Goal: Contribute content: Contribute content

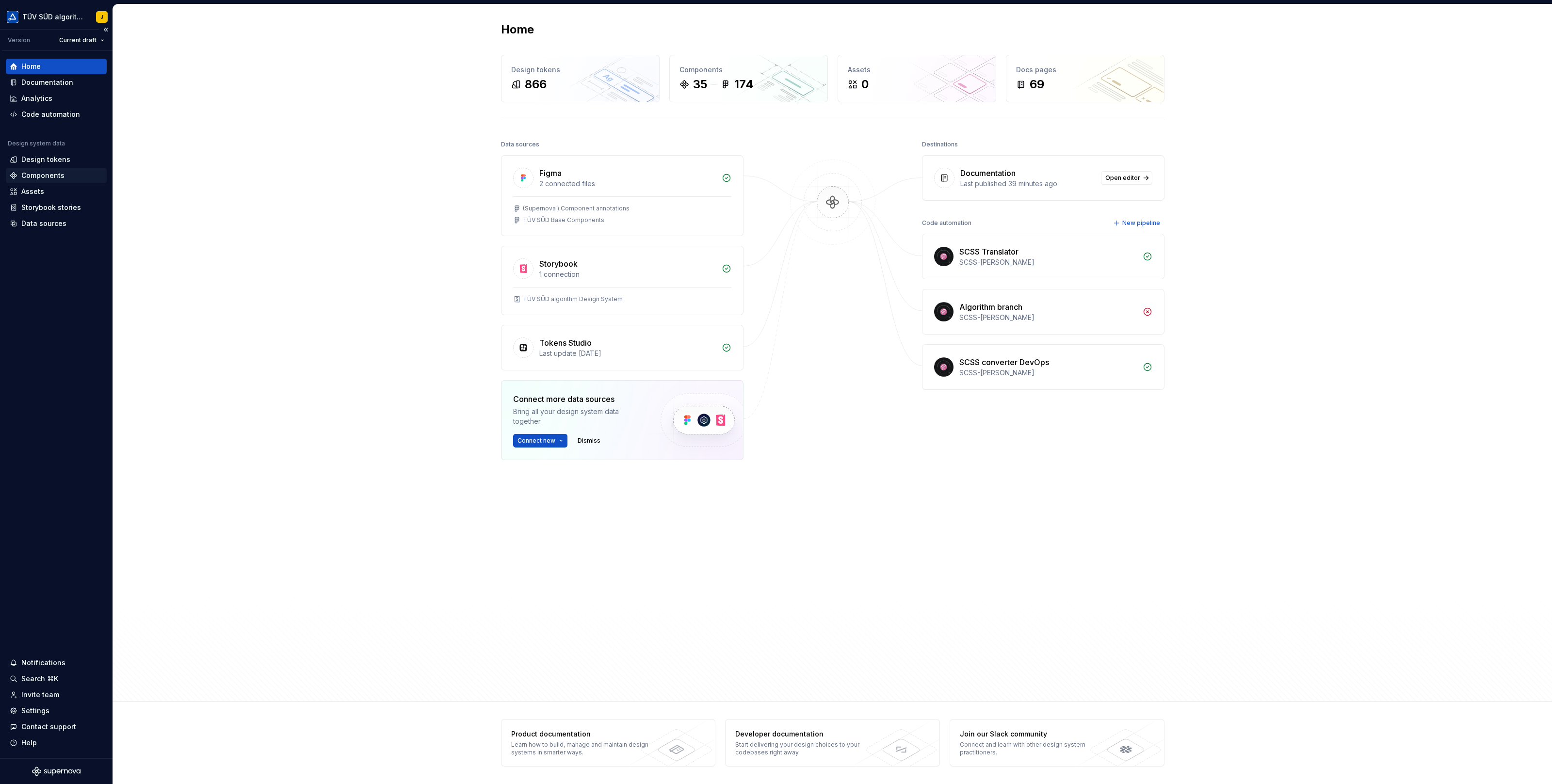
click at [38, 173] on div "Components" at bounding box center [42, 175] width 43 height 9
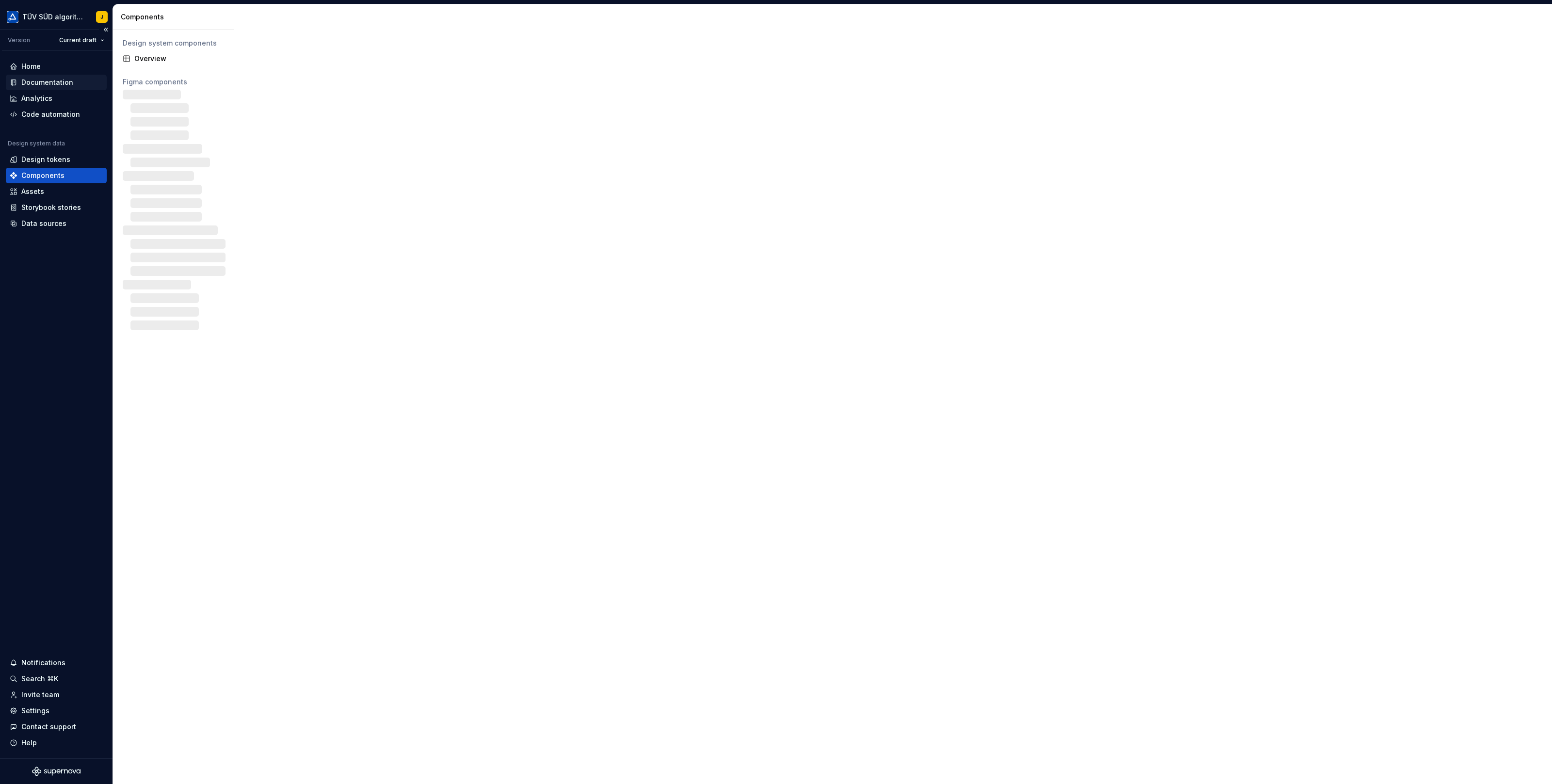
click at [48, 79] on div "Documentation" at bounding box center [47, 82] width 52 height 9
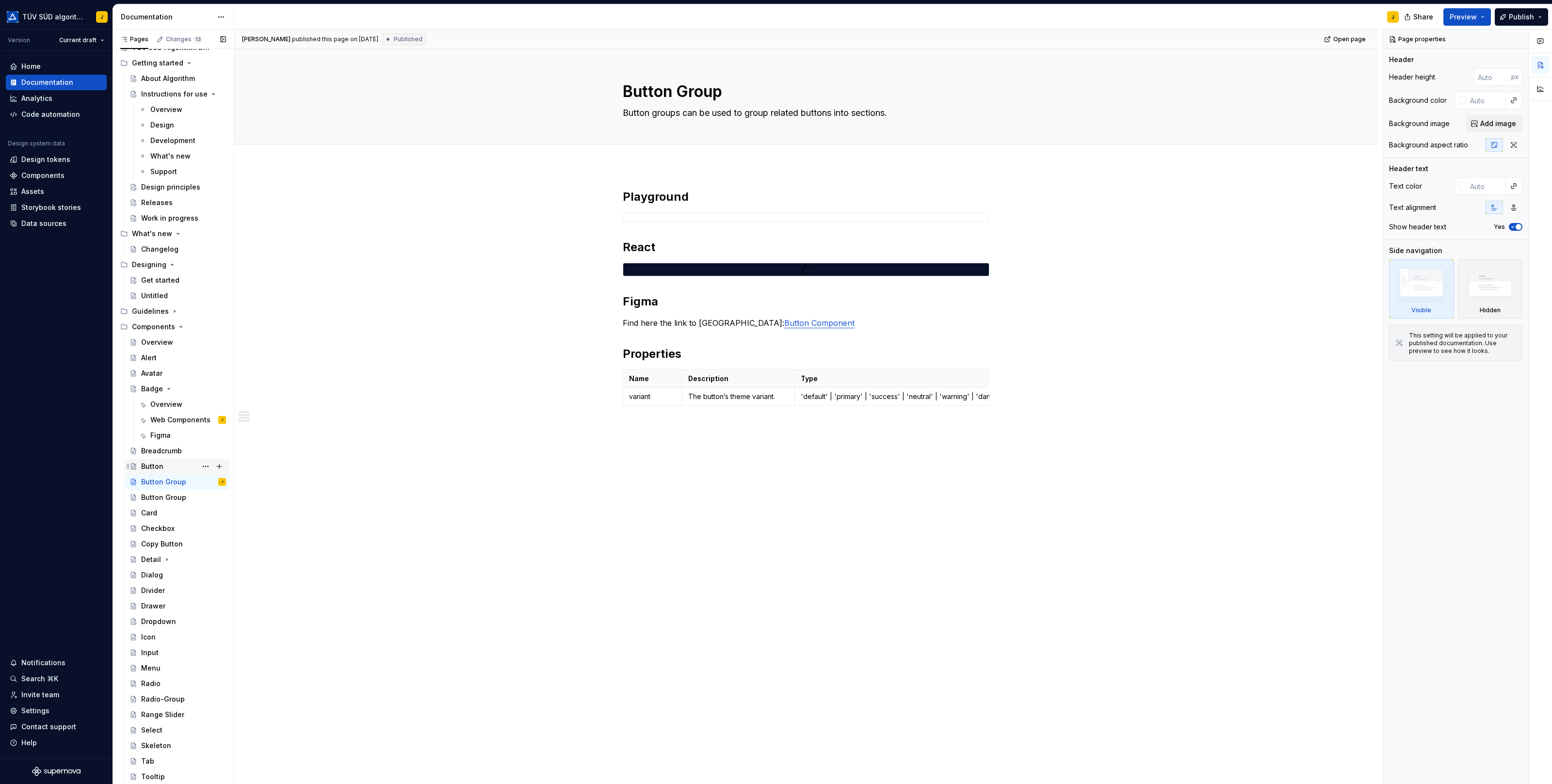
scroll to position [36, 0]
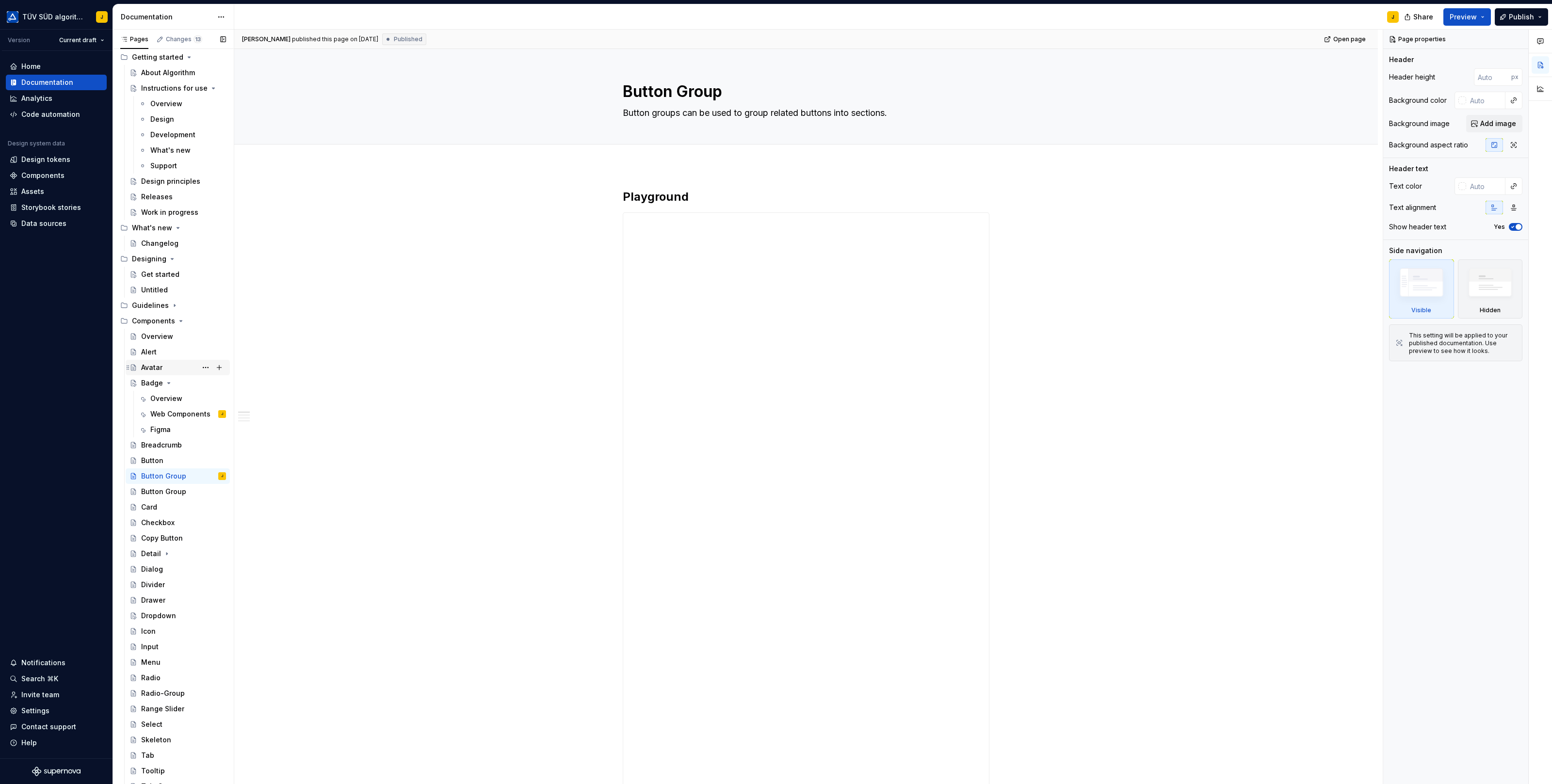
click at [169, 367] on div "Avatar" at bounding box center [184, 367] width 85 height 14
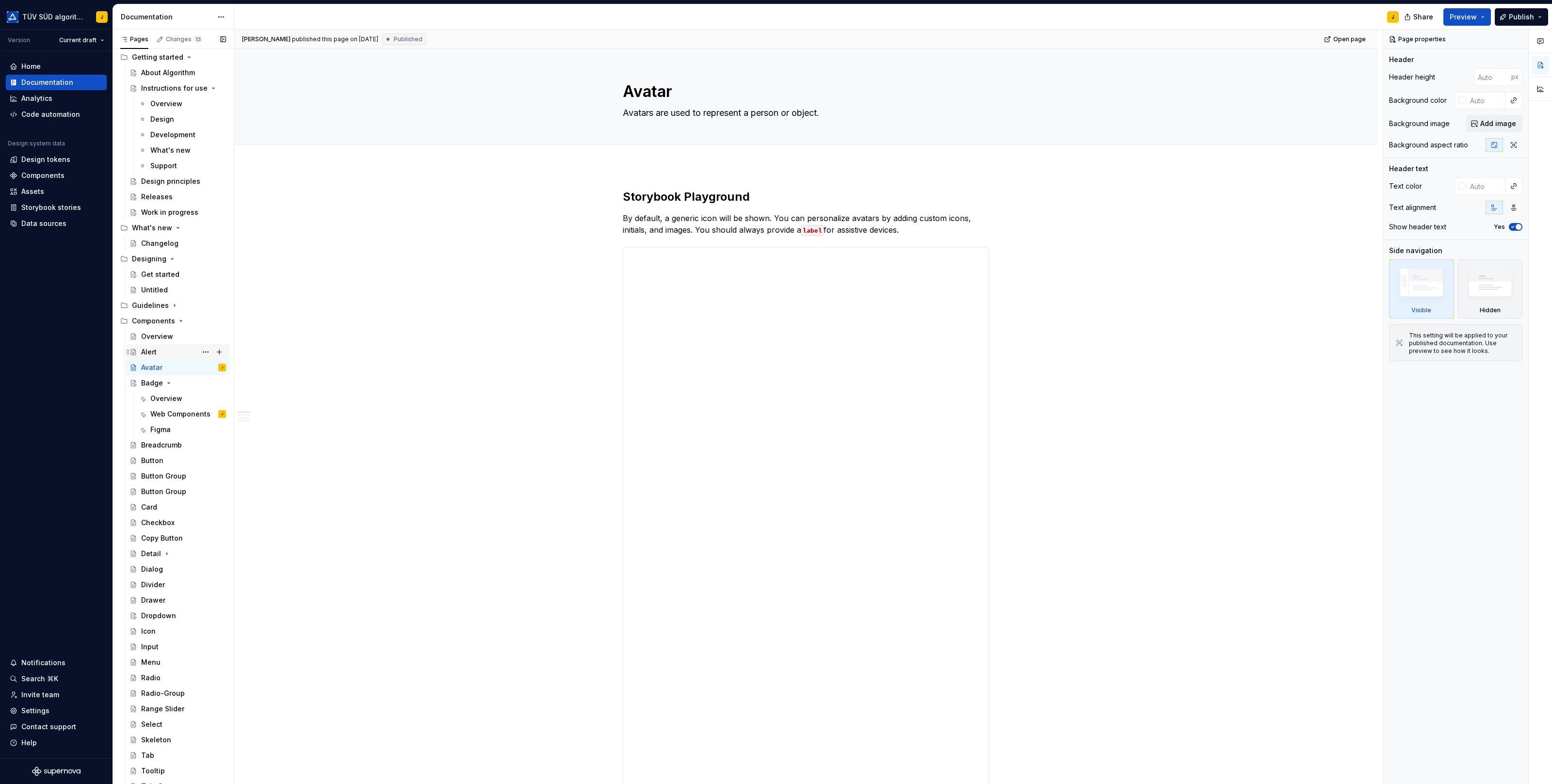
click at [179, 352] on div "Alert" at bounding box center [184, 352] width 85 height 14
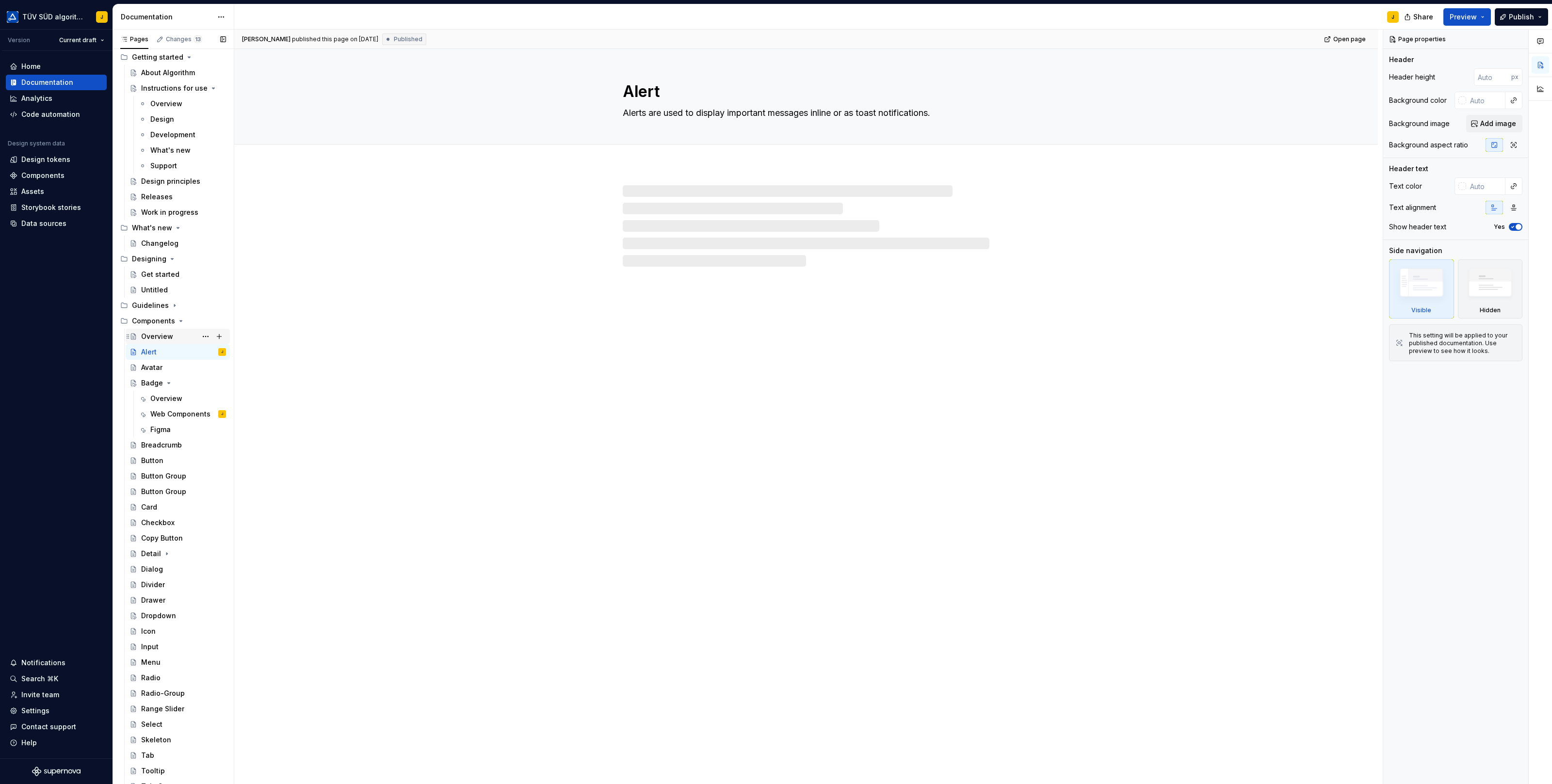
click at [176, 339] on div "Overview" at bounding box center [184, 337] width 85 height 14
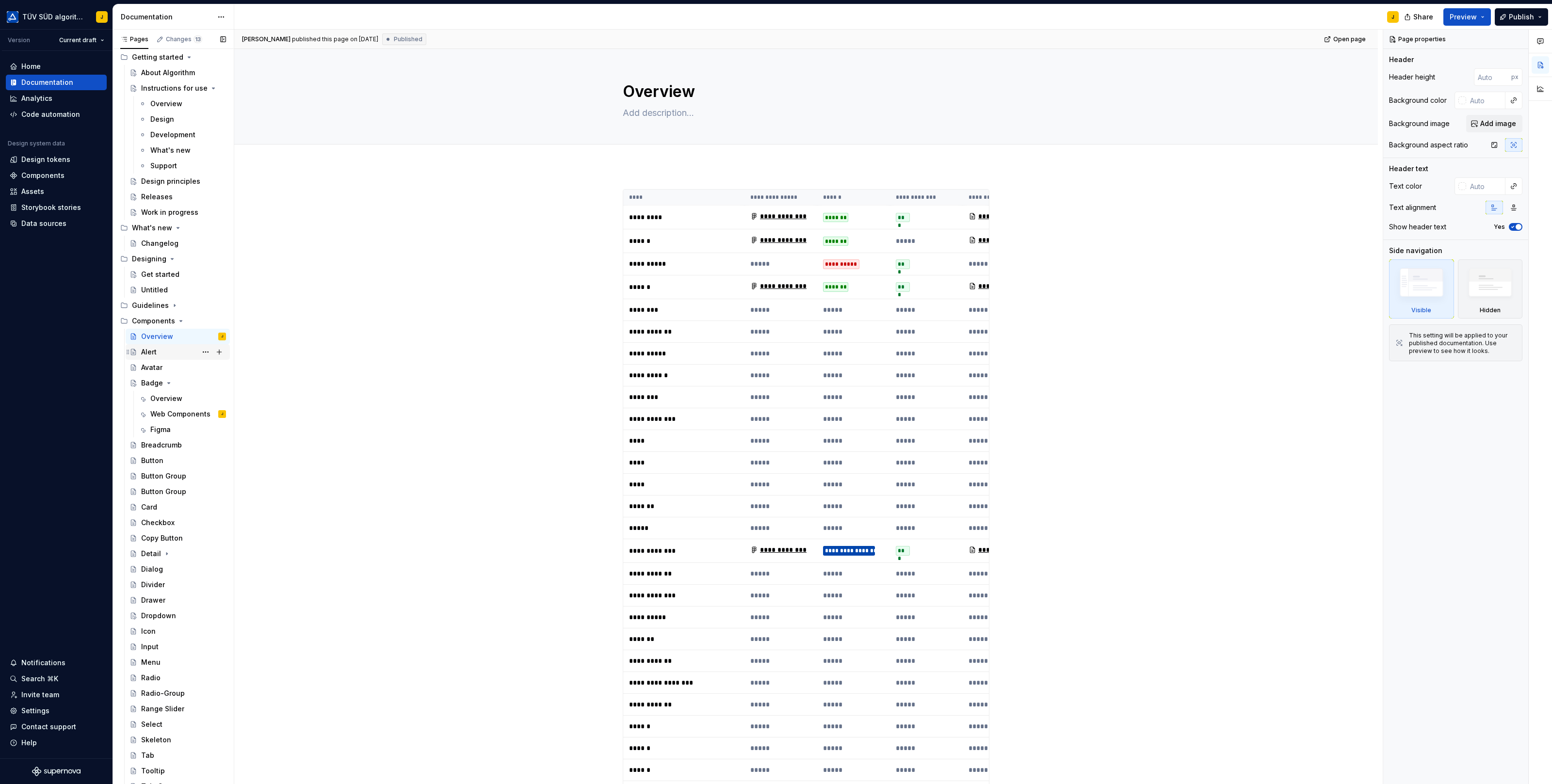
click at [168, 351] on div "Alert" at bounding box center [184, 352] width 85 height 14
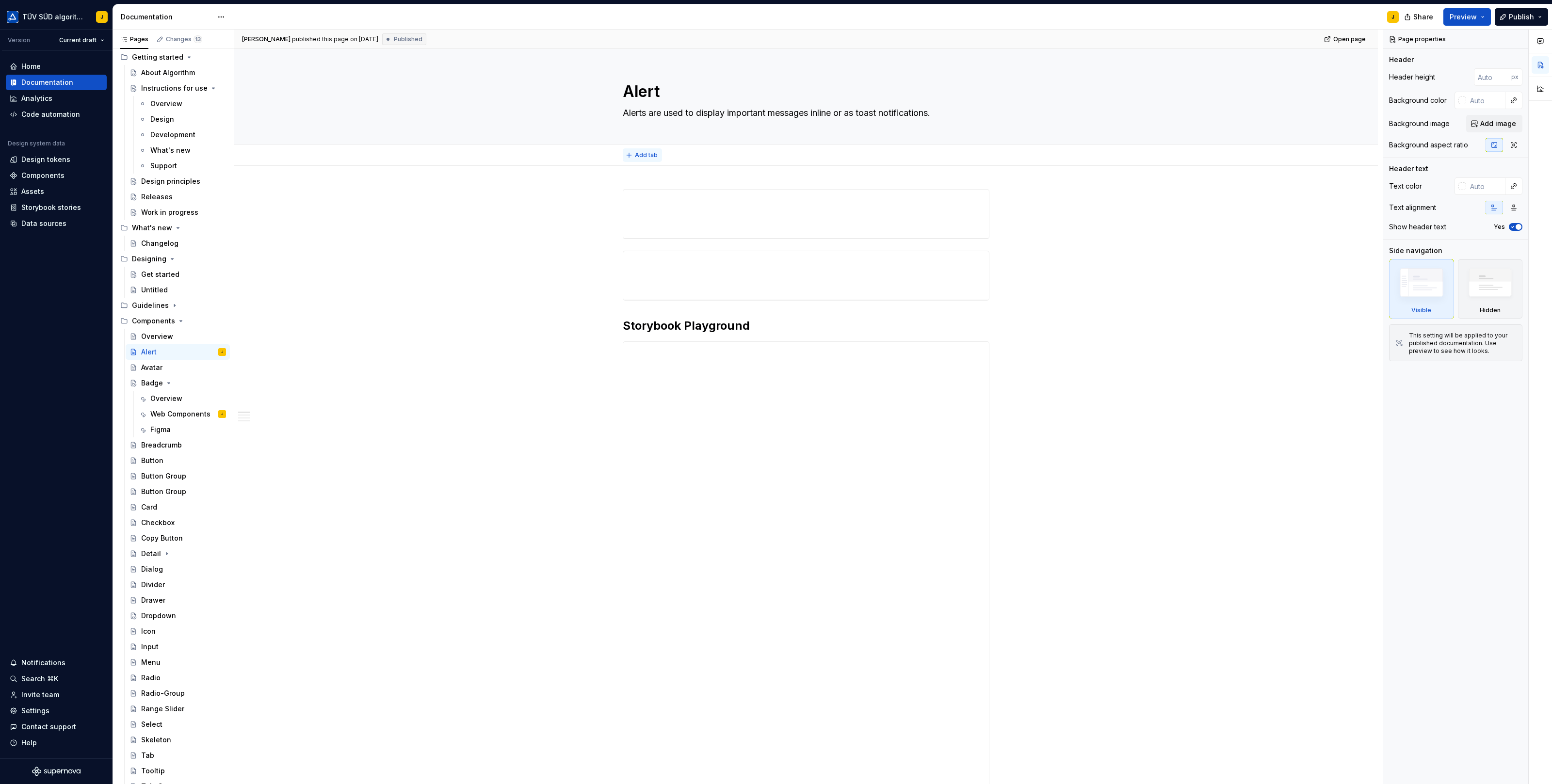
type textarea "*"
click at [644, 156] on span "Add tab" at bounding box center [646, 155] width 22 height 8
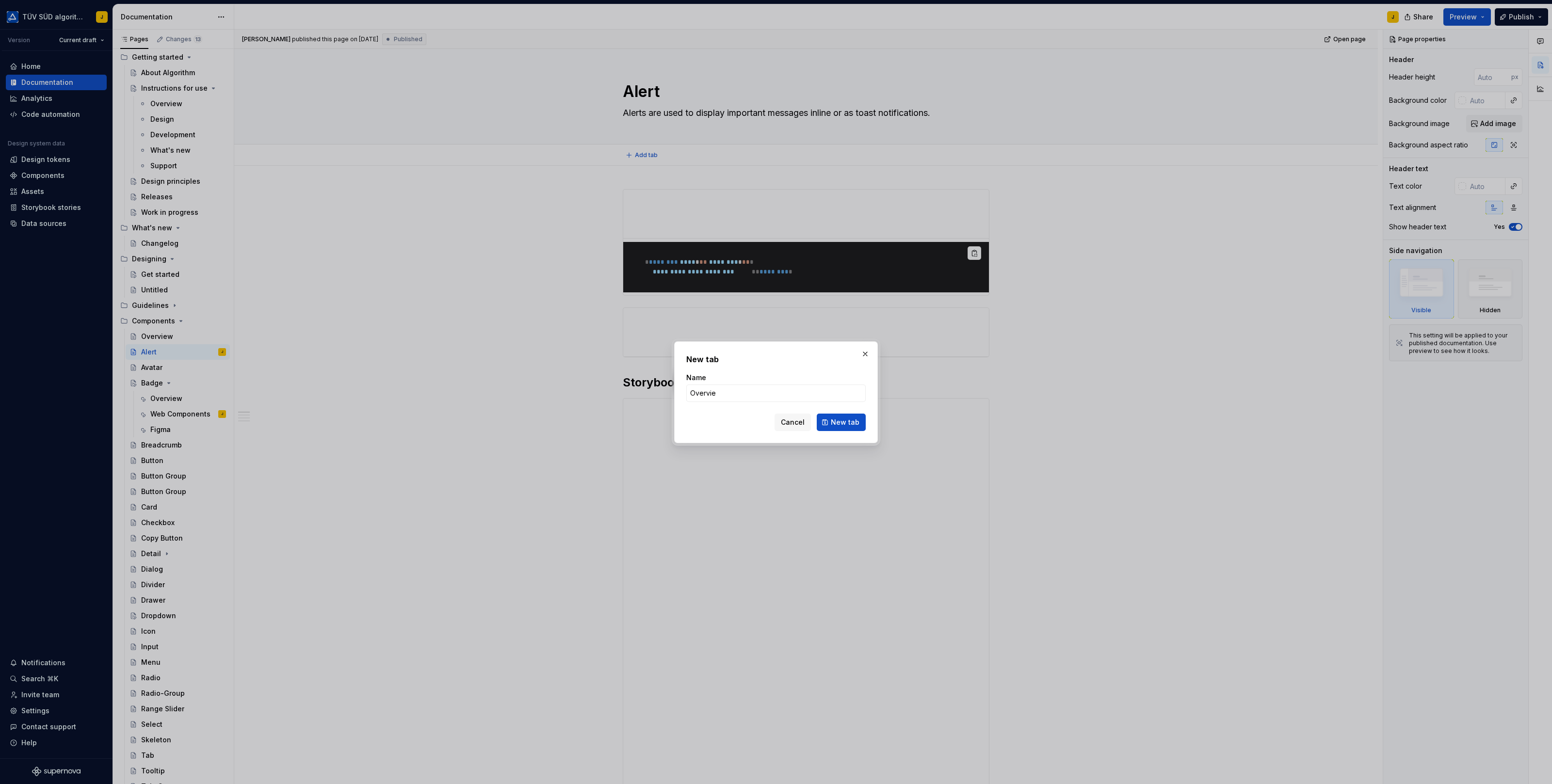
type input "Overview"
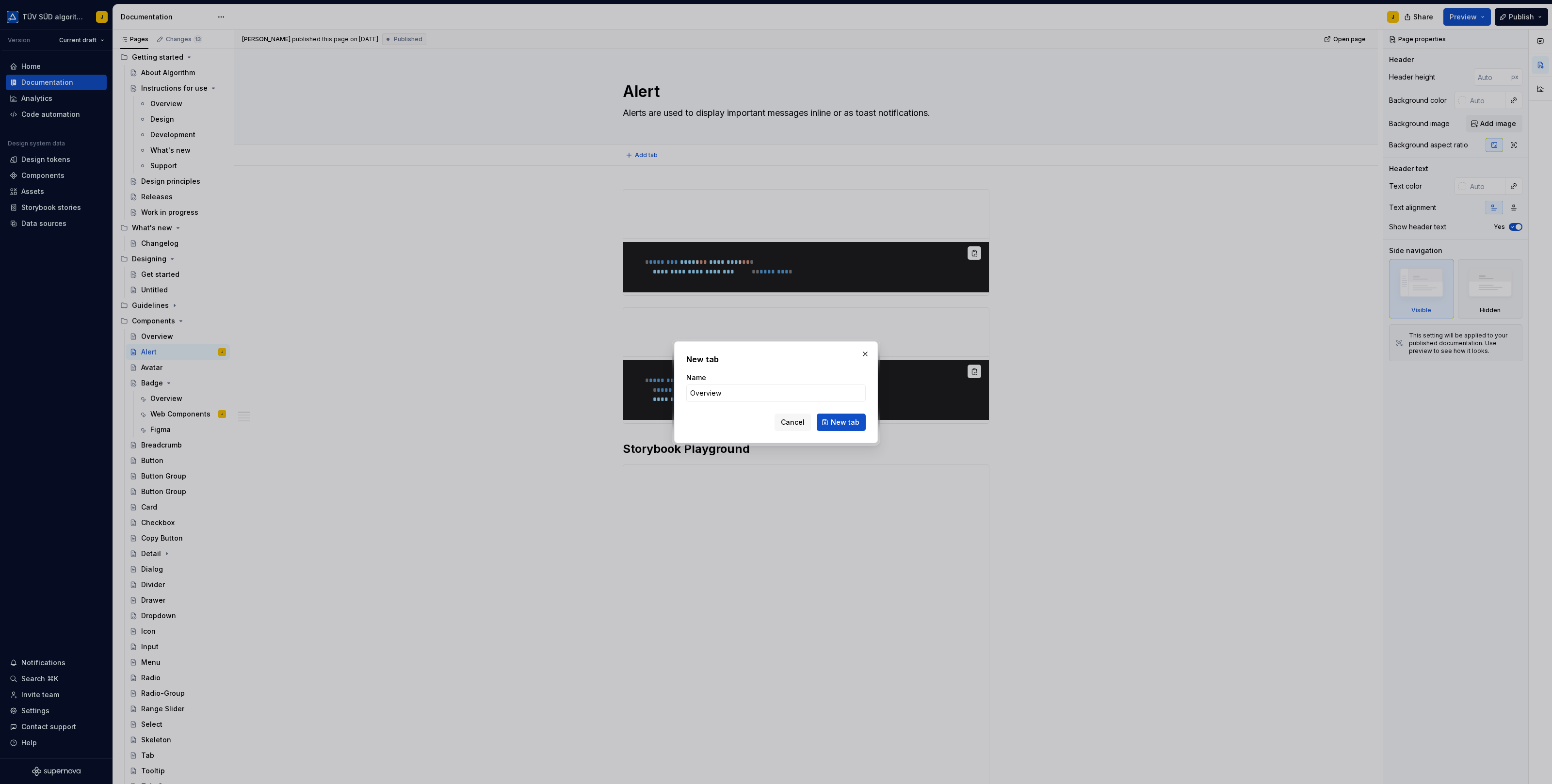
click button "New tab" at bounding box center [842, 422] width 49 height 17
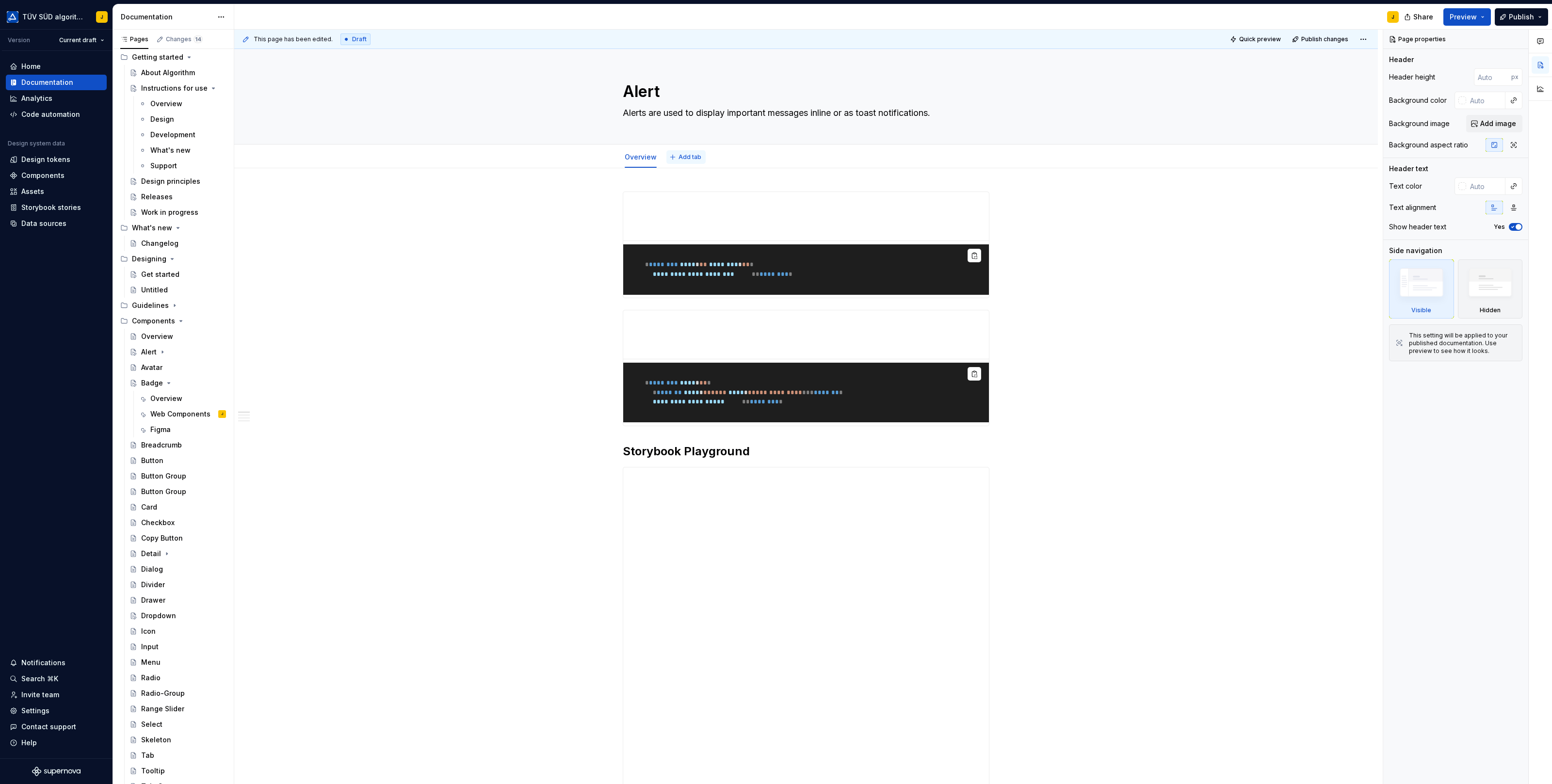
type textarea "*"
click at [679, 150] on button "Add tab" at bounding box center [686, 157] width 39 height 14
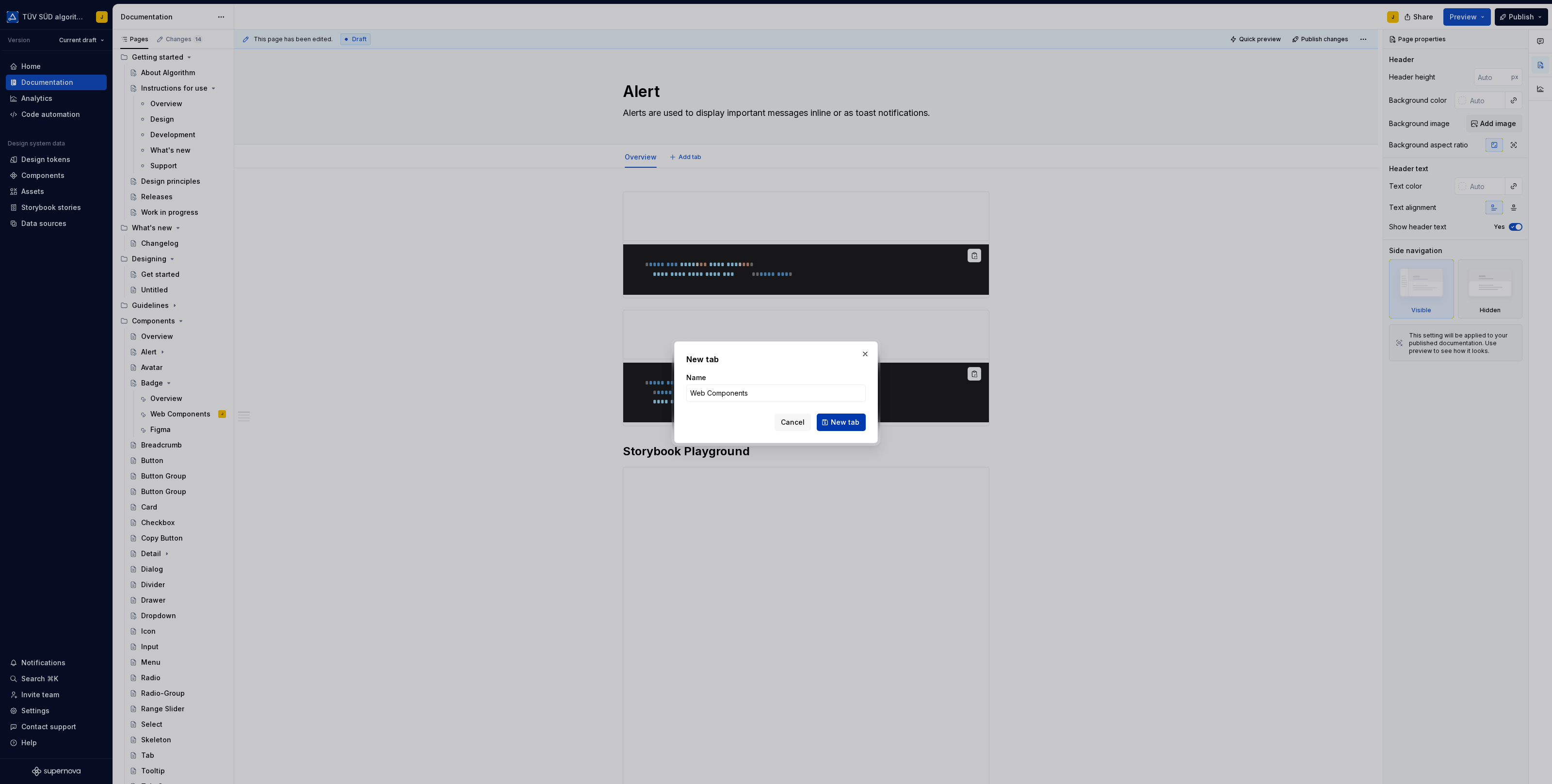
type input "Web Components"
click at [837, 425] on span "New tab" at bounding box center [845, 422] width 28 height 9
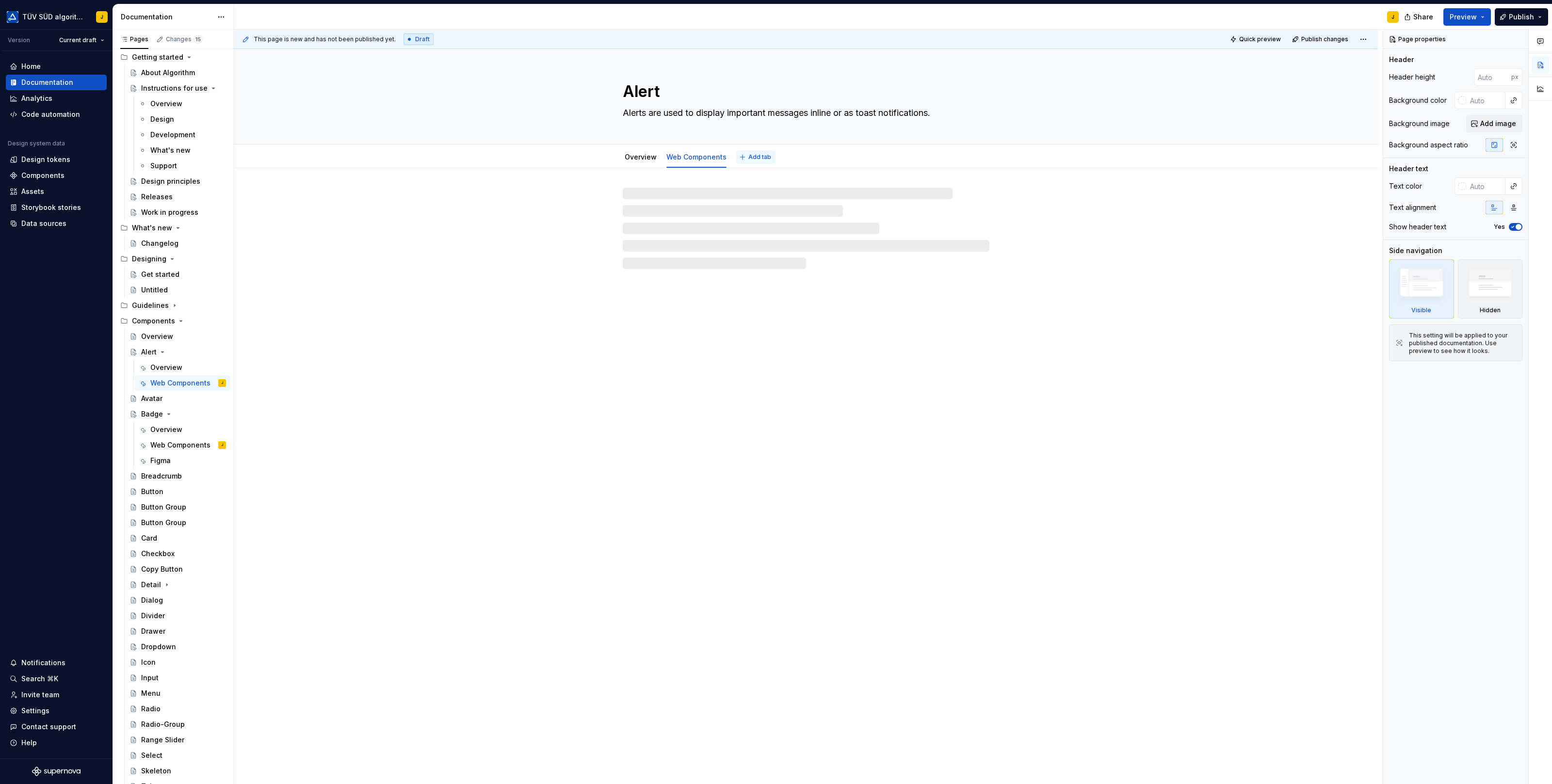
click at [744, 159] on button "Add tab" at bounding box center [756, 157] width 39 height 14
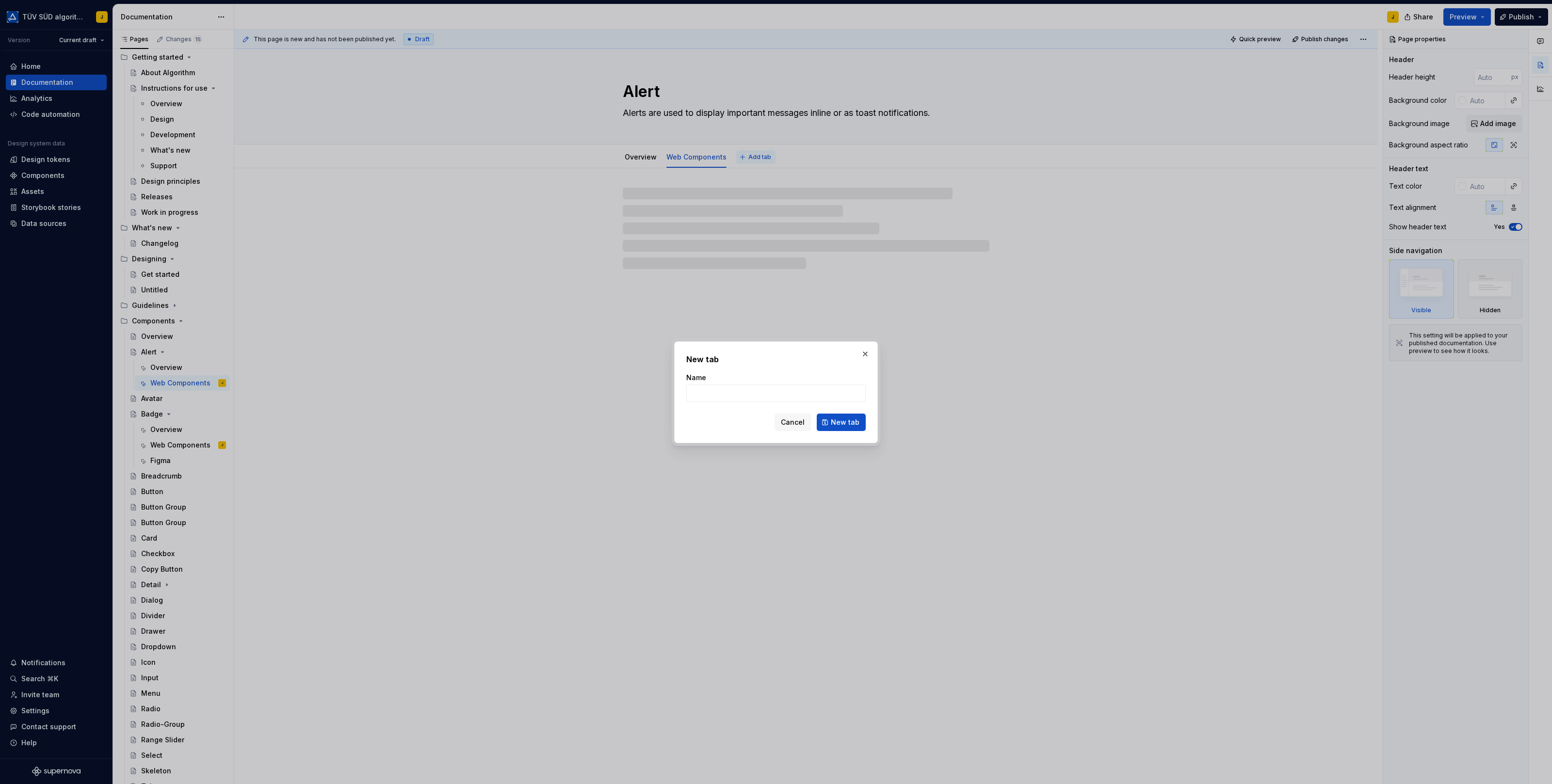
type textarea "*"
type input "Fi"
type textarea "*"
type input "Figma"
click button "New tab" at bounding box center [842, 422] width 49 height 17
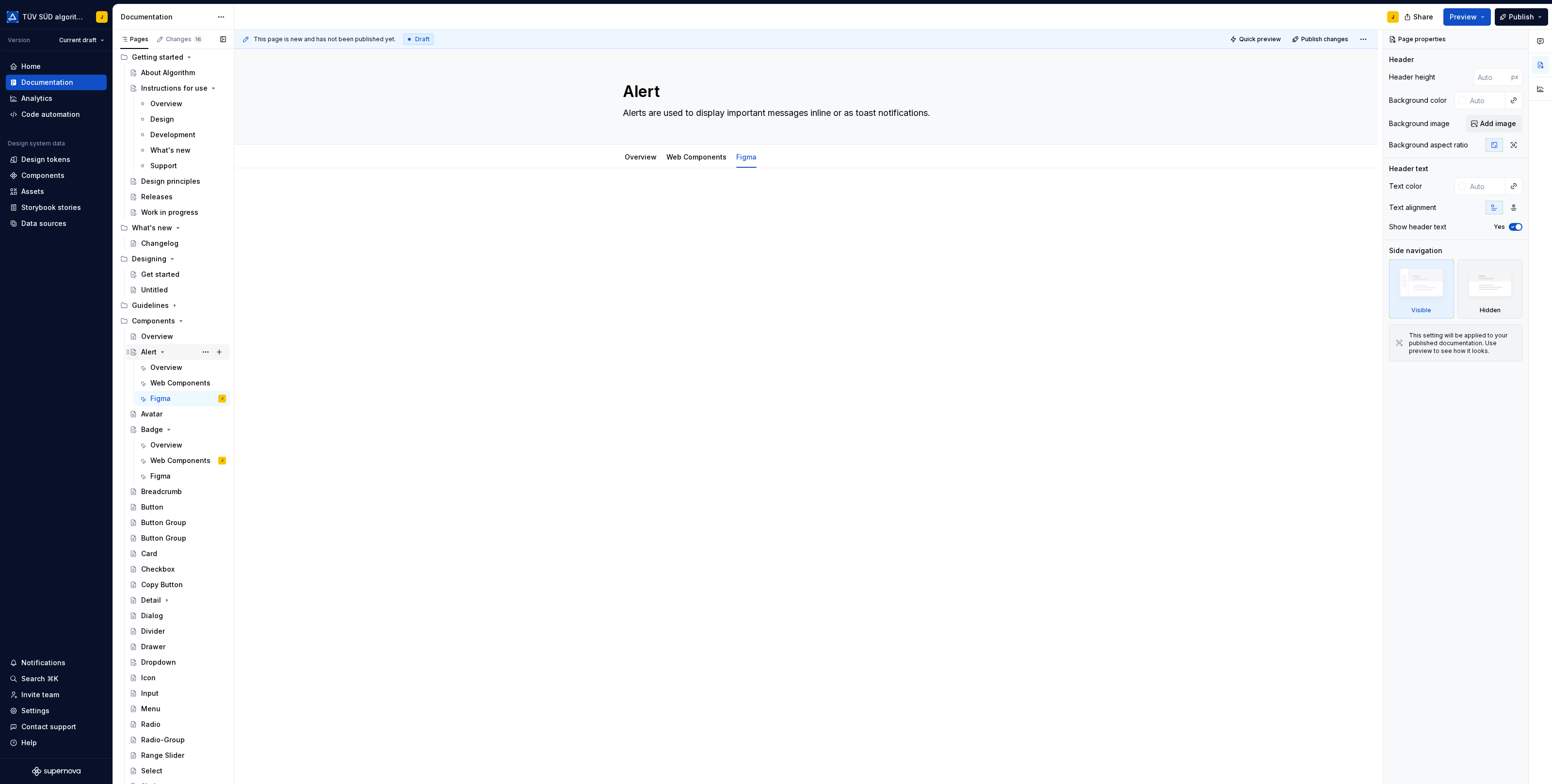
click at [163, 352] on icon "Page tree" at bounding box center [163, 352] width 2 height 1
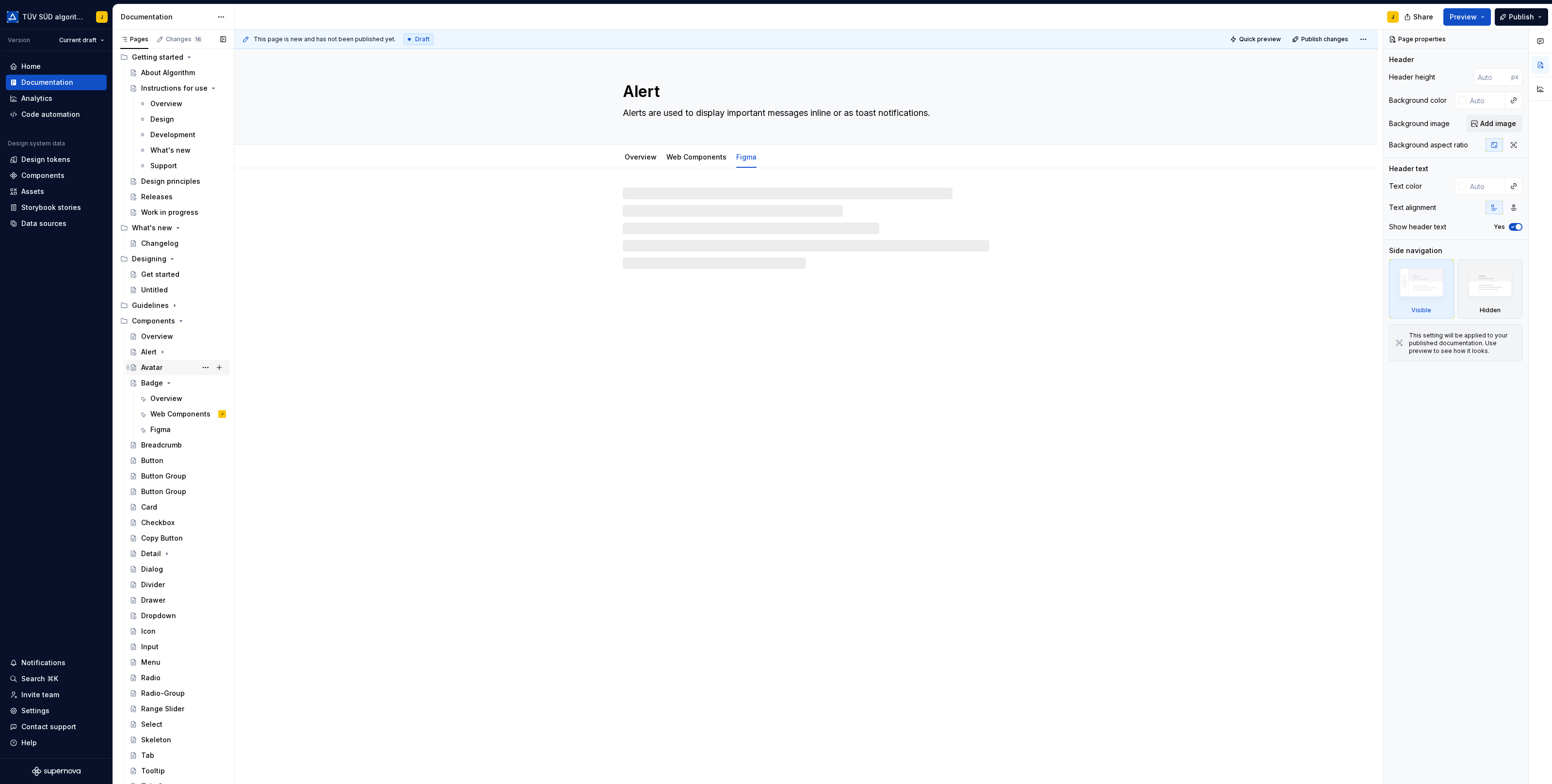
click at [155, 371] on div "Avatar" at bounding box center [152, 367] width 21 height 9
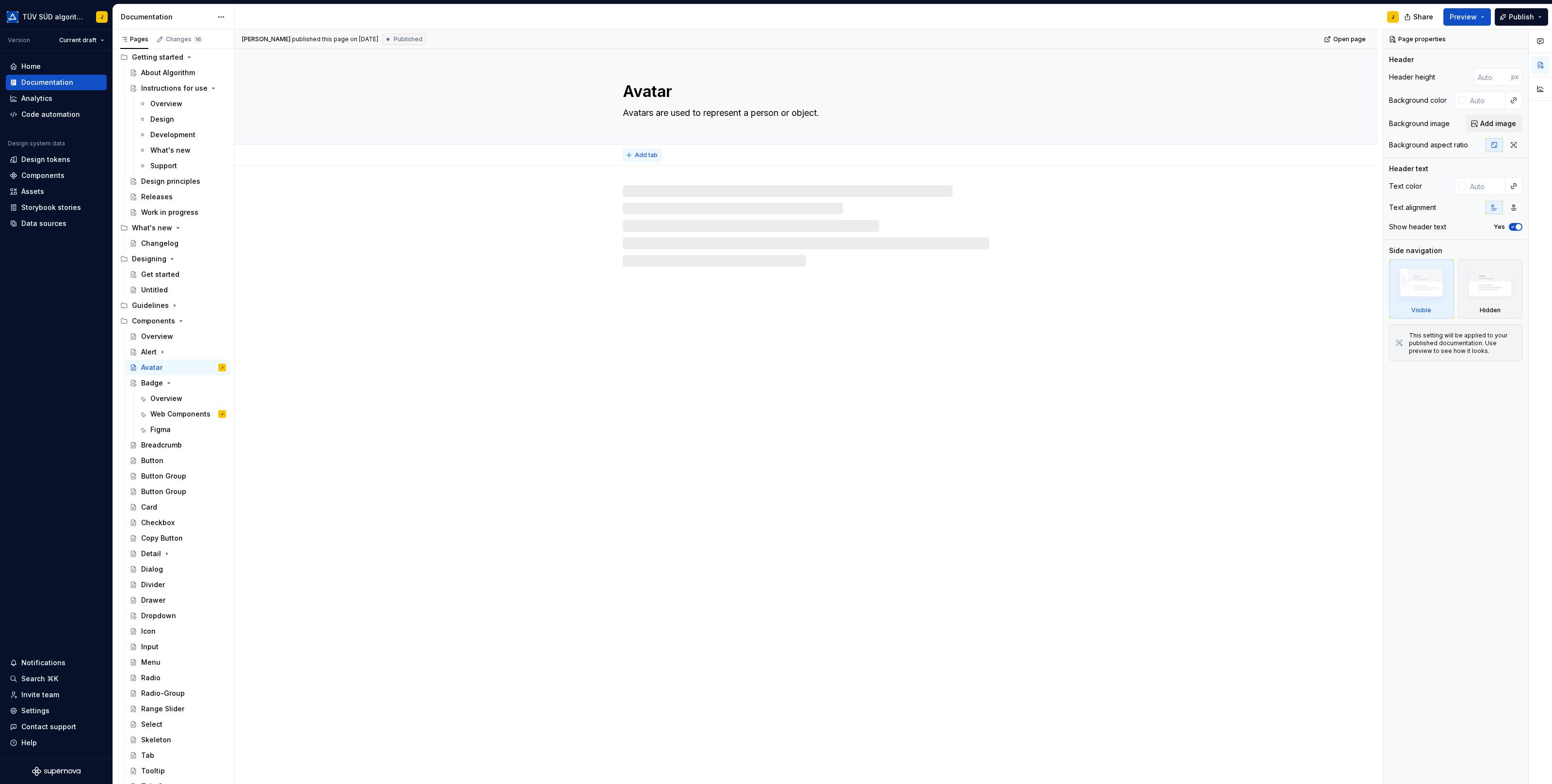
type textarea "*"
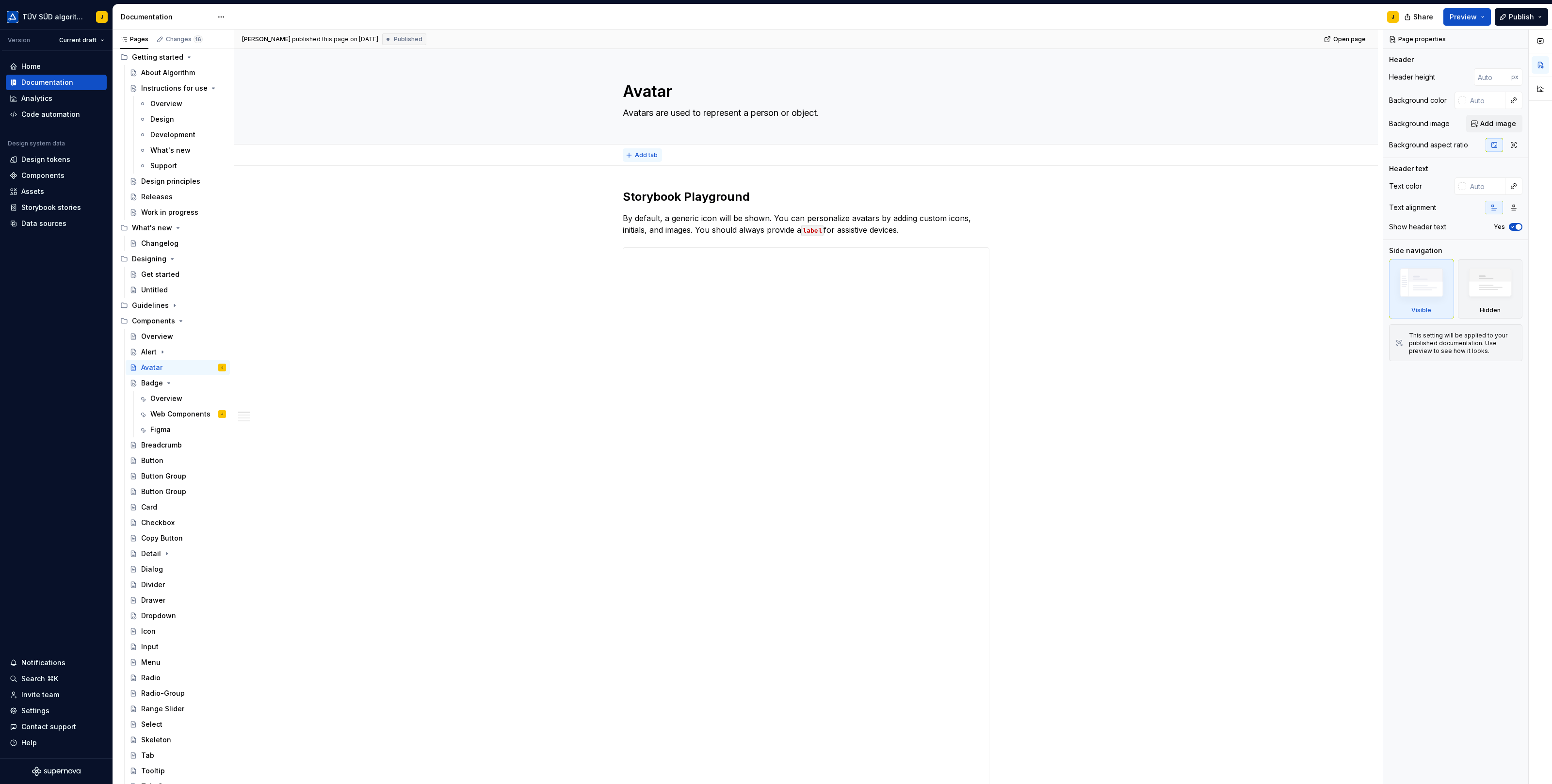
click at [645, 153] on span "Add tab" at bounding box center [646, 155] width 22 height 8
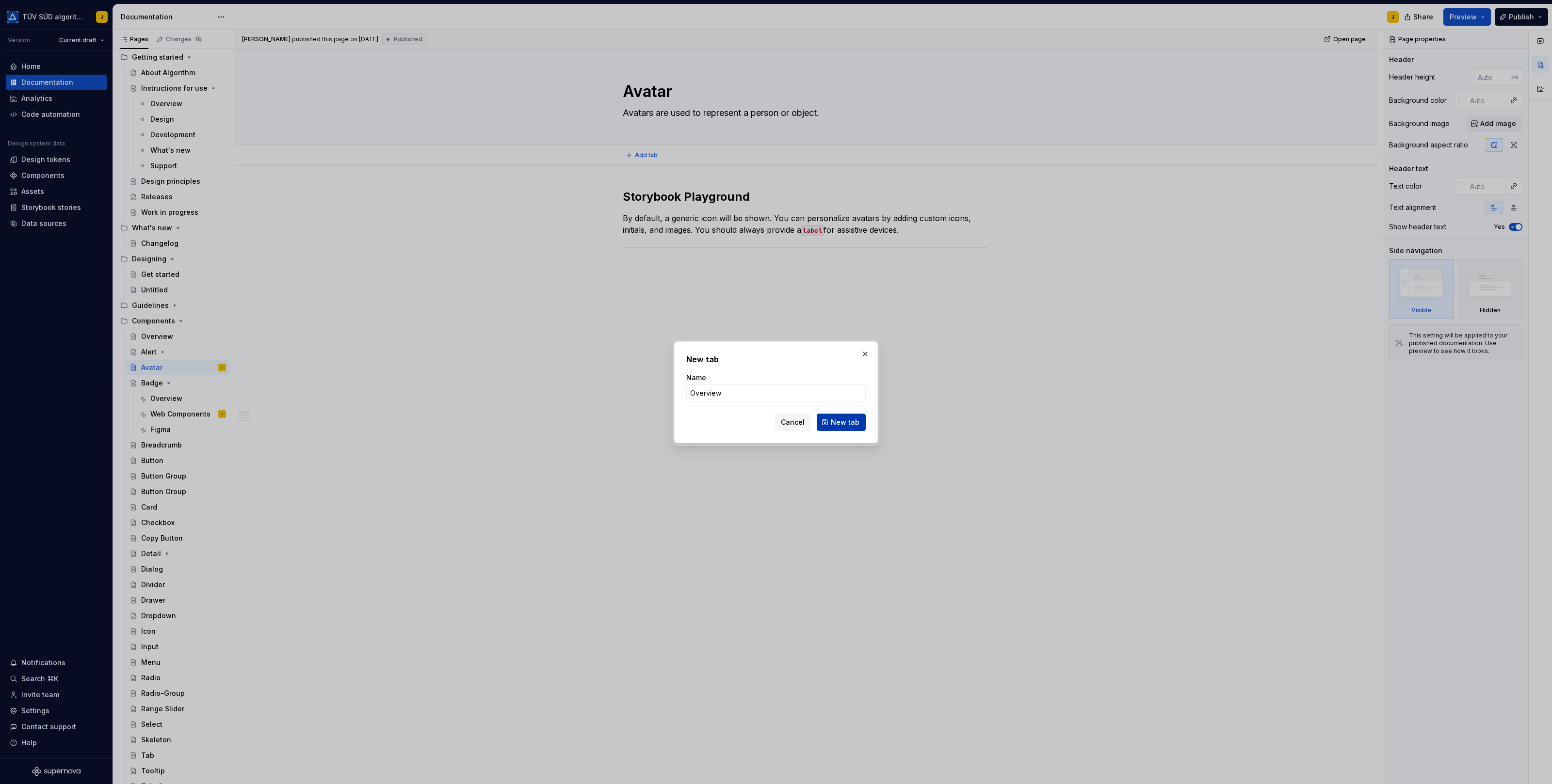
type input "Overview"
click at [837, 418] on span "New tab" at bounding box center [845, 422] width 28 height 9
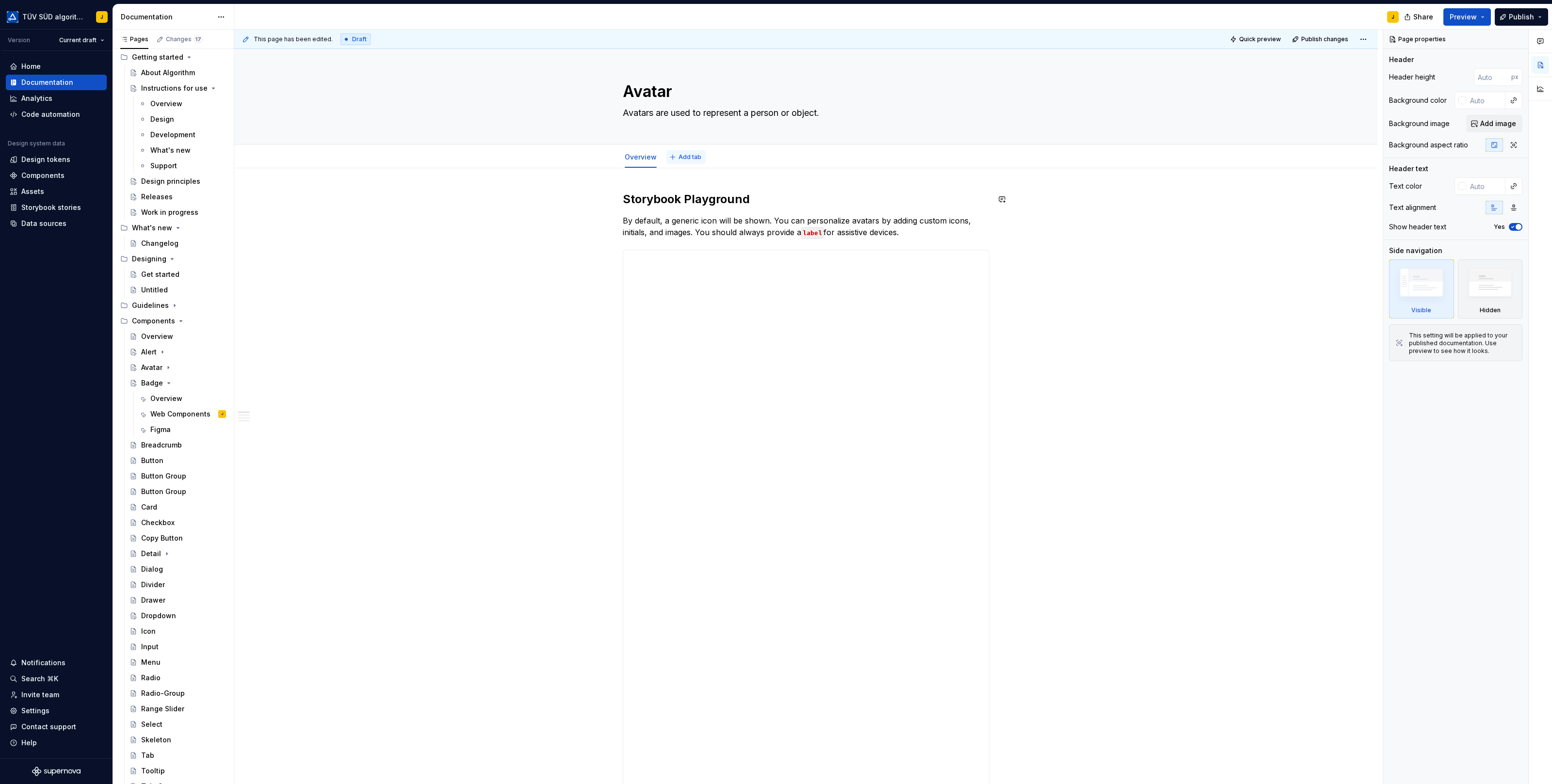
type textarea "*"
click at [686, 157] on span "Add tab" at bounding box center [689, 157] width 22 height 8
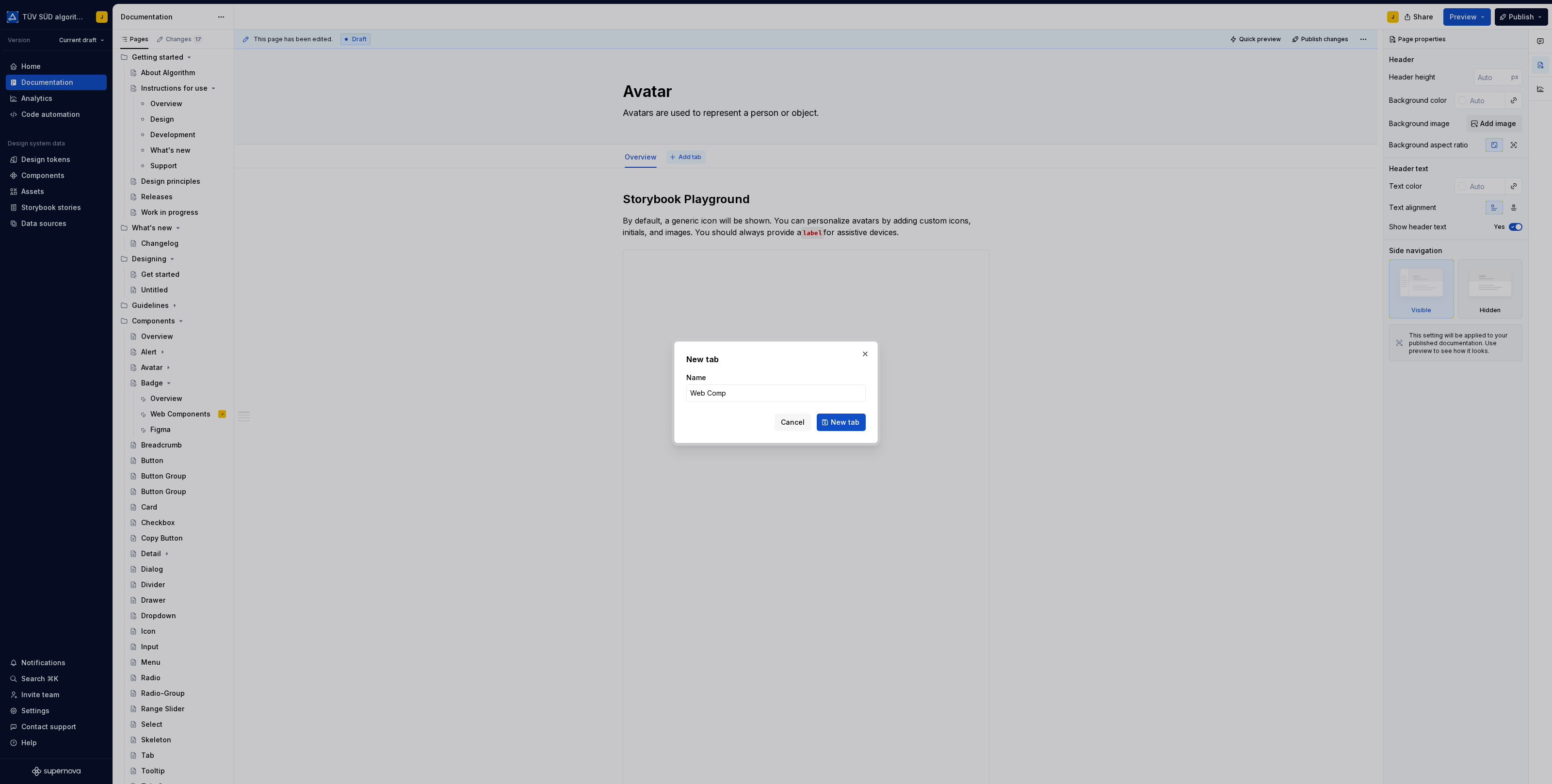
type input "Web Compo"
type textarea "*"
type input "Web Components"
click at [834, 422] on span "New tab" at bounding box center [845, 422] width 28 height 9
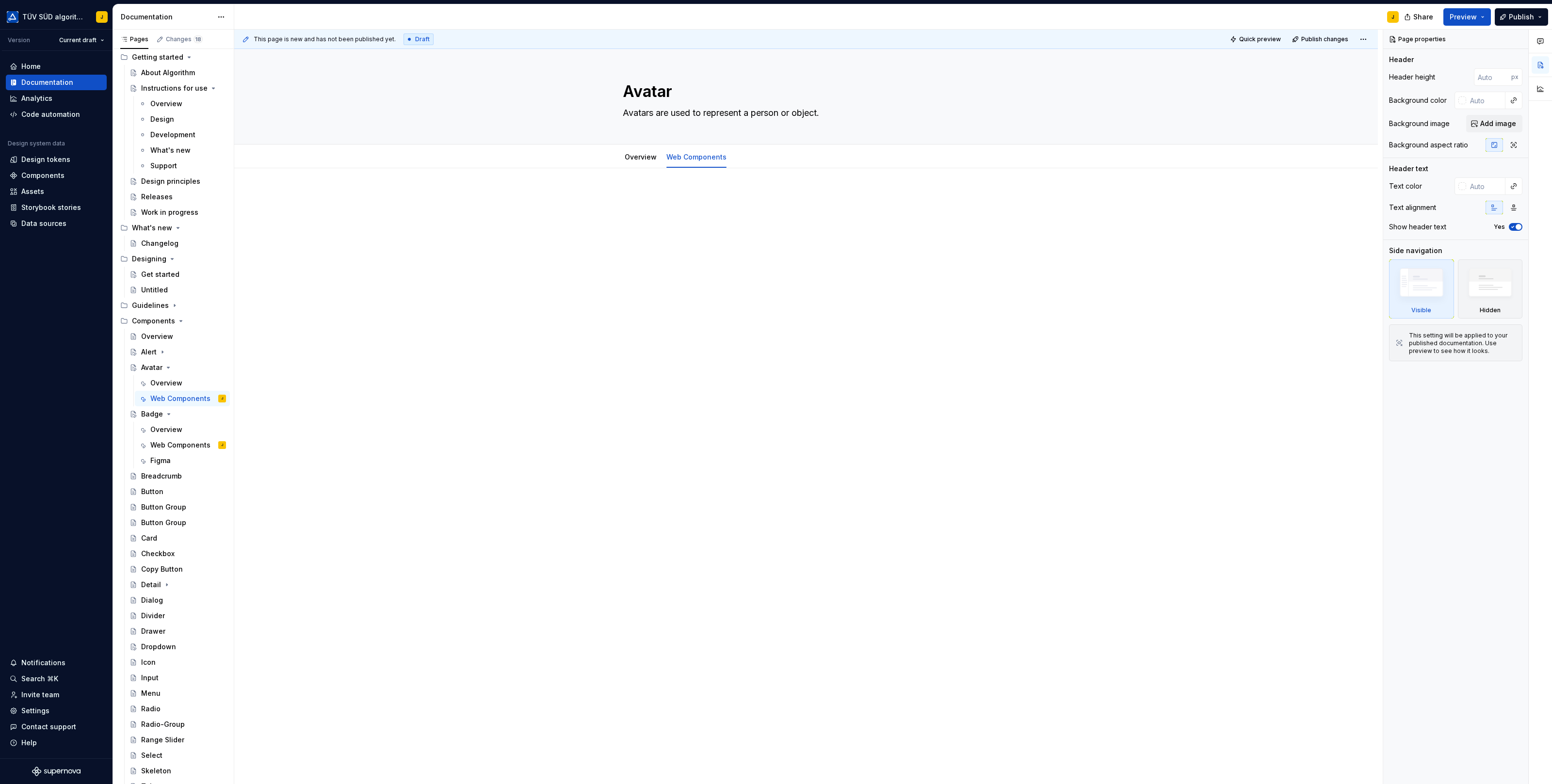
type textarea "*"
click at [750, 159] on span "Add tab" at bounding box center [759, 157] width 22 height 8
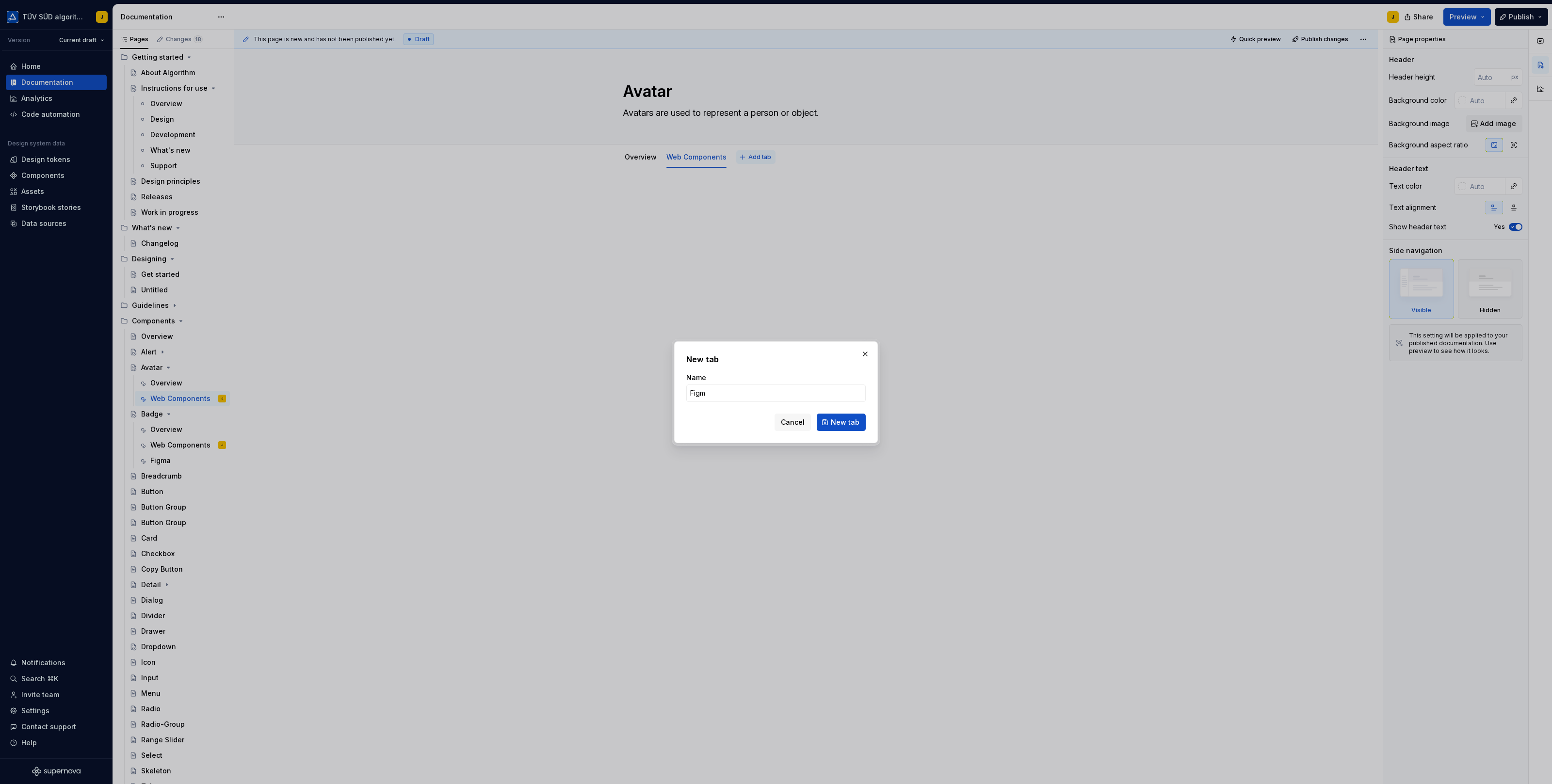
type input "Figma"
click button "New tab" at bounding box center [842, 422] width 49 height 17
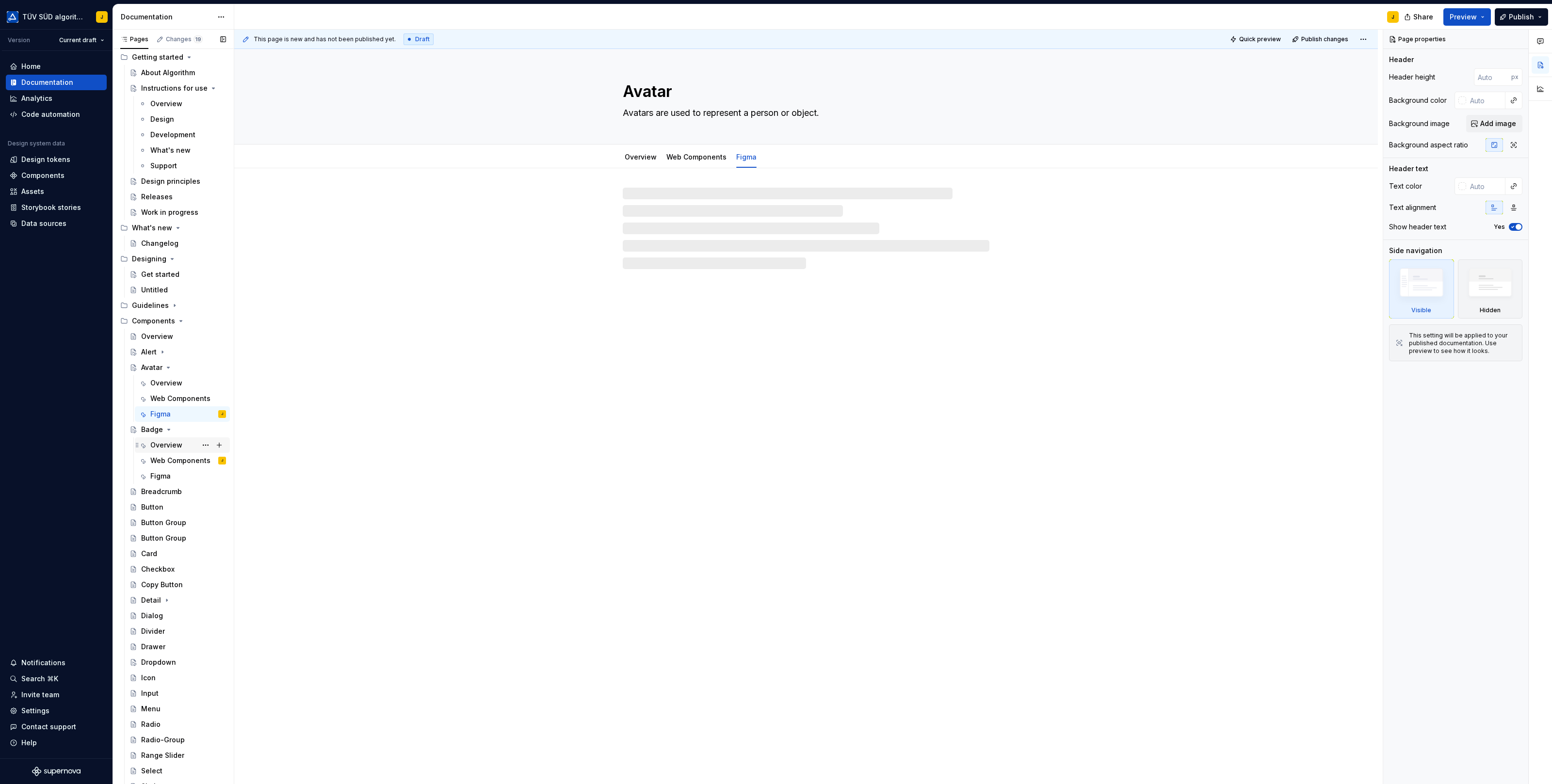
scroll to position [48, 0]
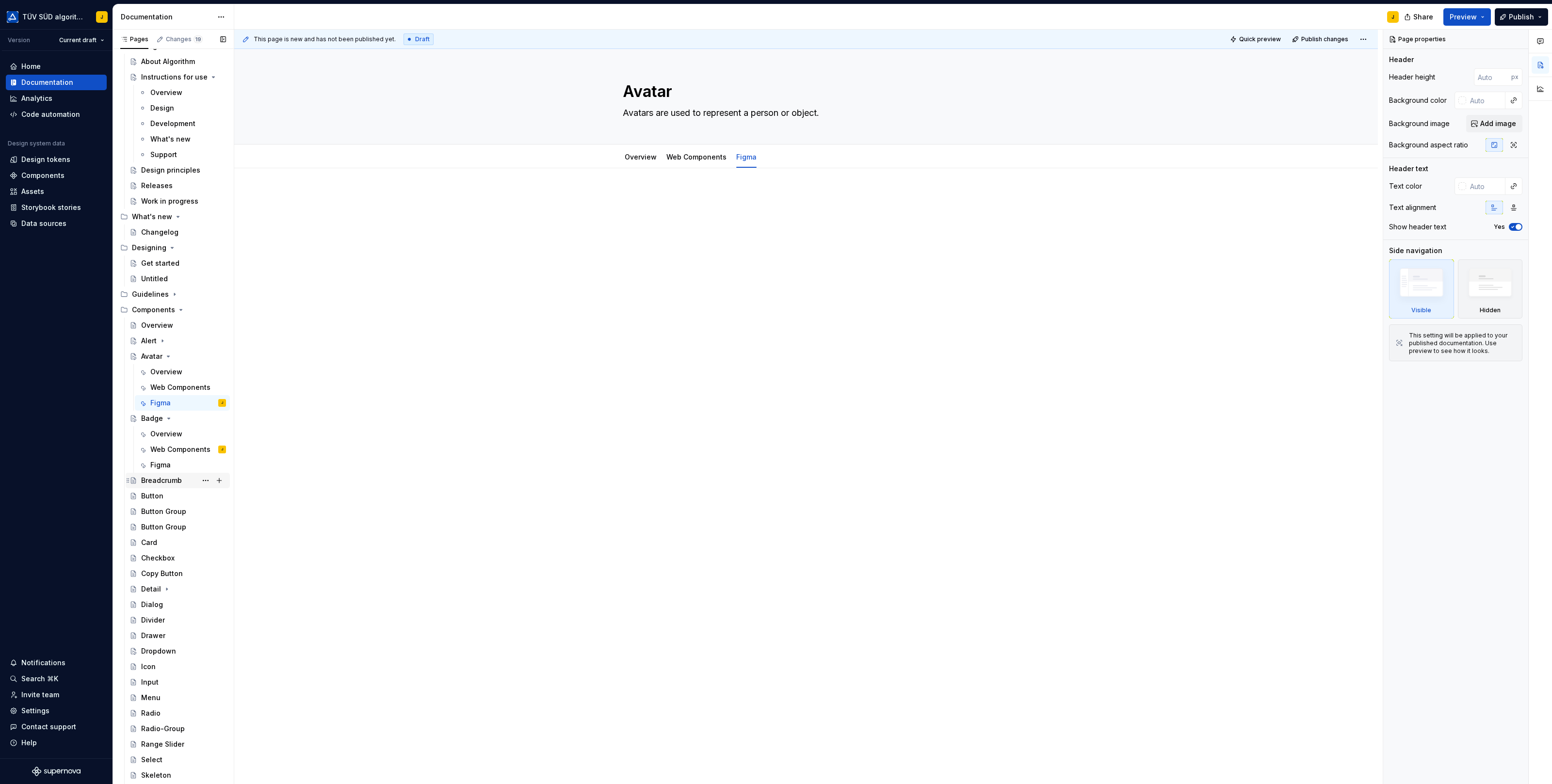
click at [163, 479] on div "Breadcrumb" at bounding box center [162, 480] width 41 height 9
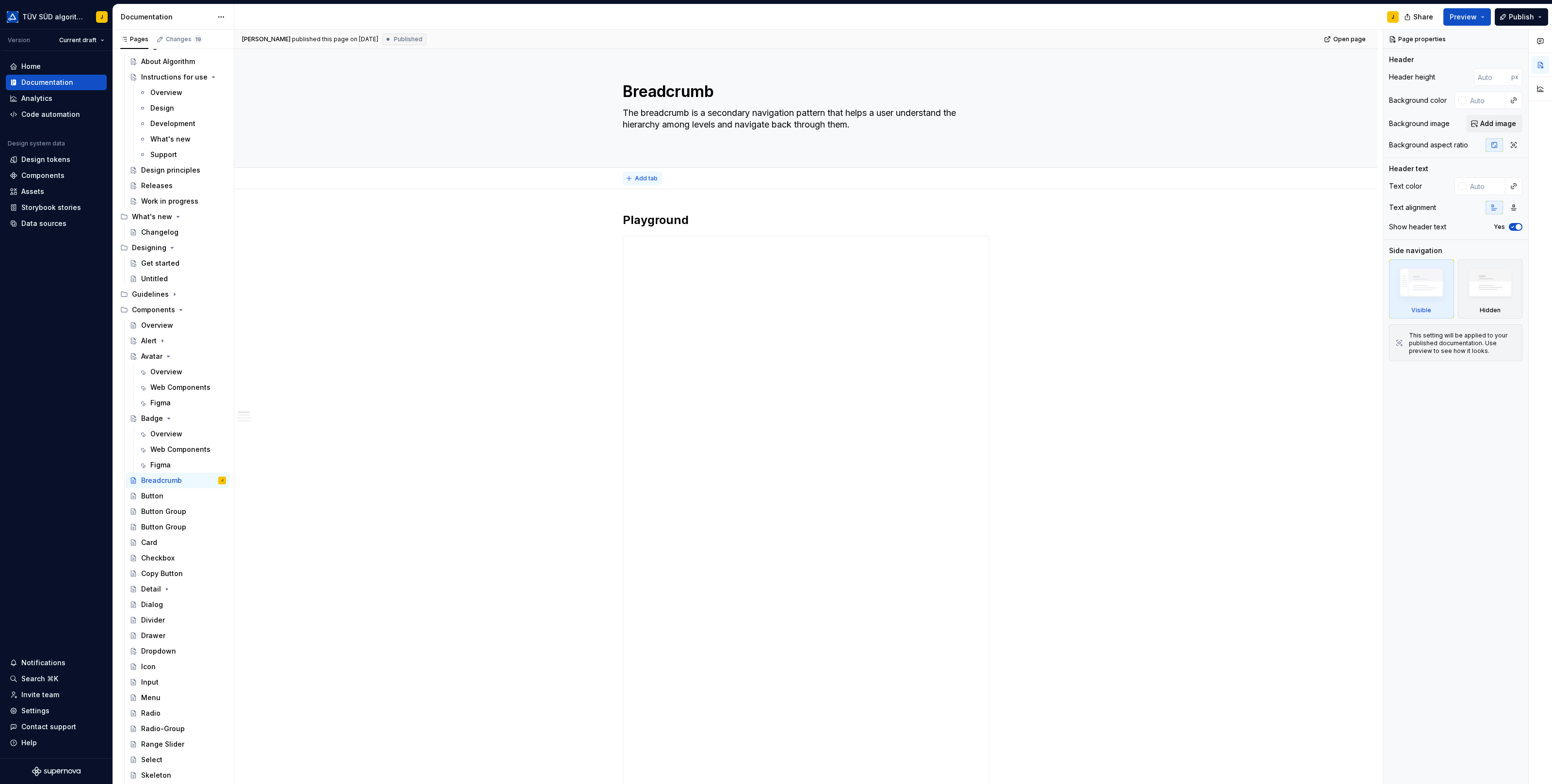
type textarea "*"
click at [650, 179] on span "Add tab" at bounding box center [646, 178] width 22 height 8
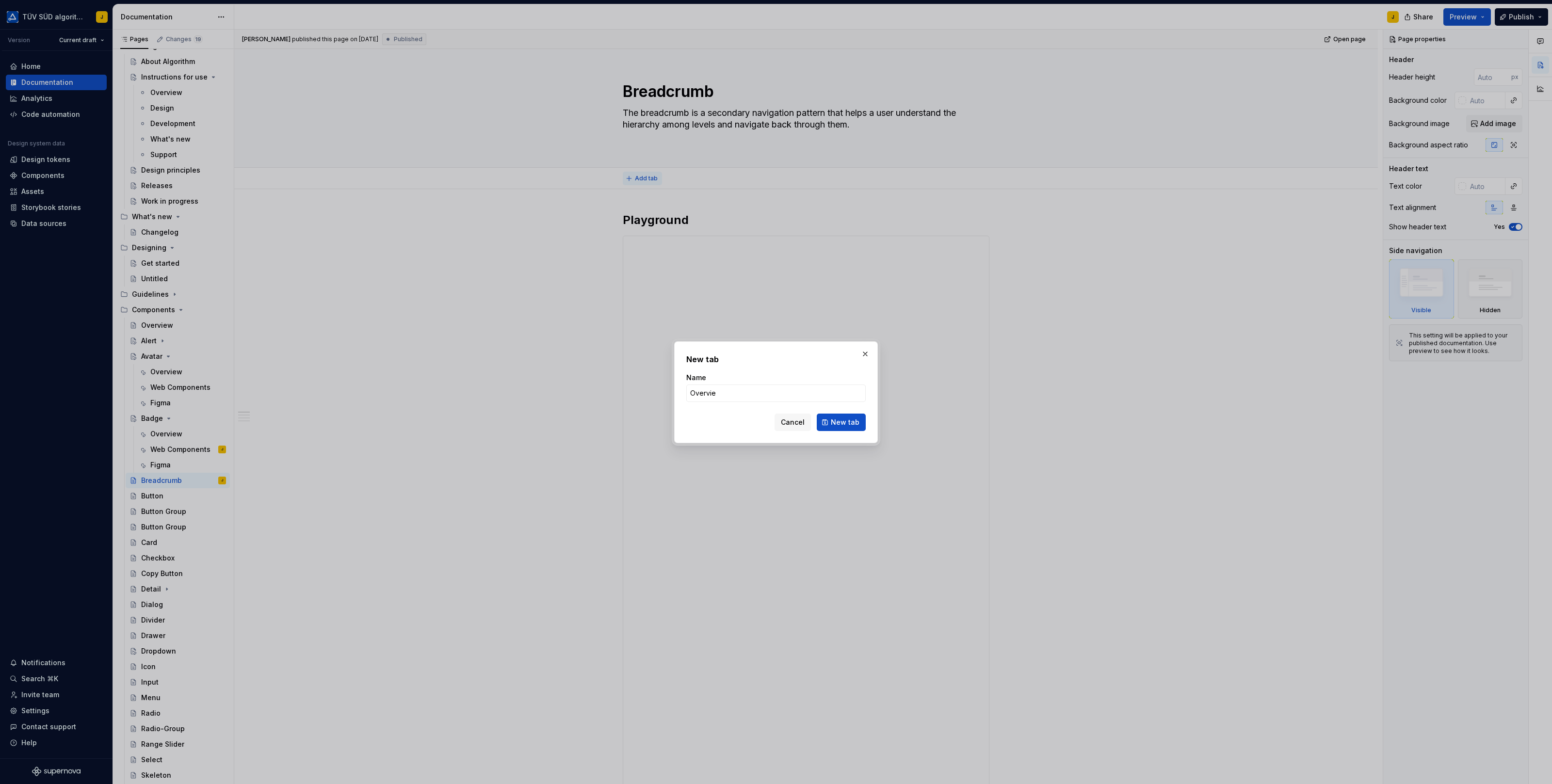
type input "Overview"
click button "New tab" at bounding box center [842, 422] width 49 height 17
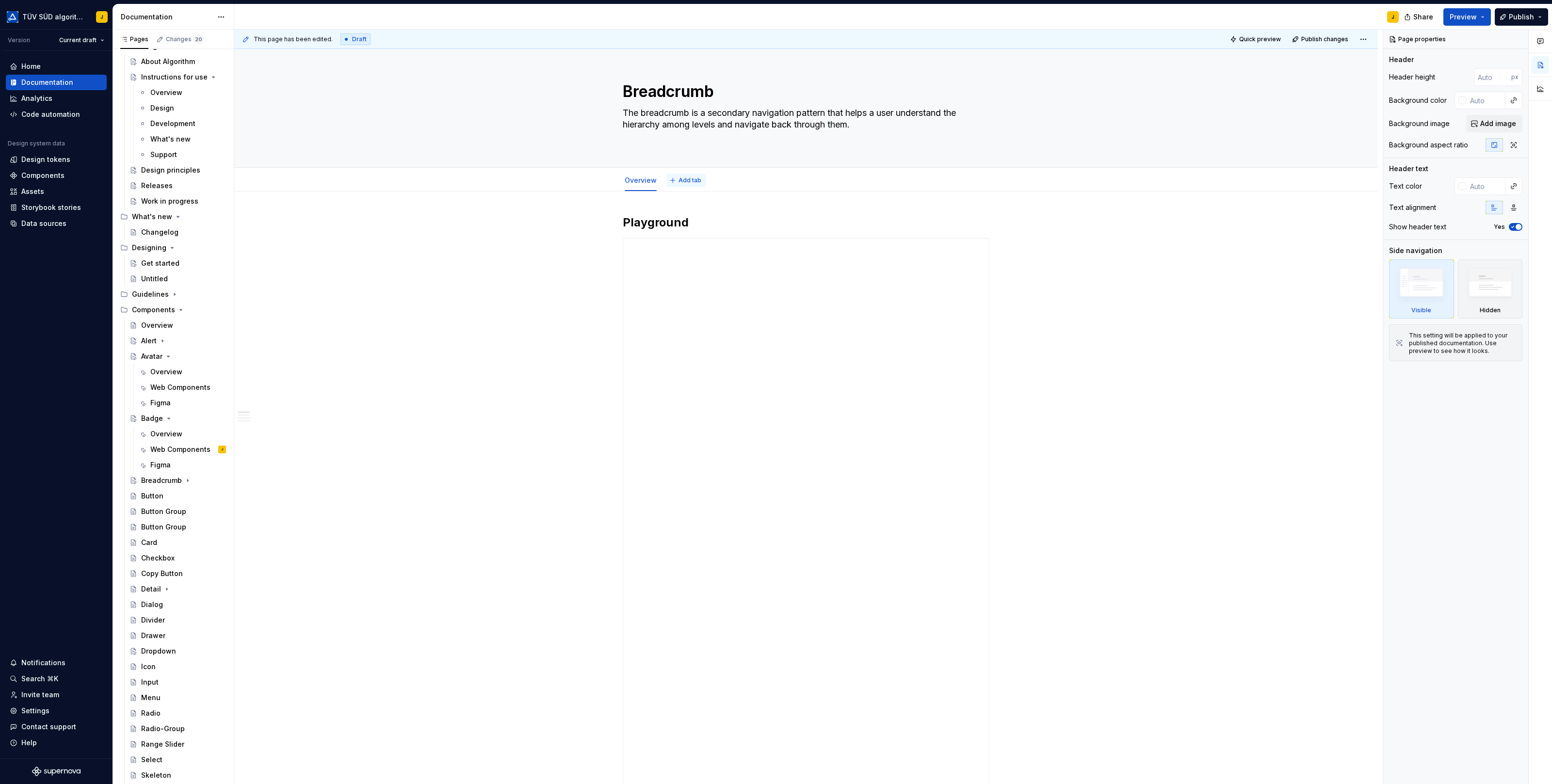
click at [683, 184] on button "Add tab" at bounding box center [686, 180] width 39 height 14
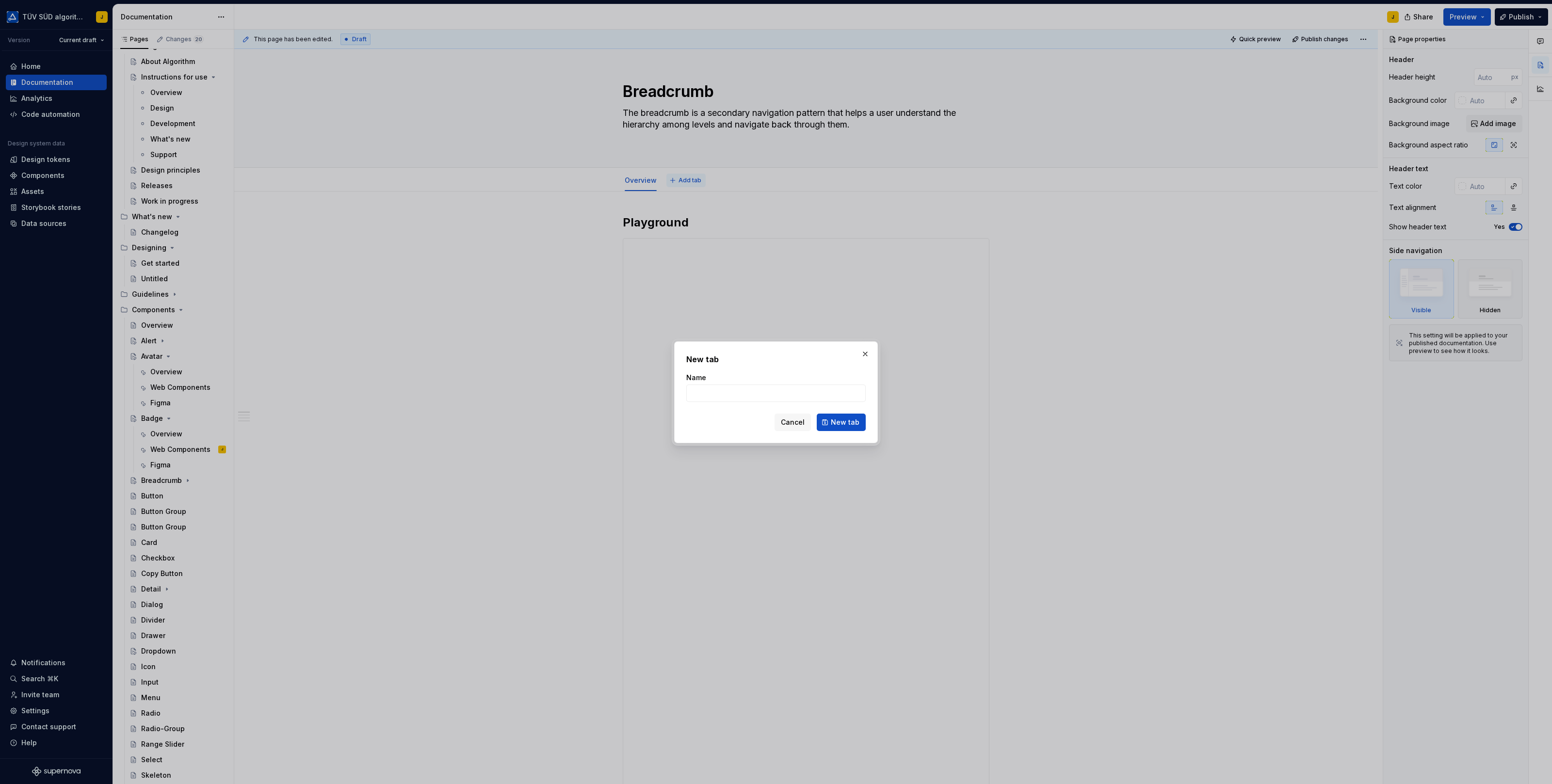
type textarea "*"
type input "Web Components"
click button "New tab" at bounding box center [842, 422] width 49 height 17
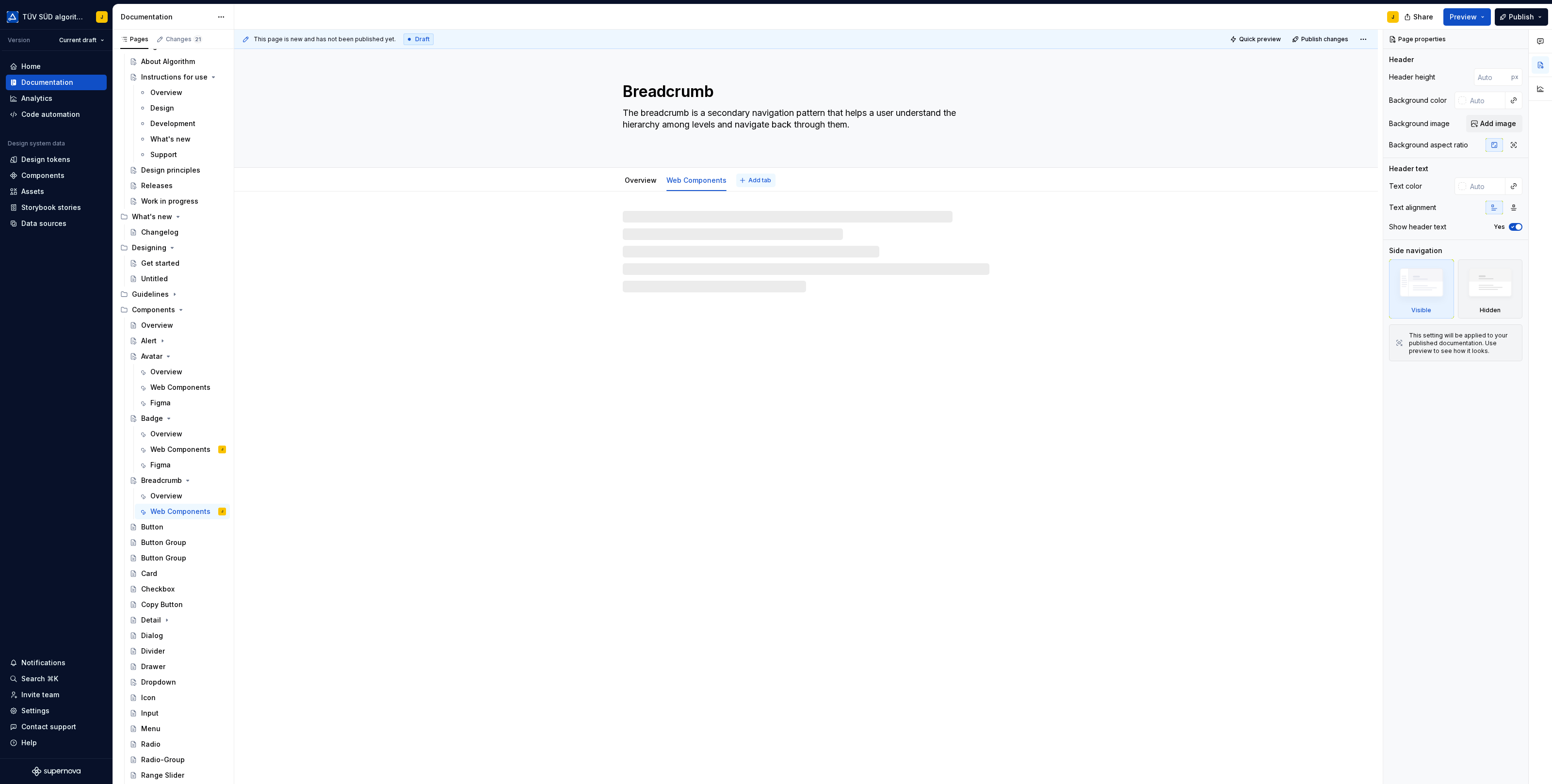
click at [744, 184] on button "Add tab" at bounding box center [756, 180] width 39 height 14
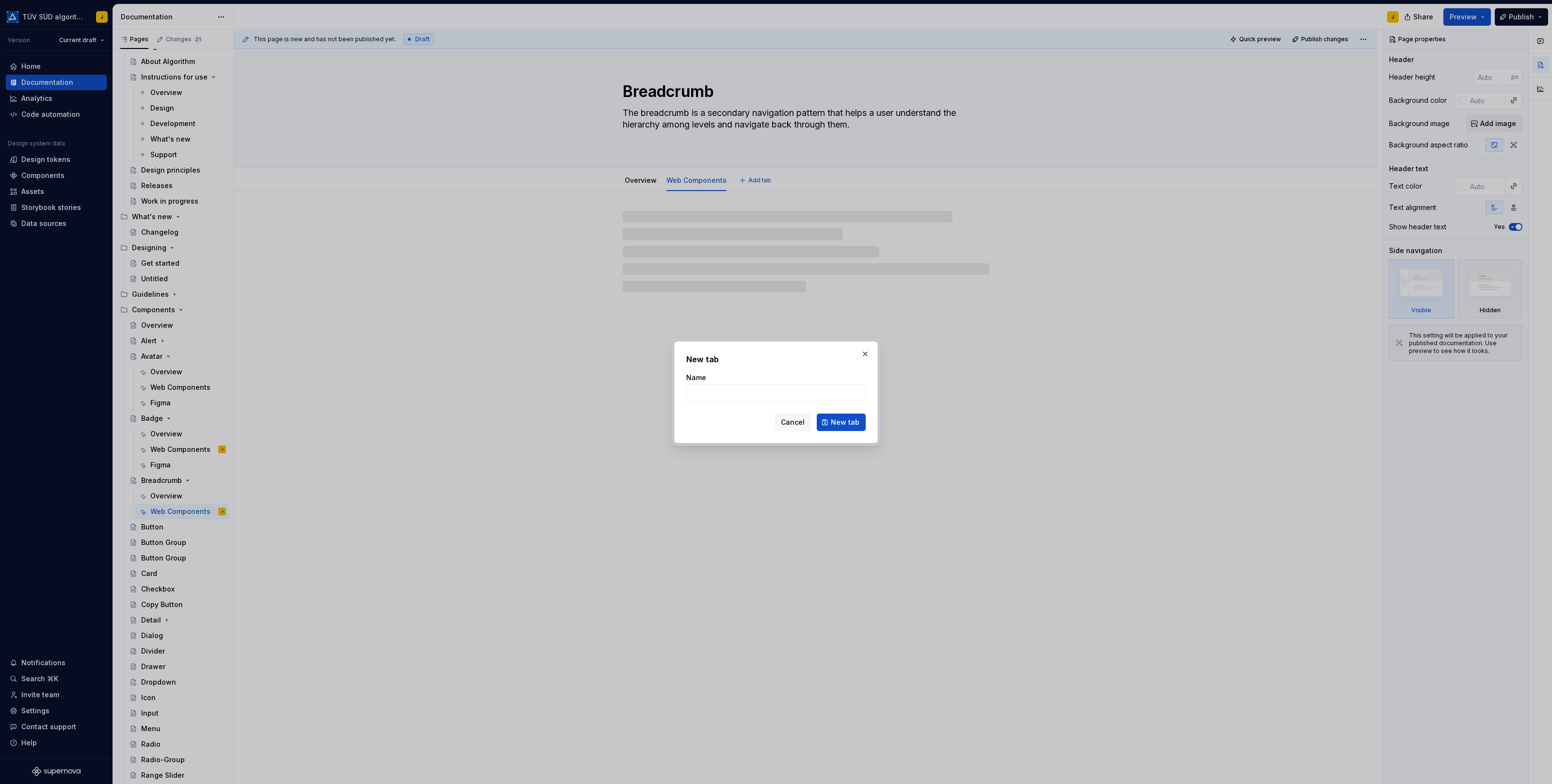
type textarea "*"
type input "Figm"
type textarea "*"
type input "Figma"
click button "New tab" at bounding box center [842, 422] width 49 height 17
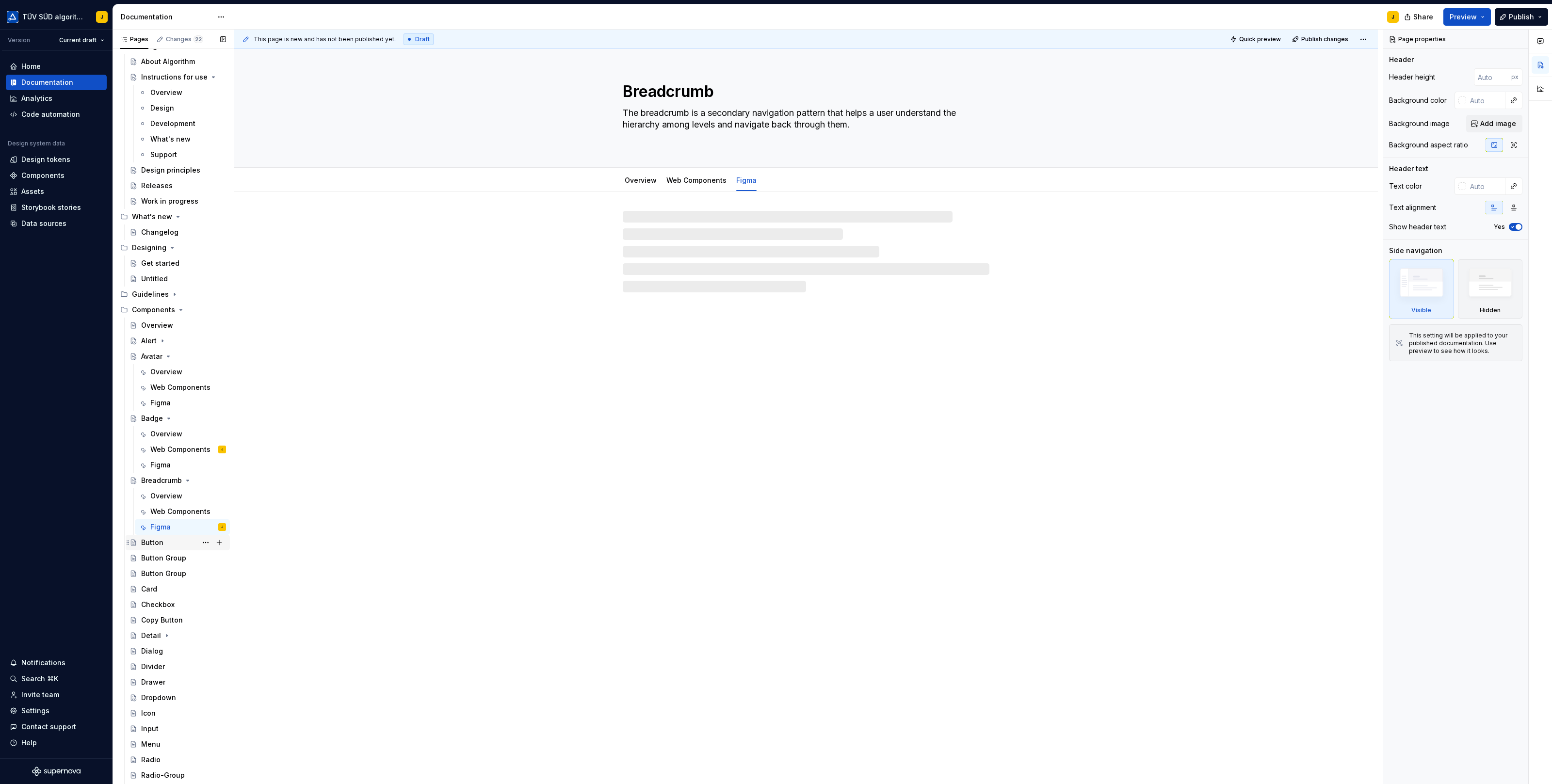
click at [153, 542] on div "Button" at bounding box center [152, 542] width 22 height 9
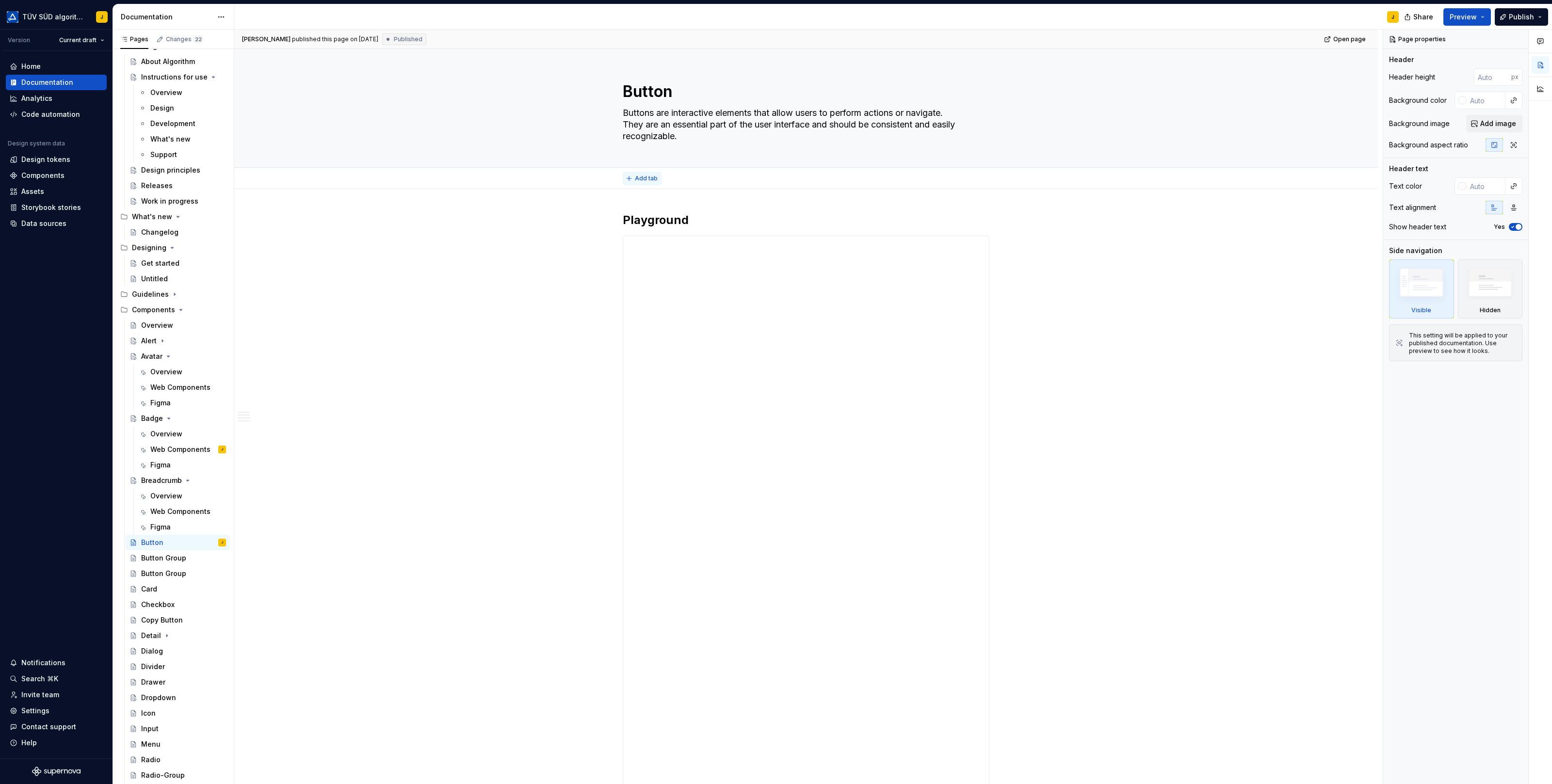
type textarea "*"
click at [646, 179] on span "Add tab" at bounding box center [646, 178] width 22 height 8
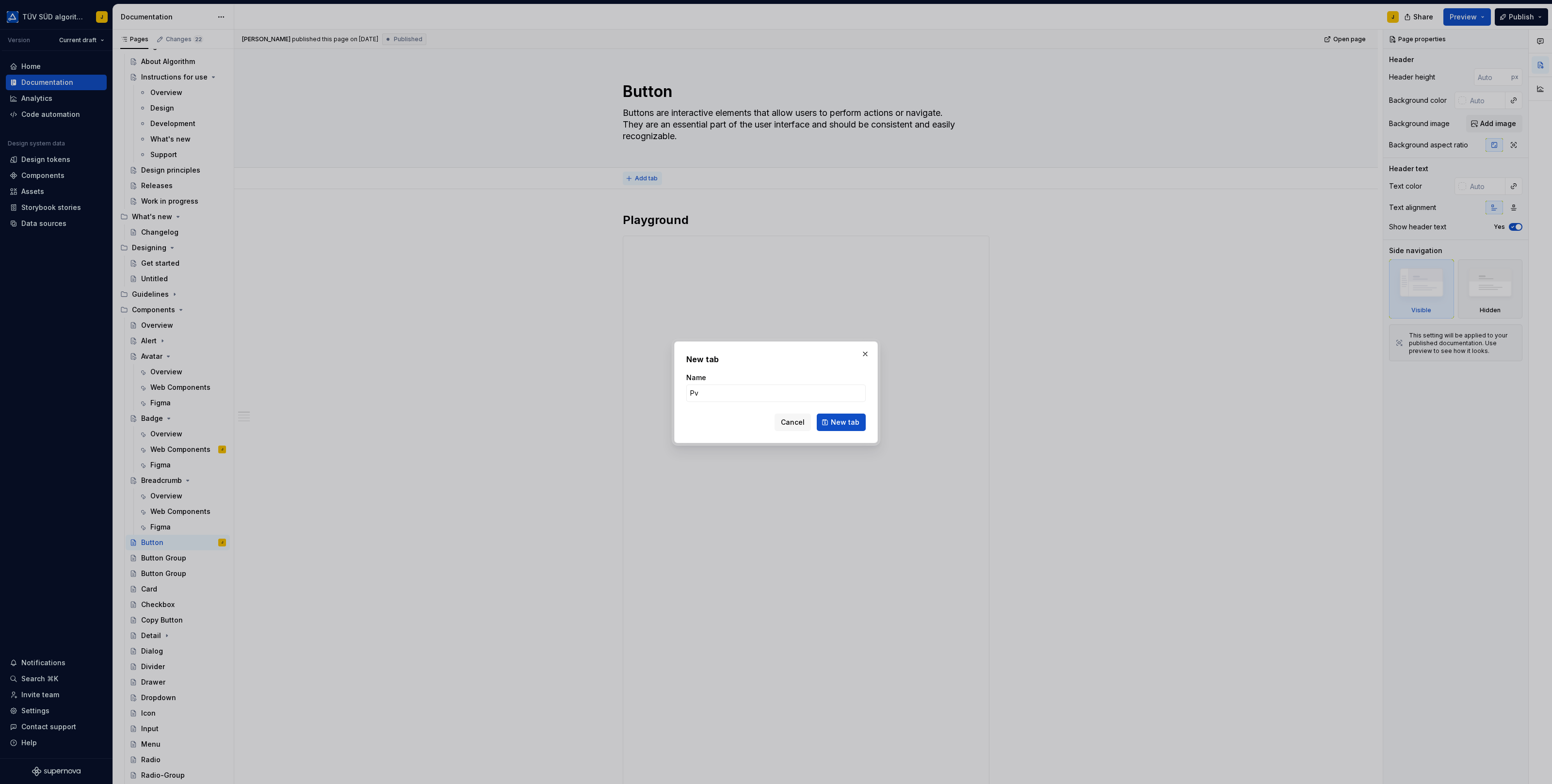
type input "P"
type input "Overview"
click button "New tab" at bounding box center [842, 422] width 49 height 17
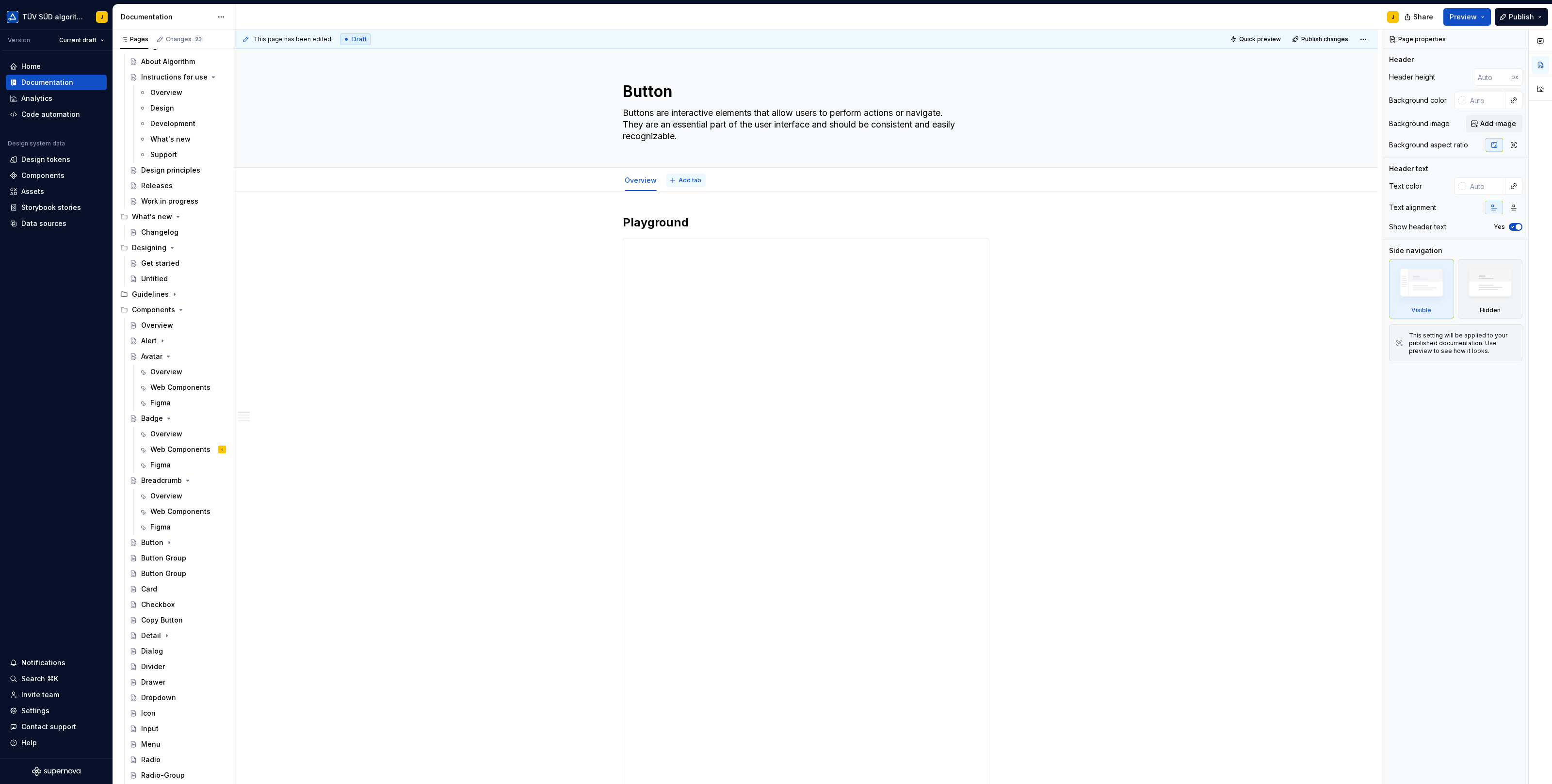
type textarea "*"
click at [682, 178] on span "Add tab" at bounding box center [689, 180] width 22 height 8
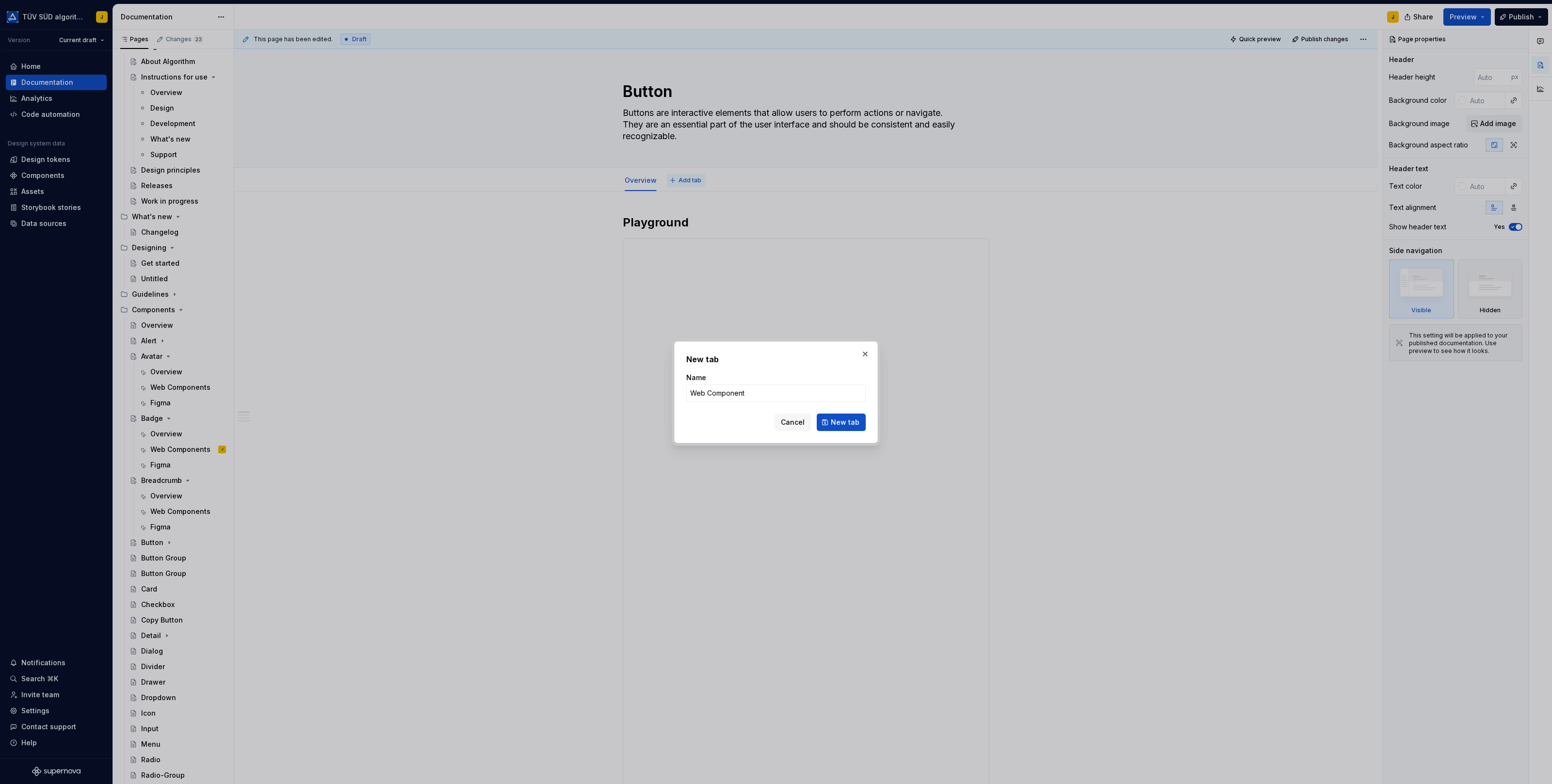
type input "Web Components"
click button "New tab" at bounding box center [842, 422] width 49 height 17
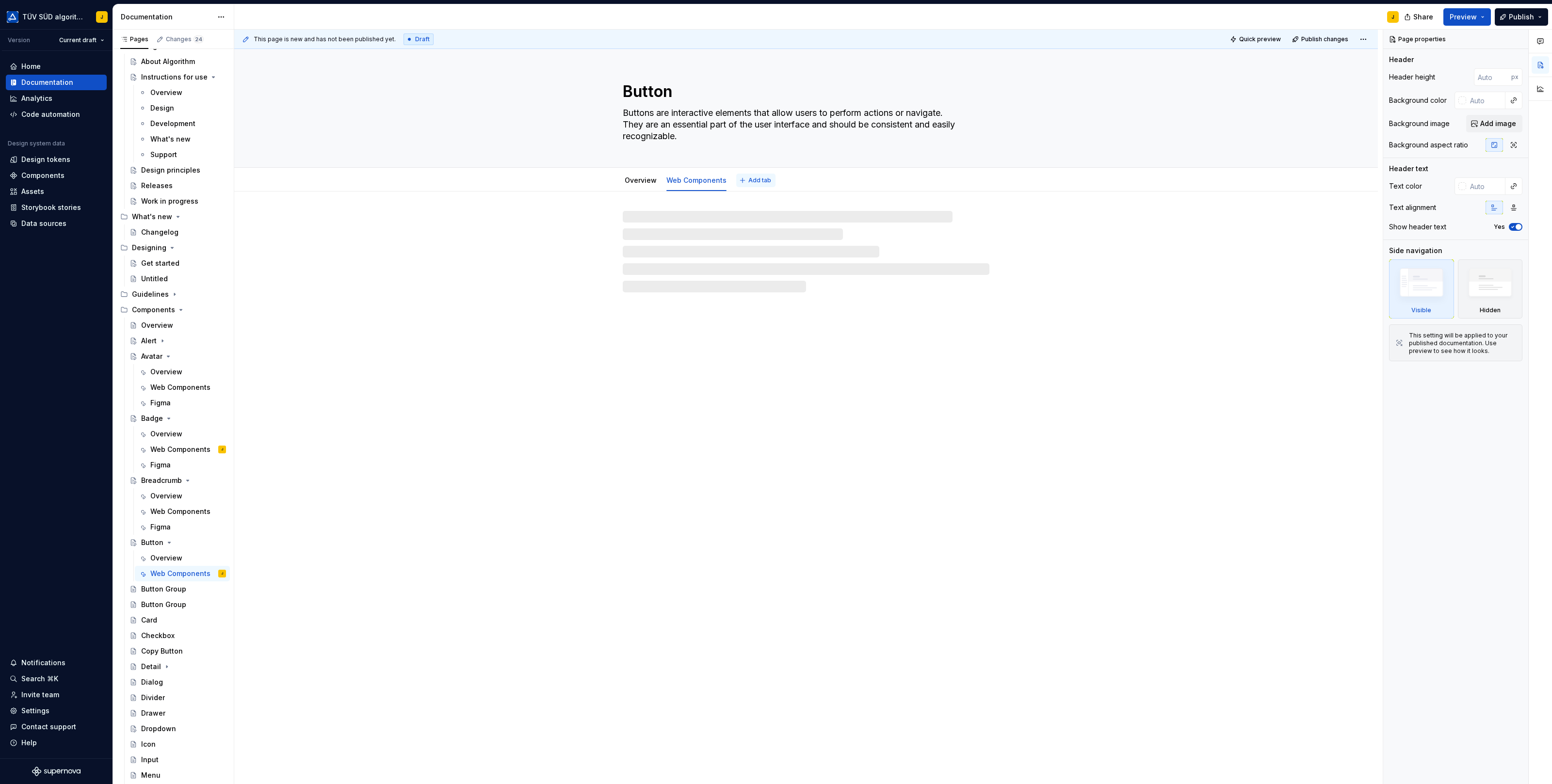
type textarea "*"
click at [742, 177] on button "Add tab" at bounding box center [756, 180] width 39 height 14
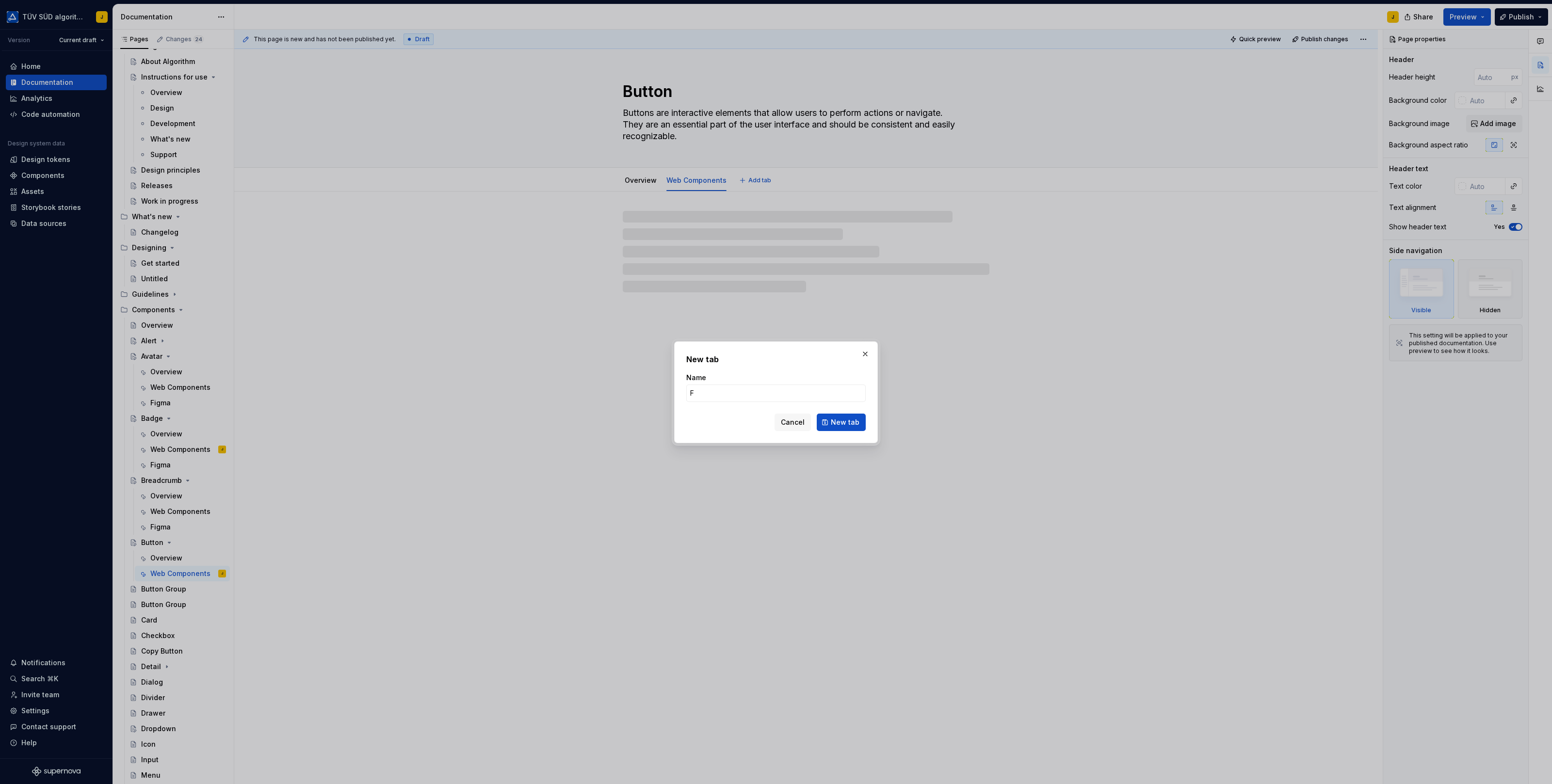
type input "Fi"
type textarea "*"
type input "Figna"
type textarea "*"
type input "Fig"
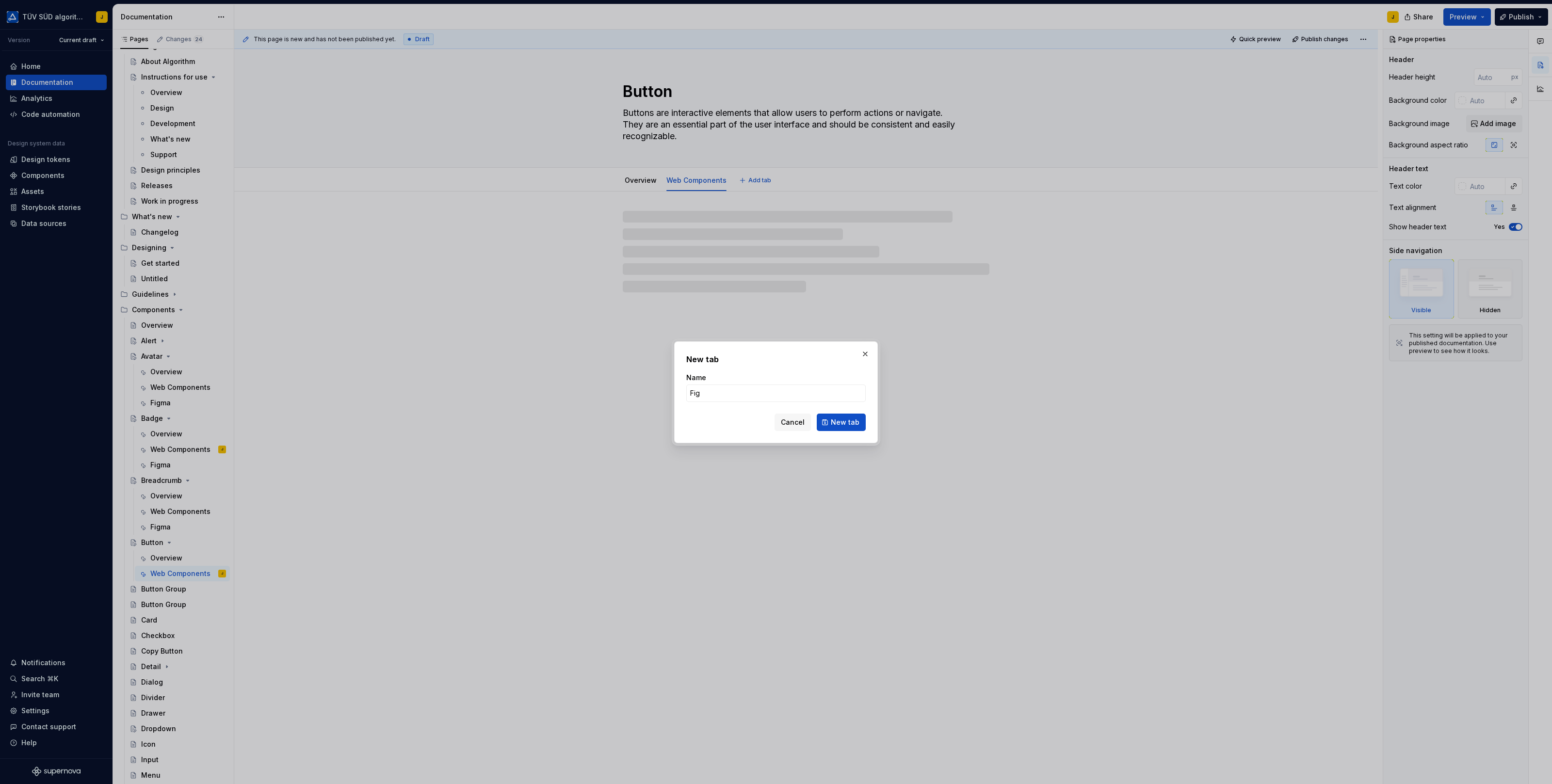
type textarea "*"
type input "Figma"
click button "New tab" at bounding box center [842, 422] width 49 height 17
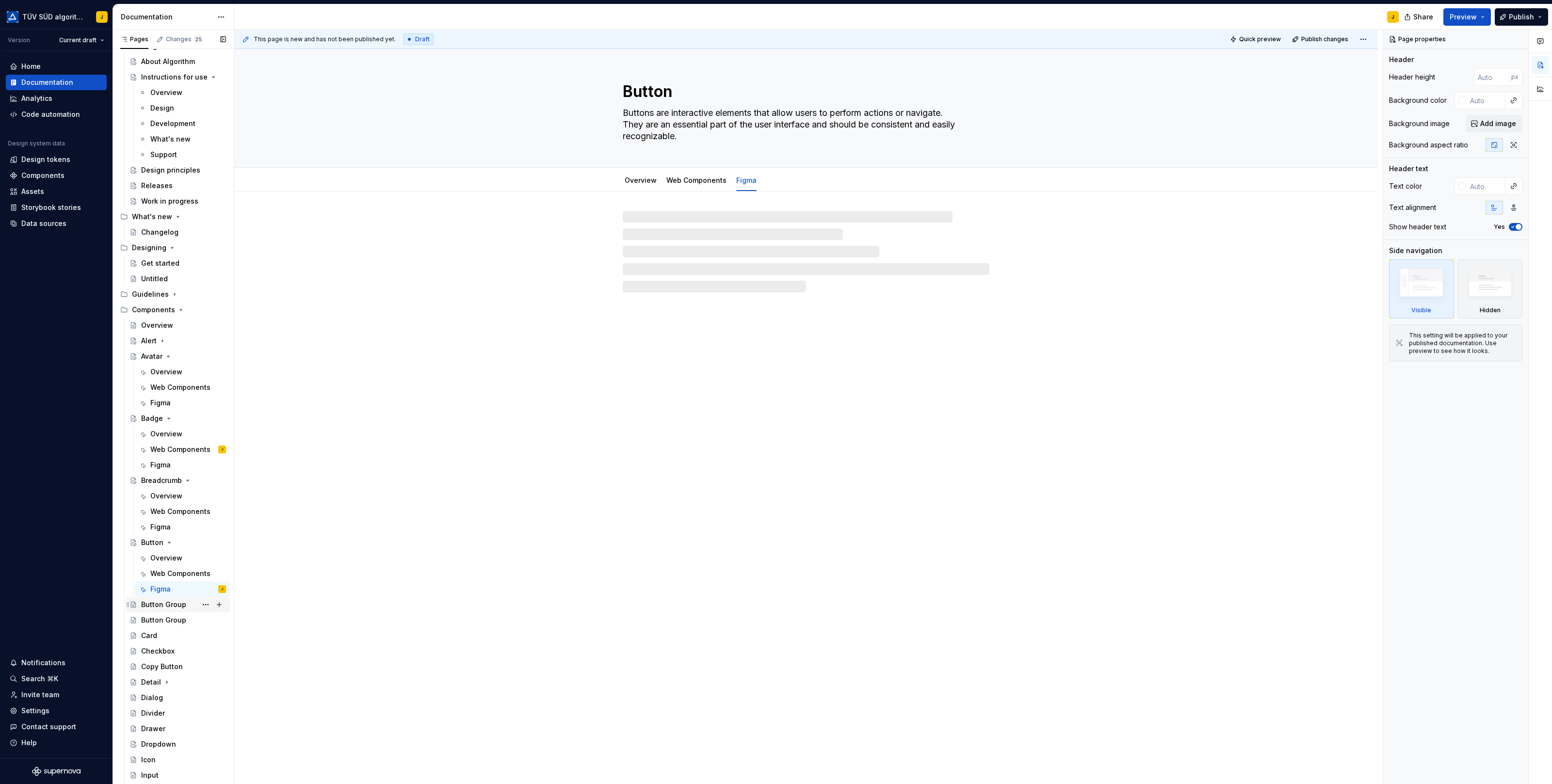
click at [157, 603] on div "Button Group" at bounding box center [164, 604] width 45 height 9
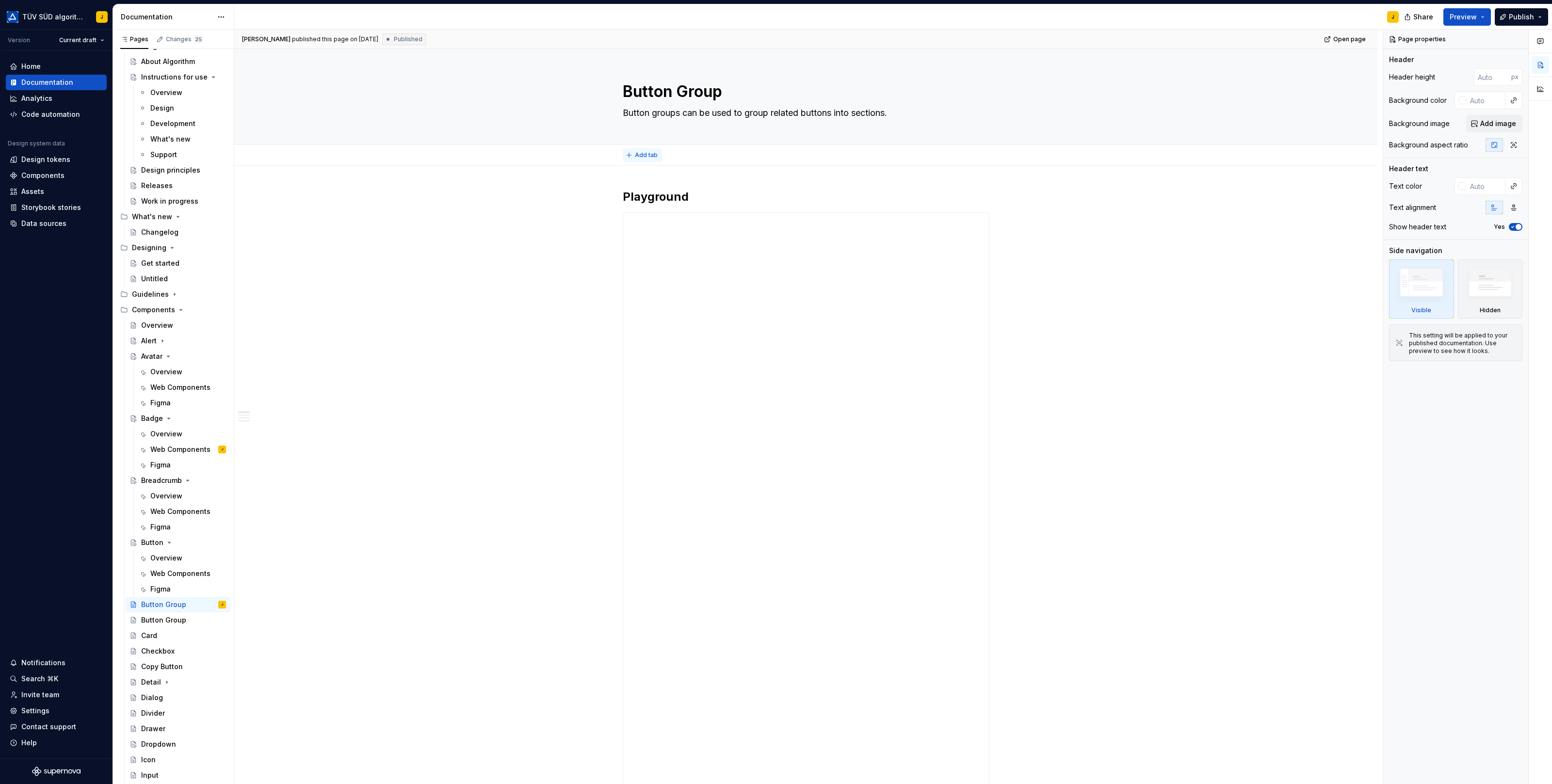
type textarea "*"
click at [652, 152] on span "Add tab" at bounding box center [646, 155] width 22 height 8
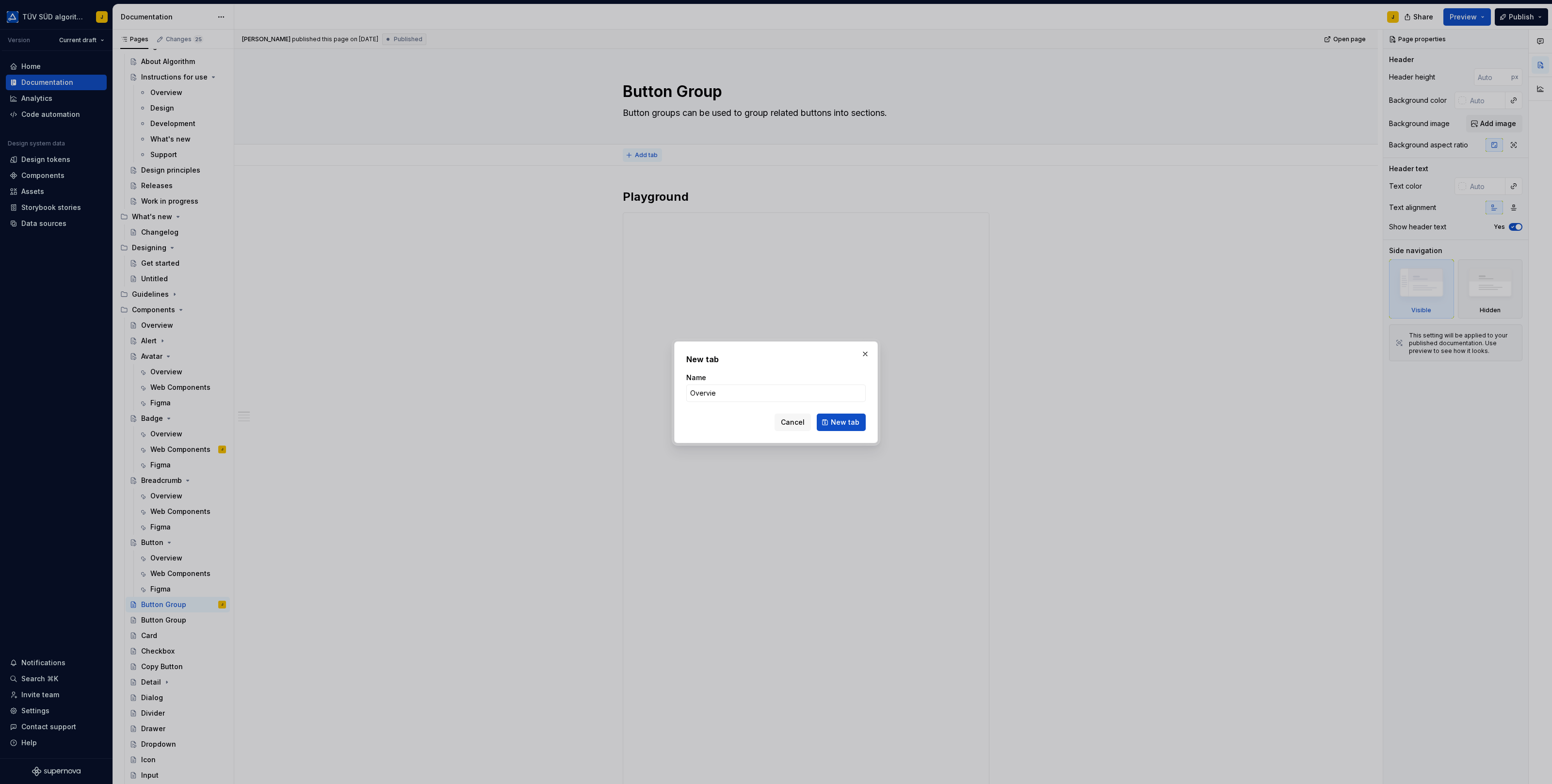
type input "Overview"
click button "New tab" at bounding box center [842, 422] width 49 height 17
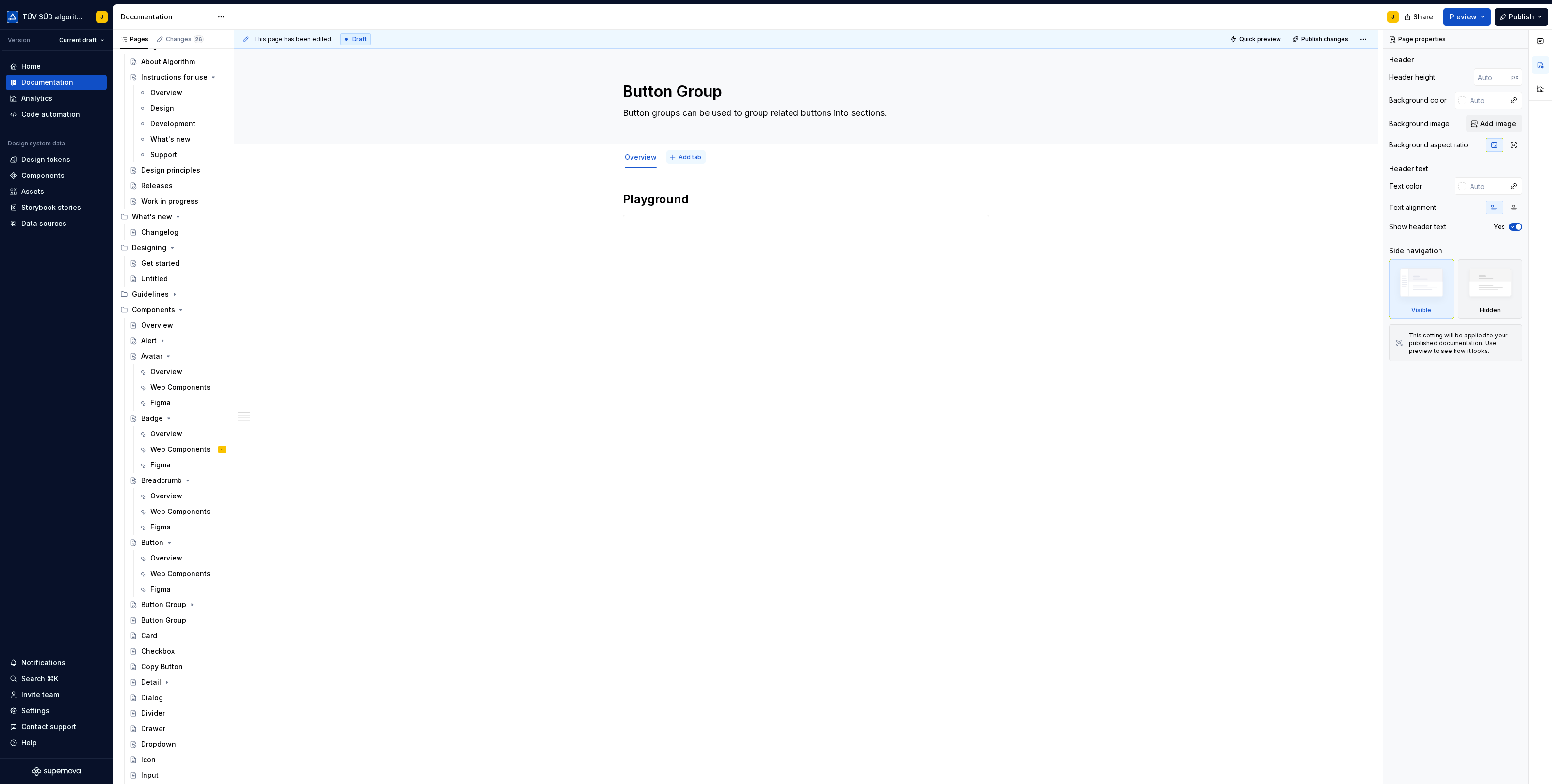
type textarea "*"
click at [691, 154] on span "Add tab" at bounding box center [689, 157] width 22 height 8
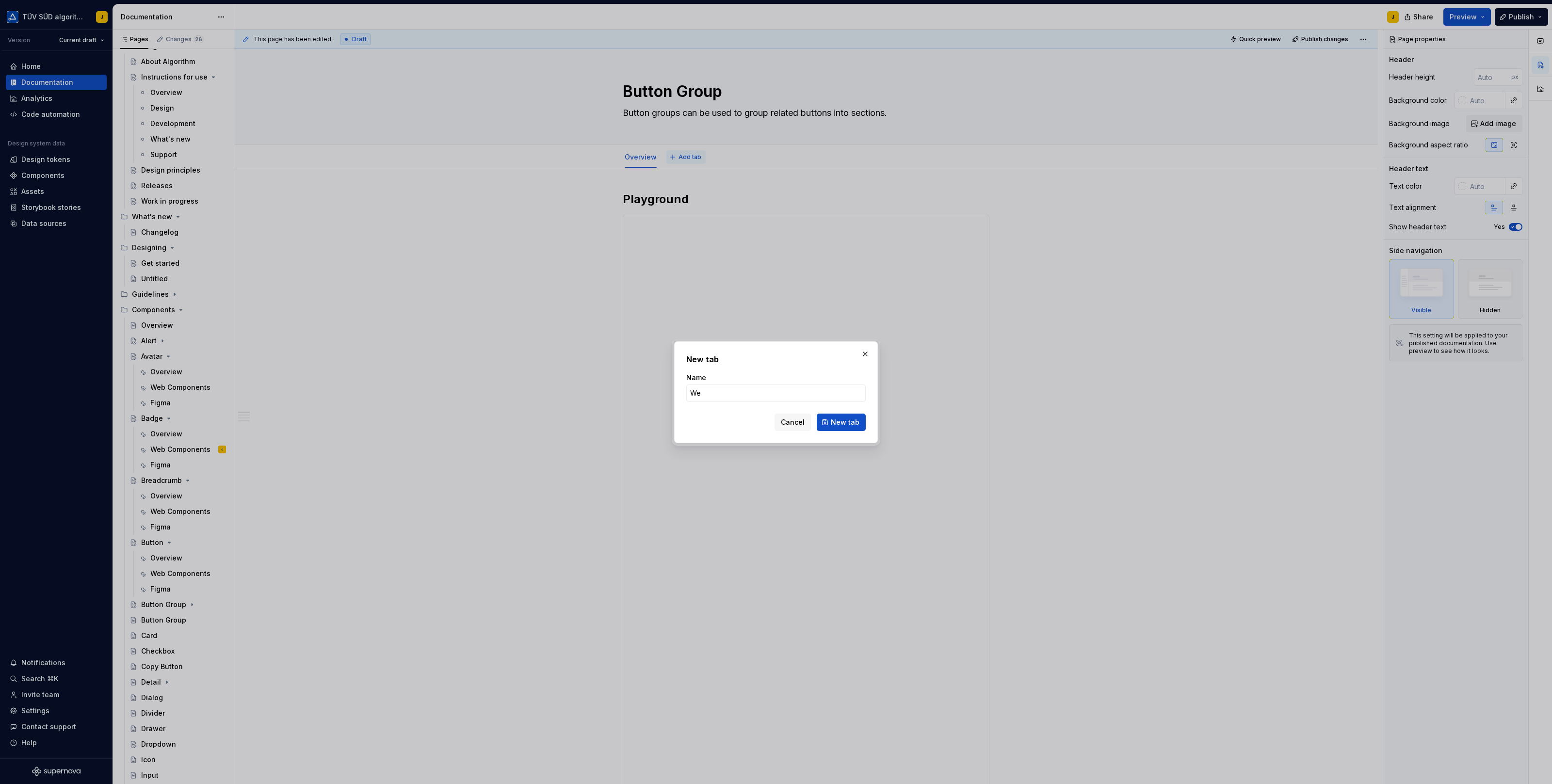
type input "We"
click at [712, 401] on input "We" at bounding box center [776, 393] width 179 height 17
type input "Web Components"
click at [847, 422] on span "New tab" at bounding box center [845, 422] width 28 height 9
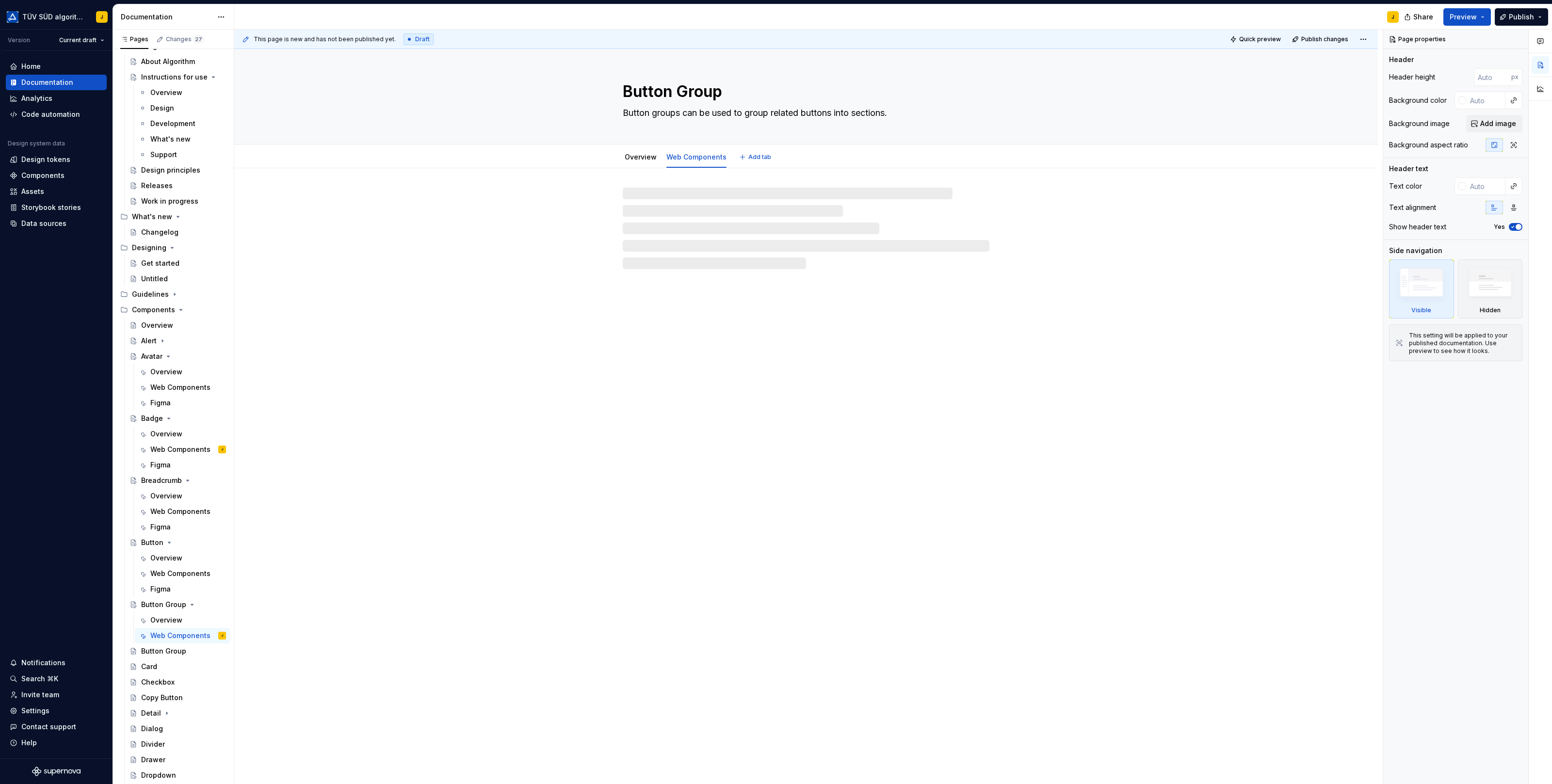
type textarea "*"
click at [754, 161] on button "Add tab" at bounding box center [756, 157] width 39 height 14
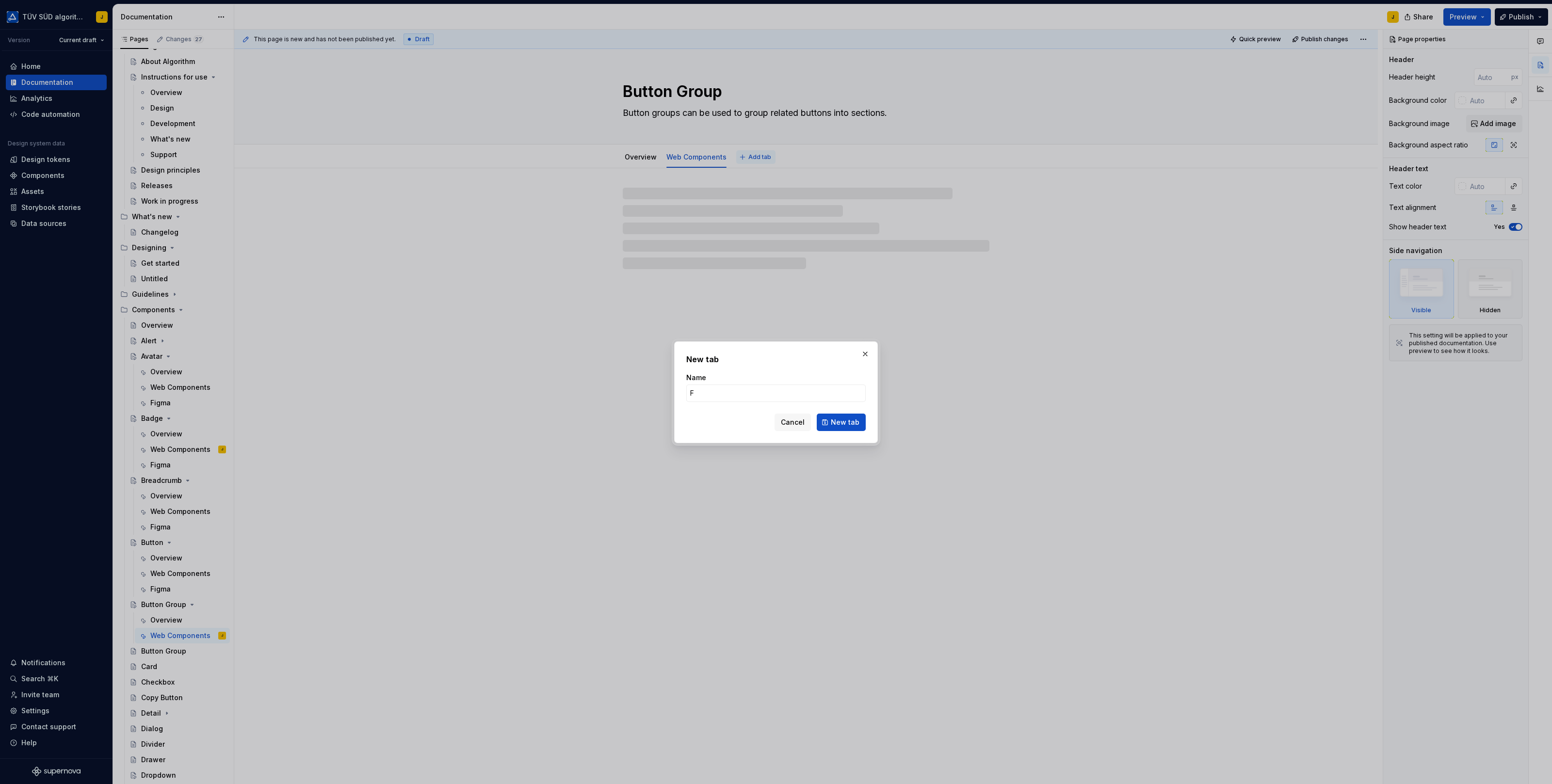
type input "FI"
type textarea "*"
type input "Figma"
click button "New tab" at bounding box center [842, 422] width 49 height 17
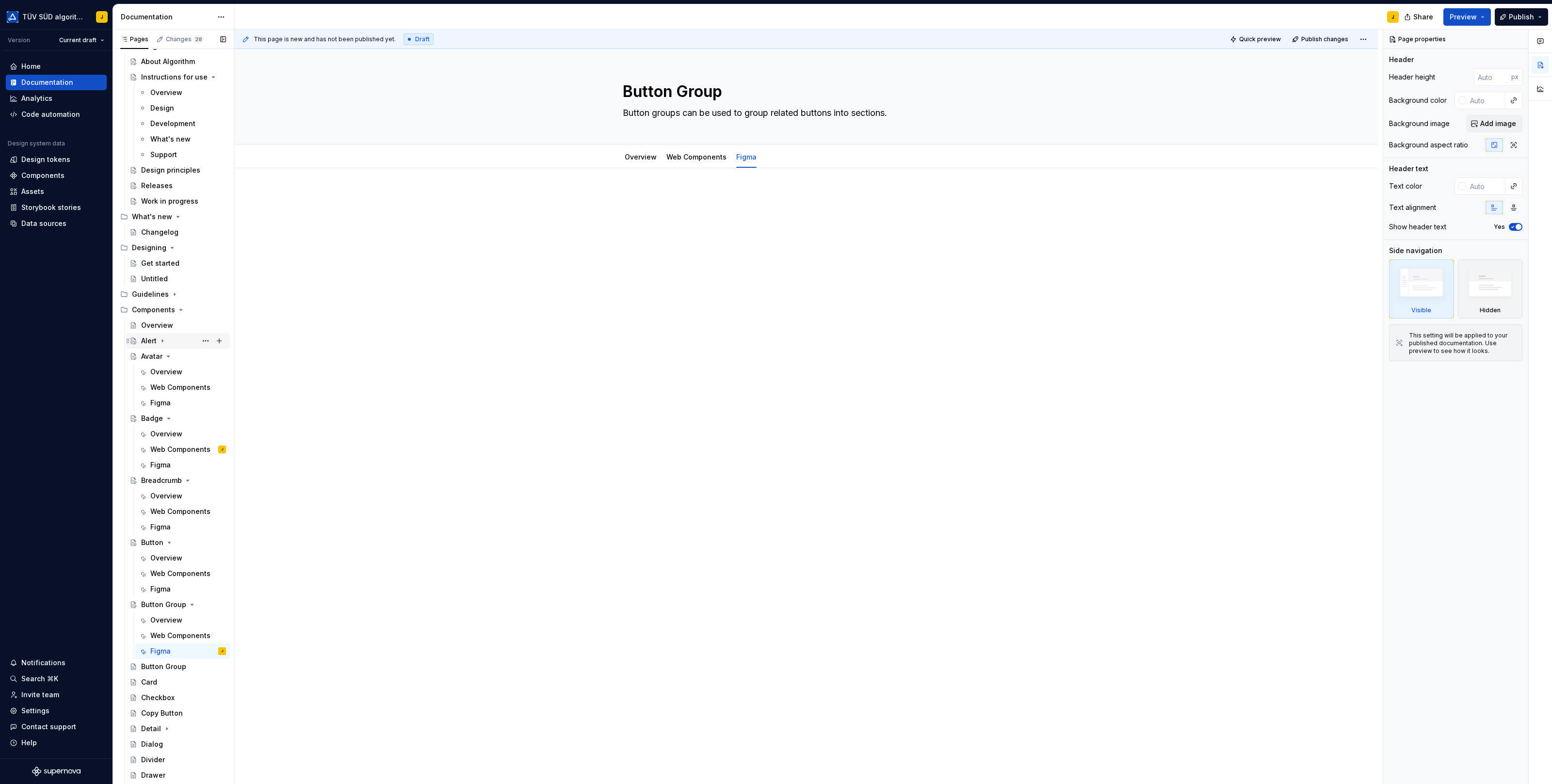
click at [163, 339] on icon "Page tree" at bounding box center [163, 341] width 8 height 8
click at [165, 354] on div "Overview" at bounding box center [166, 356] width 32 height 9
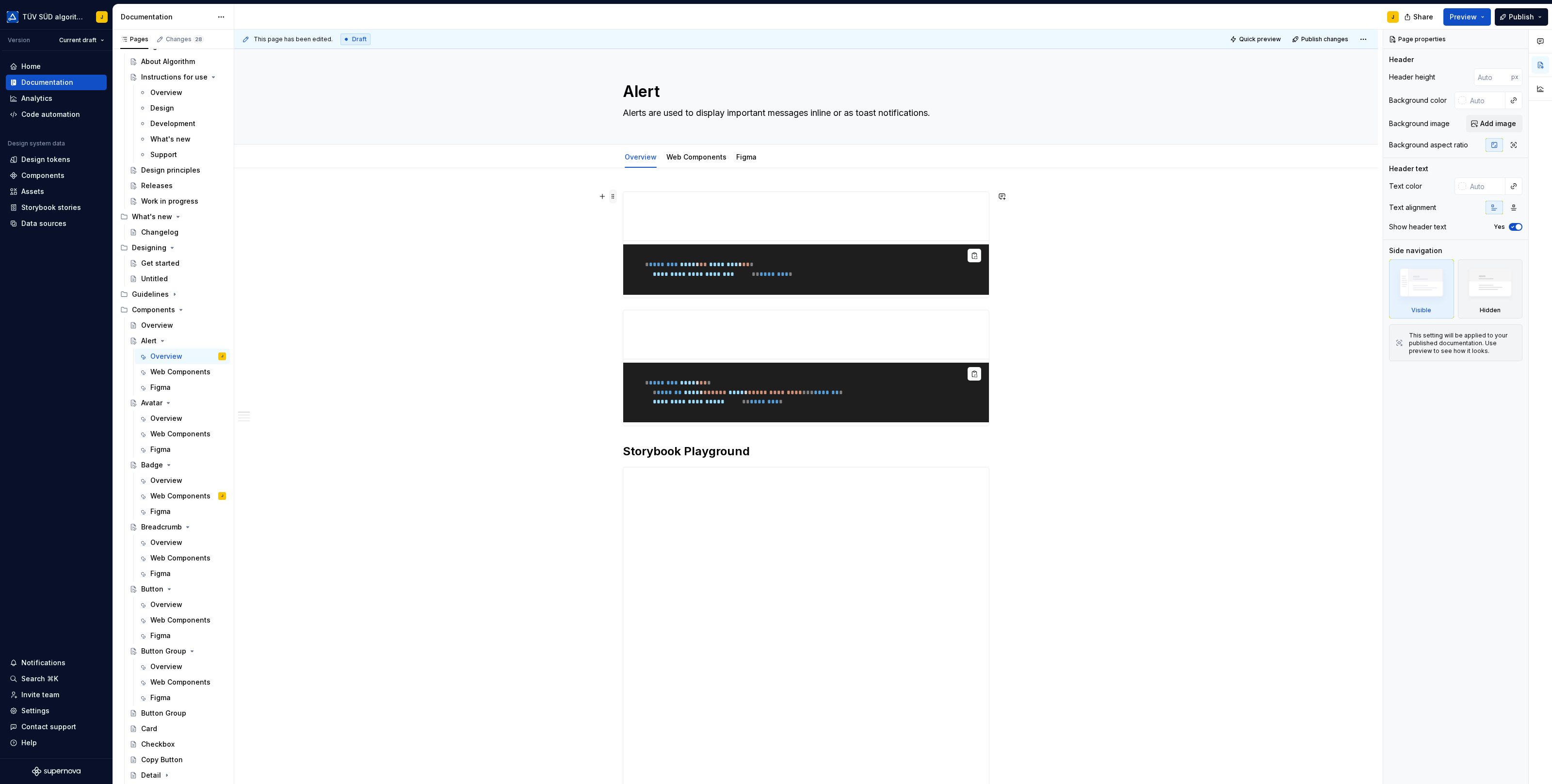
click at [615, 197] on span at bounding box center [613, 196] width 8 height 14
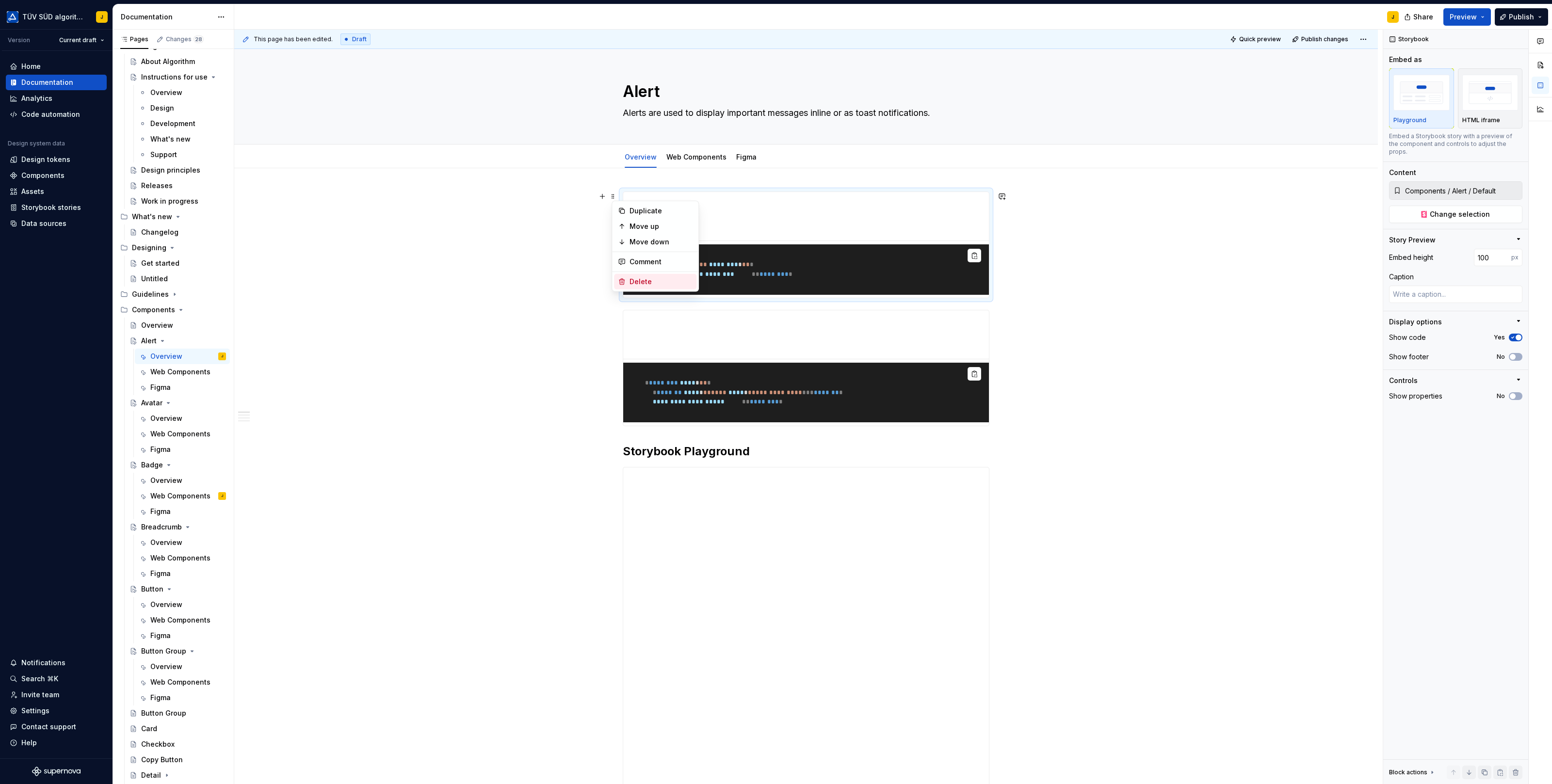
click at [631, 278] on div "Delete" at bounding box center [661, 281] width 63 height 9
type textarea "*"
type input "Components / Alert / Success"
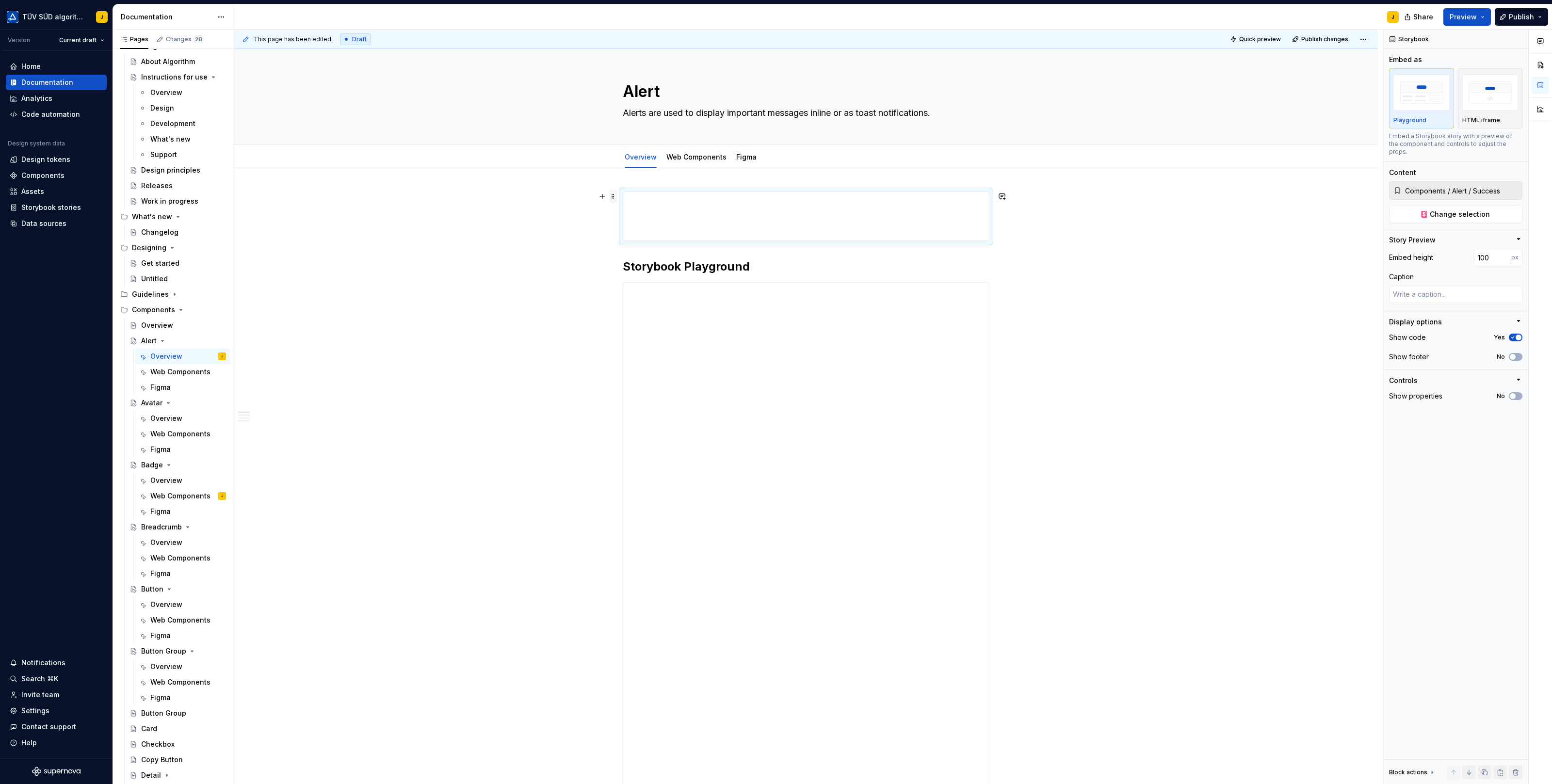
click at [617, 195] on span at bounding box center [613, 196] width 8 height 14
click at [627, 276] on div "Delete" at bounding box center [655, 281] width 83 height 15
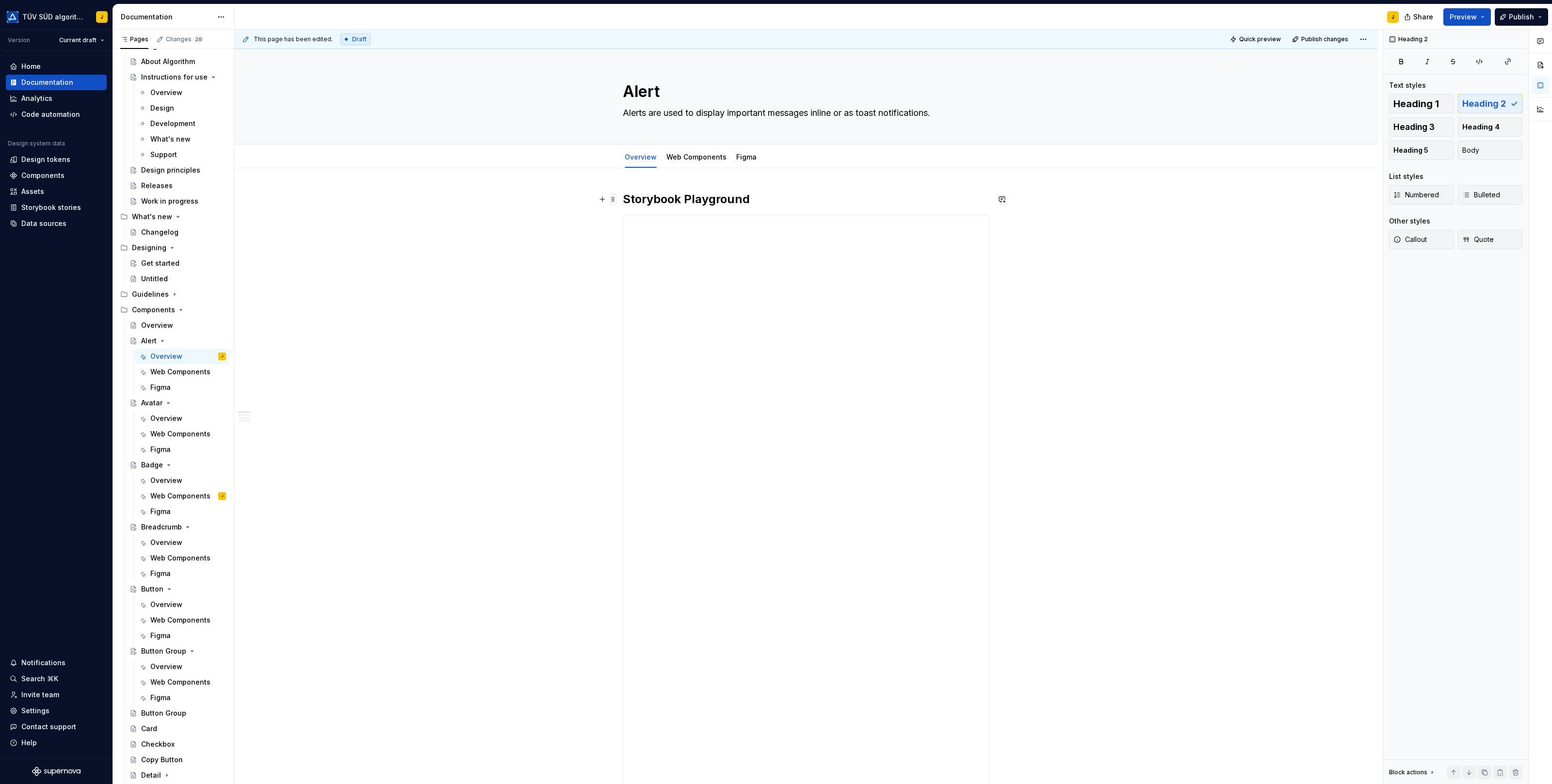
click at [615, 199] on span at bounding box center [613, 199] width 8 height 14
click at [625, 278] on div "Delete" at bounding box center [655, 284] width 83 height 15
click at [616, 192] on span at bounding box center [613, 196] width 8 height 14
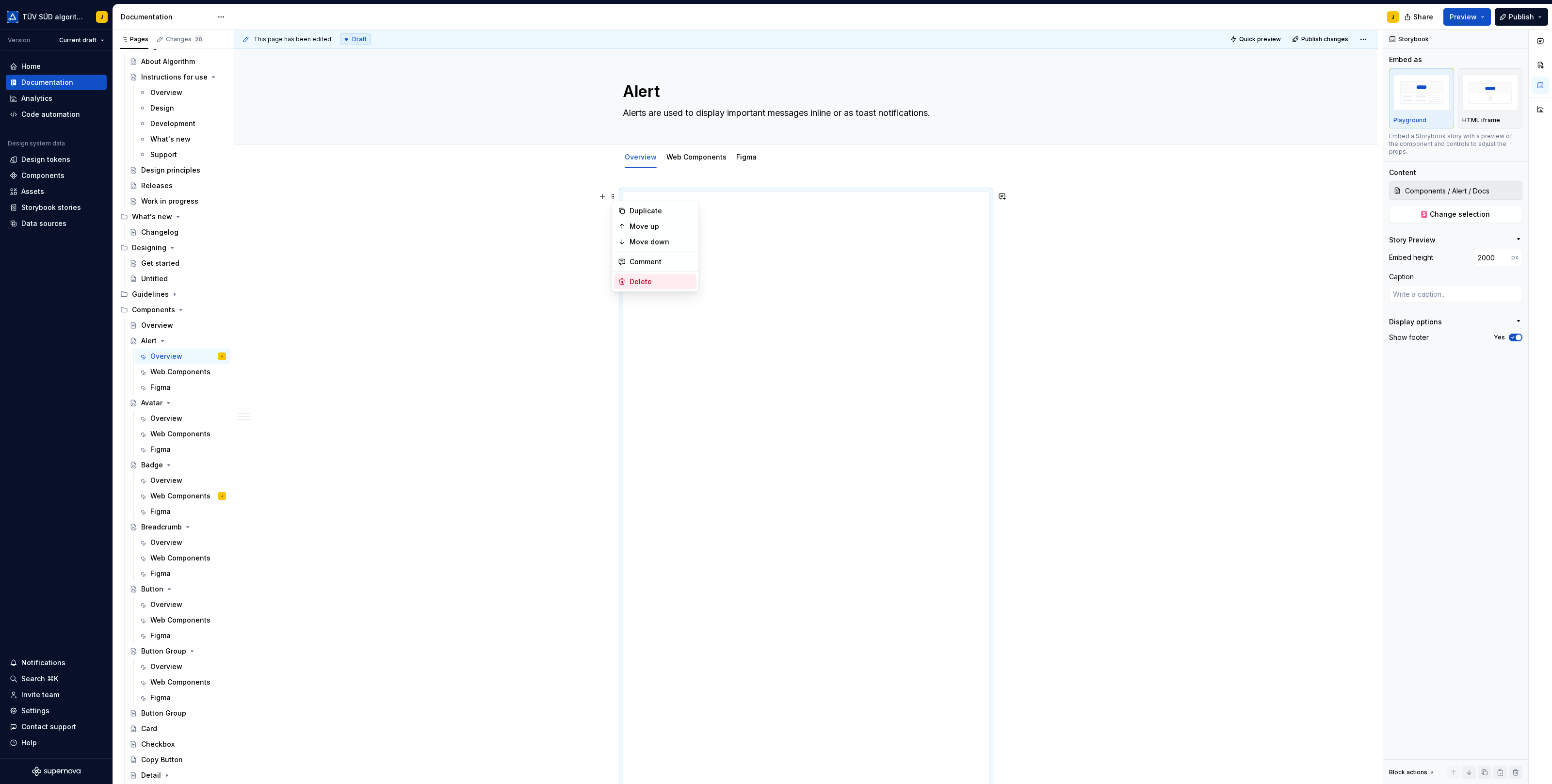
click at [632, 278] on div "Delete" at bounding box center [661, 281] width 63 height 9
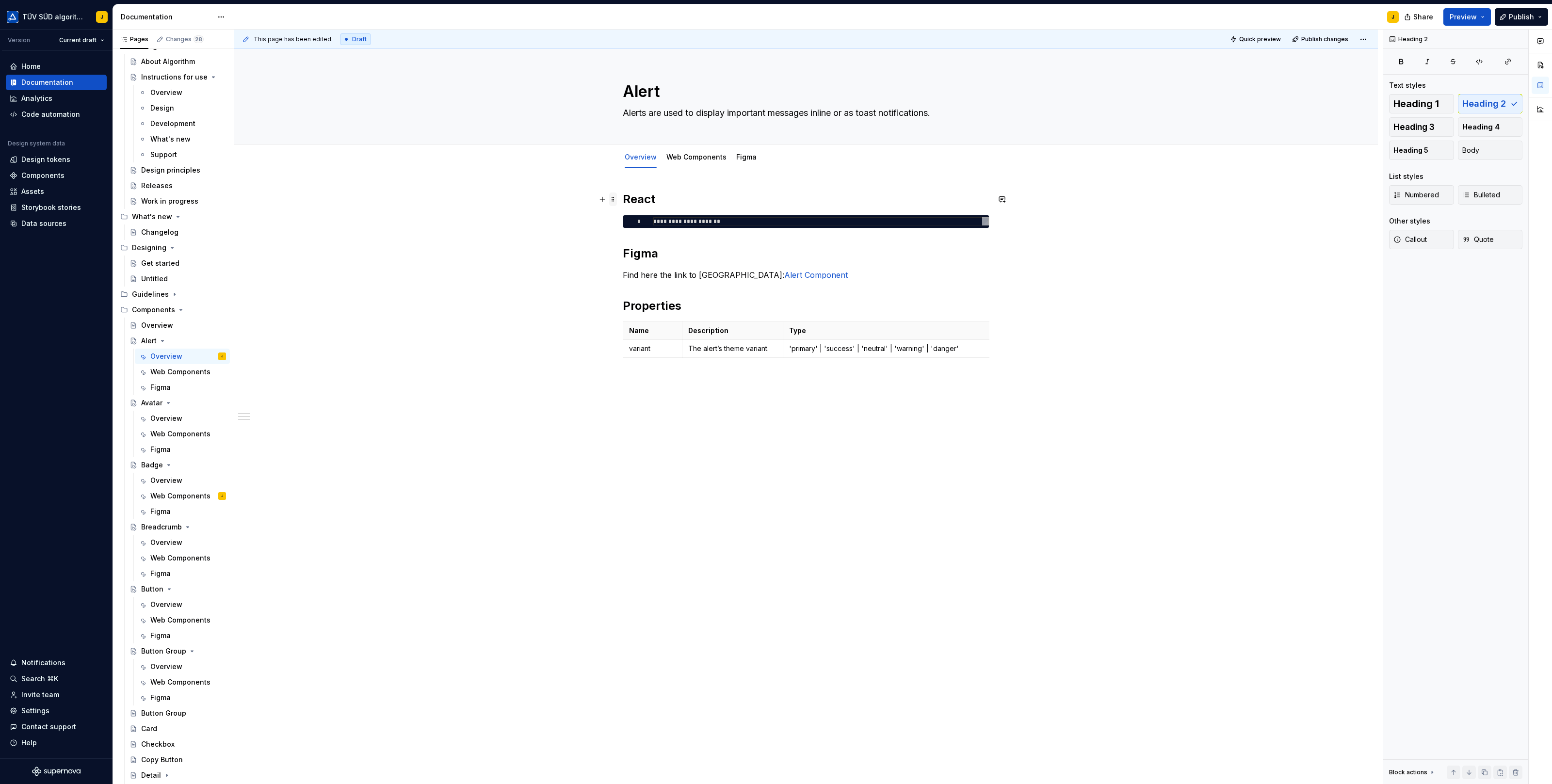
click at [617, 197] on span at bounding box center [613, 199] width 8 height 14
click at [629, 276] on div "Duplicate Move up Move down Comment Delete" at bounding box center [655, 249] width 87 height 91
click at [631, 283] on div "Delete" at bounding box center [661, 284] width 63 height 9
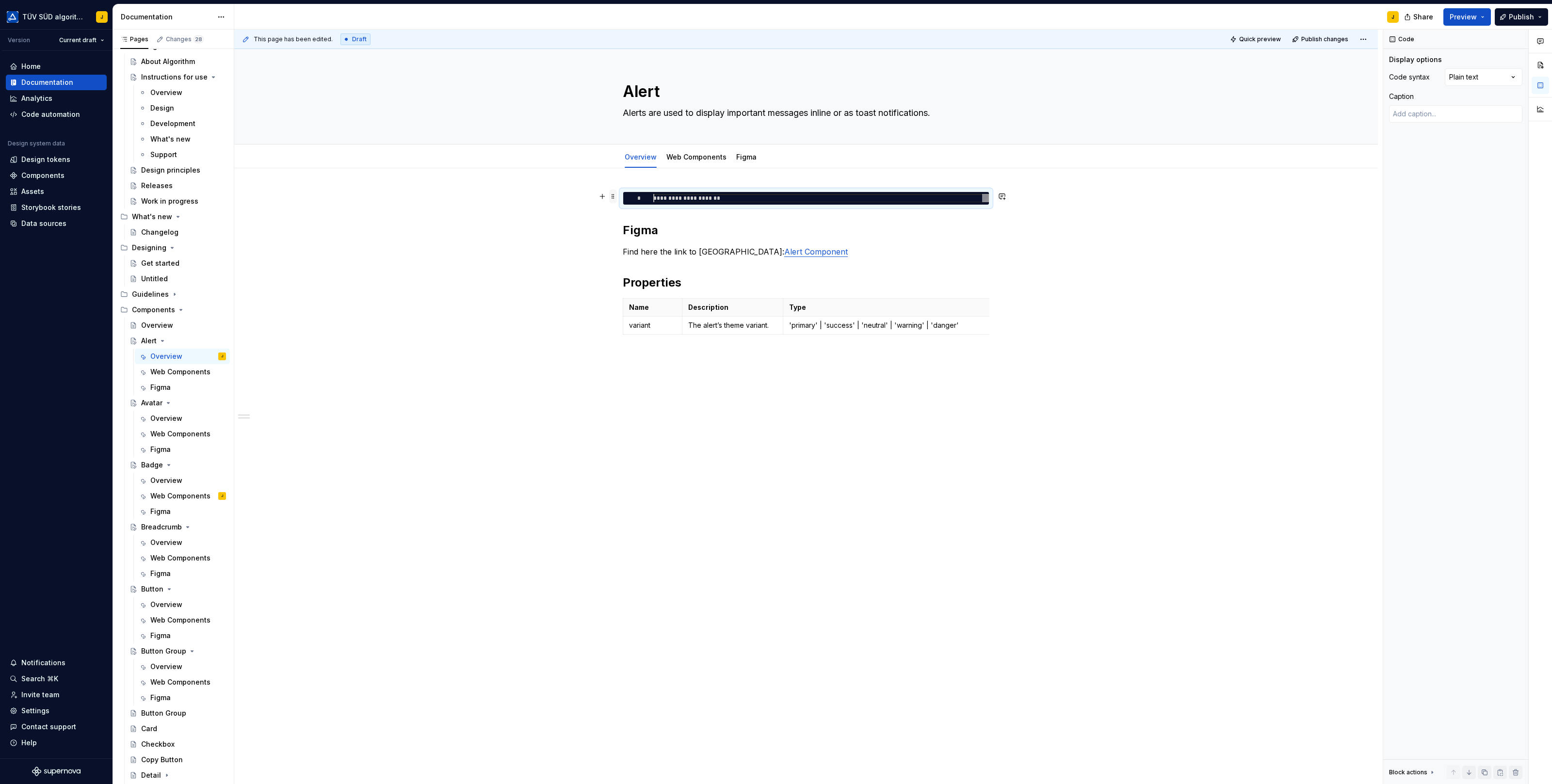
click at [617, 197] on span at bounding box center [613, 196] width 8 height 14
click at [634, 278] on div "Delete" at bounding box center [661, 281] width 63 height 9
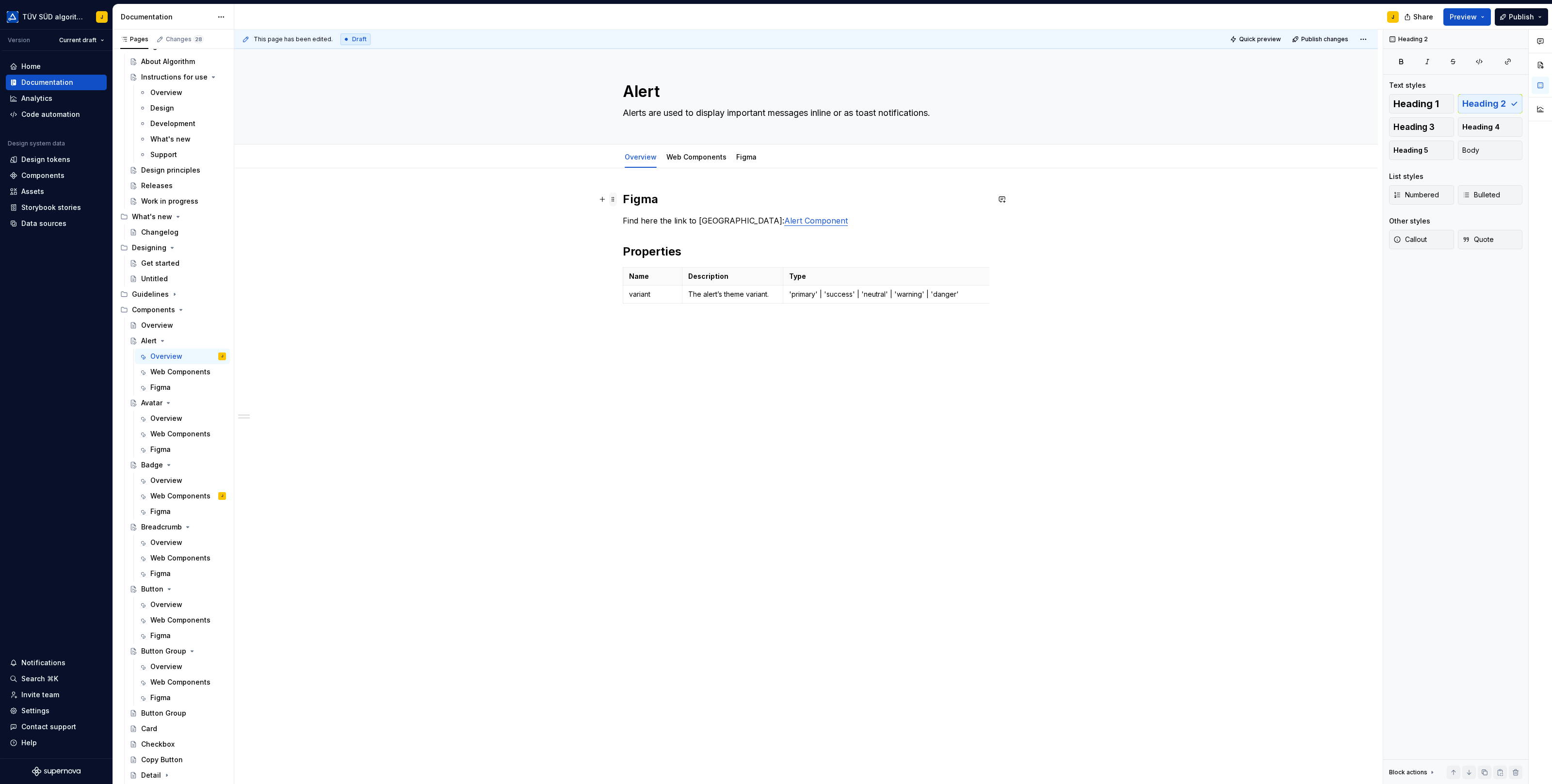
click at [617, 196] on span at bounding box center [613, 199] width 8 height 14
click at [638, 283] on div "Delete" at bounding box center [661, 284] width 63 height 9
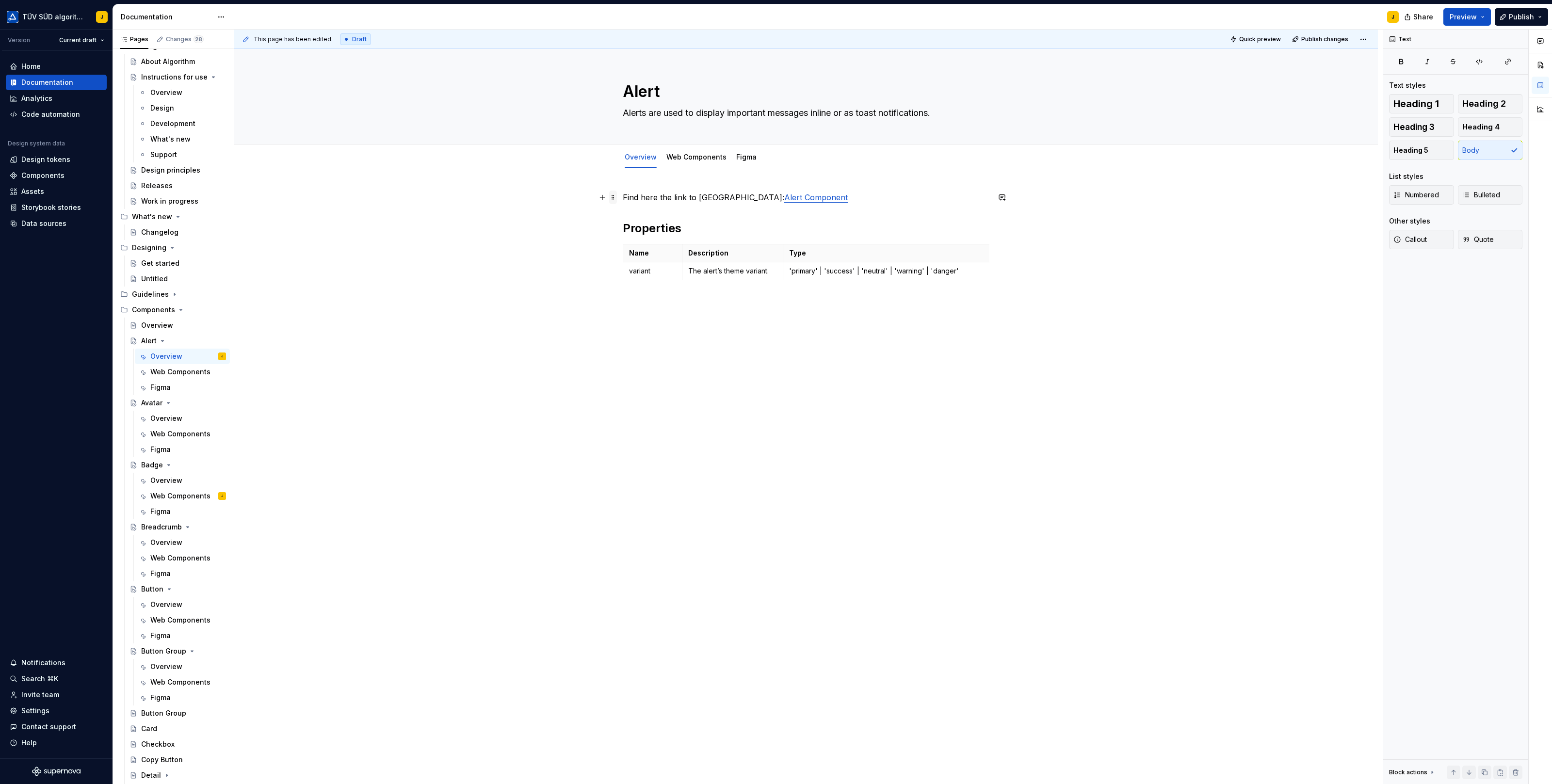
click at [616, 195] on span at bounding box center [613, 197] width 8 height 14
click at [630, 278] on div "Delete" at bounding box center [661, 282] width 63 height 9
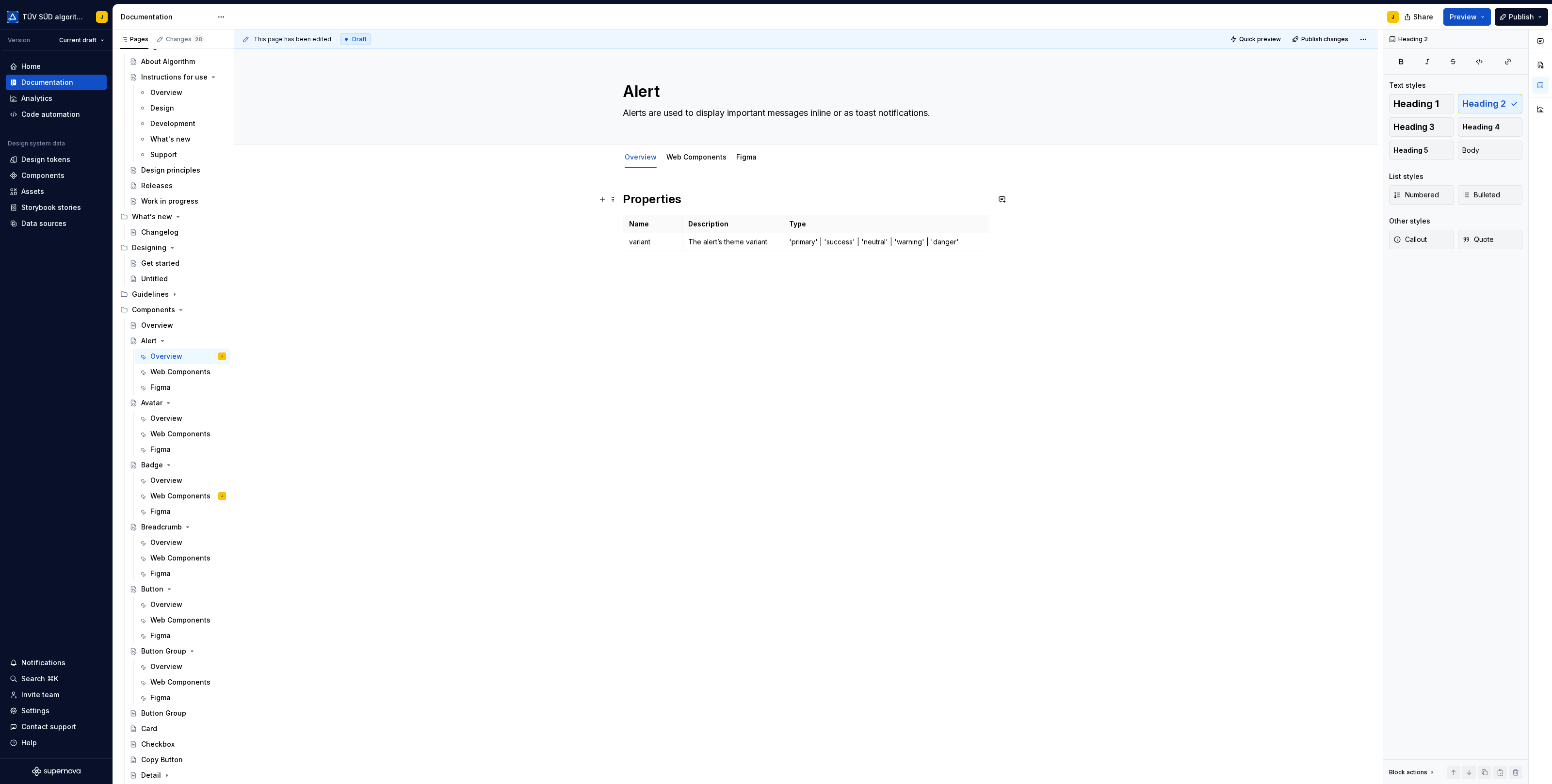
click at [725, 197] on h2 "Properties" at bounding box center [805, 199] width 366 height 15
click at [617, 201] on span at bounding box center [613, 199] width 8 height 14
click at [749, 220] on p "Description" at bounding box center [732, 223] width 89 height 9
click at [615, 217] on span at bounding box center [613, 219] width 8 height 14
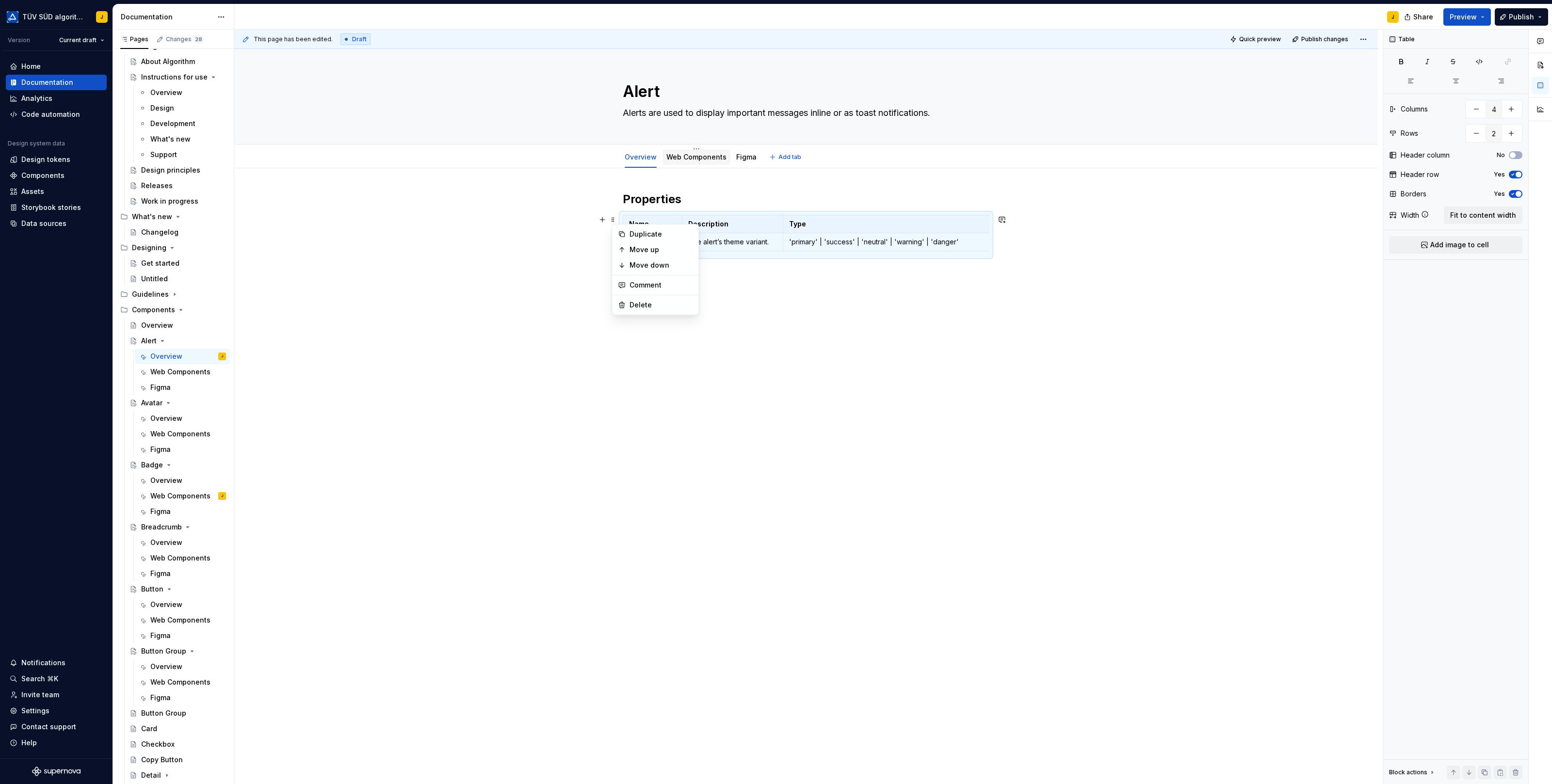
click at [690, 153] on link "Web Components" at bounding box center [696, 157] width 60 height 8
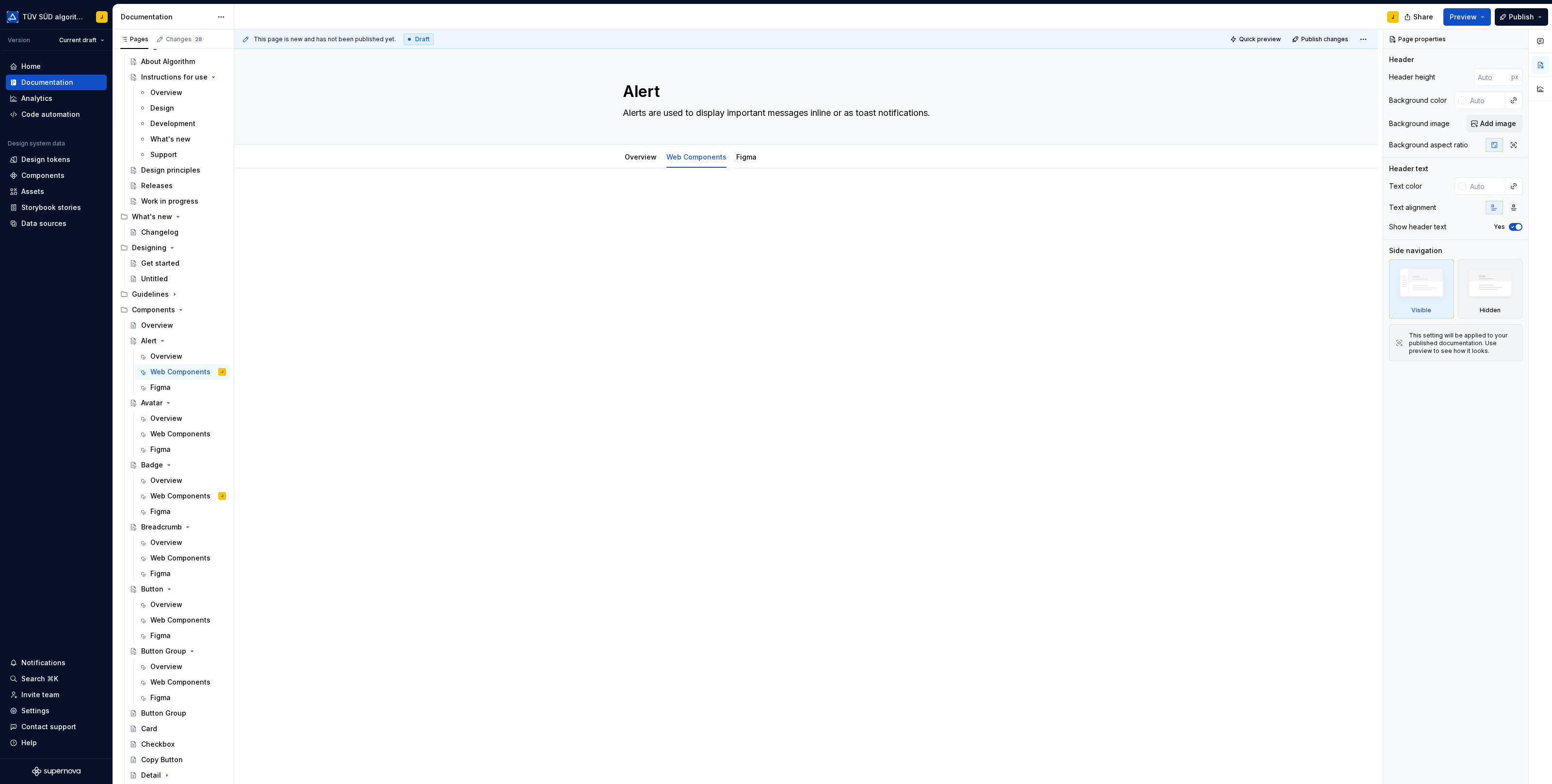
click at [674, 215] on div at bounding box center [805, 210] width 366 height 37
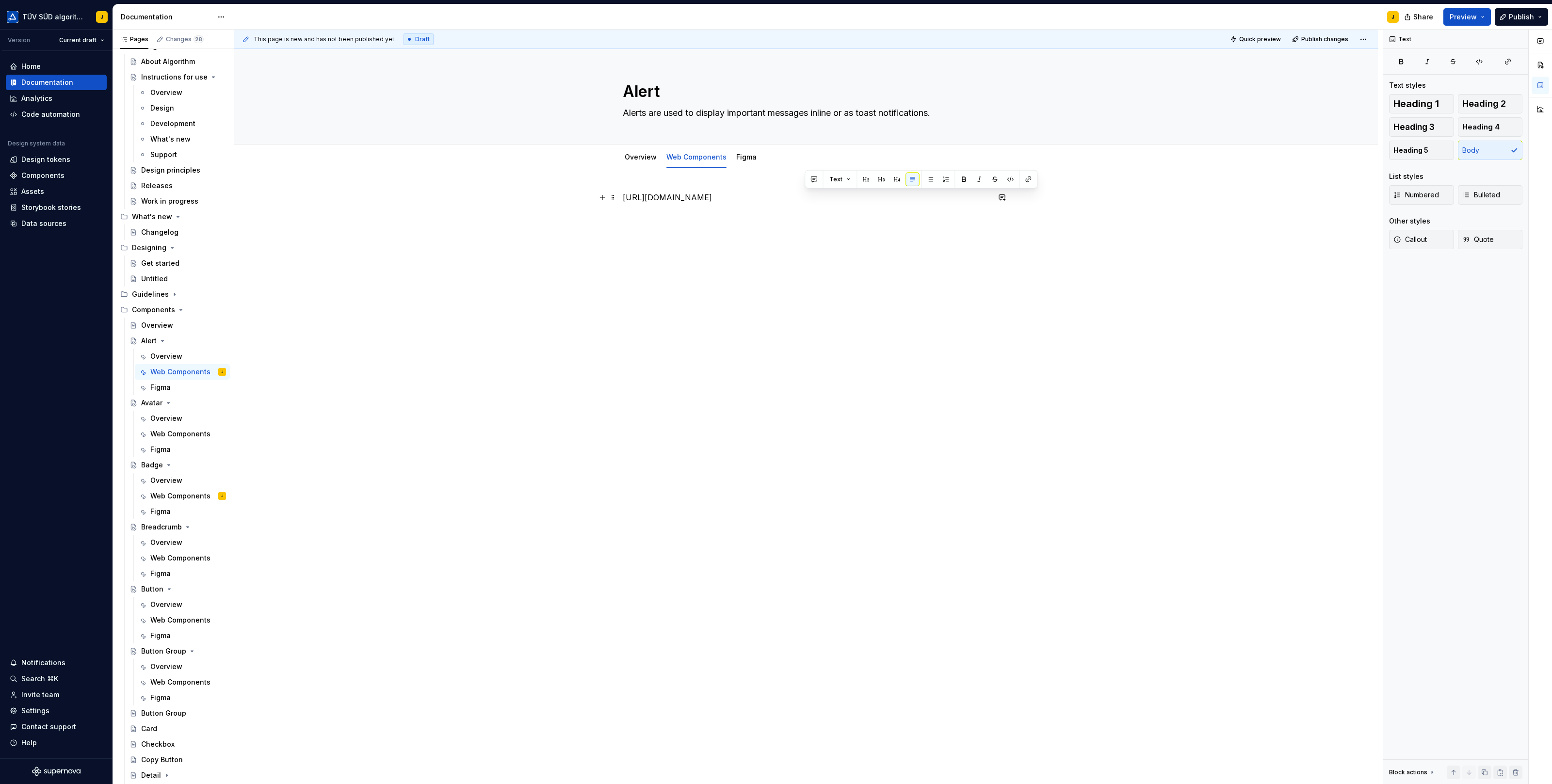
drag, startPoint x: 836, startPoint y: 194, endPoint x: 559, endPoint y: 186, distance: 277.1
click at [559, 186] on div "[URL][DOMAIN_NAME]" at bounding box center [806, 321] width 1144 height 307
click at [649, 154] on link "Overview" at bounding box center [641, 157] width 32 height 8
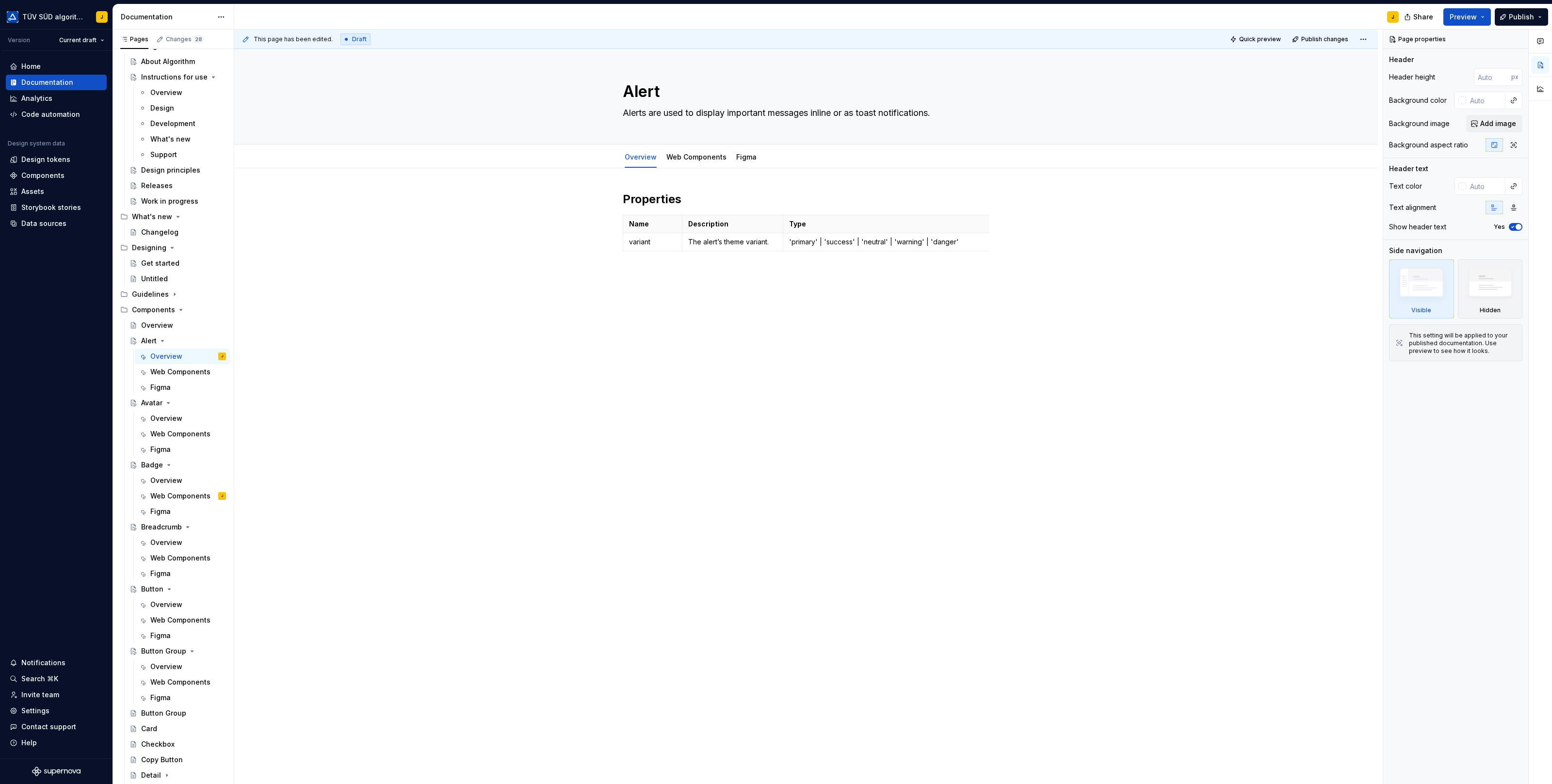
type textarea "*"
click at [613, 217] on span at bounding box center [613, 219] width 8 height 14
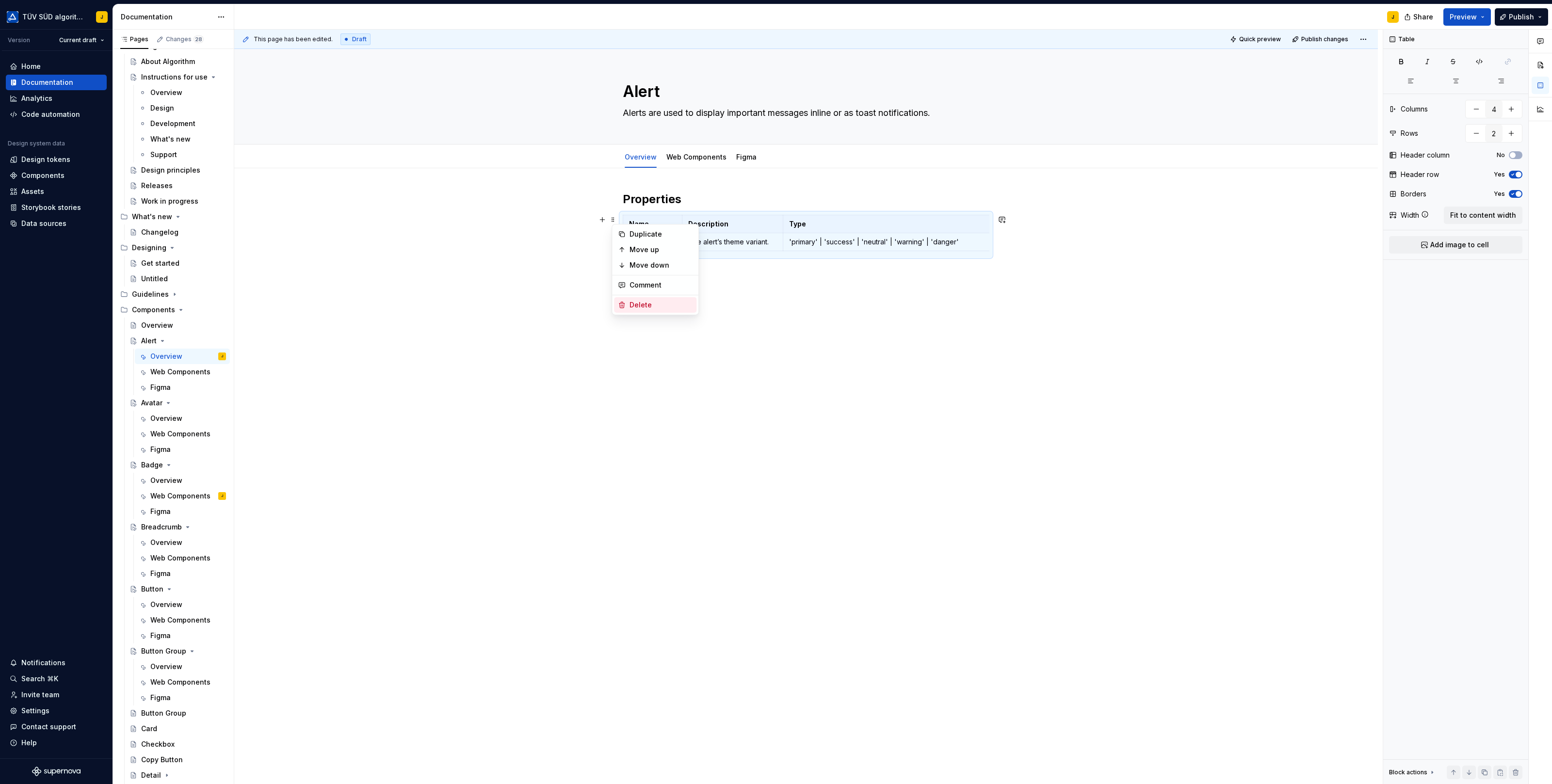
click at [640, 299] on div "Delete" at bounding box center [655, 305] width 83 height 15
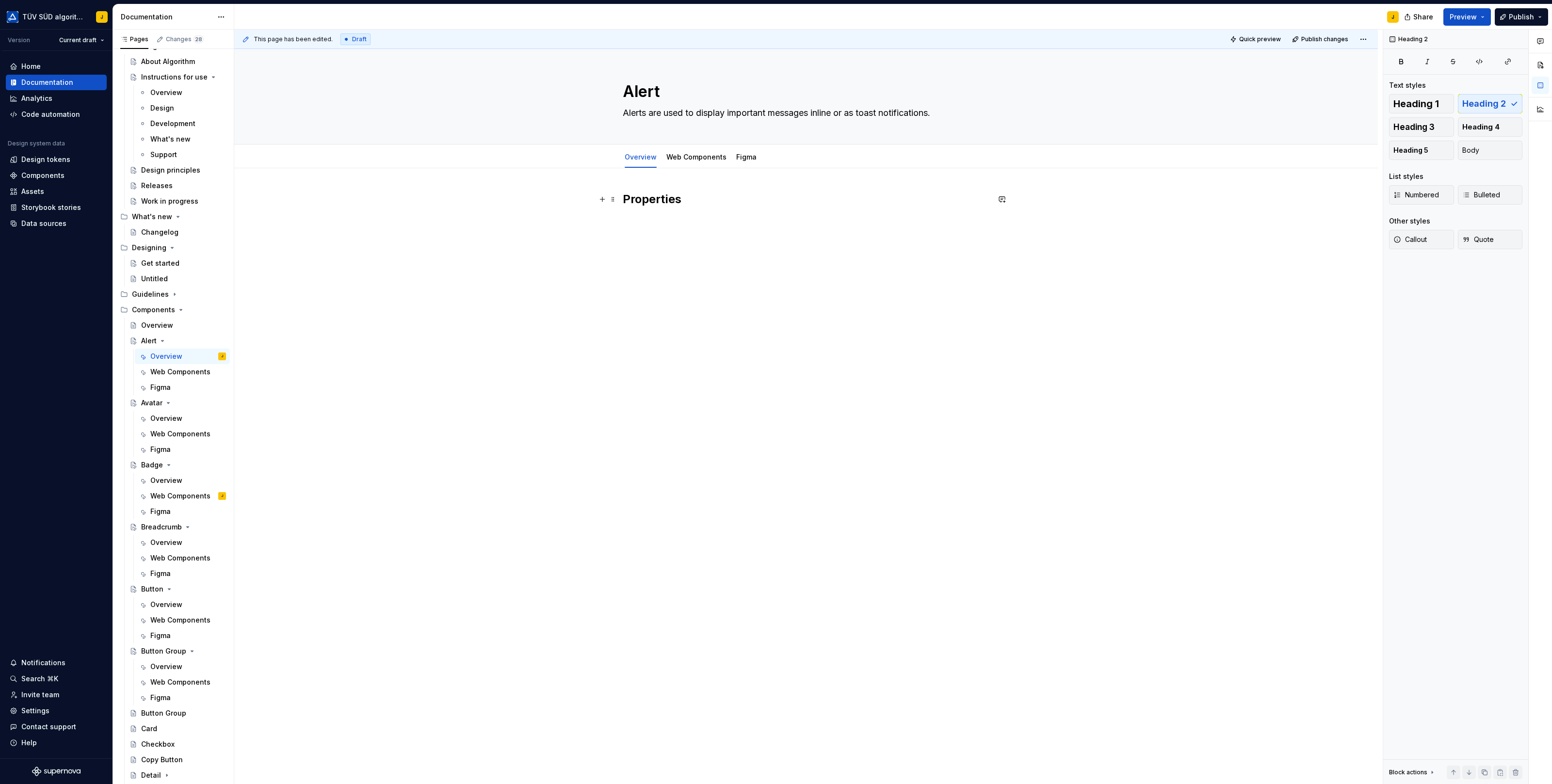
click at [681, 201] on h2 "Properties" at bounding box center [805, 199] width 366 height 15
click at [669, 200] on h2 "Properties" at bounding box center [805, 199] width 366 height 15
click at [689, 276] on div "Overview" at bounding box center [806, 321] width 1144 height 307
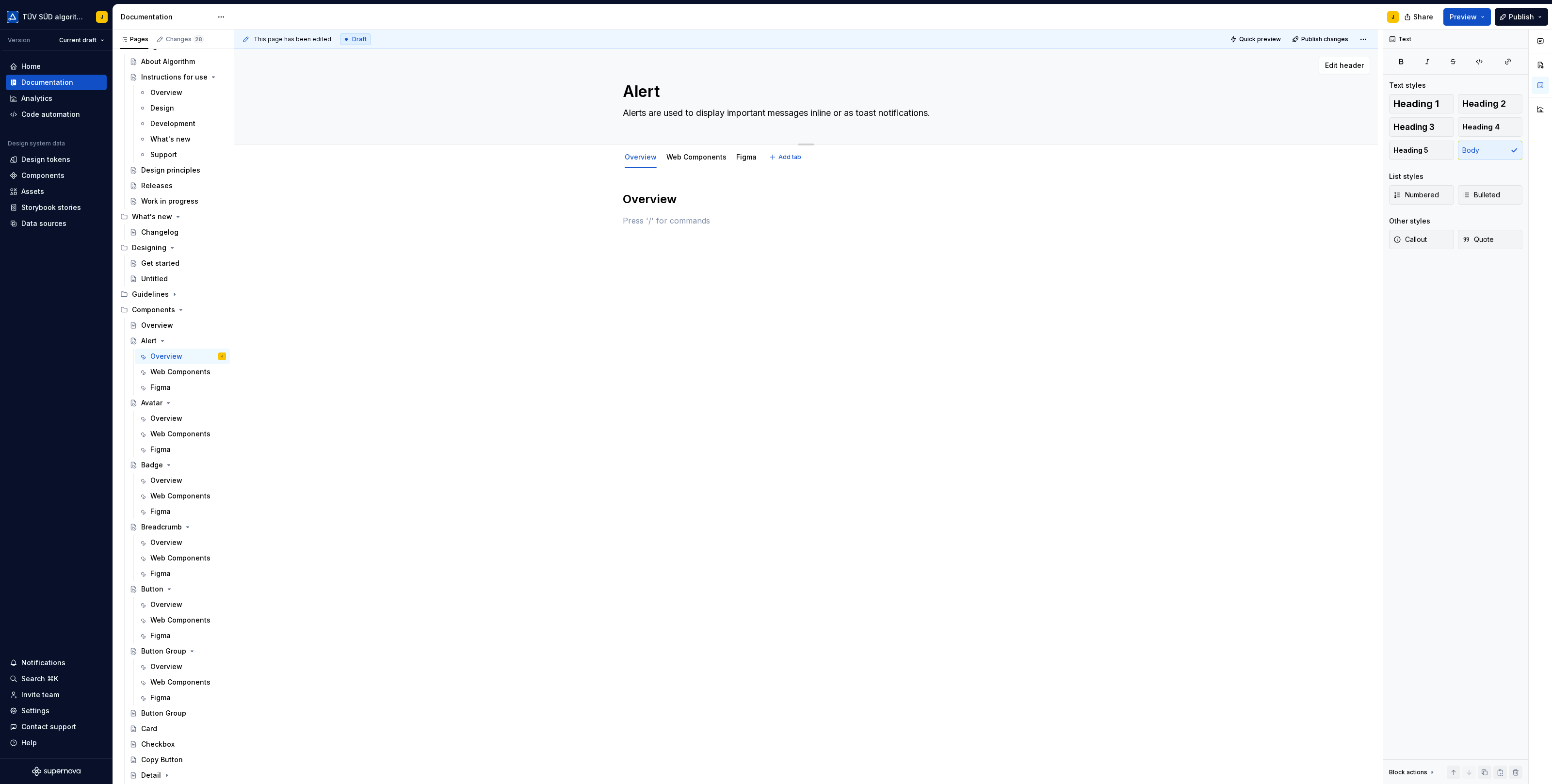
click at [639, 94] on textarea "Alert" at bounding box center [804, 91] width 366 height 23
click at [710, 161] on div "Web Components" at bounding box center [696, 157] width 60 height 9
click at [639, 159] on link "Overview" at bounding box center [641, 157] width 32 height 8
click at [706, 157] on link "Web Components" at bounding box center [696, 157] width 60 height 8
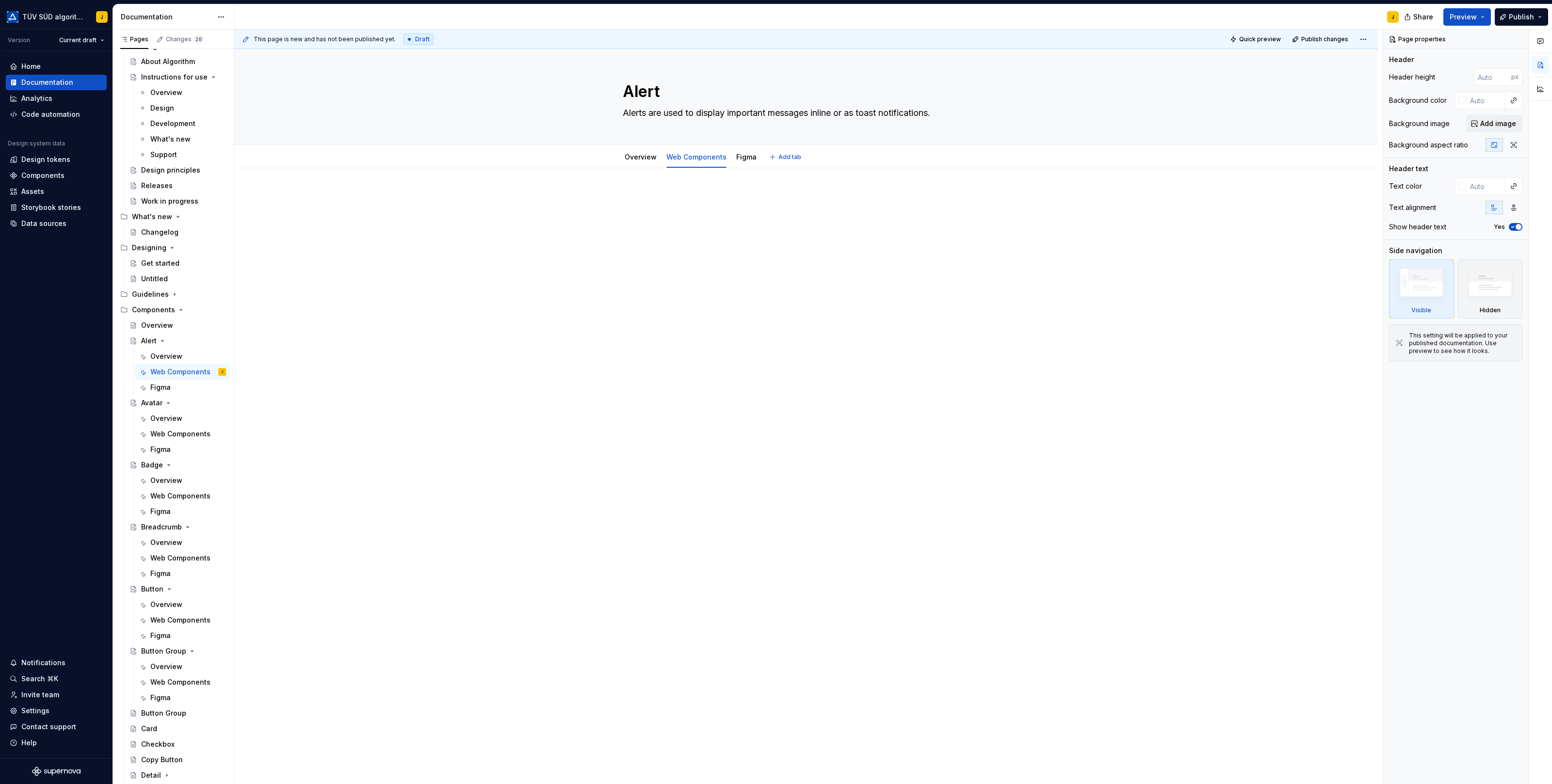
type textarea "*"
click at [667, 191] on p at bounding box center [805, 197] width 366 height 12
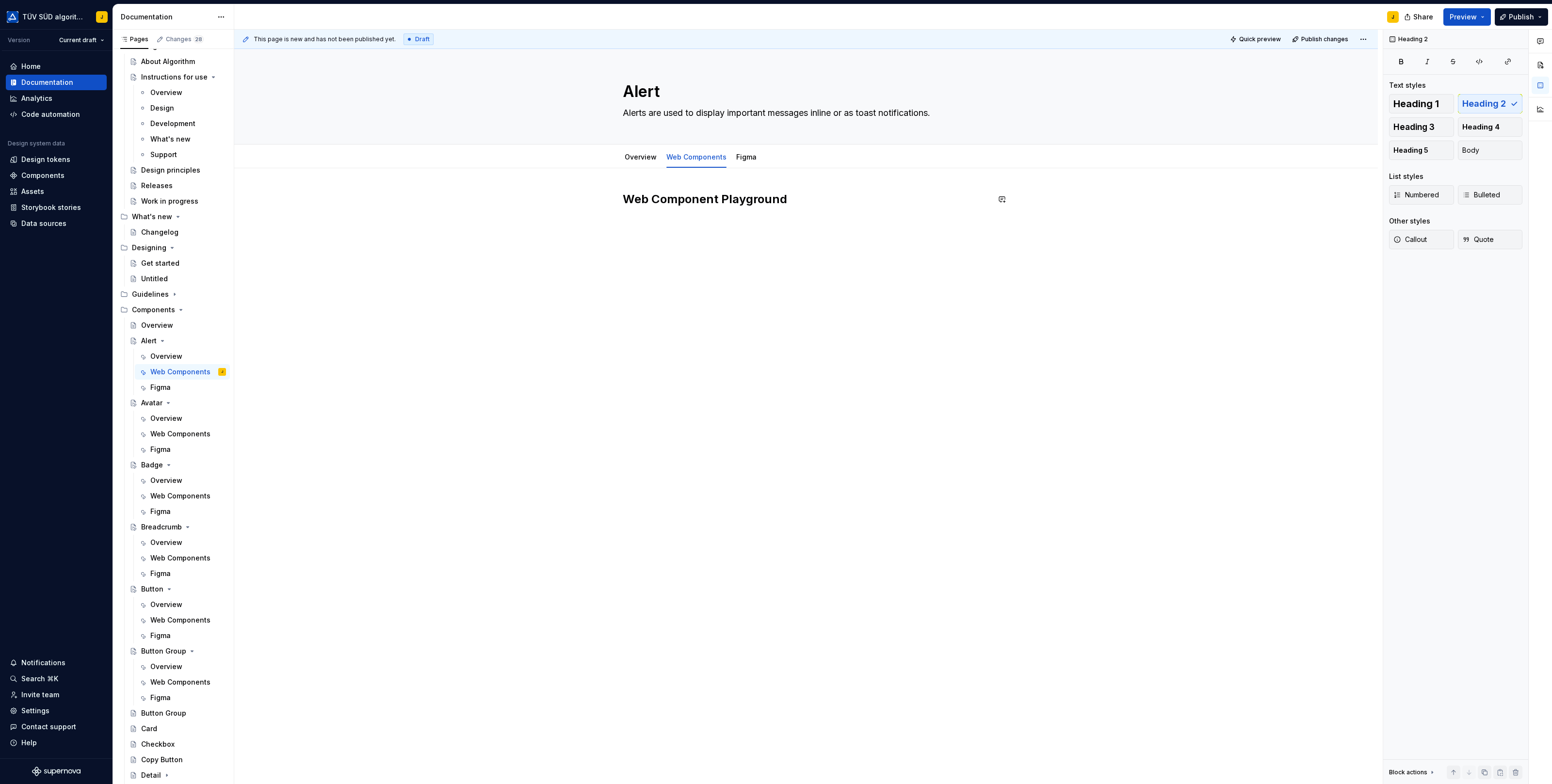
click at [680, 257] on div "This page is new and has not been published yet. Draft Quick preview Publish ch…" at bounding box center [808, 407] width 1149 height 755
click at [664, 217] on div "Web Component Playground" at bounding box center [805, 210] width 366 height 37
click at [709, 292] on div "Storybook" at bounding box center [691, 293] width 74 height 9
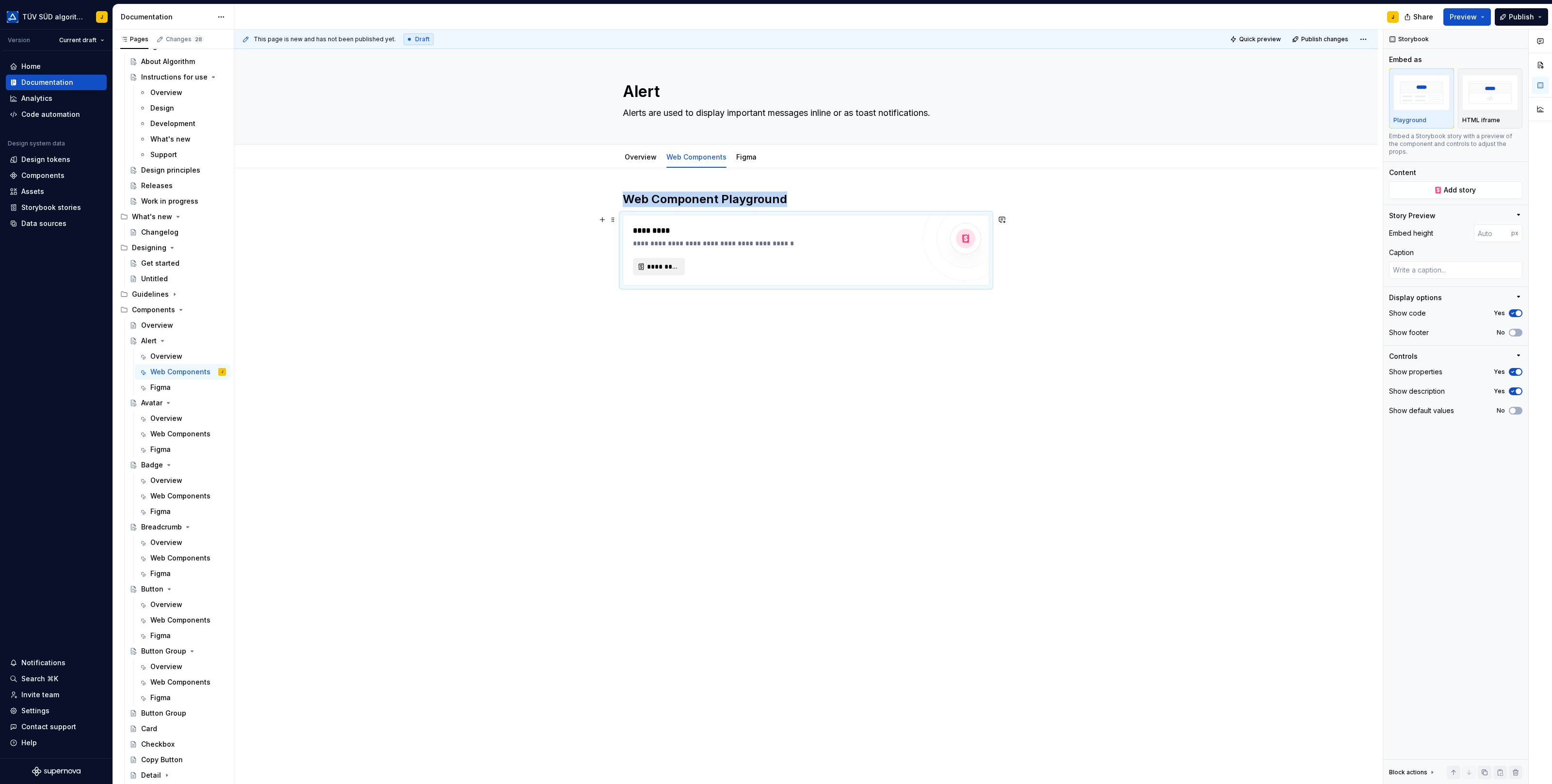
click at [665, 267] on span "*********" at bounding box center [662, 266] width 31 height 9
type textarea "*"
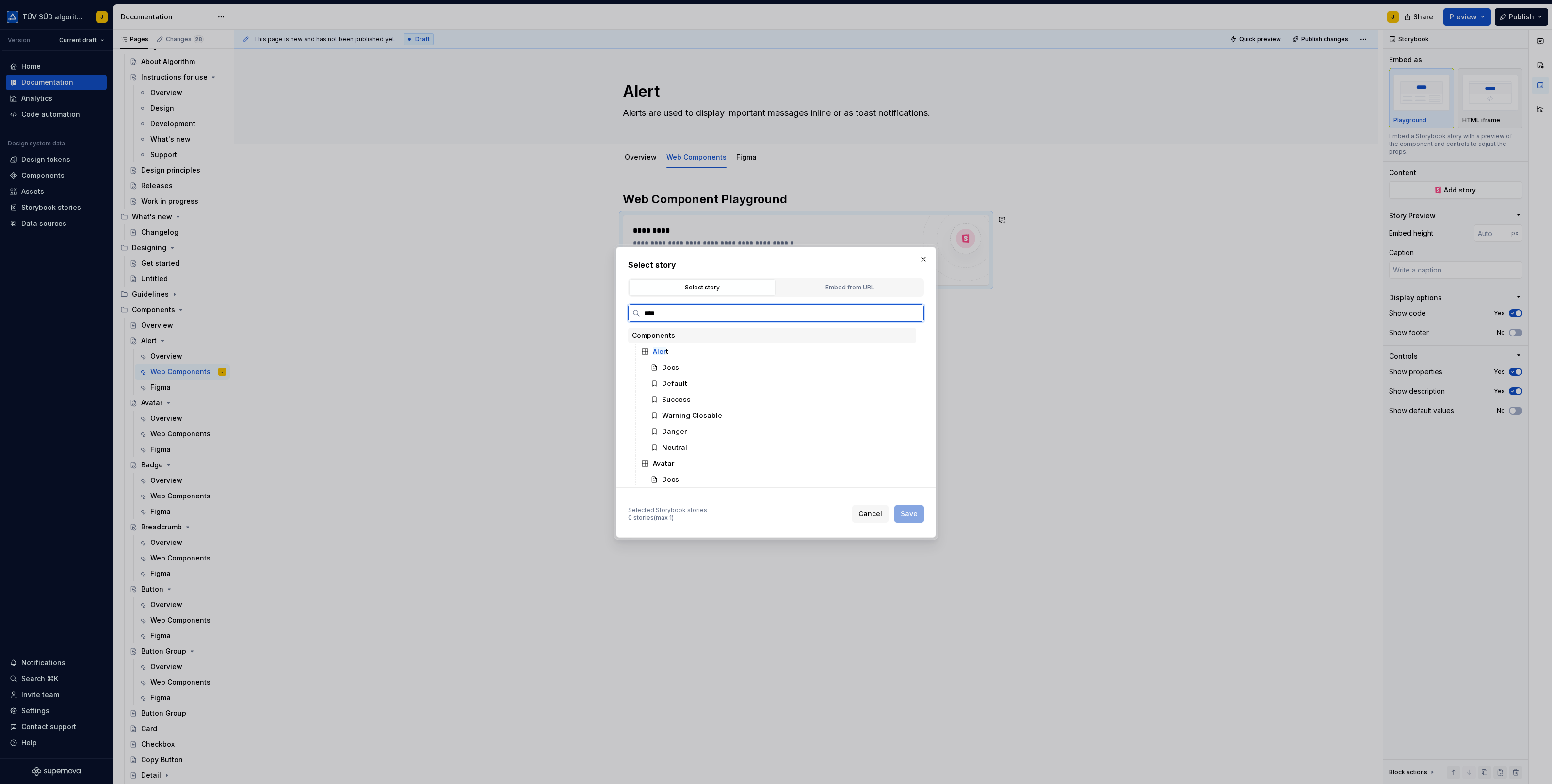
type input "*****"
click at [677, 382] on div "Default" at bounding box center [674, 383] width 25 height 9
click at [910, 516] on span "Save" at bounding box center [908, 513] width 17 height 9
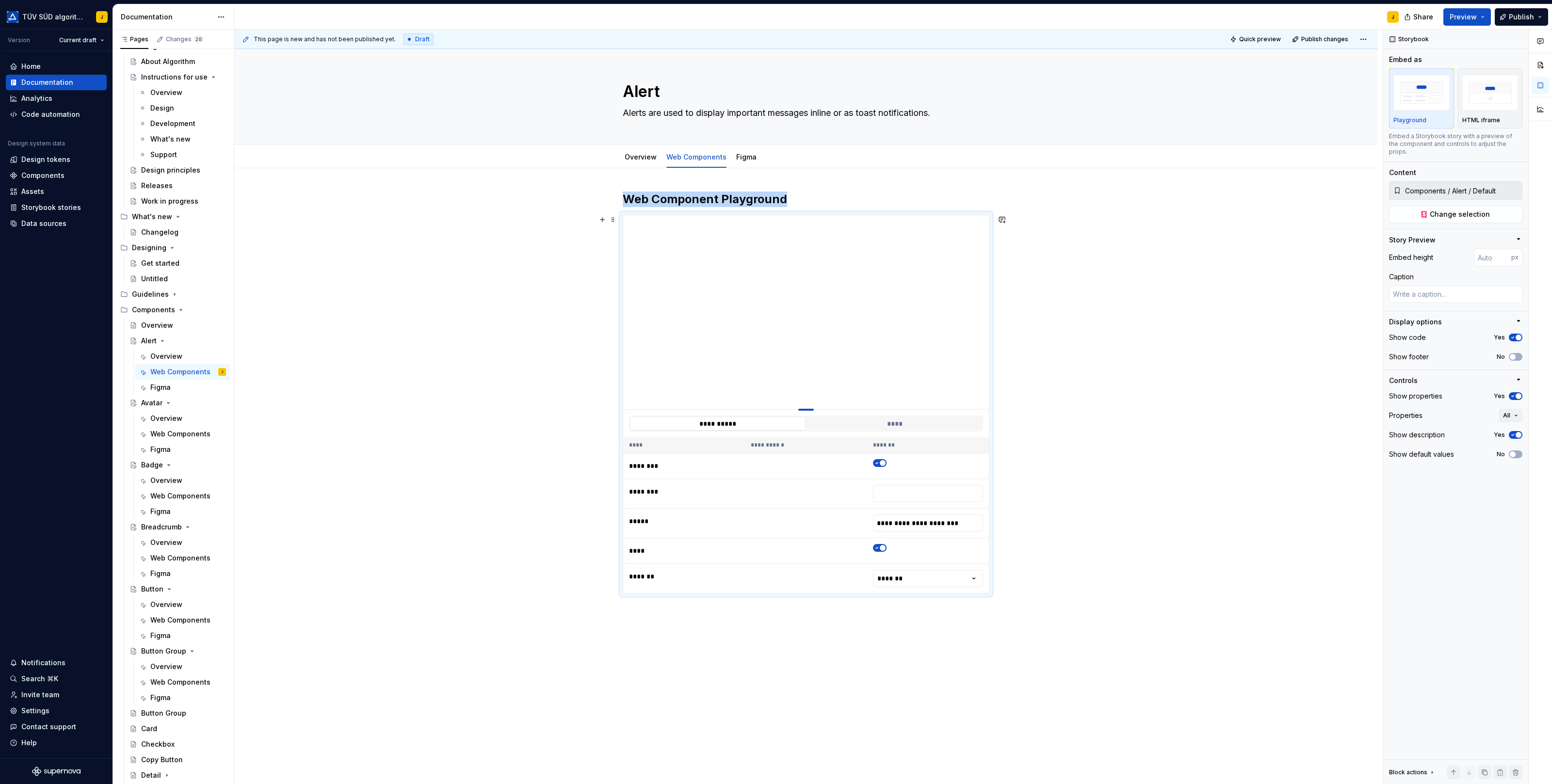
type textarea "*"
type input "399"
type textarea "*"
type input "304"
type textarea "*"
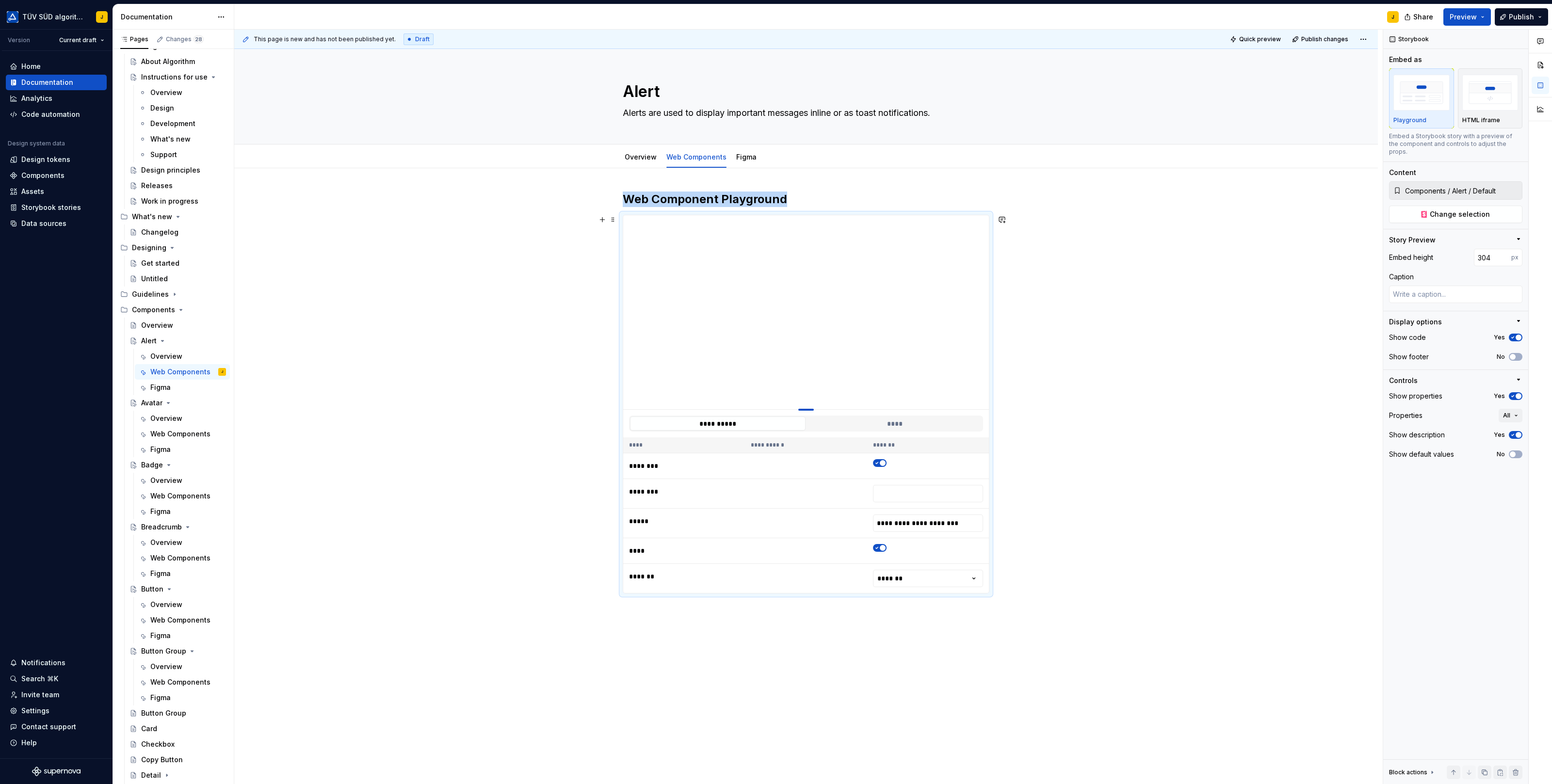
type input "252"
type textarea "*"
type input "228"
type textarea "*"
type input "213"
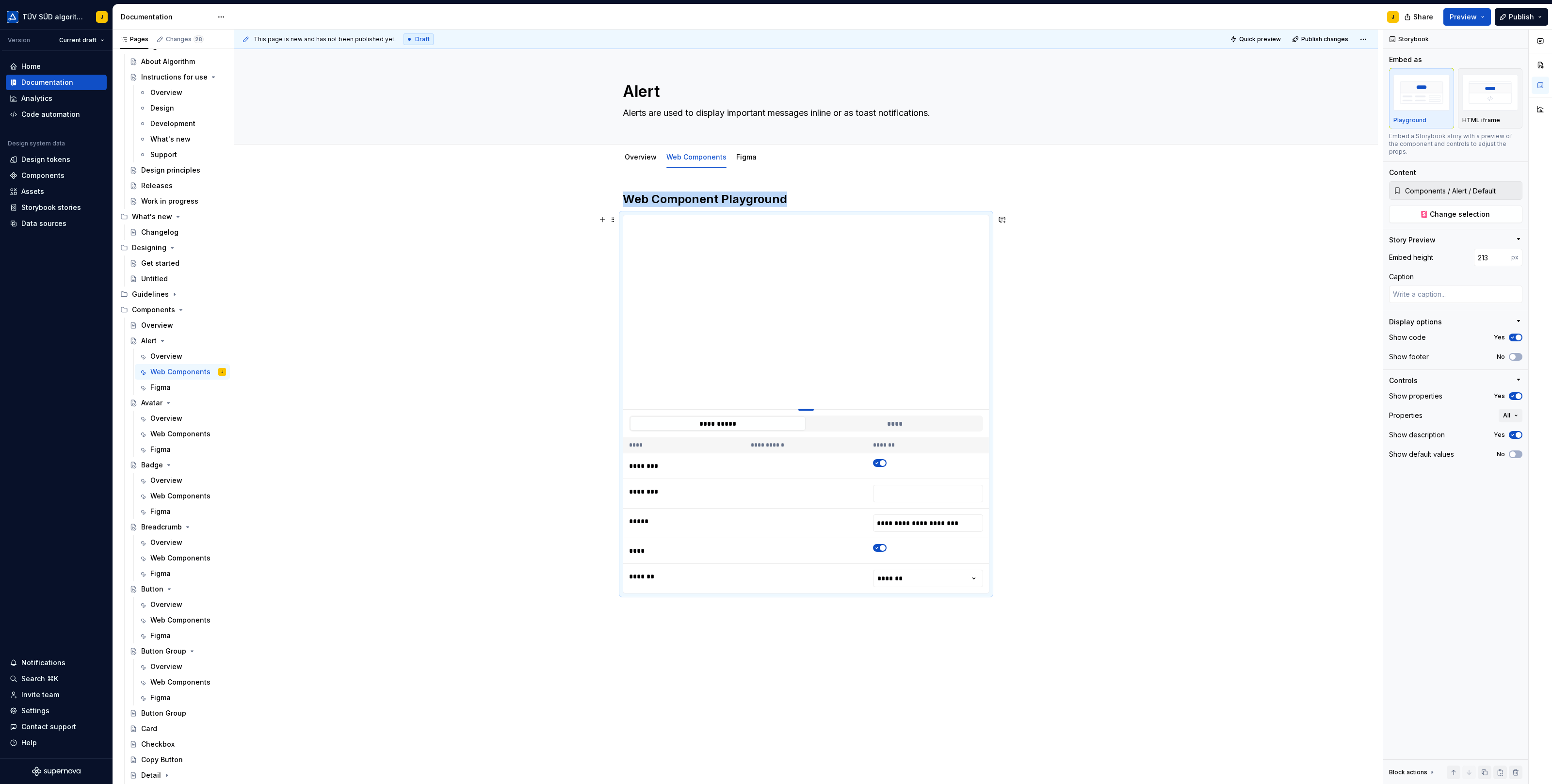
type textarea "*"
type input "198"
type textarea "*"
type input "183"
type textarea "*"
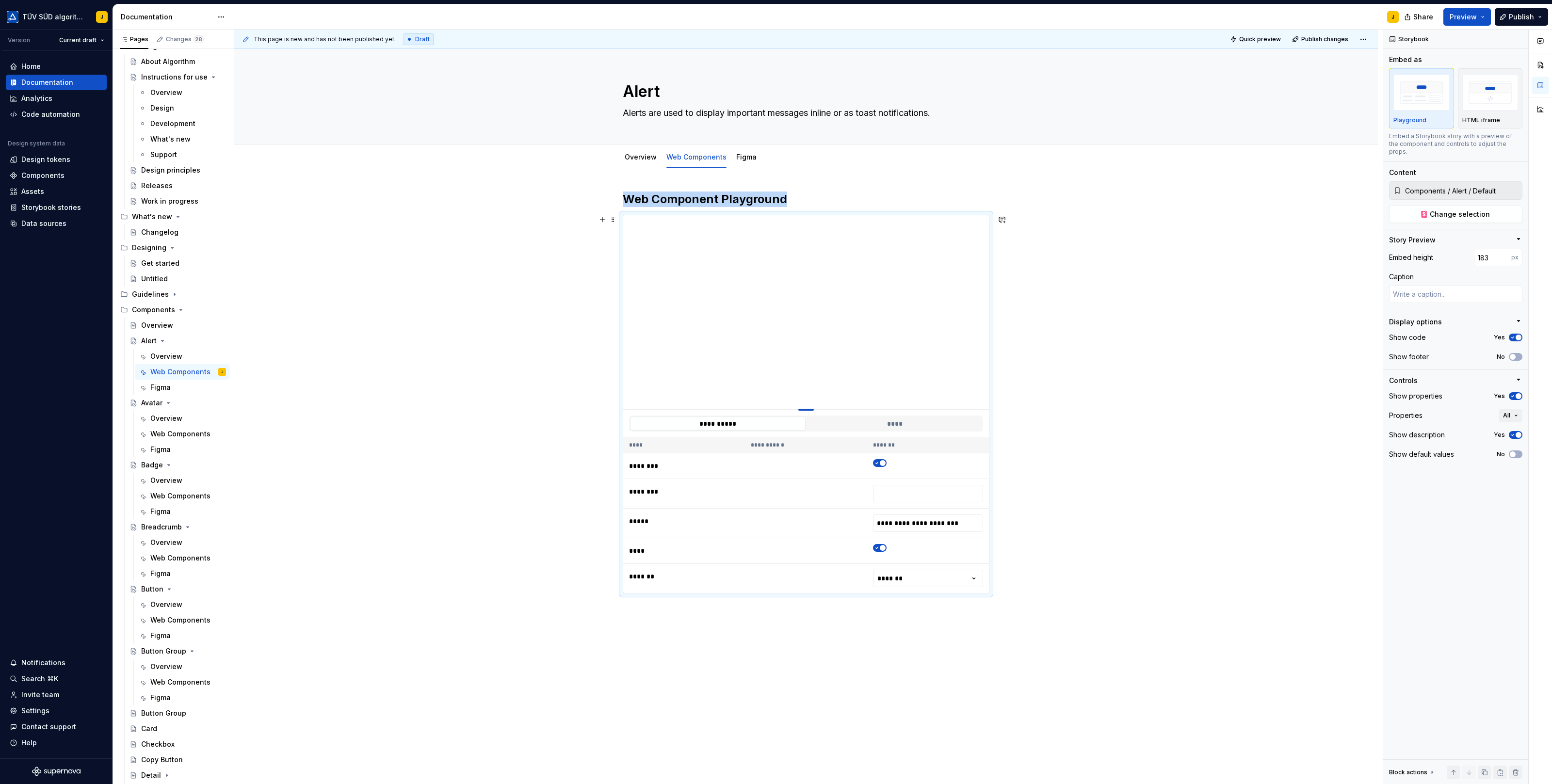
type input "175"
type textarea "*"
type input "166"
type textarea "*"
type input "157"
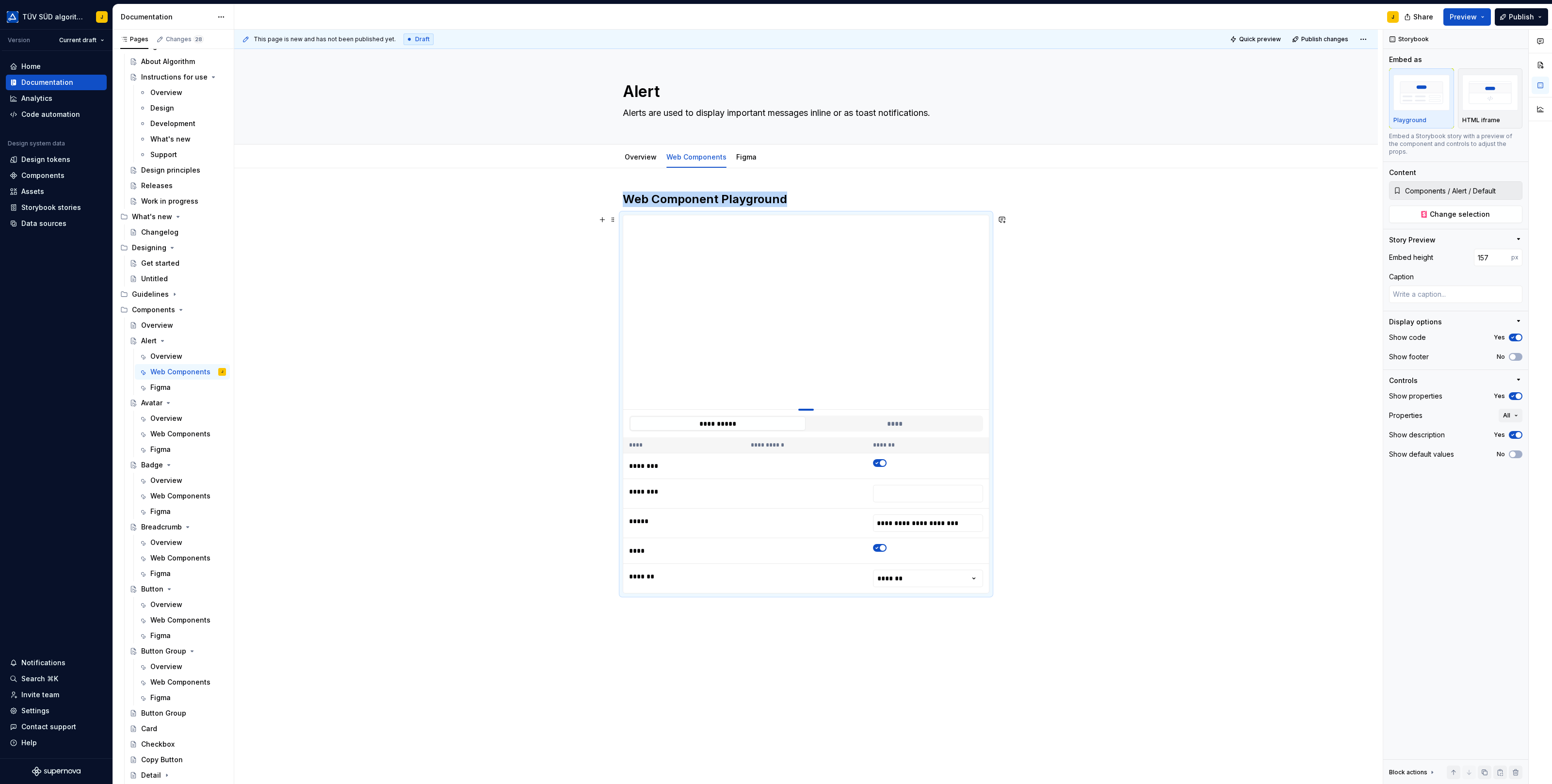
type textarea "*"
type input "149"
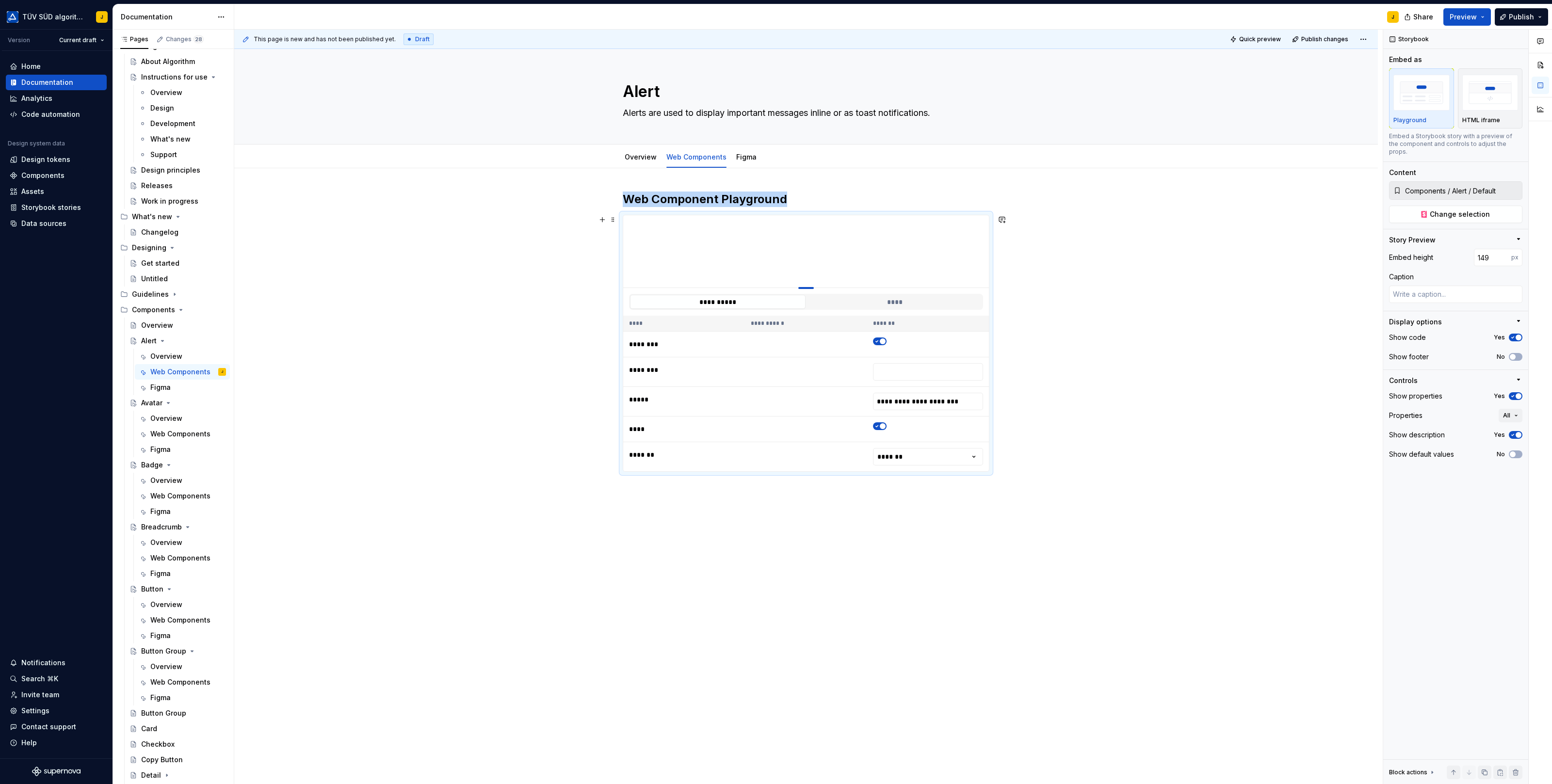
type textarea "*"
type input "140"
type textarea "*"
type input "131"
type textarea "*"
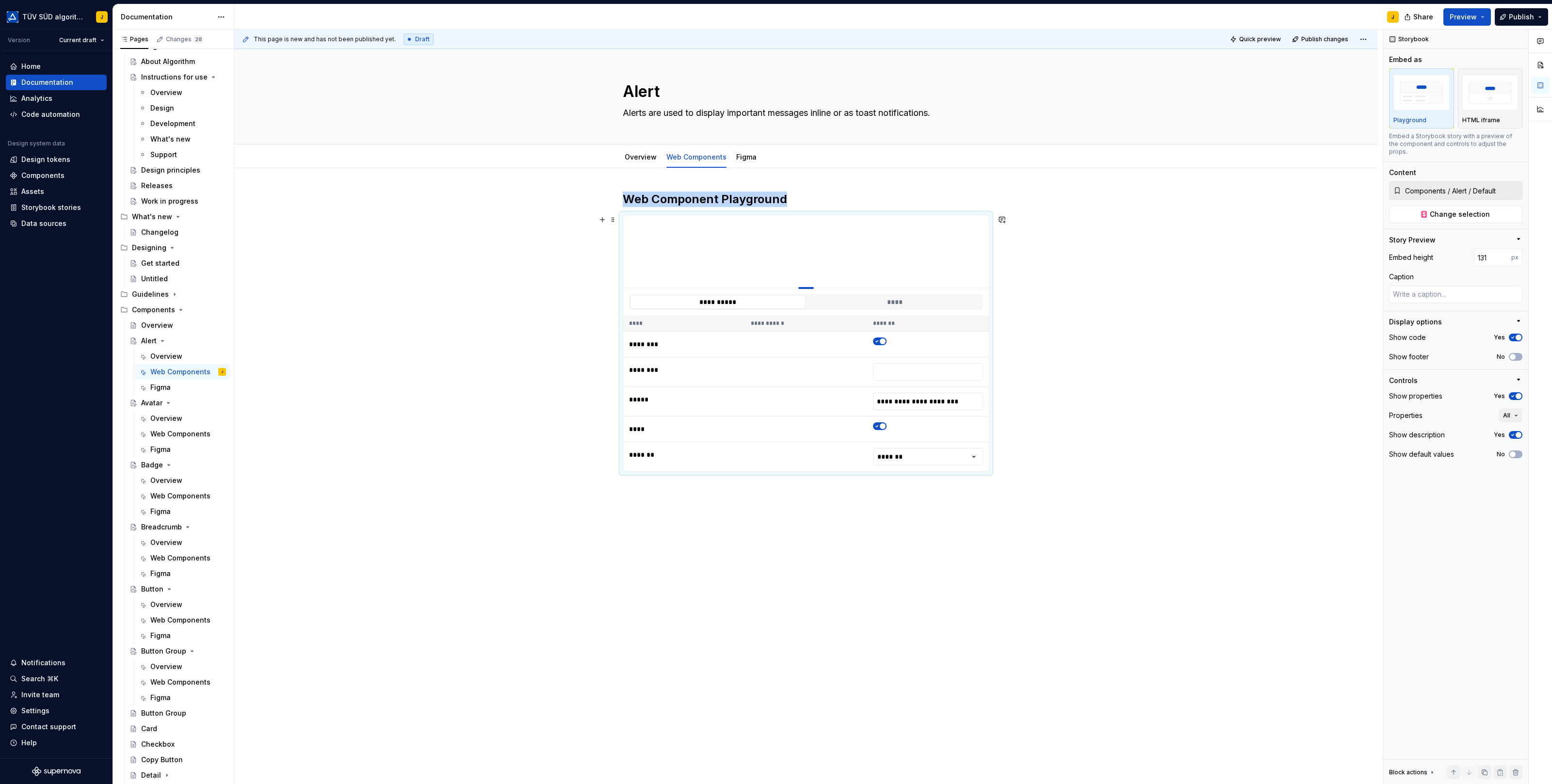
type input "122"
type textarea "*"
type input "105"
type textarea "*"
type input "100"
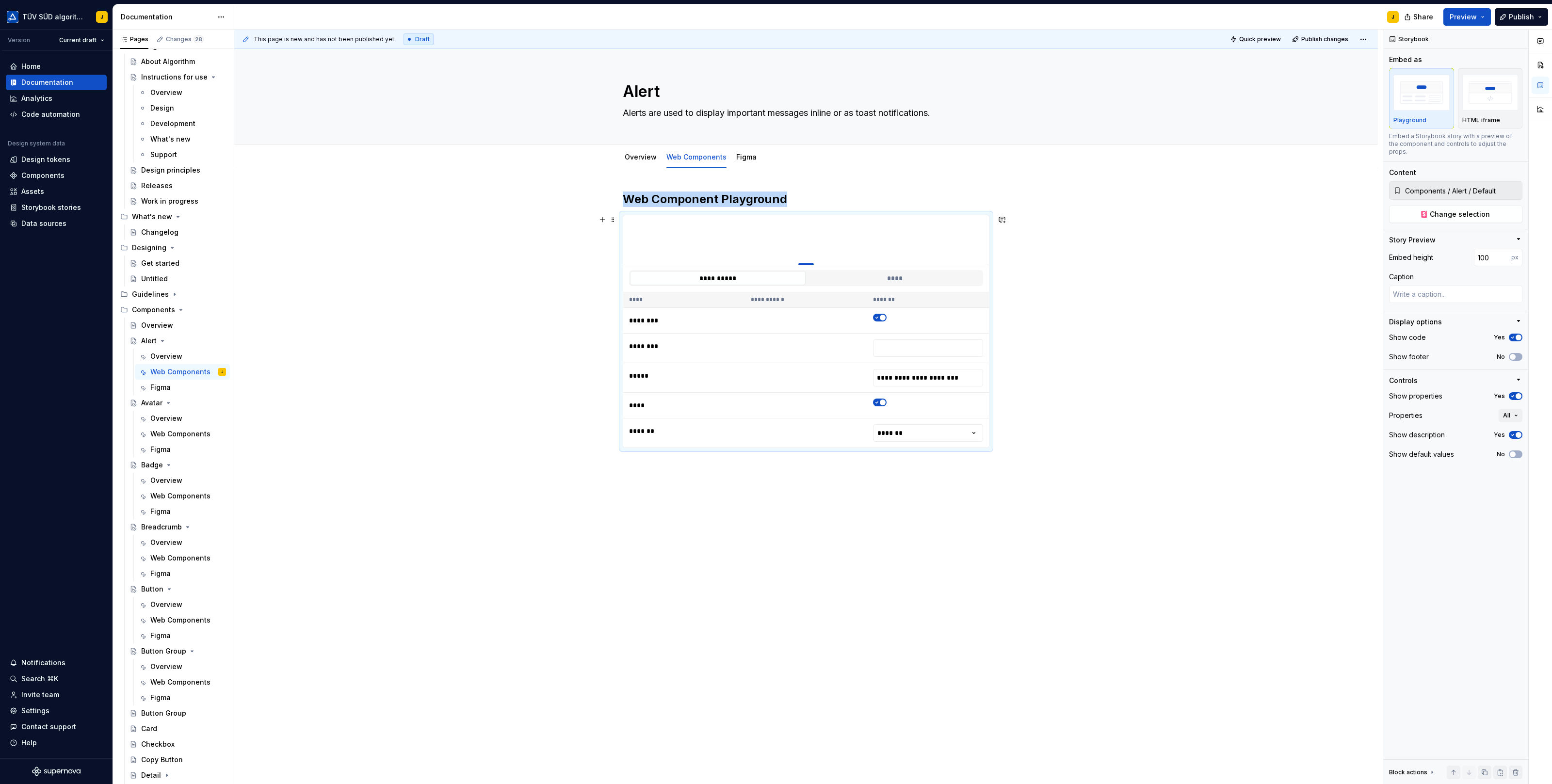
drag, startPoint x: 811, startPoint y: 409, endPoint x: 816, endPoint y: 252, distance: 157.1
click at [903, 276] on button "****" at bounding box center [895, 278] width 176 height 14
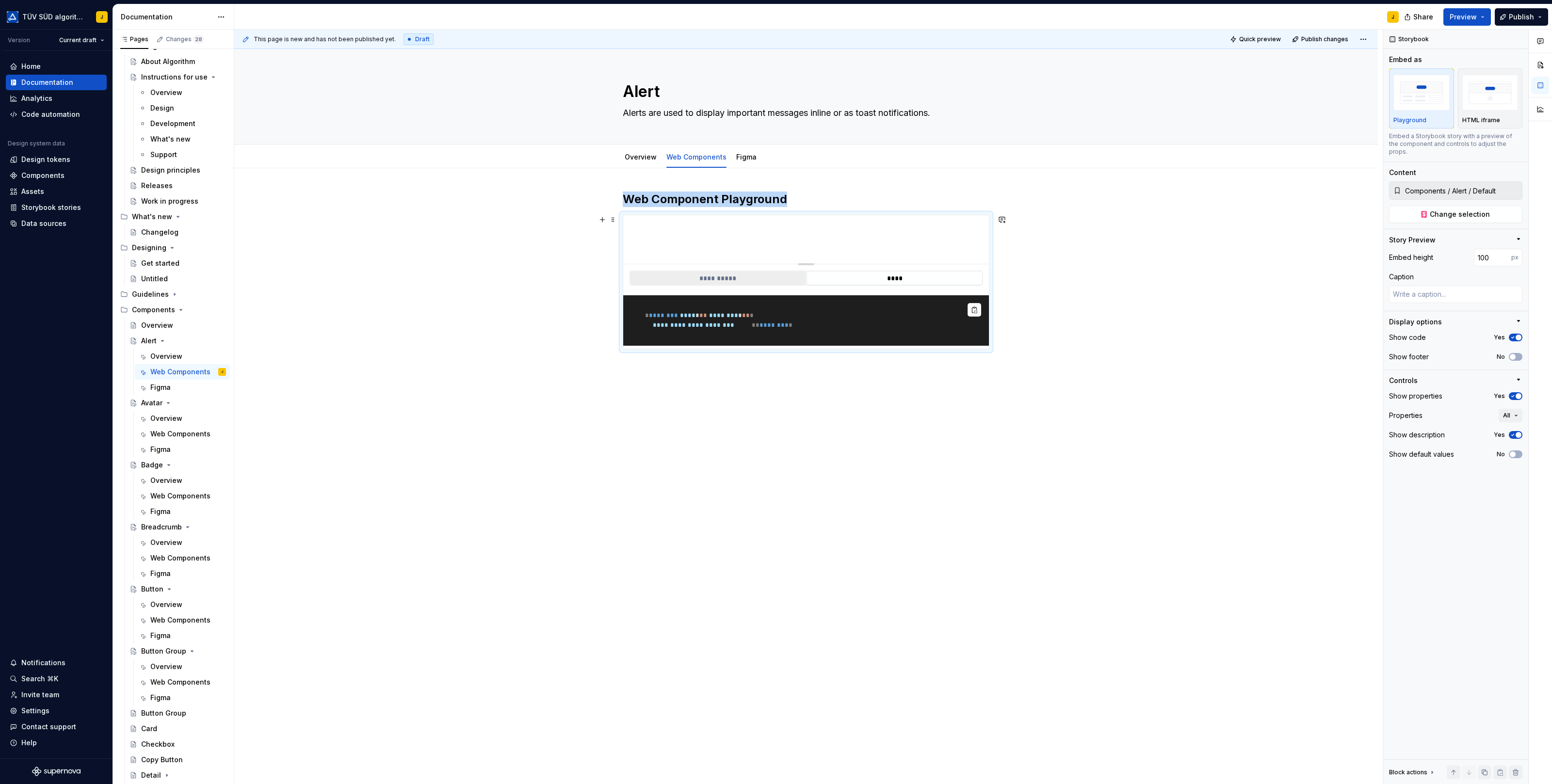
click at [750, 271] on button "**********" at bounding box center [718, 278] width 176 height 14
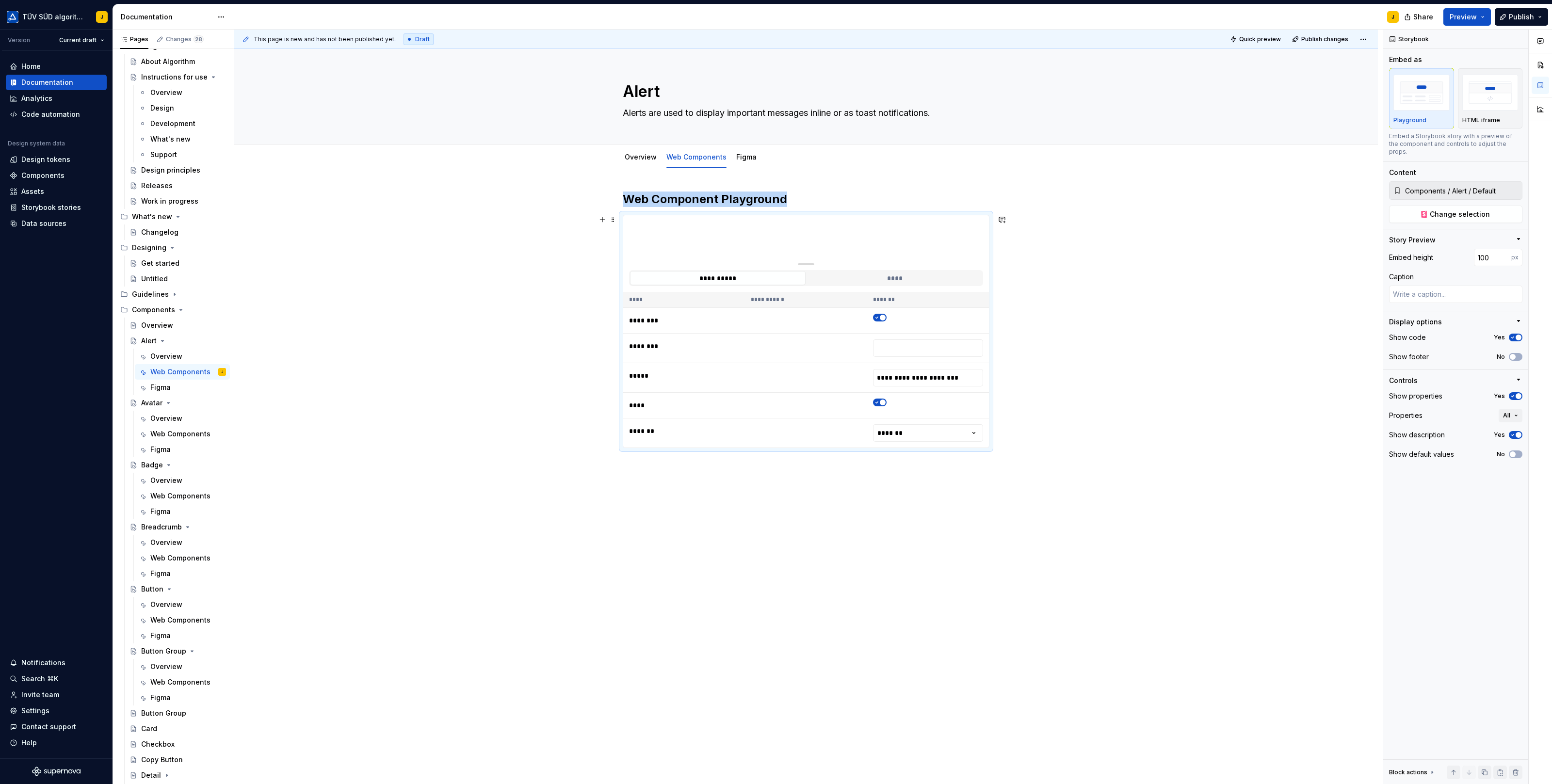
click at [1085, 268] on div "**********" at bounding box center [806, 432] width 1144 height 527
click at [634, 467] on div "**********" at bounding box center [806, 432] width 1144 height 527
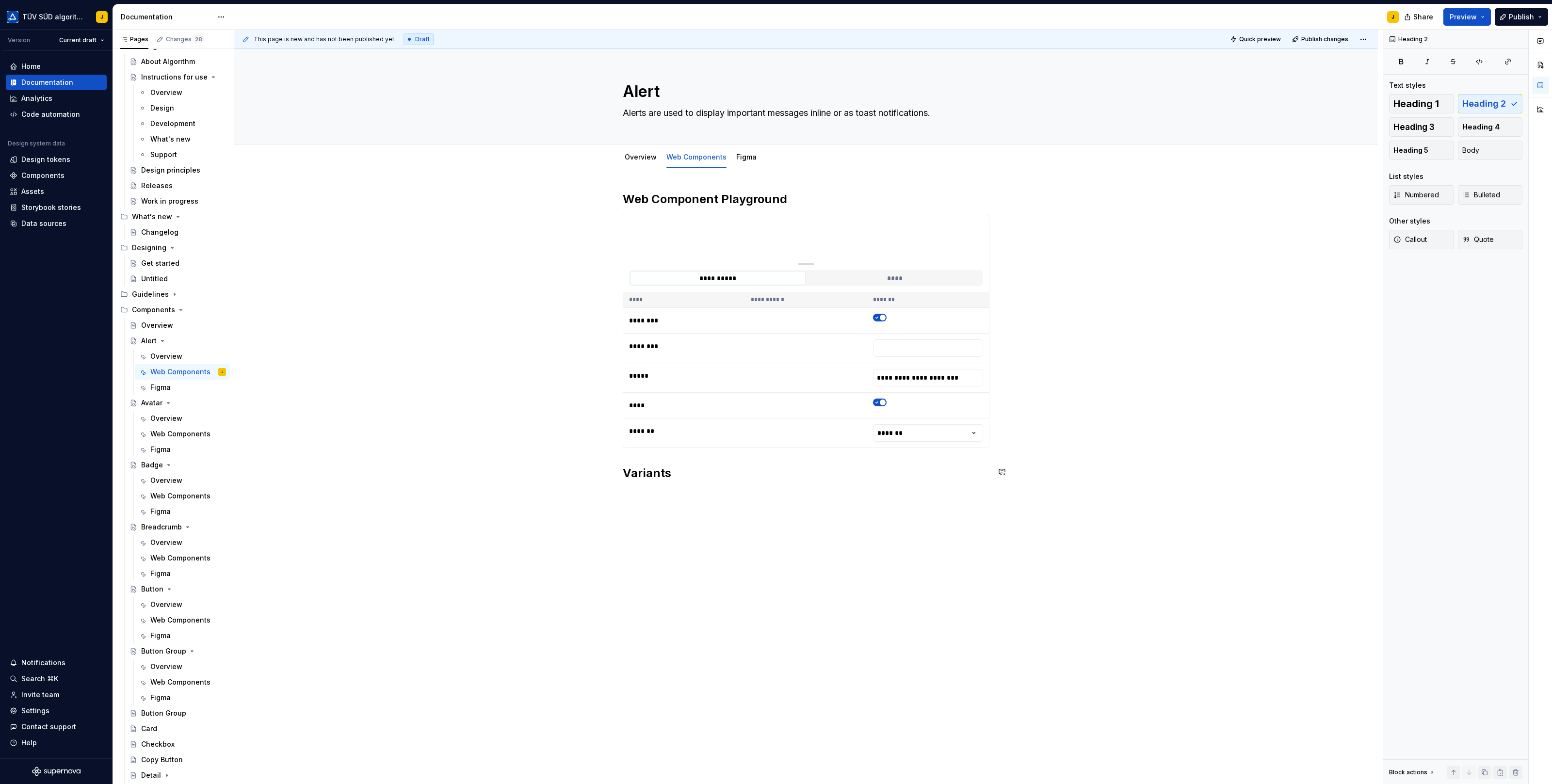
click at [700, 483] on div "**********" at bounding box center [805, 342] width 366 height 301
click at [679, 595] on div "Storybook" at bounding box center [691, 595] width 74 height 9
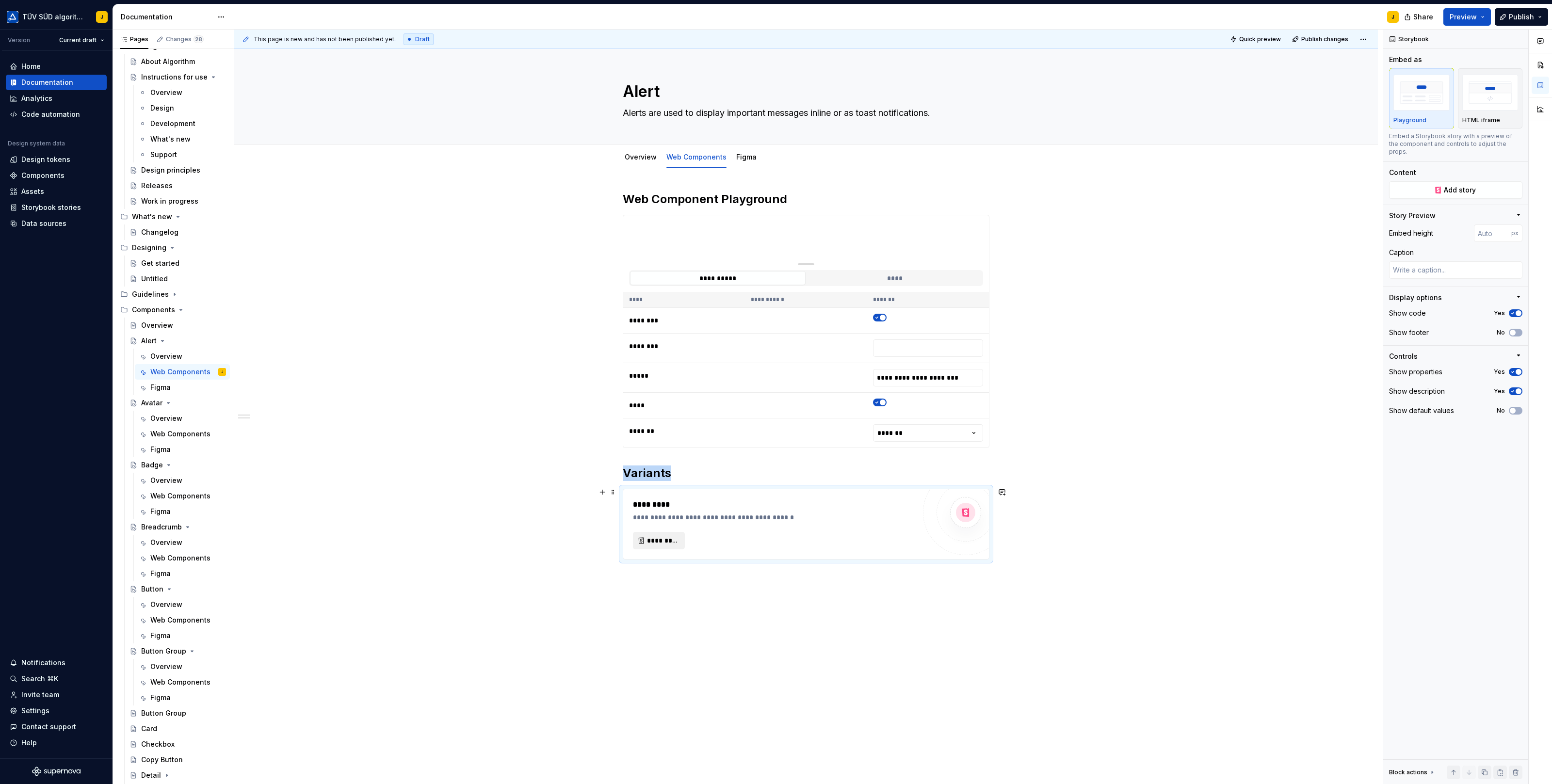
click at [665, 536] on span "*********" at bounding box center [662, 540] width 31 height 9
type textarea "*"
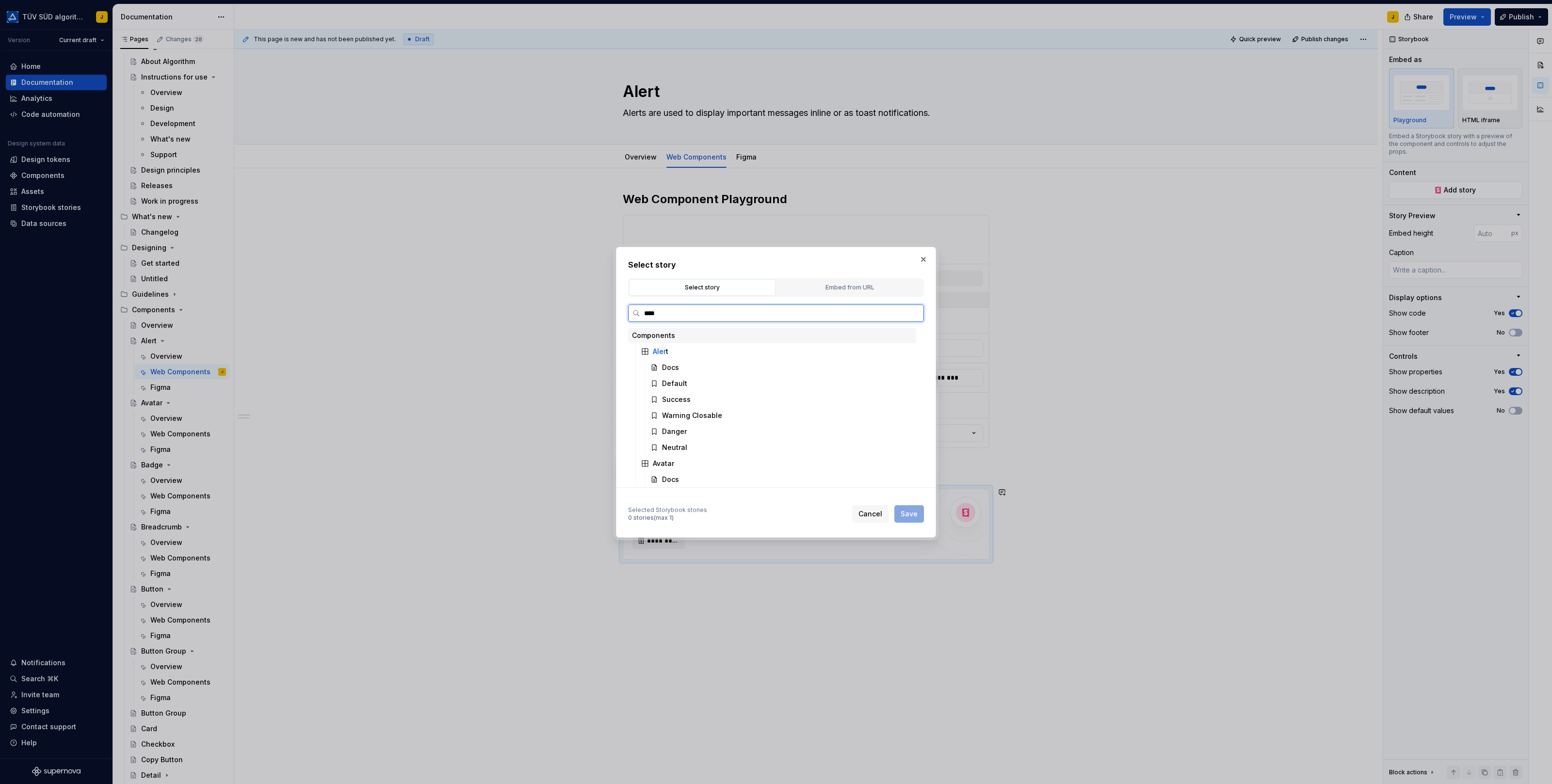
type input "*****"
click at [690, 397] on div "Success" at bounding box center [781, 399] width 270 height 15
click at [910, 511] on span "Save" at bounding box center [908, 513] width 17 height 9
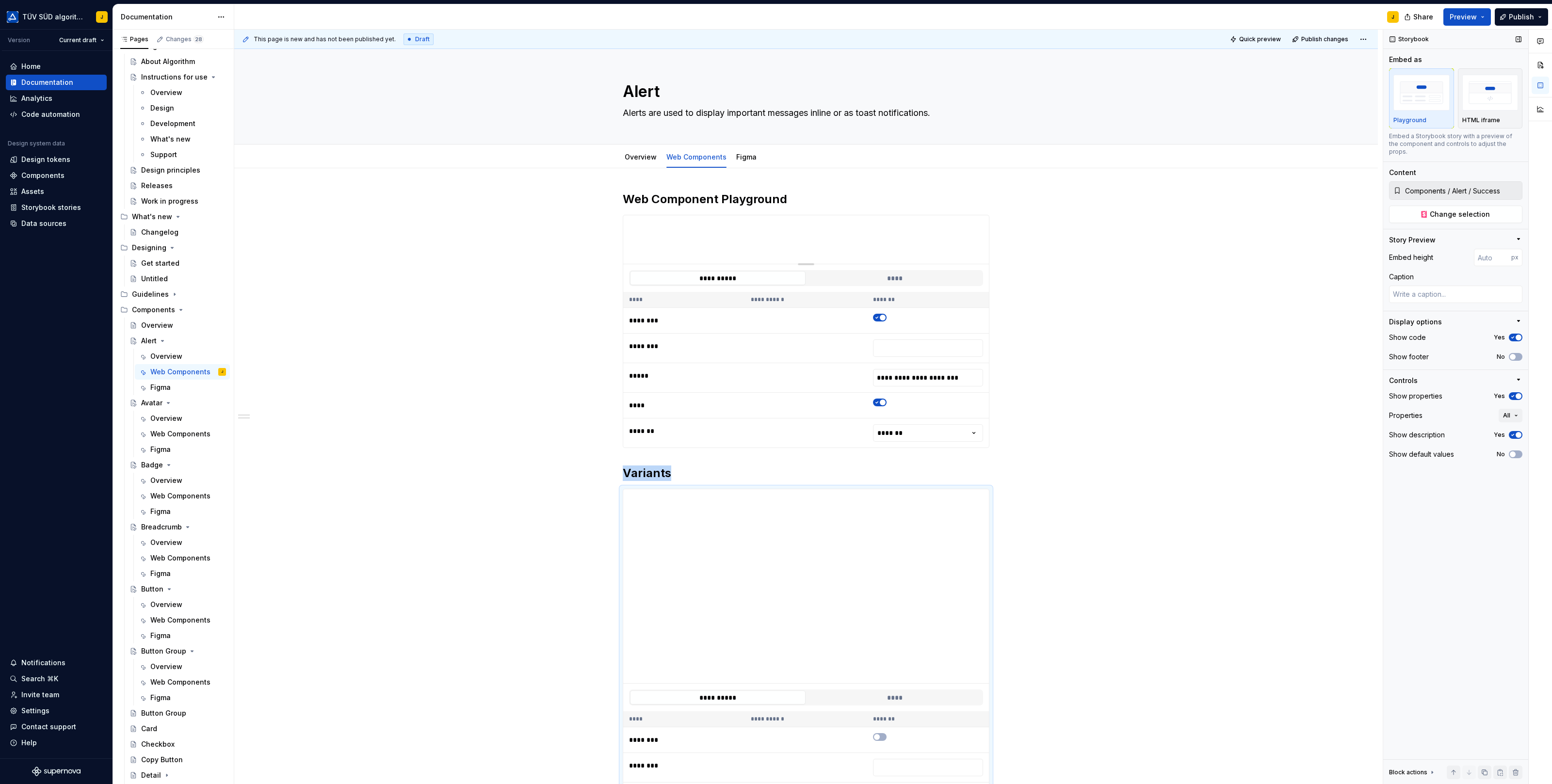
click at [1513, 432] on icon "button" at bounding box center [1512, 435] width 8 height 6
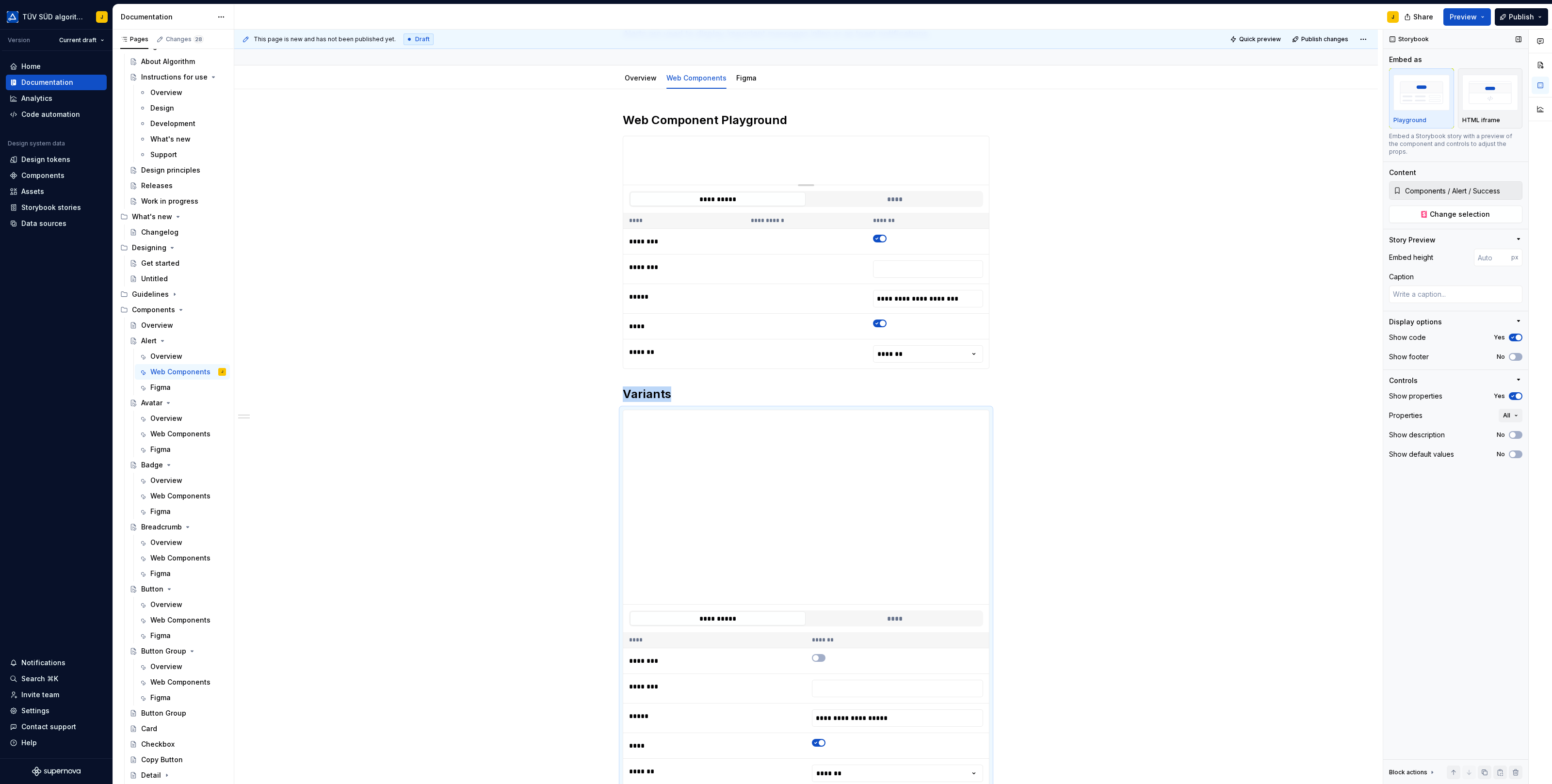
click at [1510, 393] on icon "button" at bounding box center [1512, 396] width 8 height 6
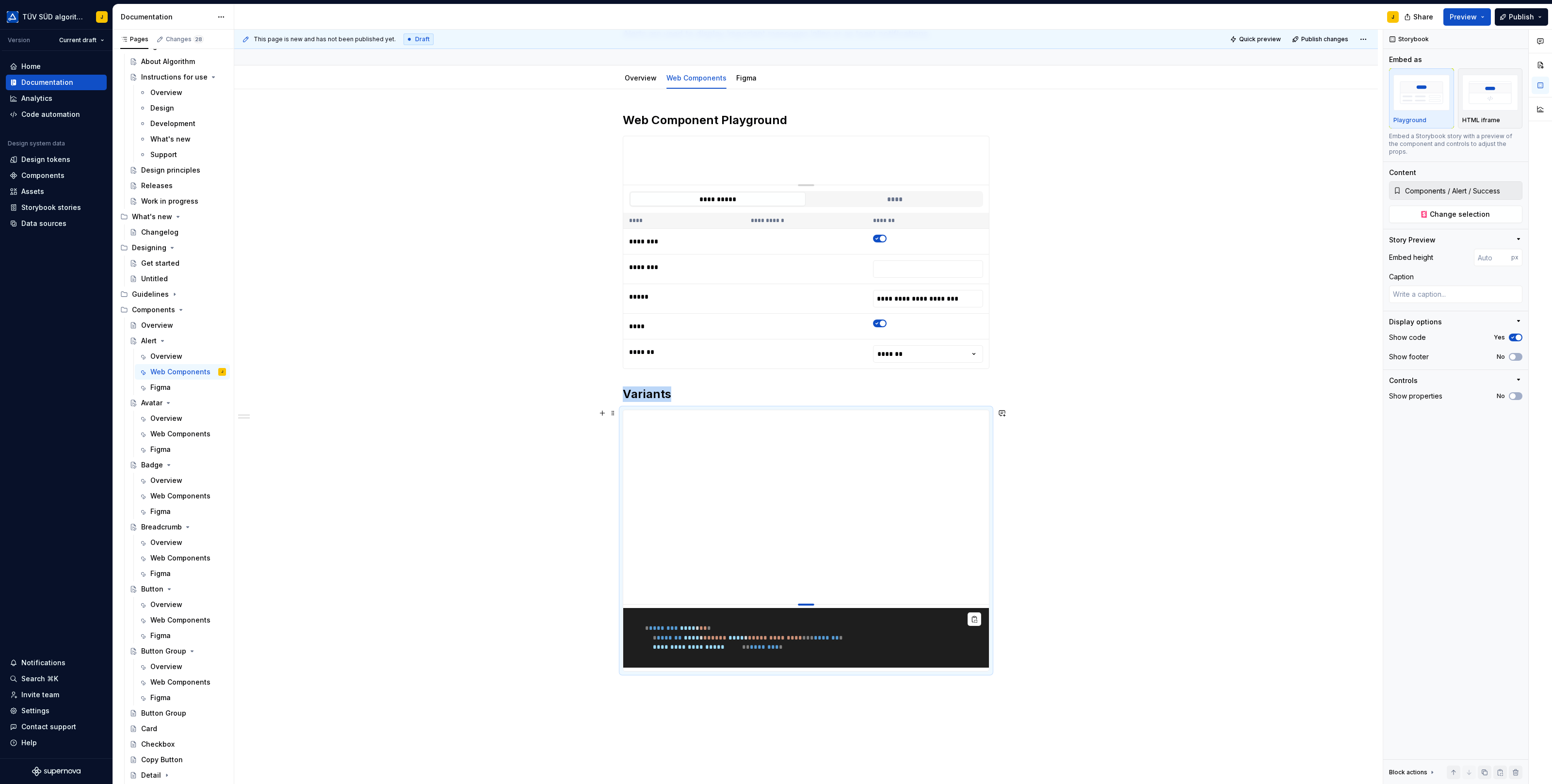
type textarea "*"
type input "399"
type textarea "*"
type input "374"
type textarea "*"
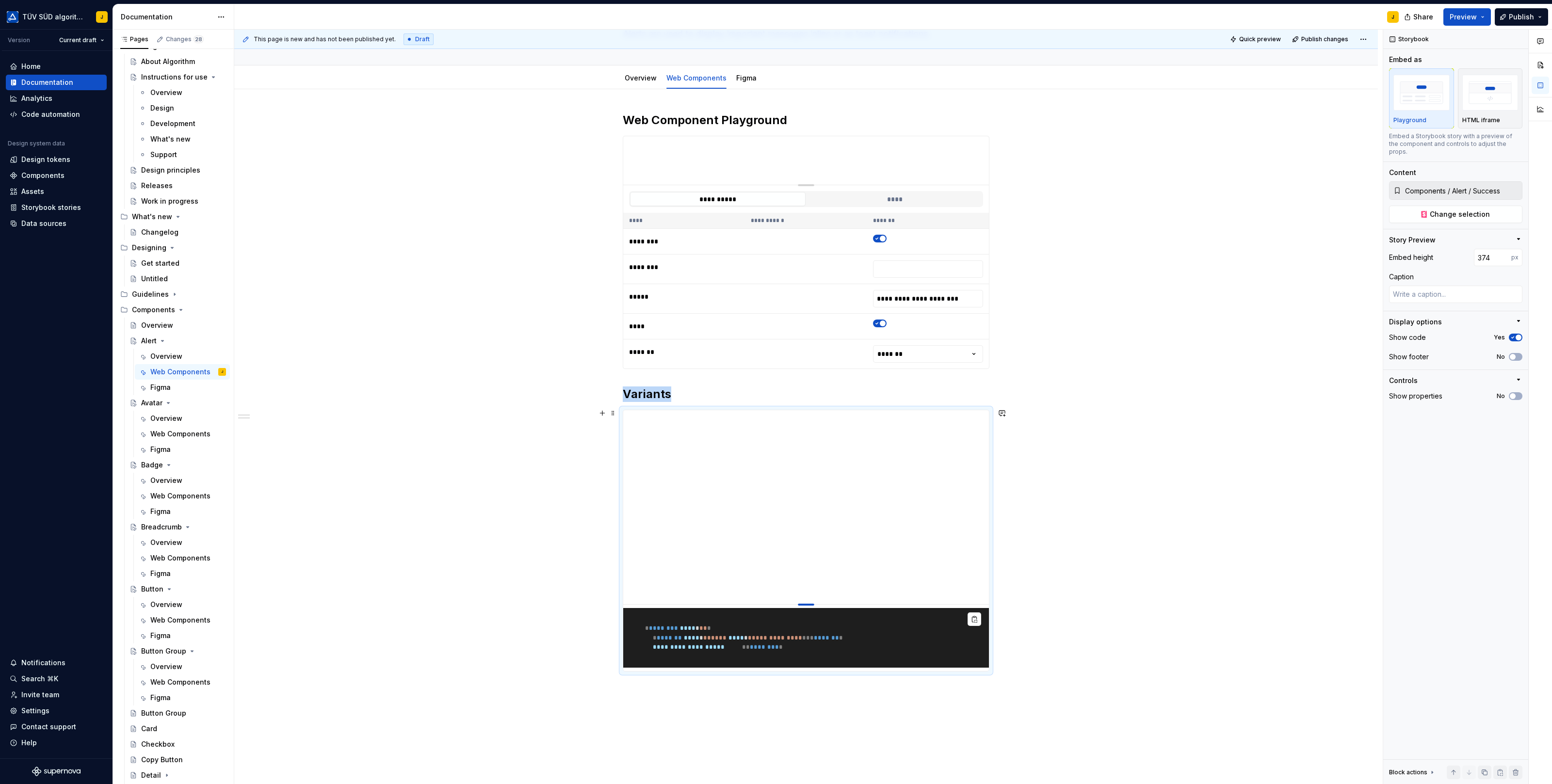
type input "349"
type textarea "*"
type input "323"
type textarea "*"
type input "306"
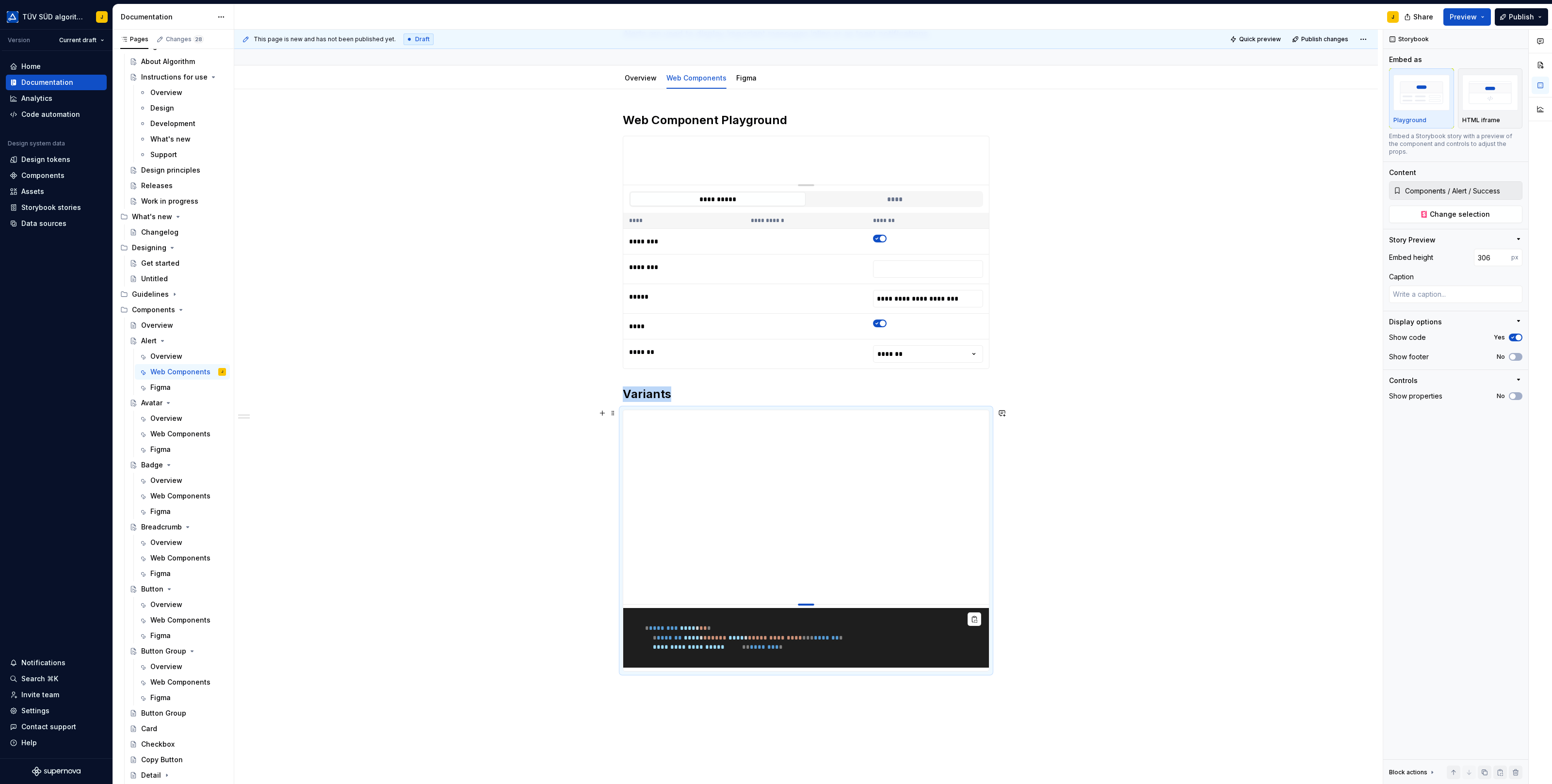
type textarea "*"
type input "285"
type textarea "*"
type input "259"
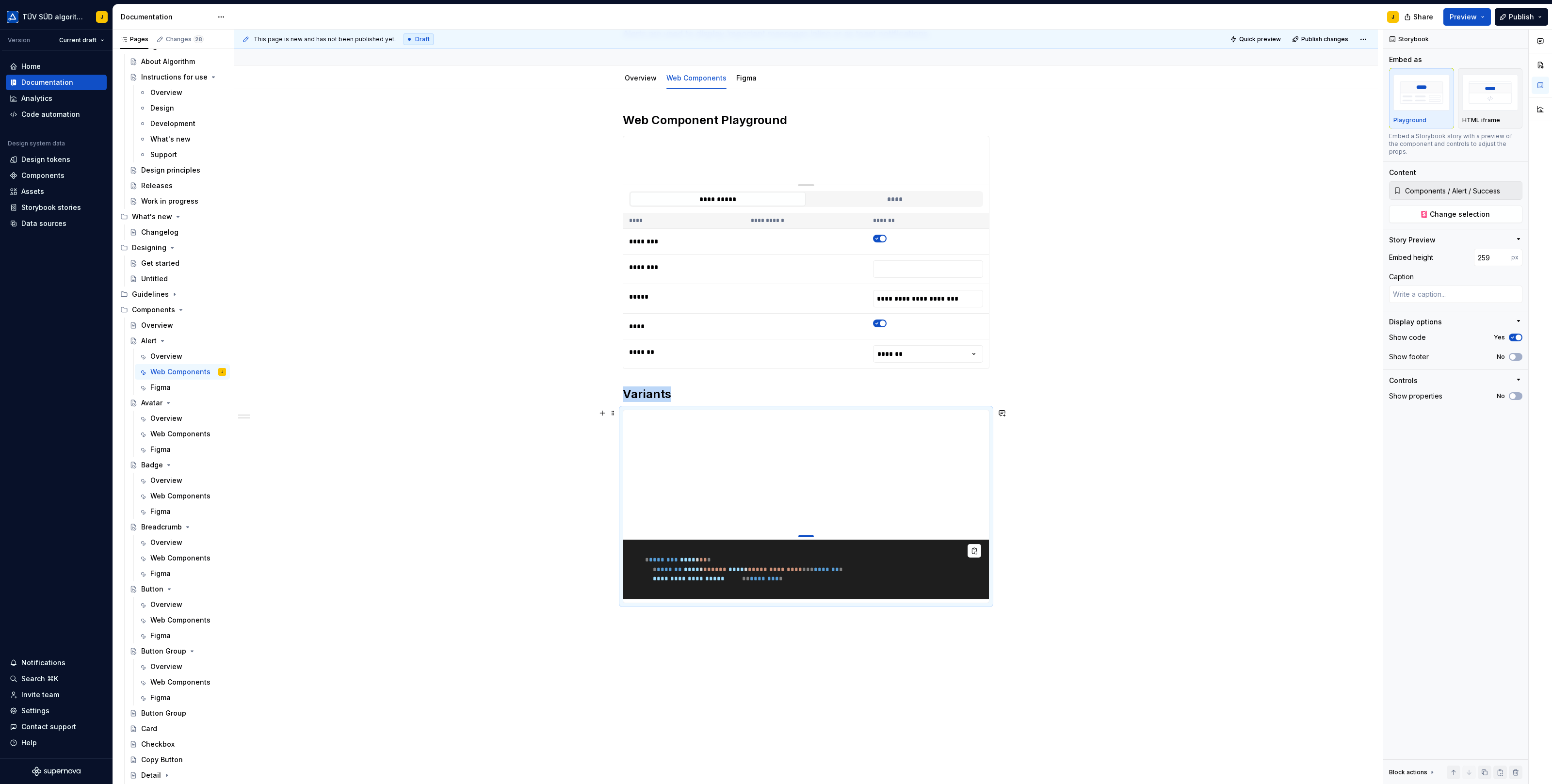
type textarea "*"
type input "239"
type textarea "*"
type input "217"
type textarea "*"
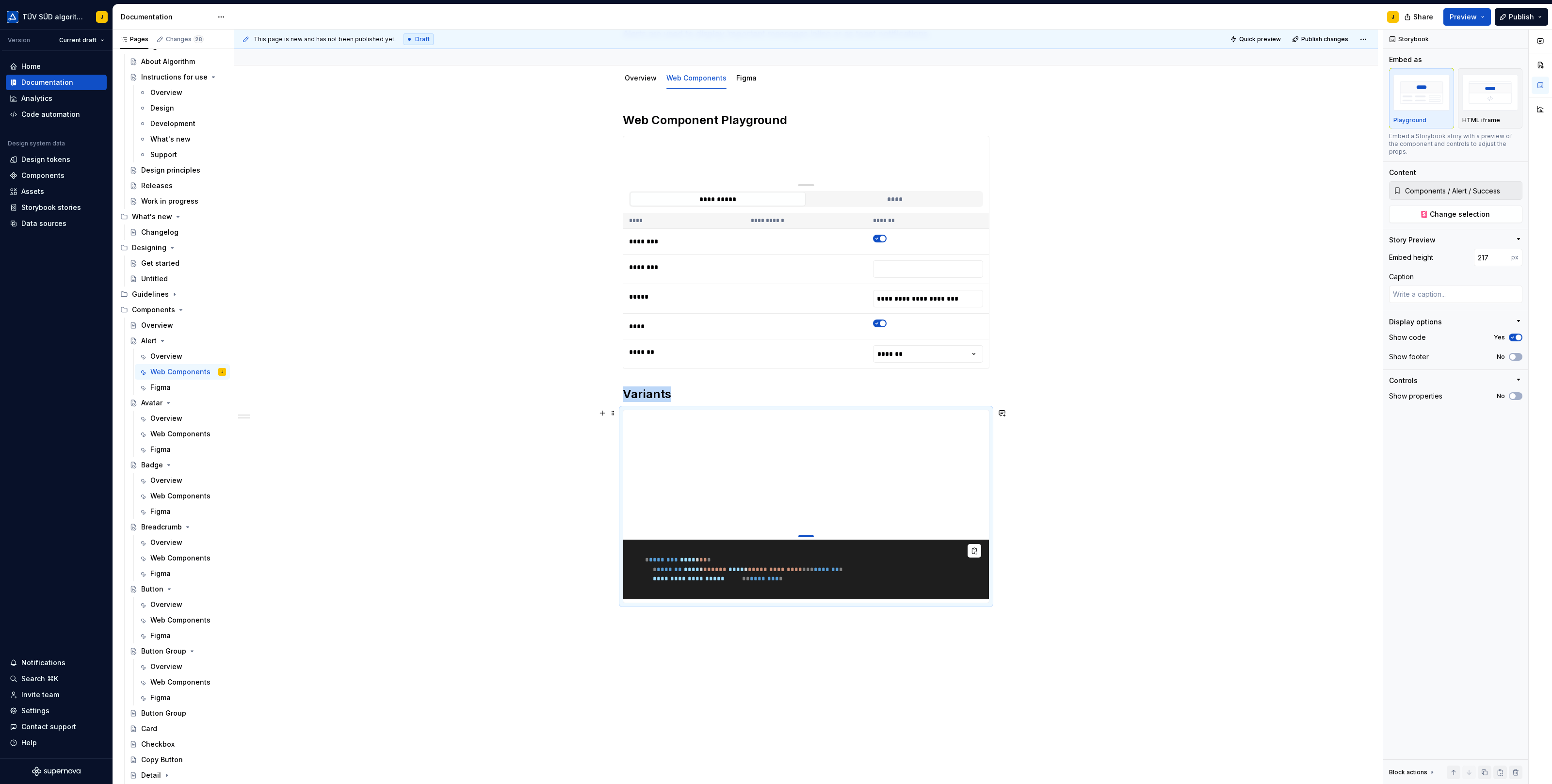
type input "193"
type textarea "*"
type input "177"
type textarea "*"
type input "157"
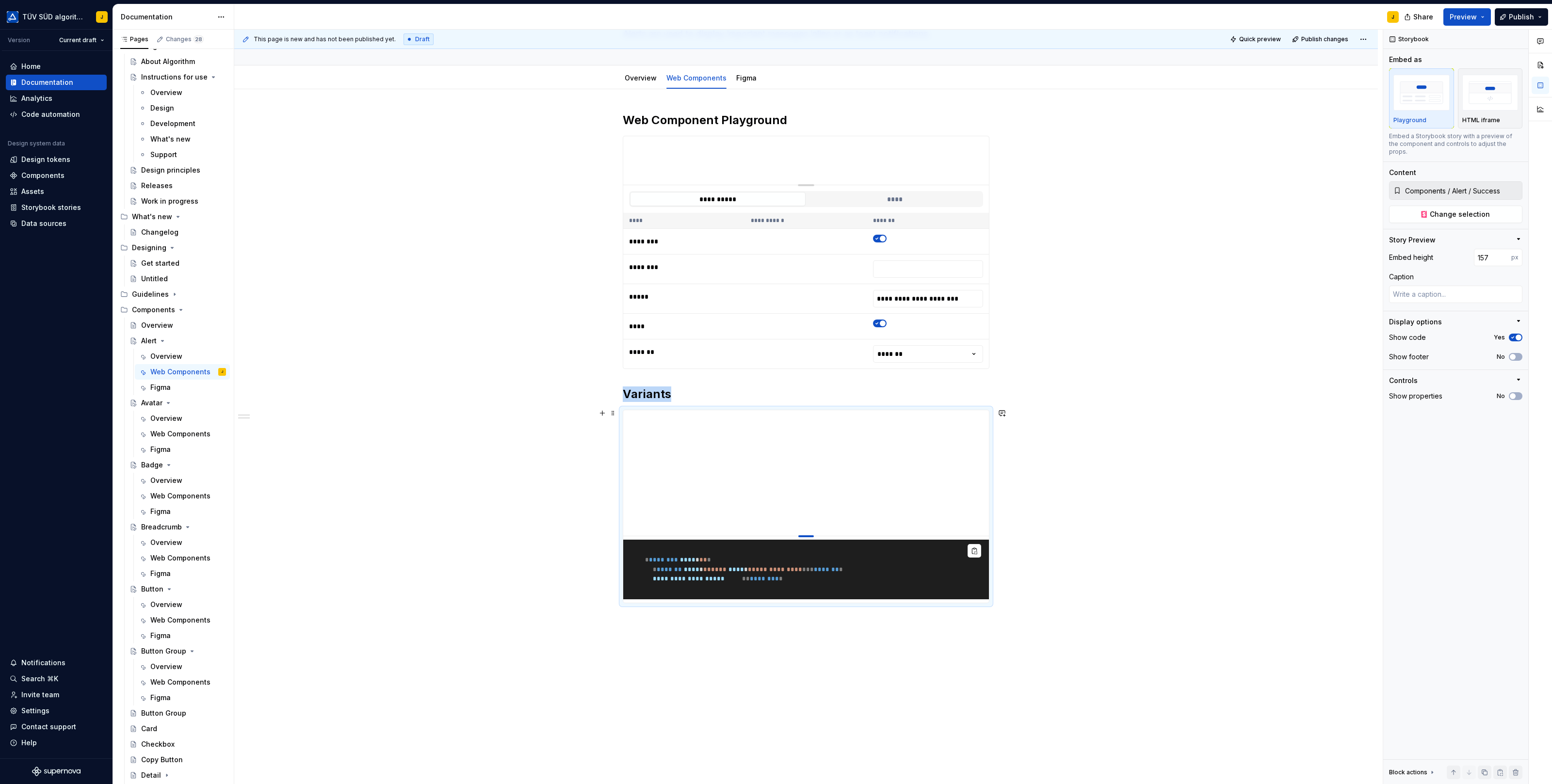
type textarea "*"
type input "142"
type textarea "*"
type input "134"
type textarea "*"
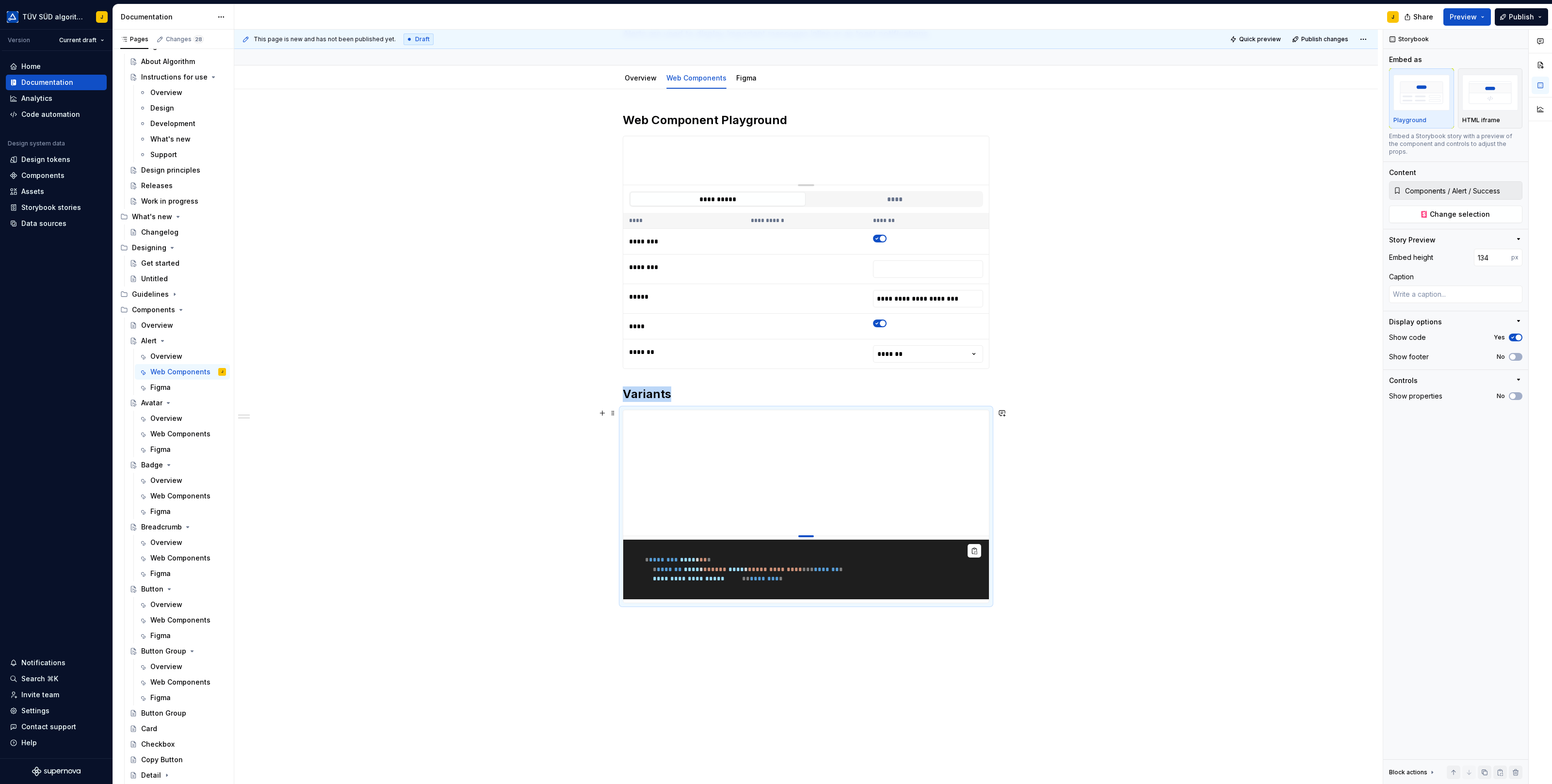
type input "126"
type textarea "*"
type input "119"
type textarea "*"
type input "114"
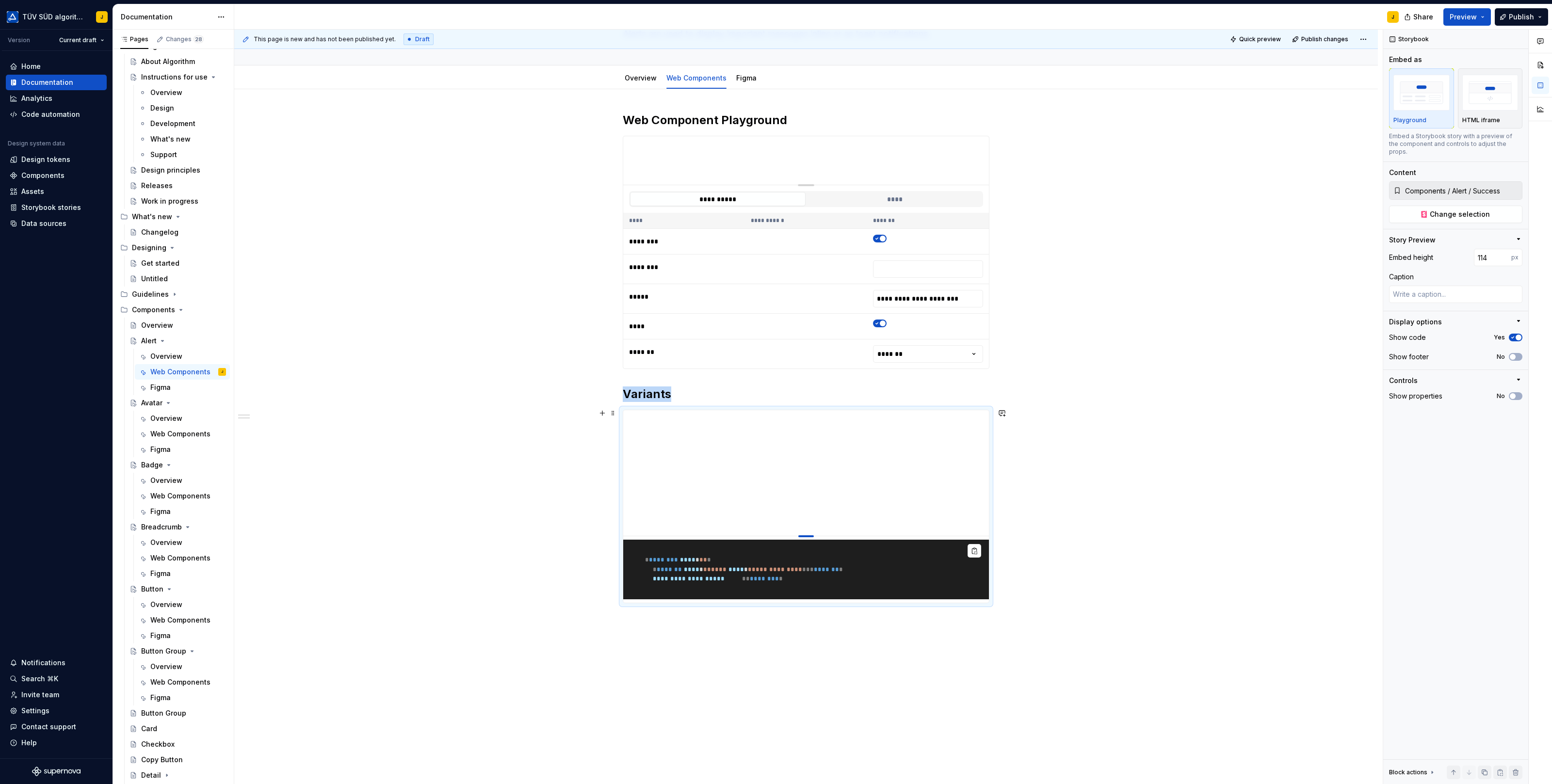
type textarea "*"
type input "110"
type textarea "*"
type input "104"
type textarea "*"
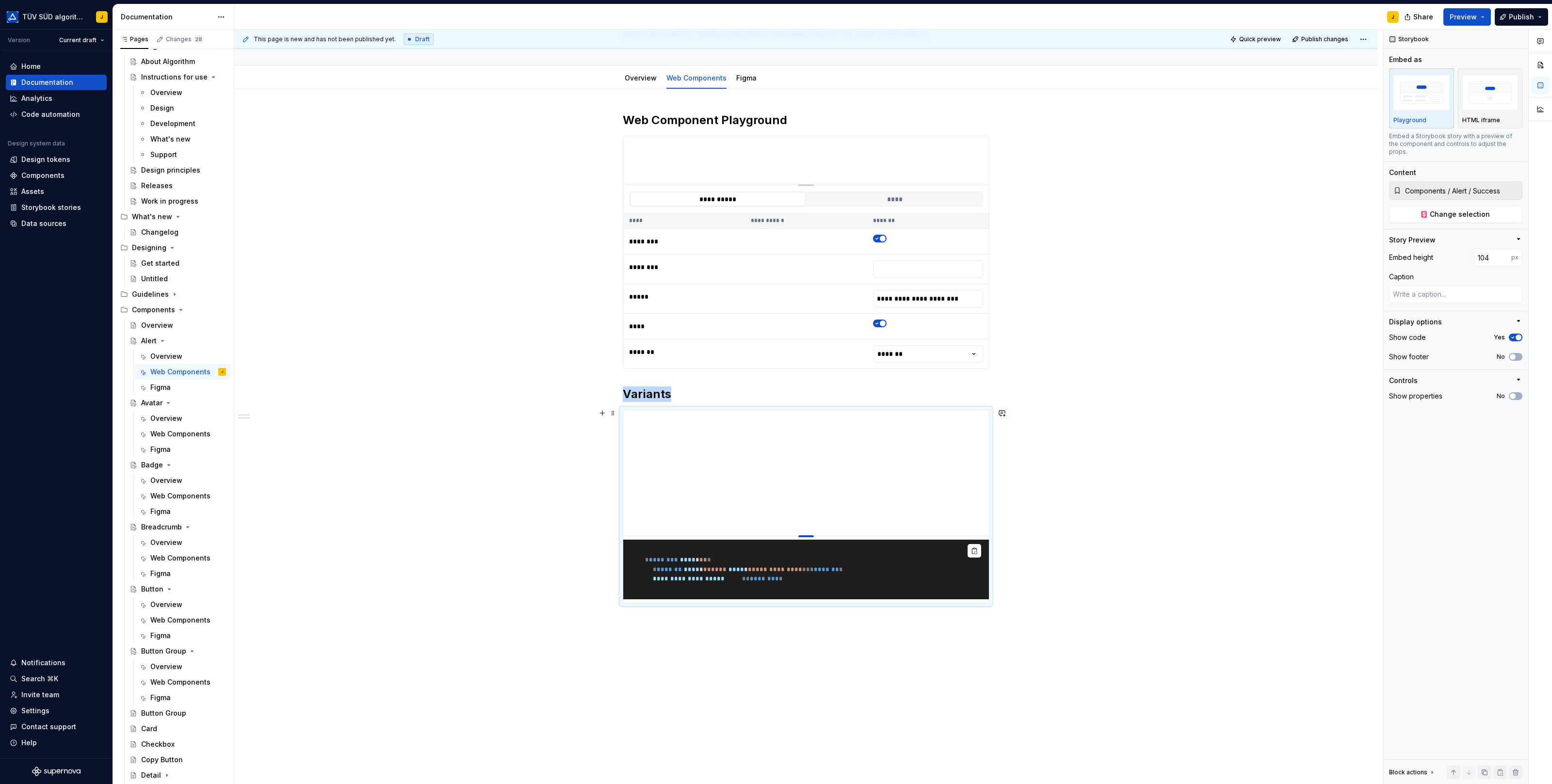
type input "100"
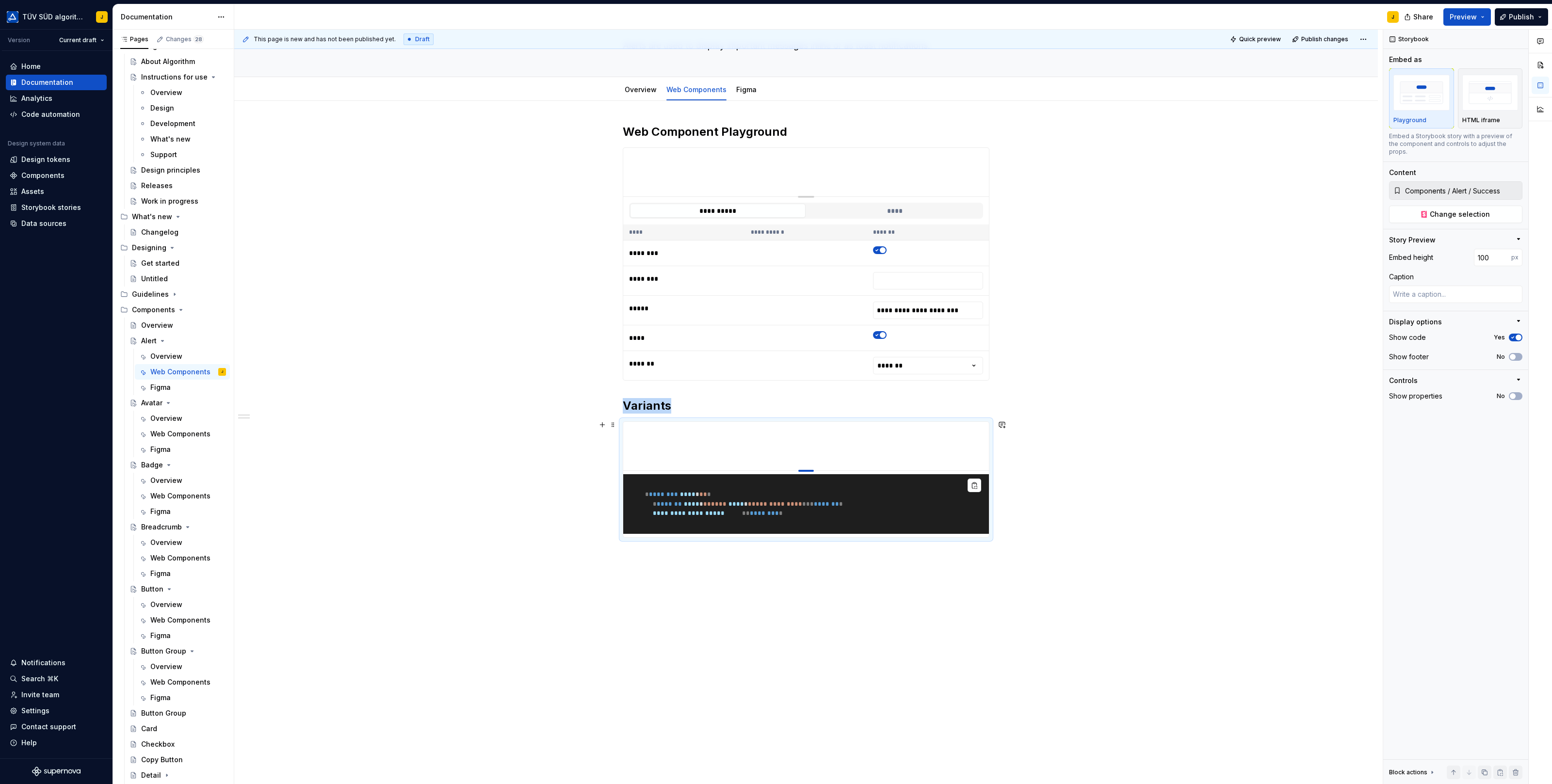
scroll to position [74, 0]
drag, startPoint x: 807, startPoint y: 602, endPoint x: 810, endPoint y: 450, distance: 152.0
click at [804, 562] on div "**********" at bounding box center [806, 442] width 1144 height 683
click at [1514, 334] on icon "button" at bounding box center [1512, 337] width 8 height 6
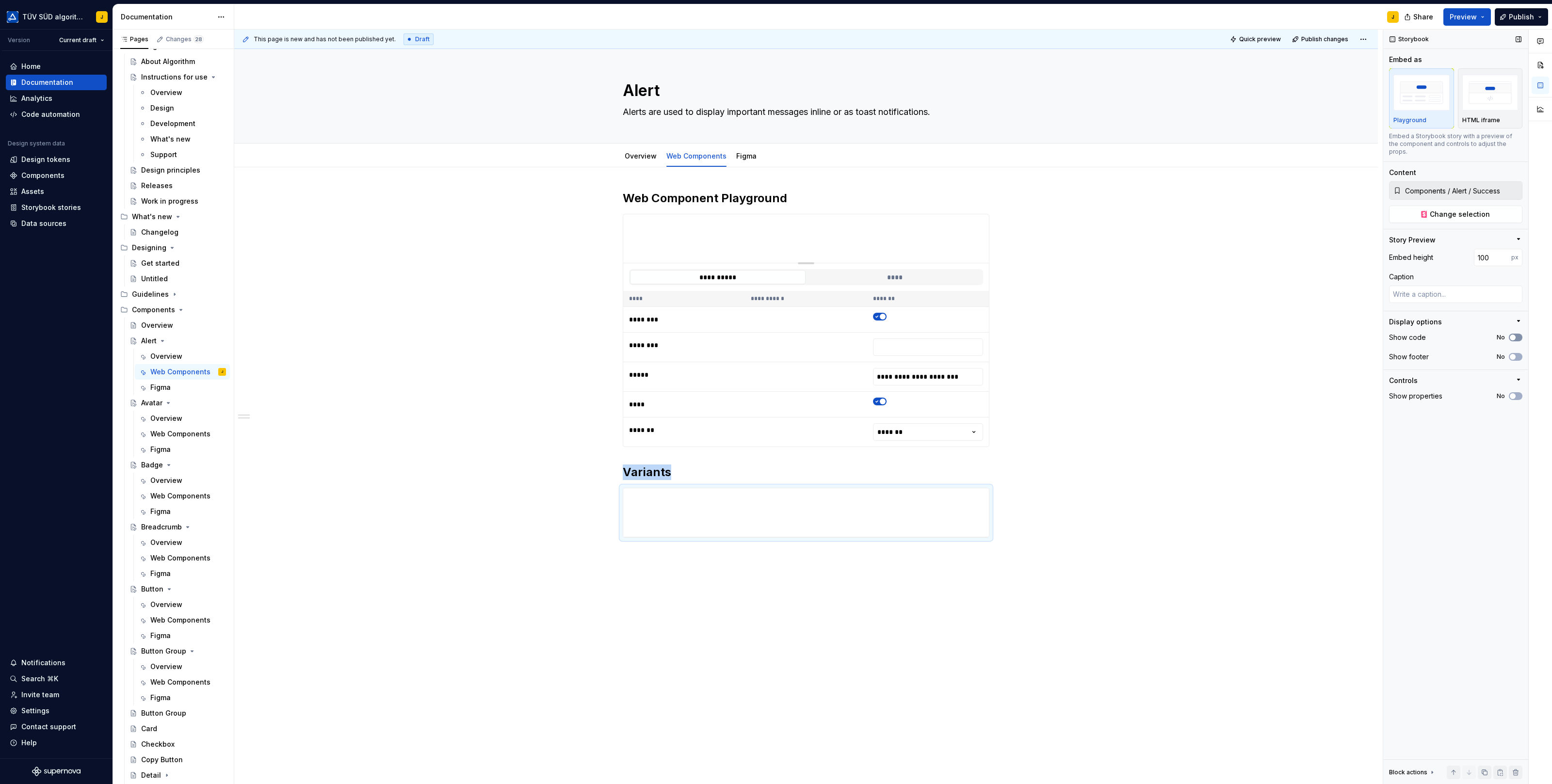
scroll to position [0, 0]
click at [869, 551] on div "**********" at bounding box center [806, 476] width 1144 height 617
click at [1516, 334] on icon "button" at bounding box center [1512, 337] width 8 height 6
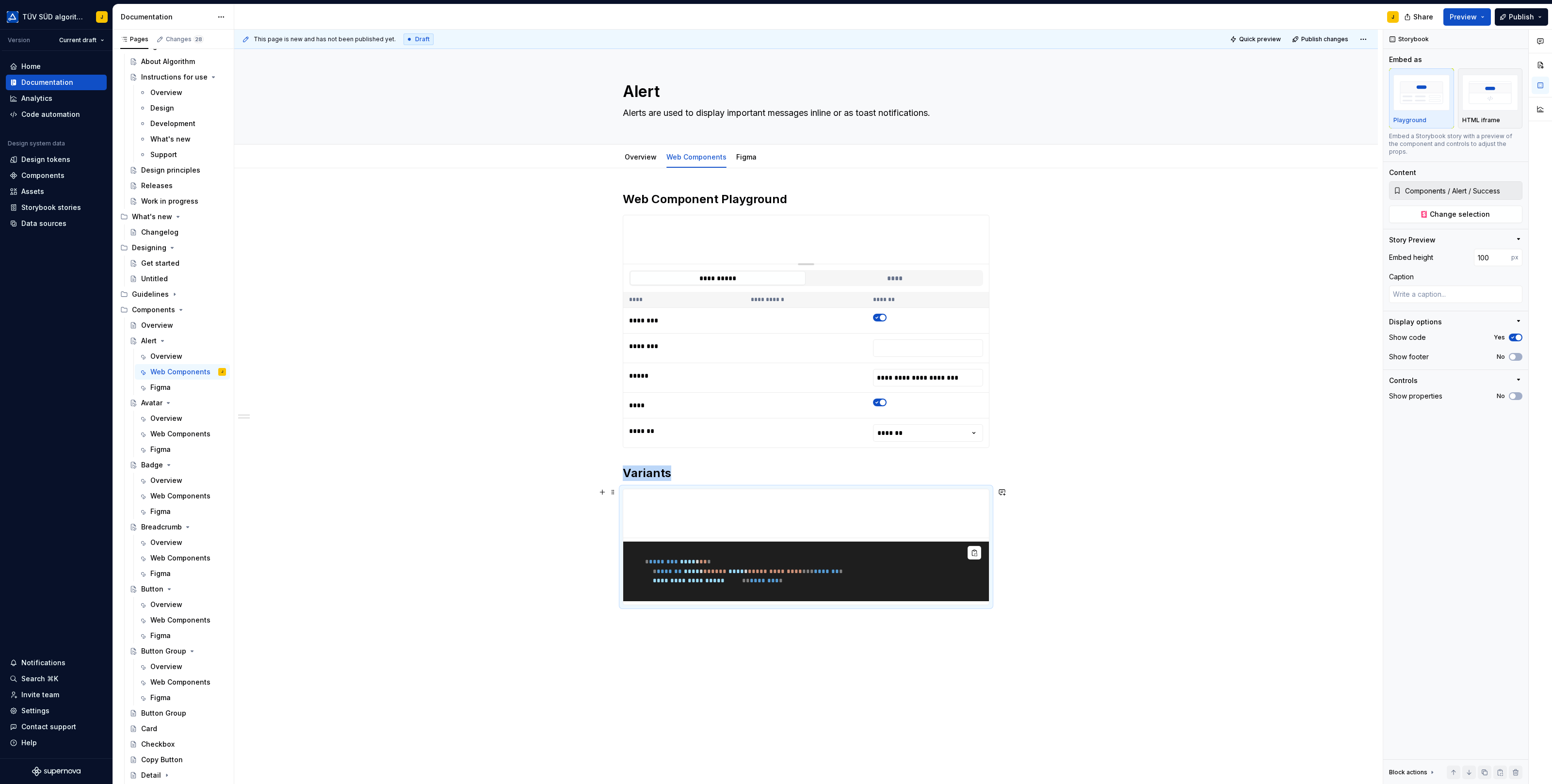
click at [1062, 530] on div "**********" at bounding box center [806, 521] width 1144 height 707
click at [720, 638] on div "**********" at bounding box center [805, 416] width 366 height 448
drag, startPoint x: 734, startPoint y: 560, endPoint x: 661, endPoint y: 561, distance: 73.0
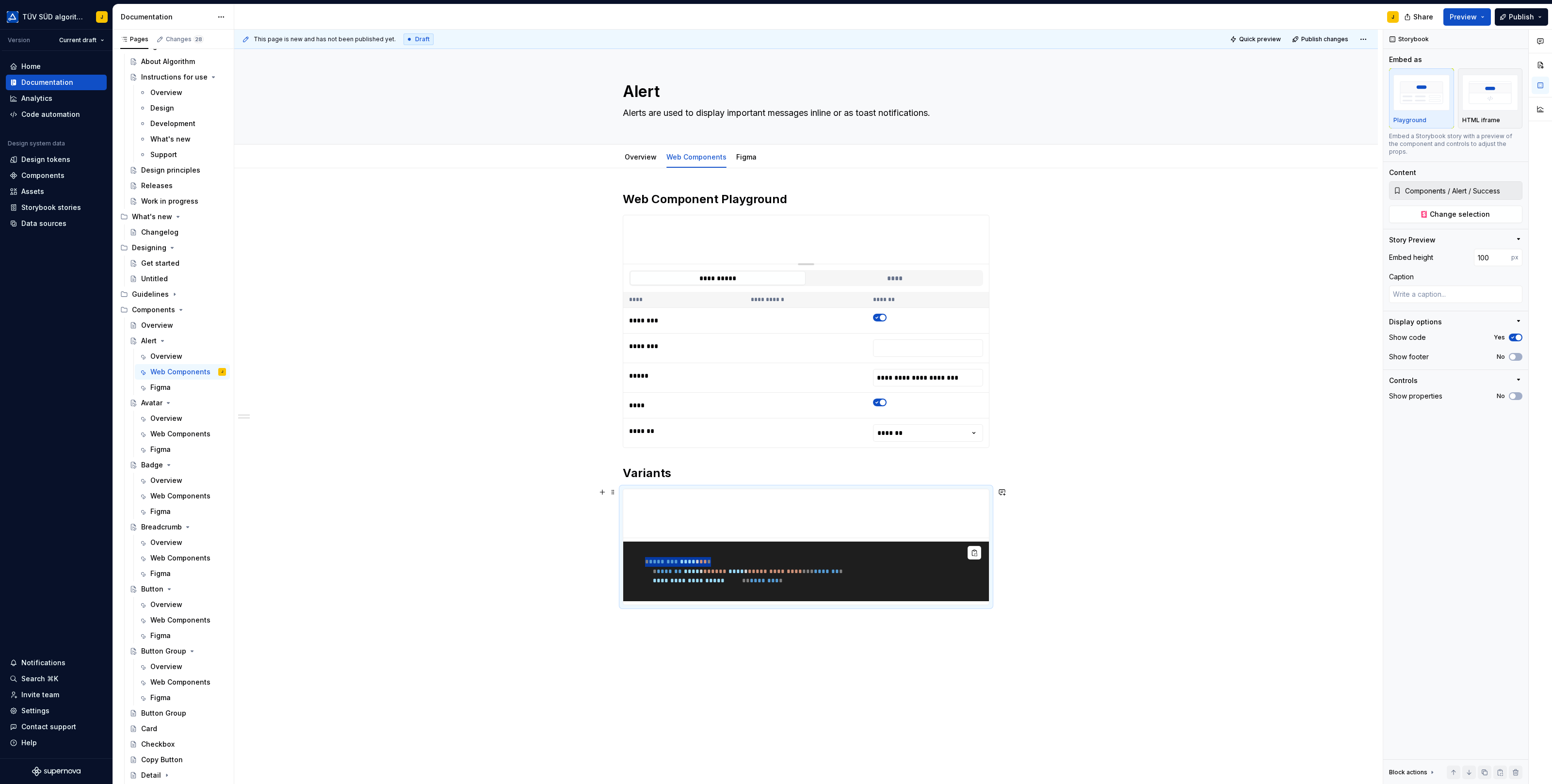
click at [661, 561] on pre "**********" at bounding box center [806, 572] width 366 height 60
click at [1090, 487] on div "**********" at bounding box center [806, 521] width 1144 height 707
type textarea "*"
type input "Components / Alert / Default"
click at [884, 400] on span "button" at bounding box center [883, 403] width 6 height 6
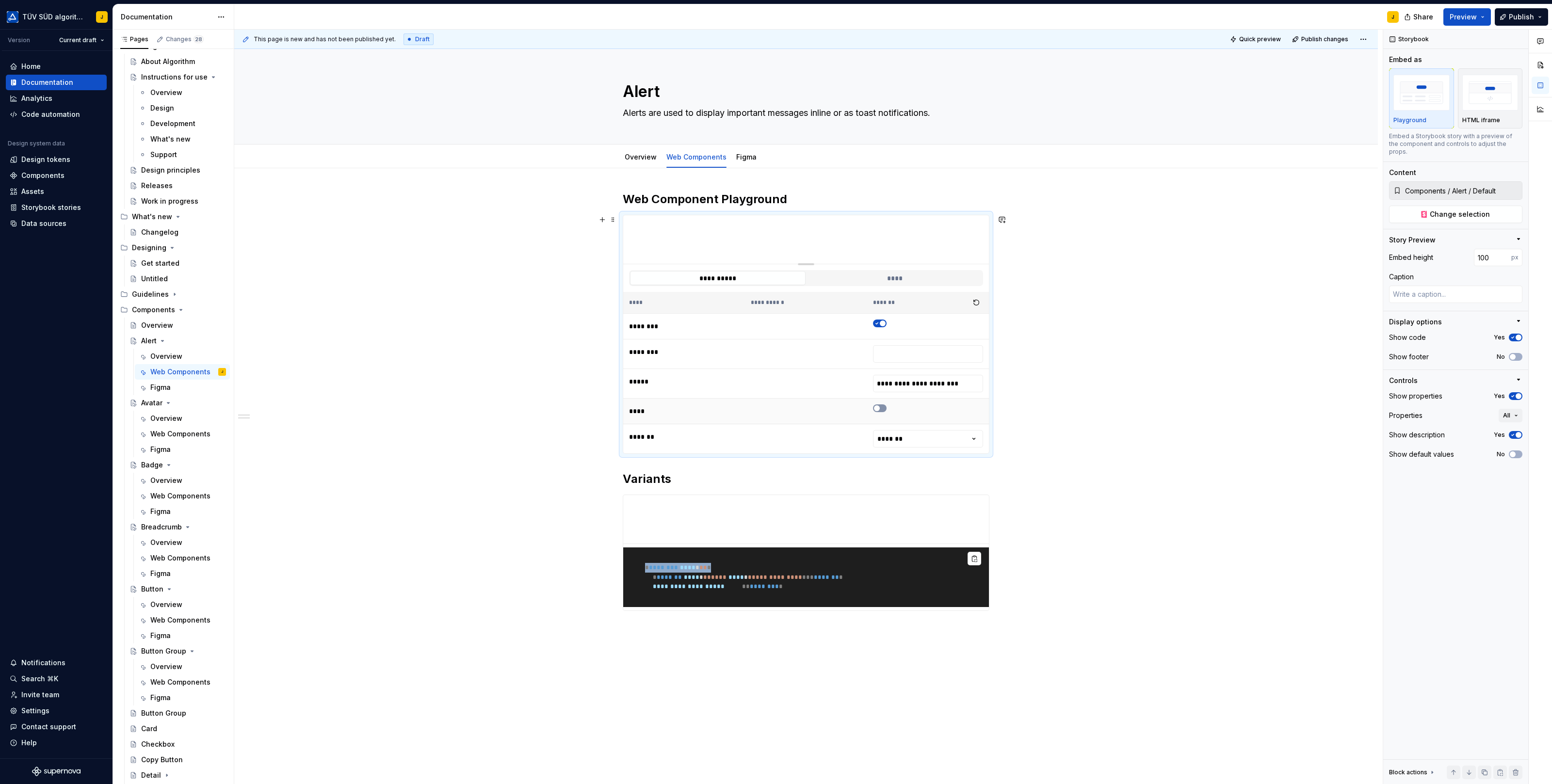
click at [884, 398] on td at bounding box center [928, 410] width 122 height 25
click at [881, 405] on icon "button" at bounding box center [876, 408] width 8 height 6
click at [916, 431] on html "TÜV SÜD algorithm J Version Current draft Home Documentation Analytics Code aut…" at bounding box center [776, 392] width 1552 height 784
click at [913, 432] on html "TÜV SÜD algorithm J Version Current draft Home Documentation Analytics Code aut…" at bounding box center [776, 392] width 1552 height 784
click at [913, 444] on html "TÜV SÜD algorithm J Version Current draft Home Documentation Analytics Code aut…" at bounding box center [776, 392] width 1552 height 784
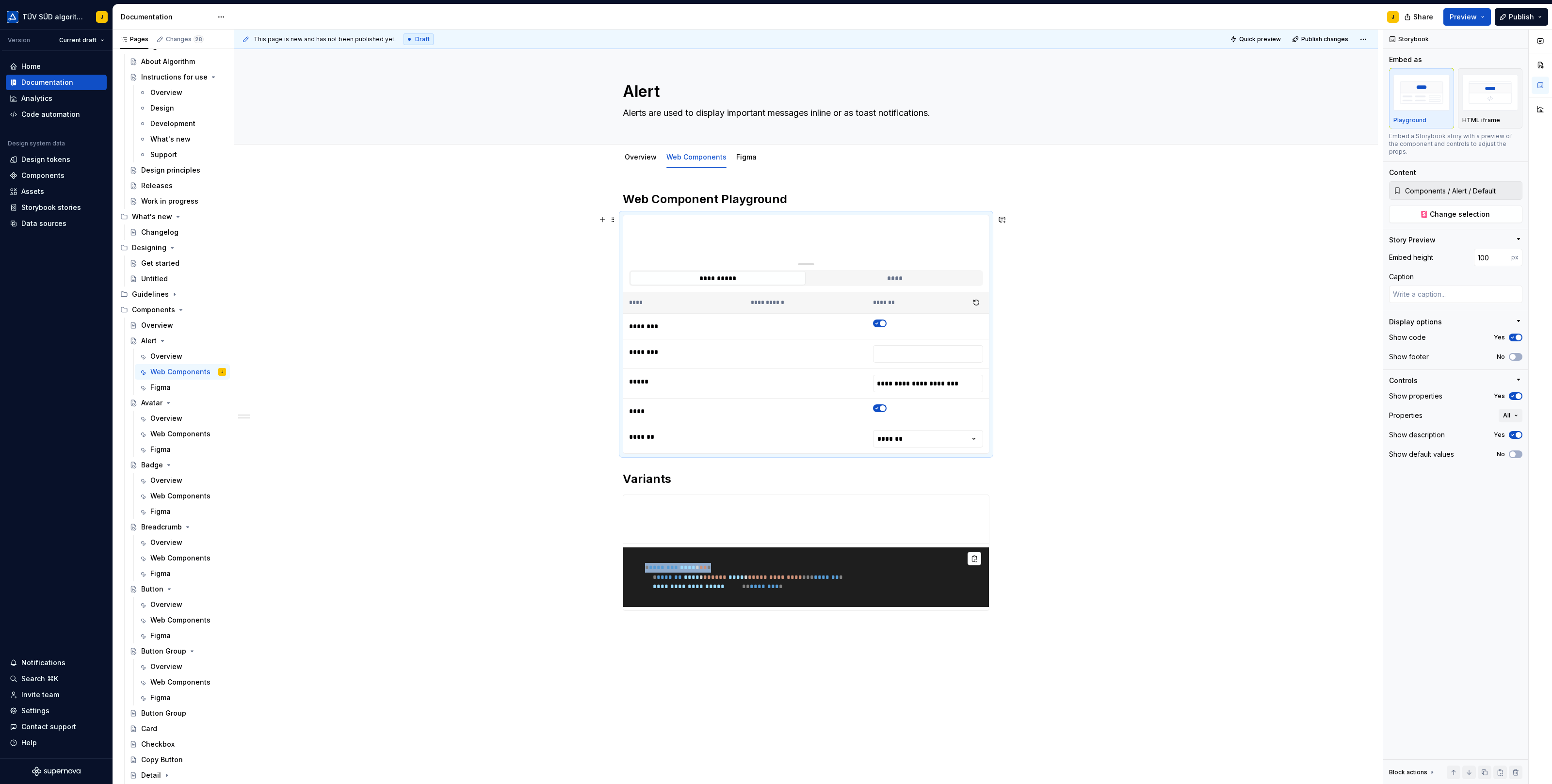
click at [1060, 412] on div "**********" at bounding box center [806, 524] width 1144 height 713
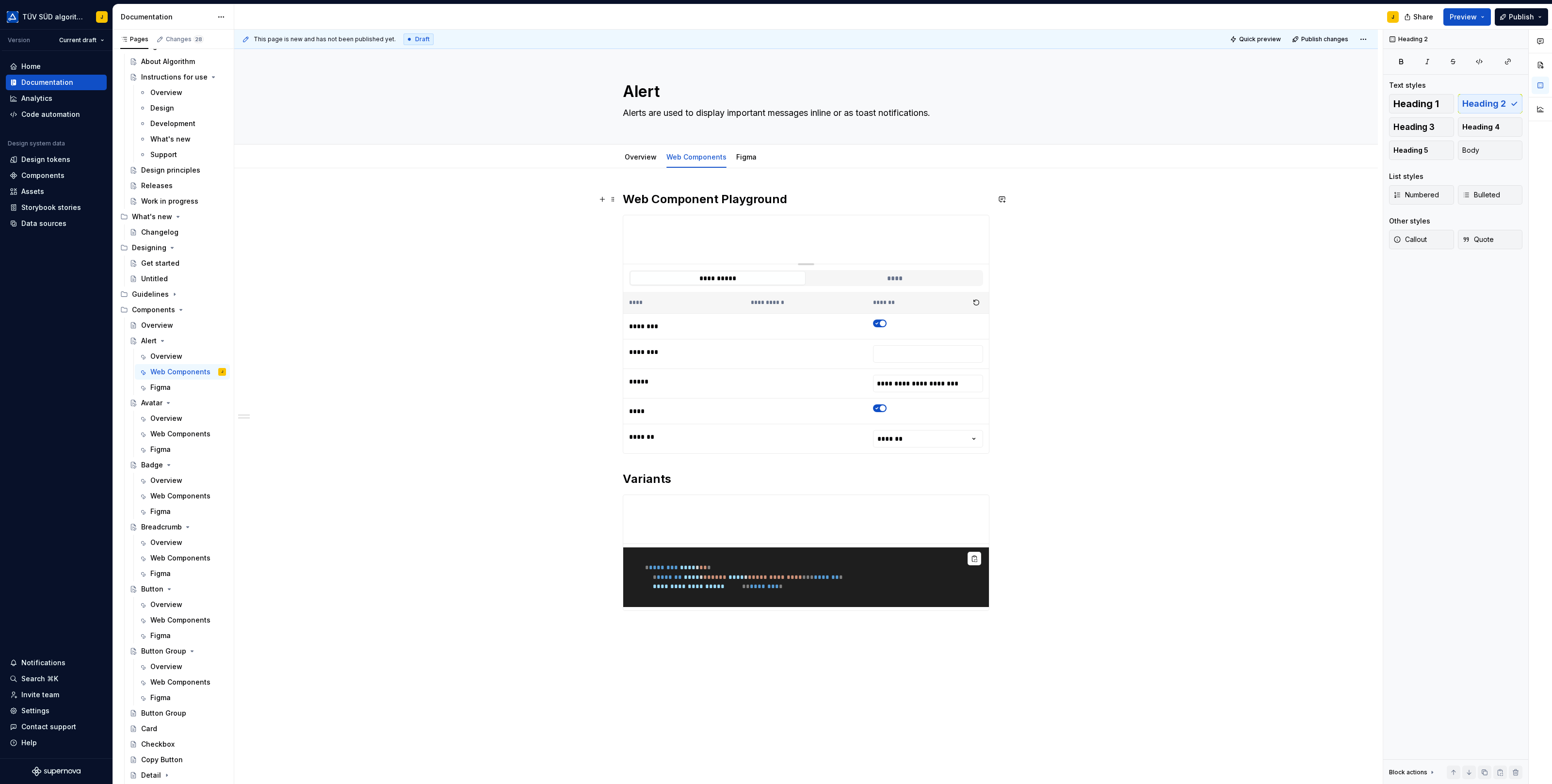
click at [742, 202] on h2 "Web Component Playground" at bounding box center [805, 199] width 366 height 15
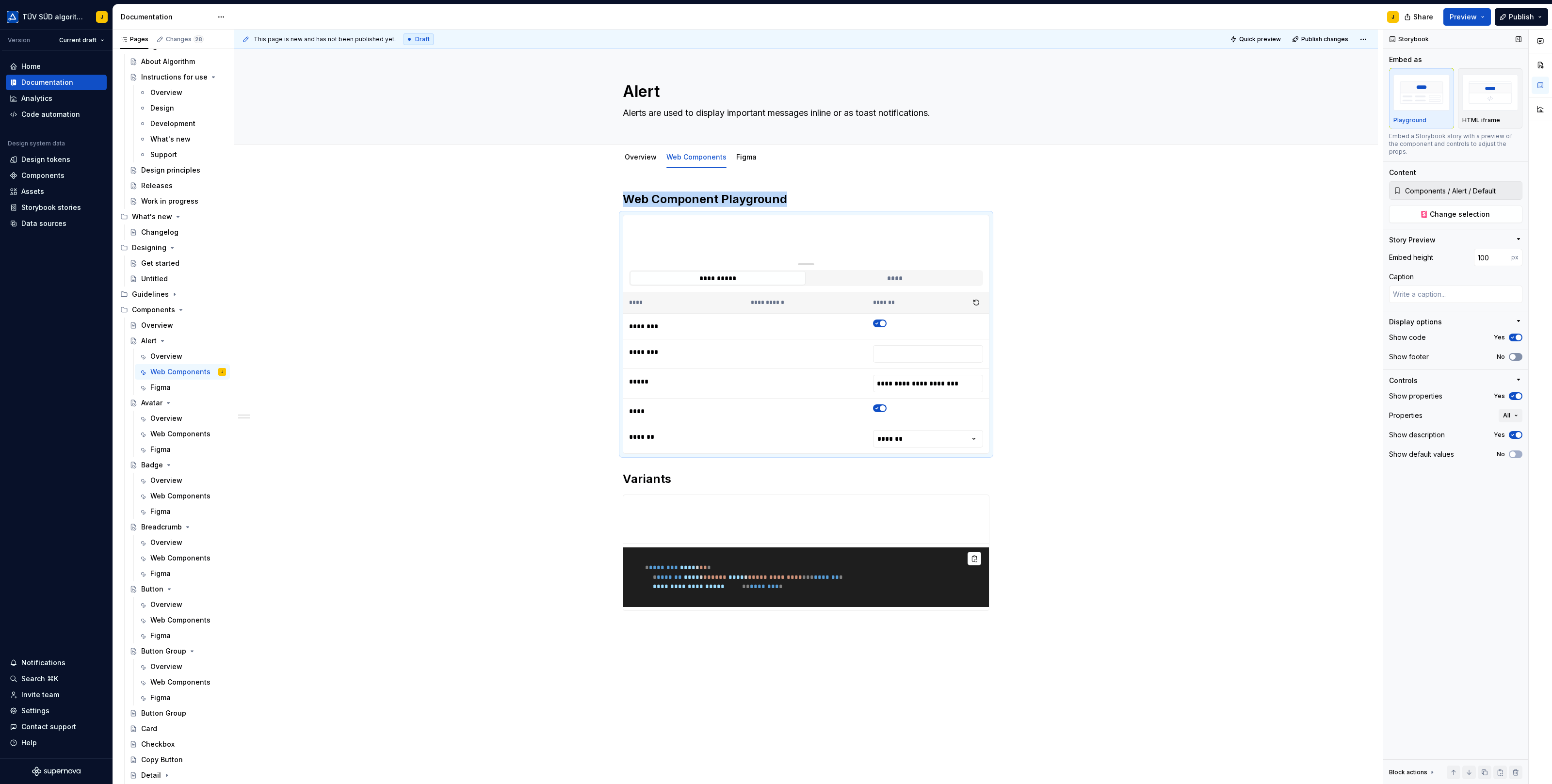
click at [1516, 354] on icon "button" at bounding box center [1512, 357] width 8 height 6
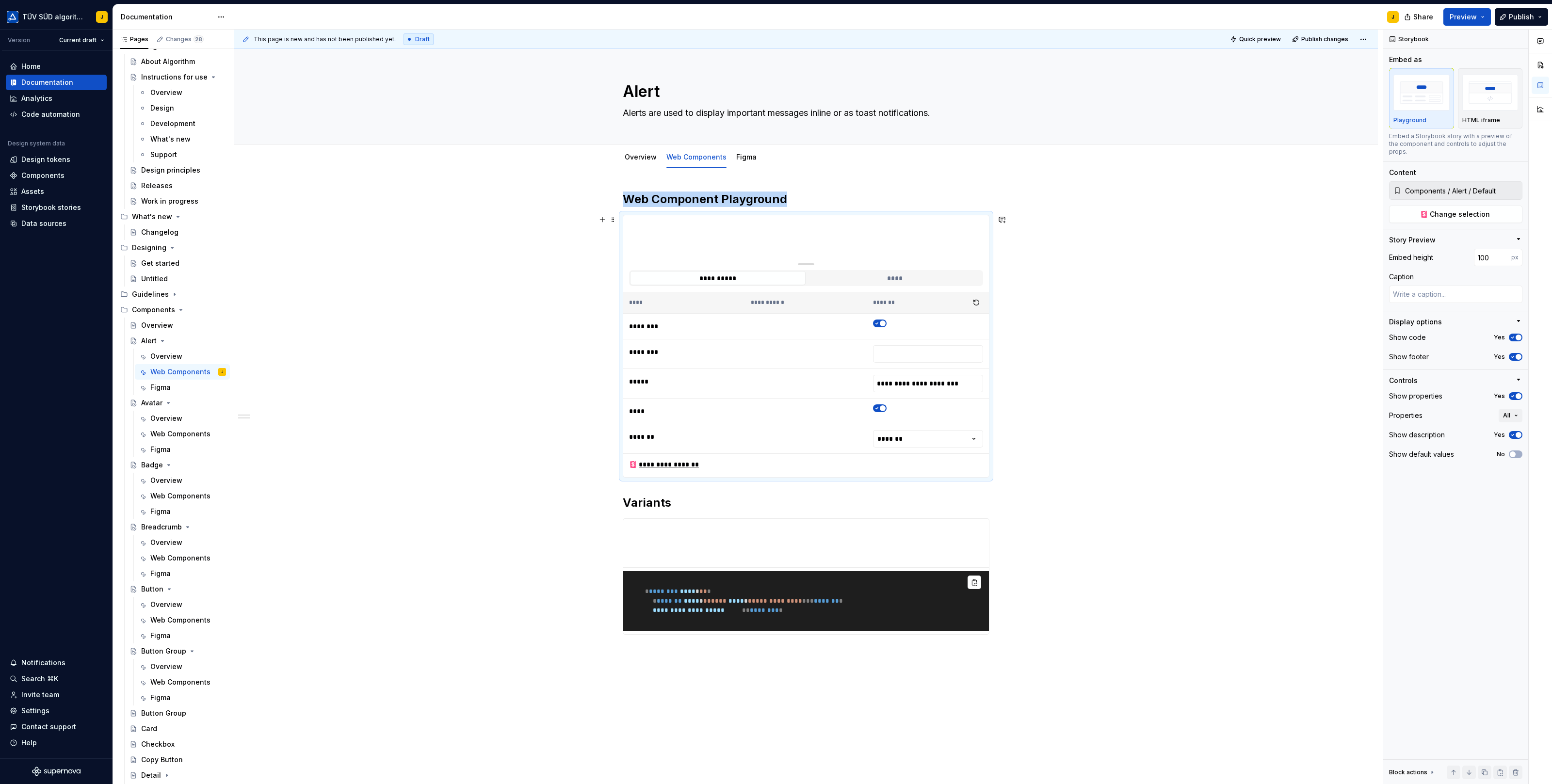
click at [1119, 374] on div "**********" at bounding box center [806, 536] width 1144 height 736
click at [799, 199] on h2 "Web Component Playground" at bounding box center [805, 199] width 366 height 15
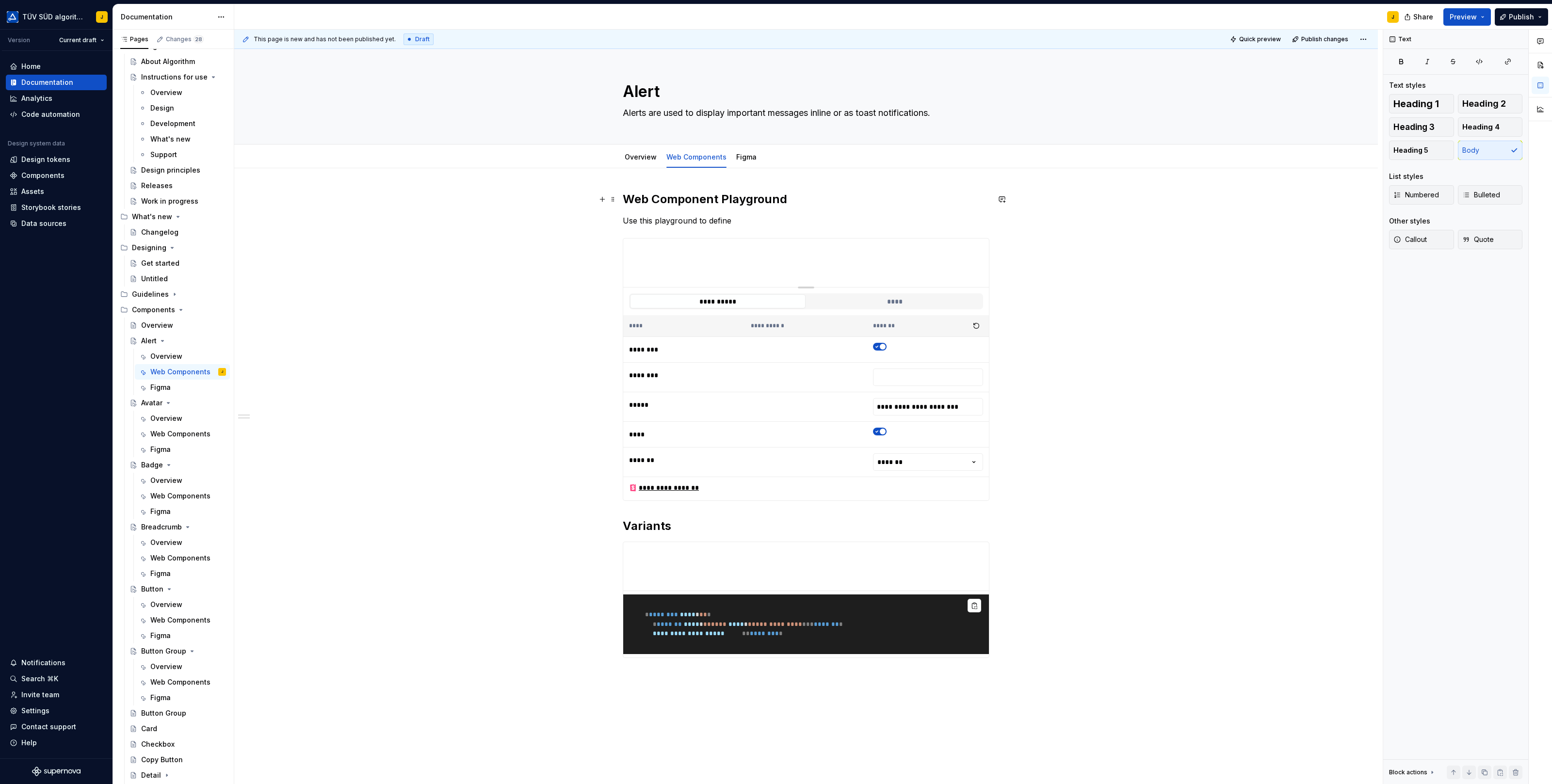
click at [726, 197] on h2 "Web Component Playground" at bounding box center [805, 199] width 366 height 15
click at [747, 217] on p "Use this playground to define" at bounding box center [805, 220] width 366 height 12
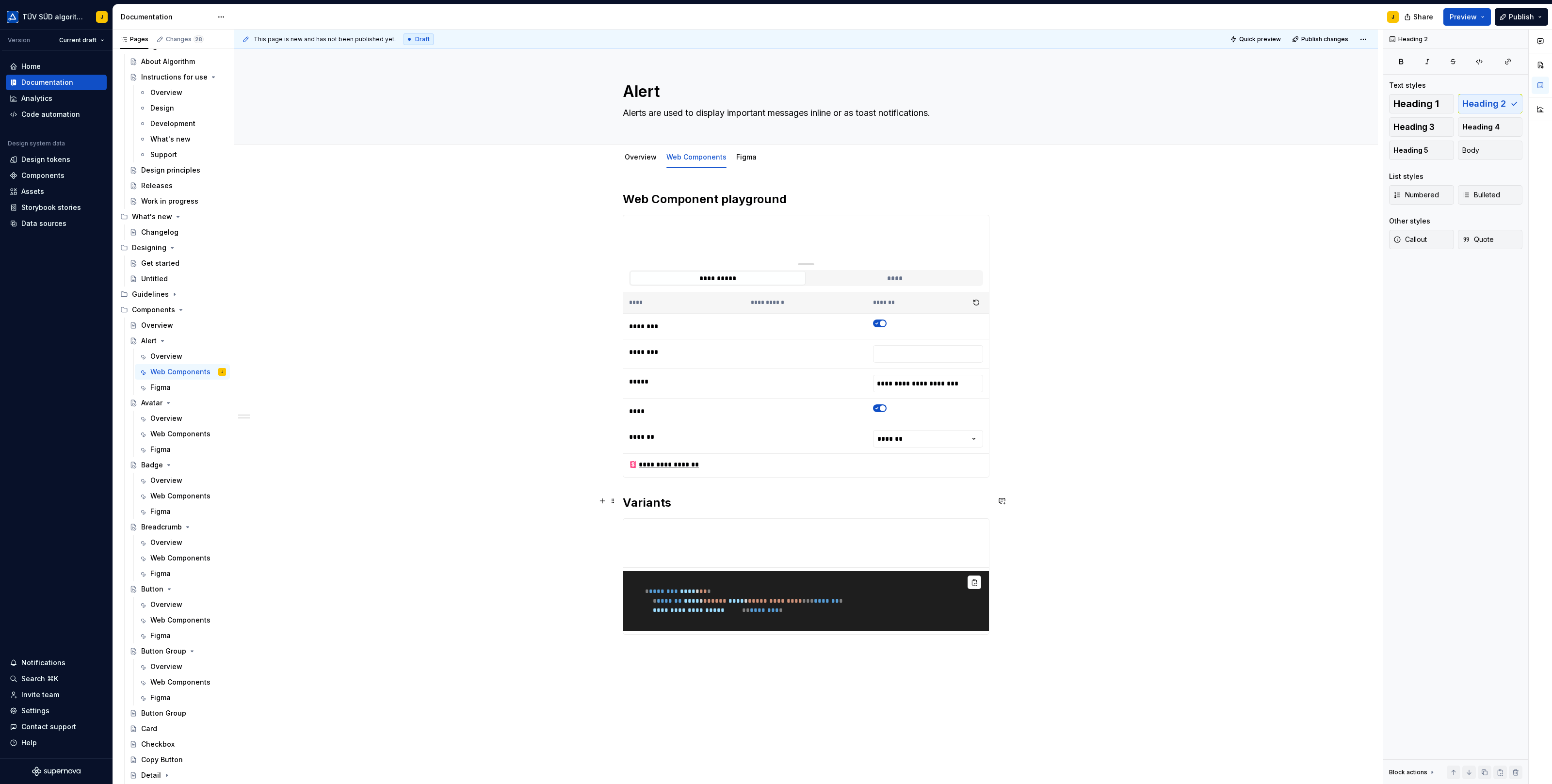
click at [681, 498] on h2 "Variants" at bounding box center [805, 502] width 366 height 15
click at [710, 651] on div "**********" at bounding box center [805, 424] width 366 height 466
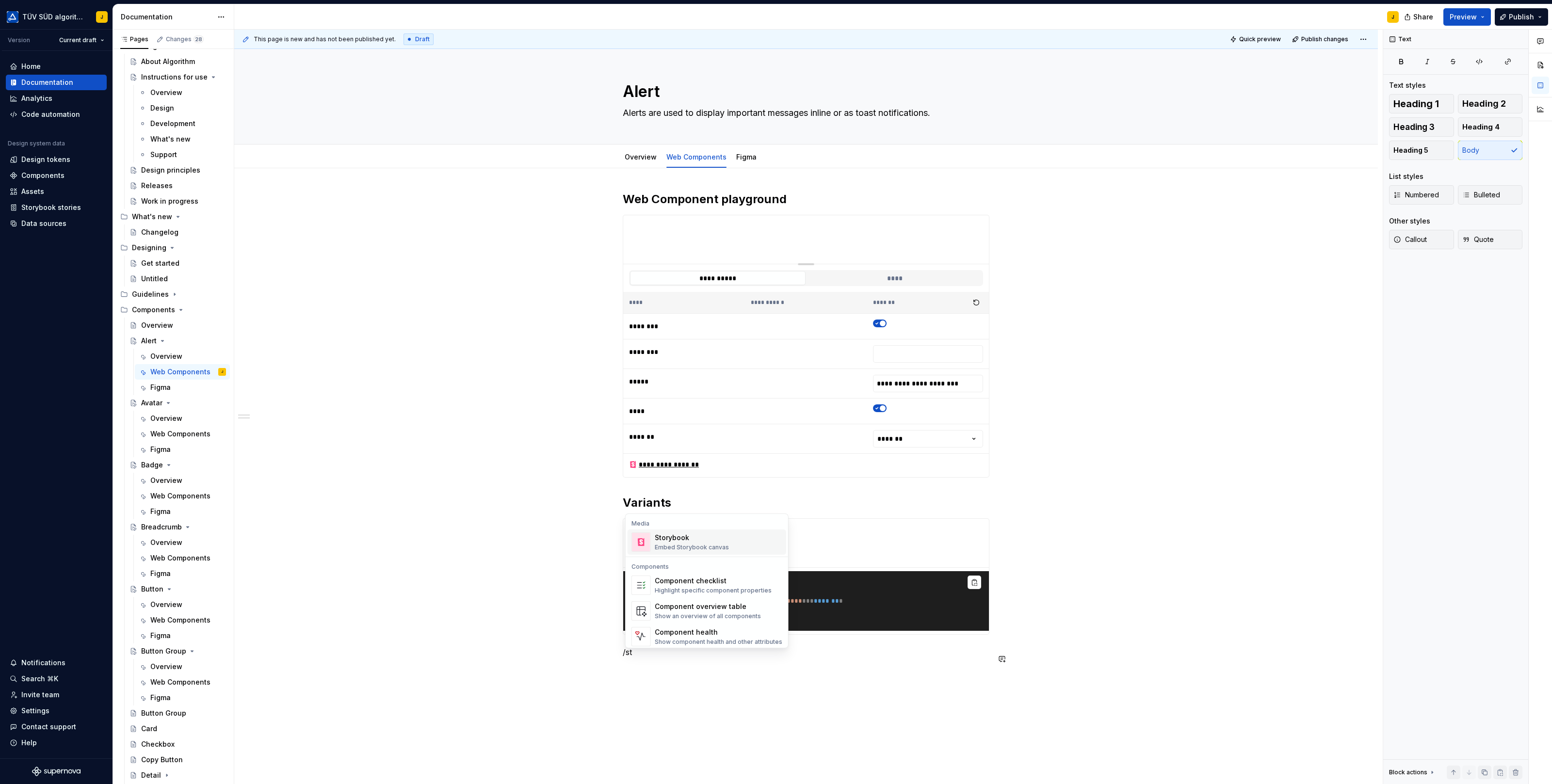
click at [685, 545] on div "Embed Storybook canvas" at bounding box center [691, 547] width 74 height 8
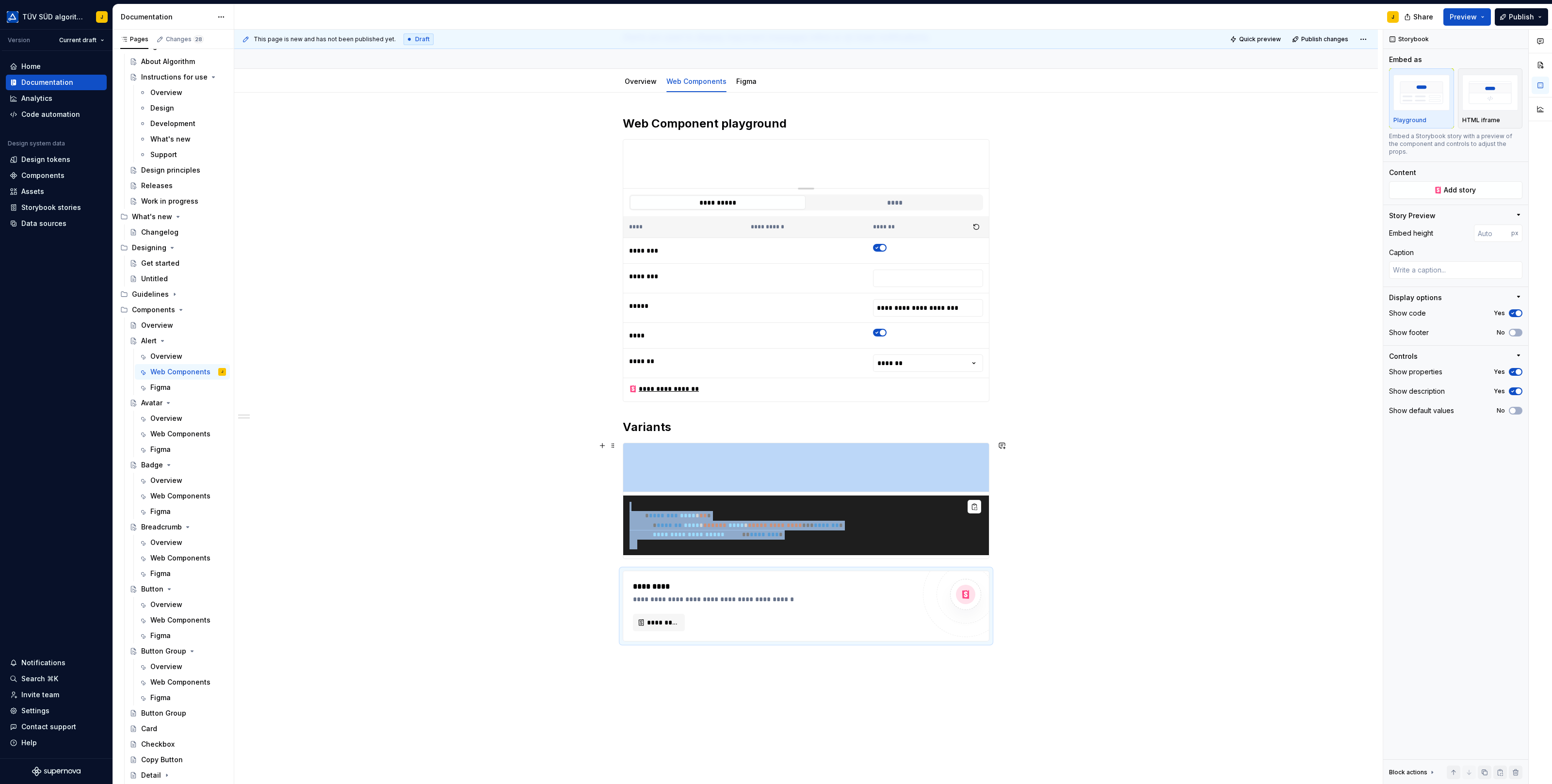
scroll to position [93, 0]
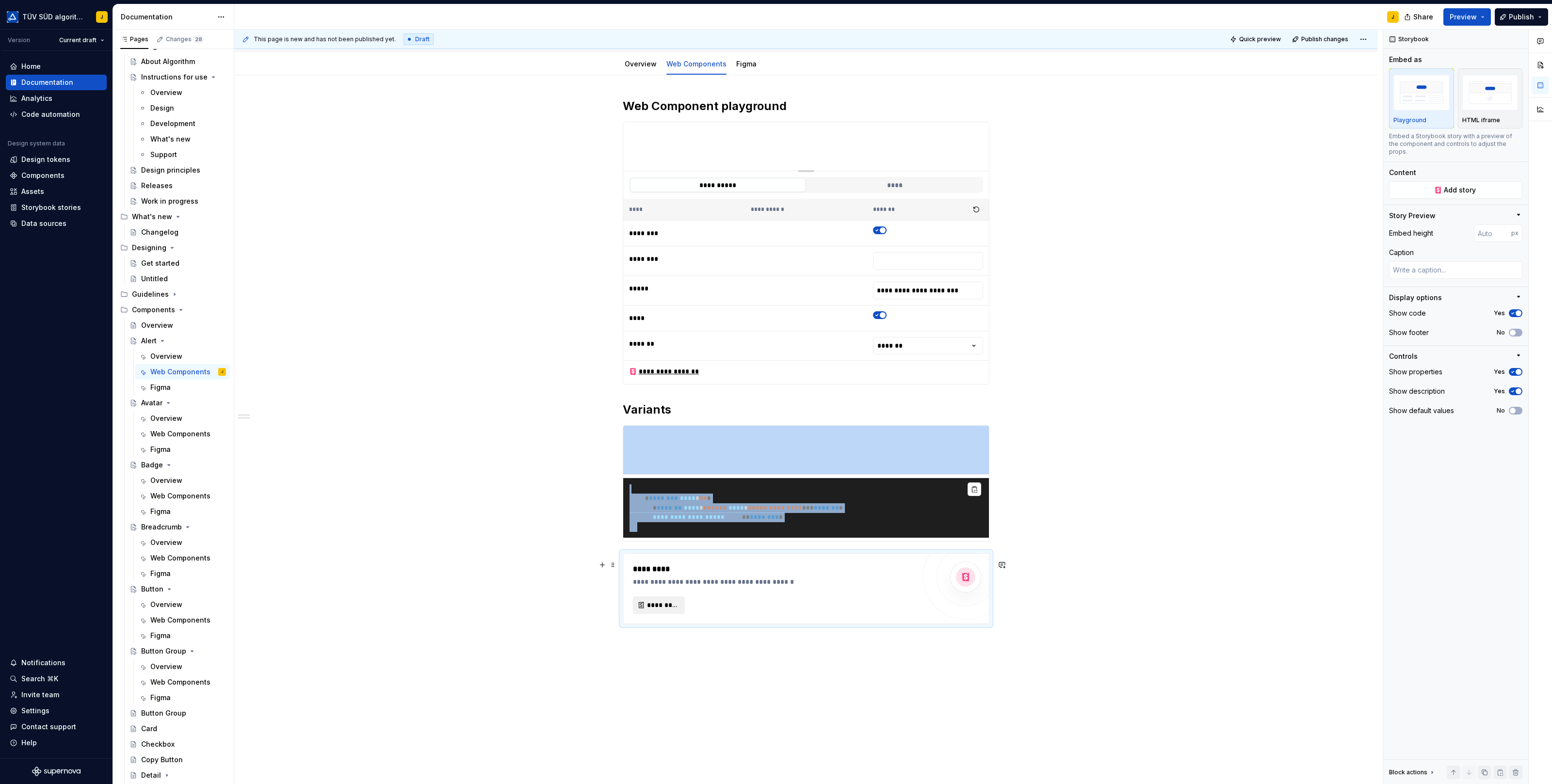
click at [666, 608] on span "*********" at bounding box center [662, 605] width 31 height 9
type textarea "*"
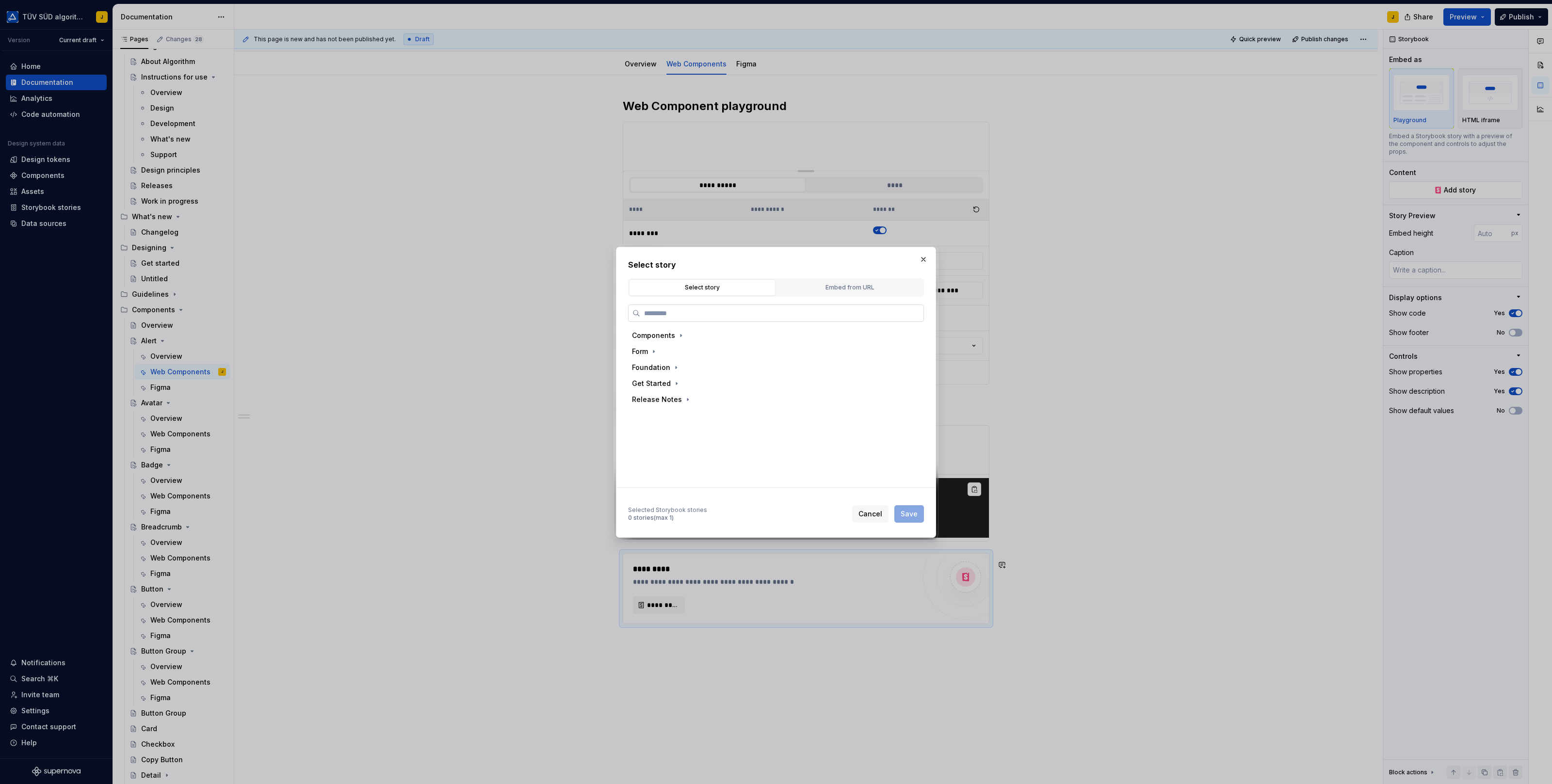
click at [682, 313] on input "search" at bounding box center [781, 313] width 283 height 9
type input "*****"
click at [682, 416] on div "Warning Closable" at bounding box center [691, 415] width 60 height 9
click at [913, 509] on span "Save" at bounding box center [908, 513] width 17 height 9
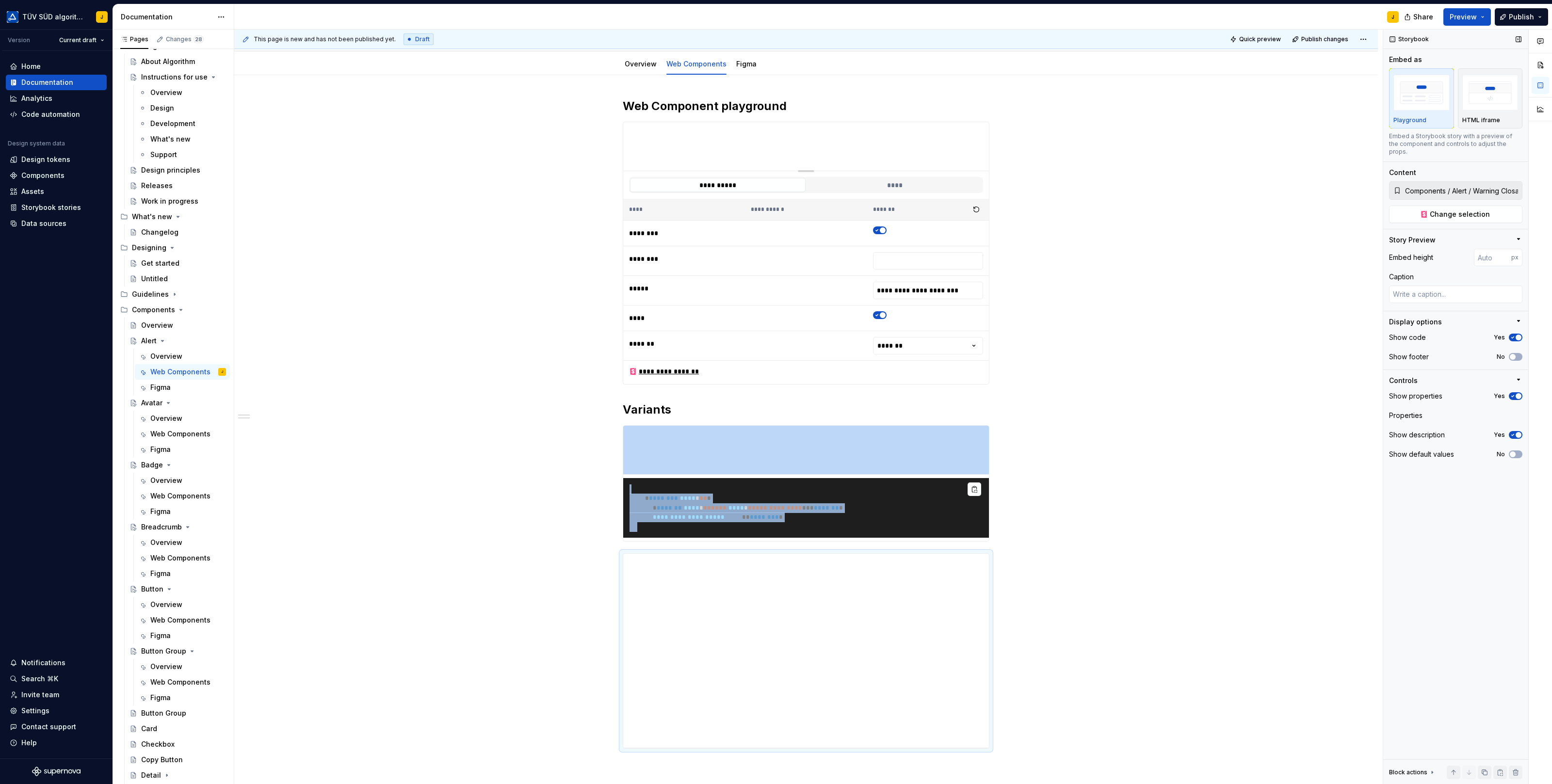
click at [1516, 334] on span "button" at bounding box center [1519, 337] width 6 height 6
click at [1516, 334] on icon "button" at bounding box center [1512, 337] width 8 height 6
click at [1516, 393] on icon "button" at bounding box center [1512, 396] width 8 height 6
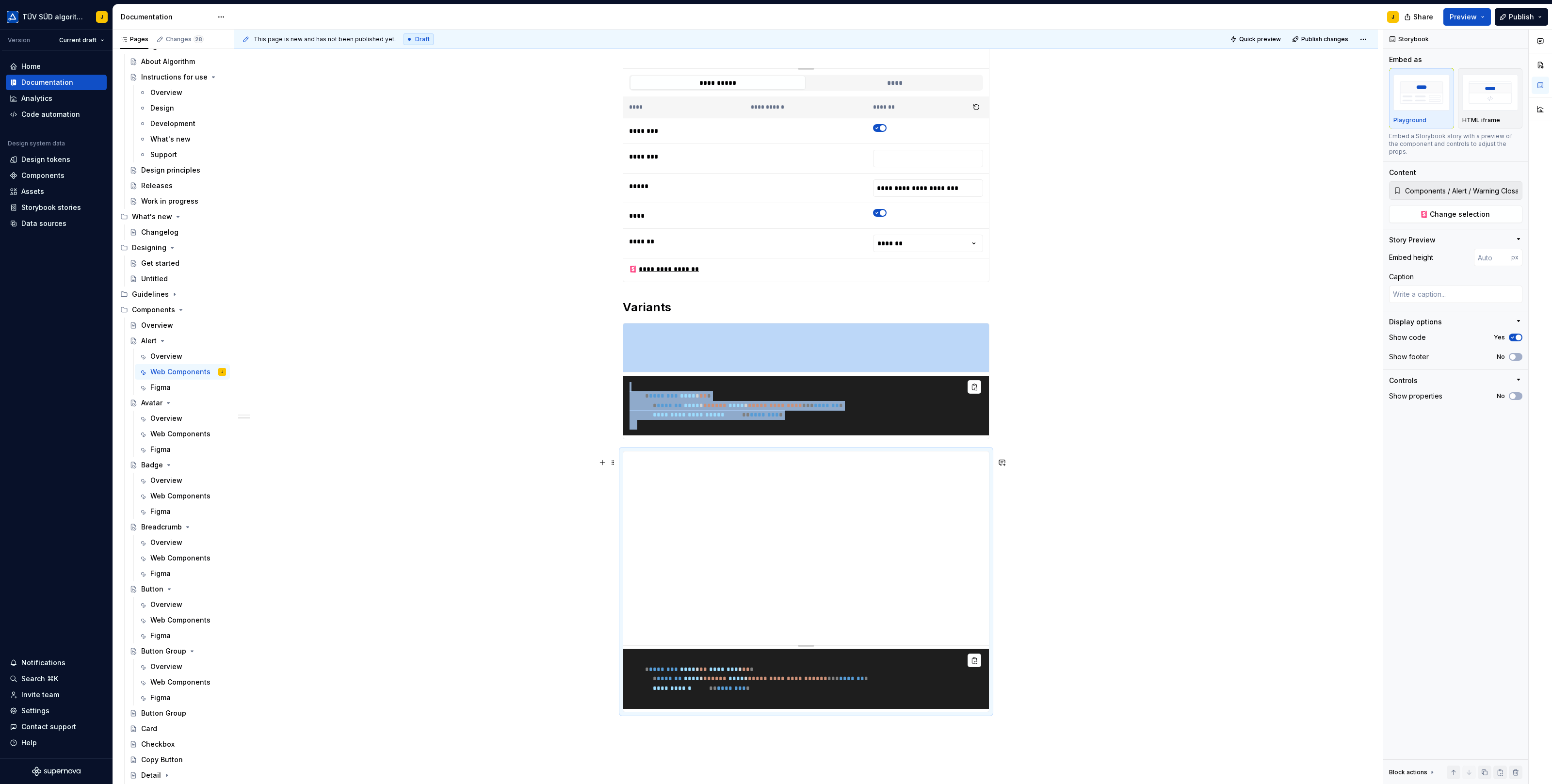
scroll to position [205, 0]
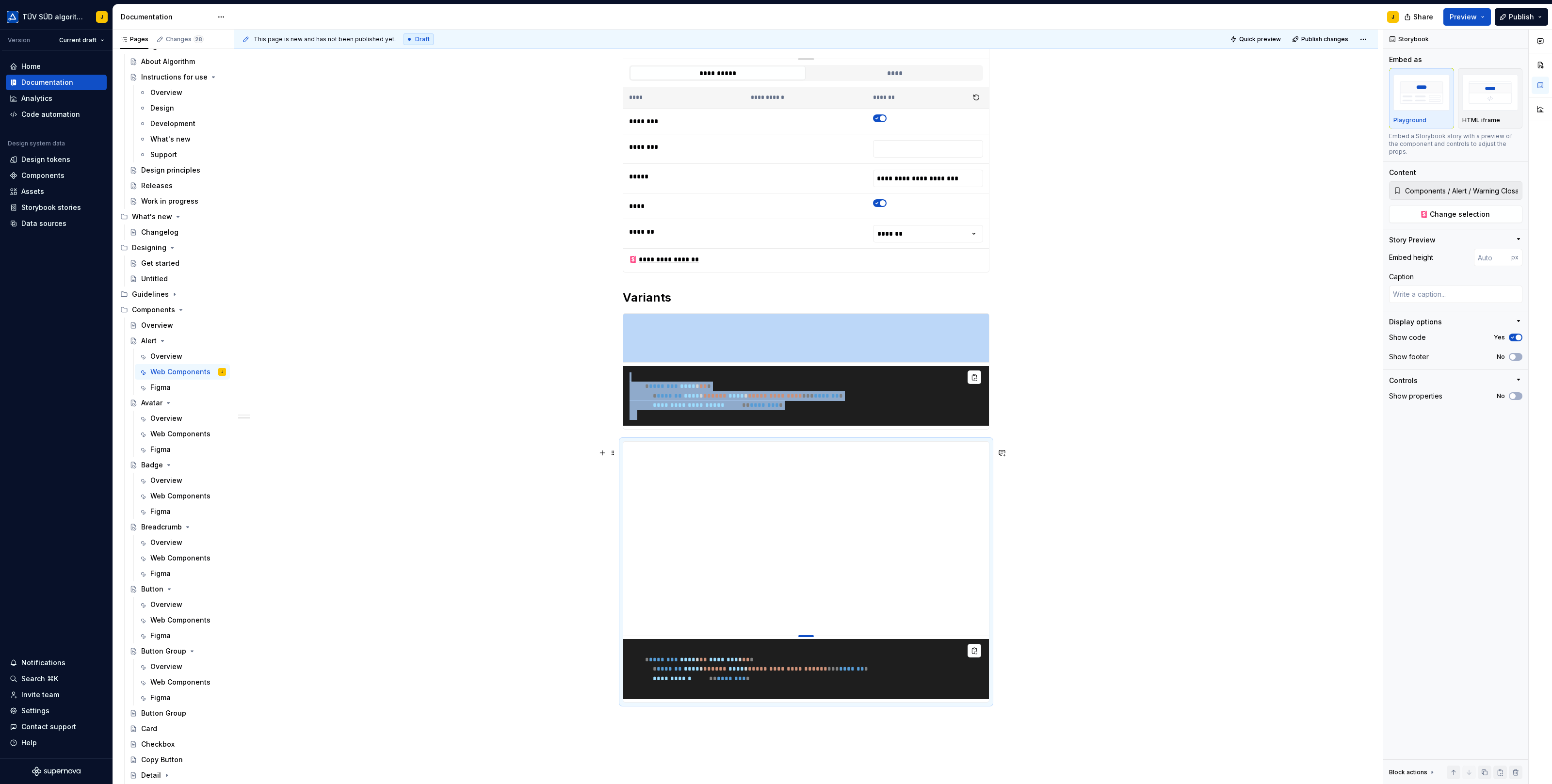
type textarea "*"
type input "393"
type textarea "*"
type input "325"
type textarea "*"
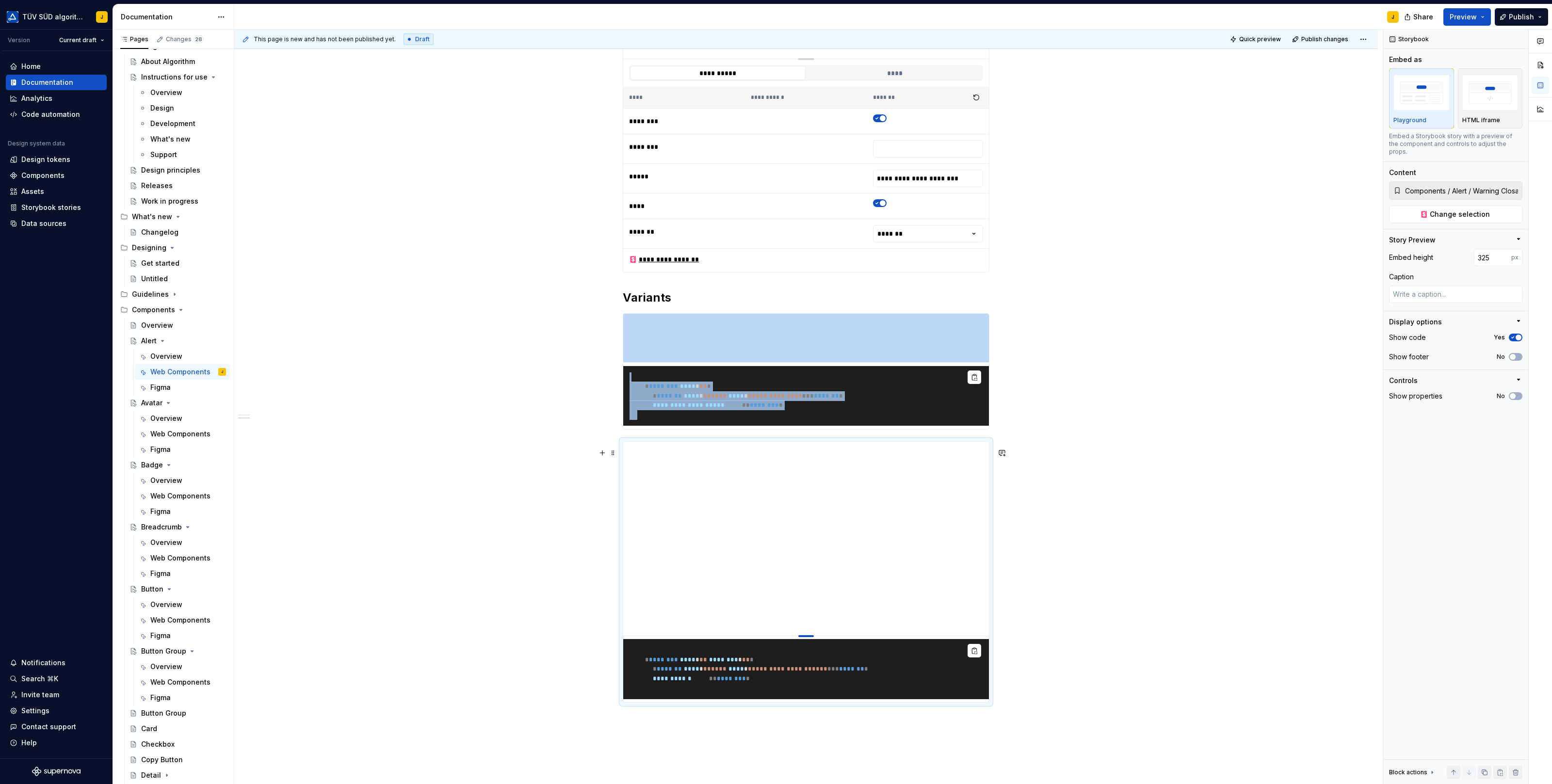
type input "289"
type textarea "*"
type input "244"
type textarea "*"
type input "219"
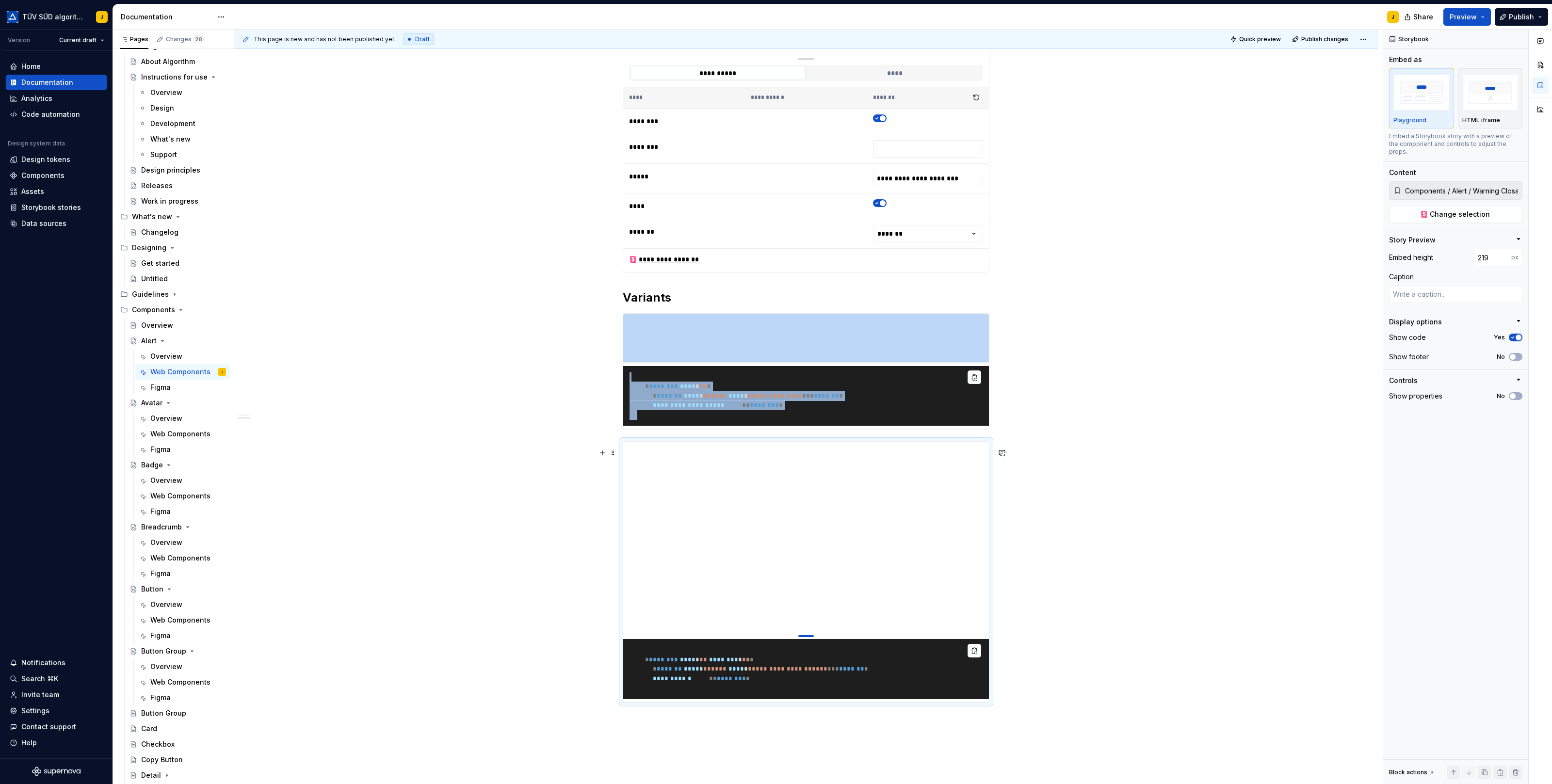
type textarea "*"
type input "195"
type textarea "*"
type input "179"
type textarea "*"
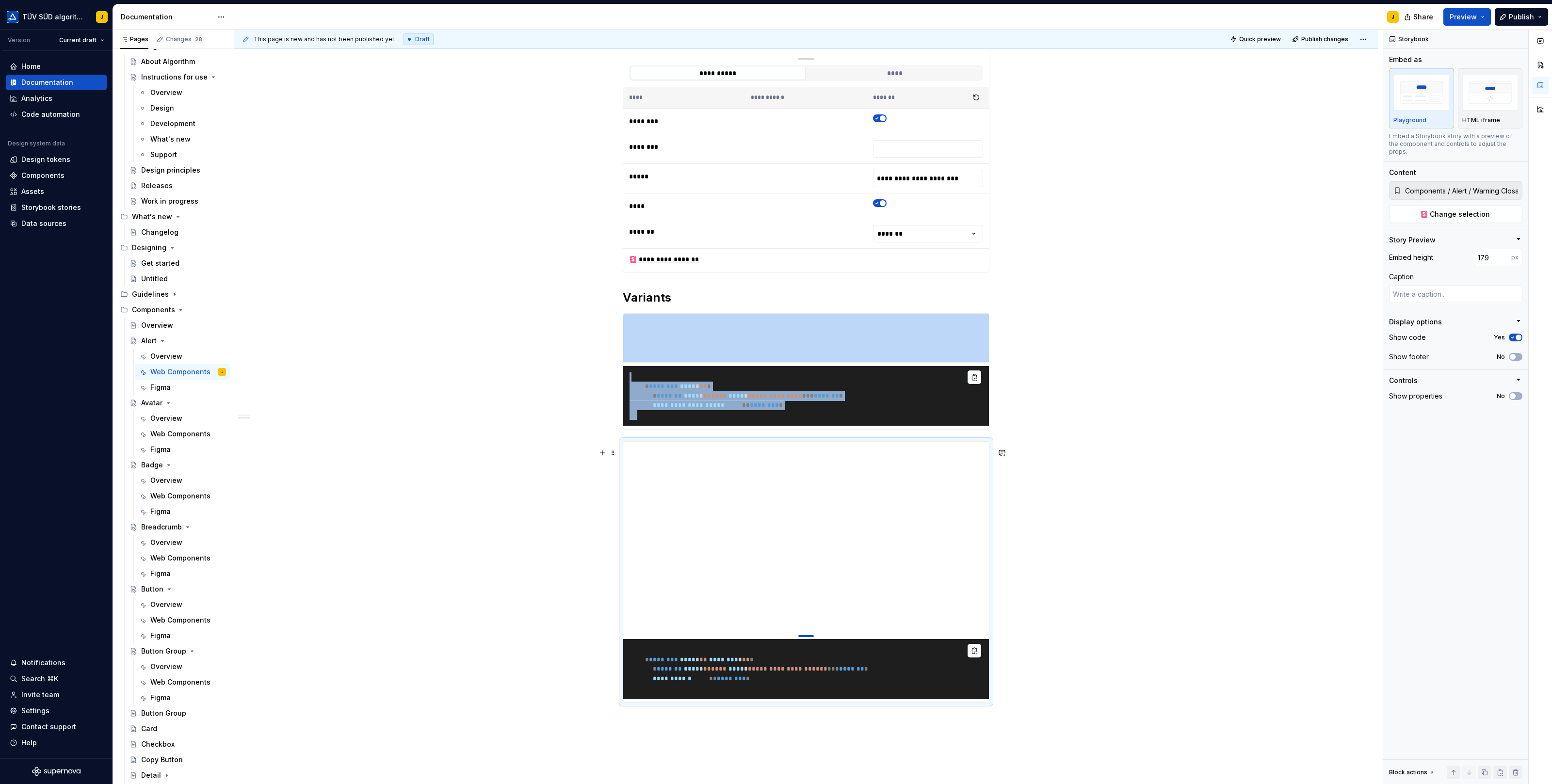
type input "167"
type textarea "*"
type input "157"
type textarea "*"
type input "144"
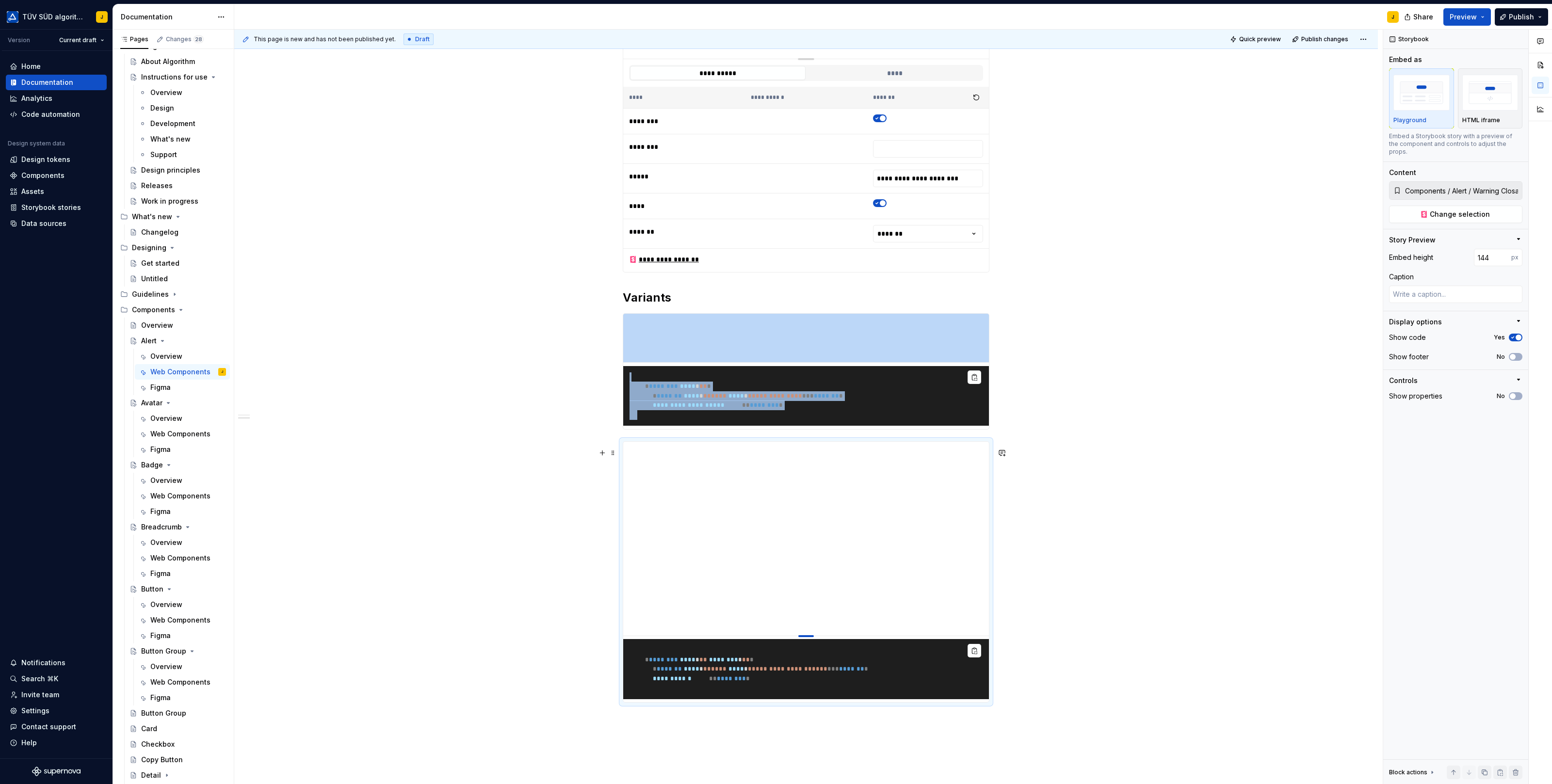
type textarea "*"
type input "135"
type textarea "*"
type input "128"
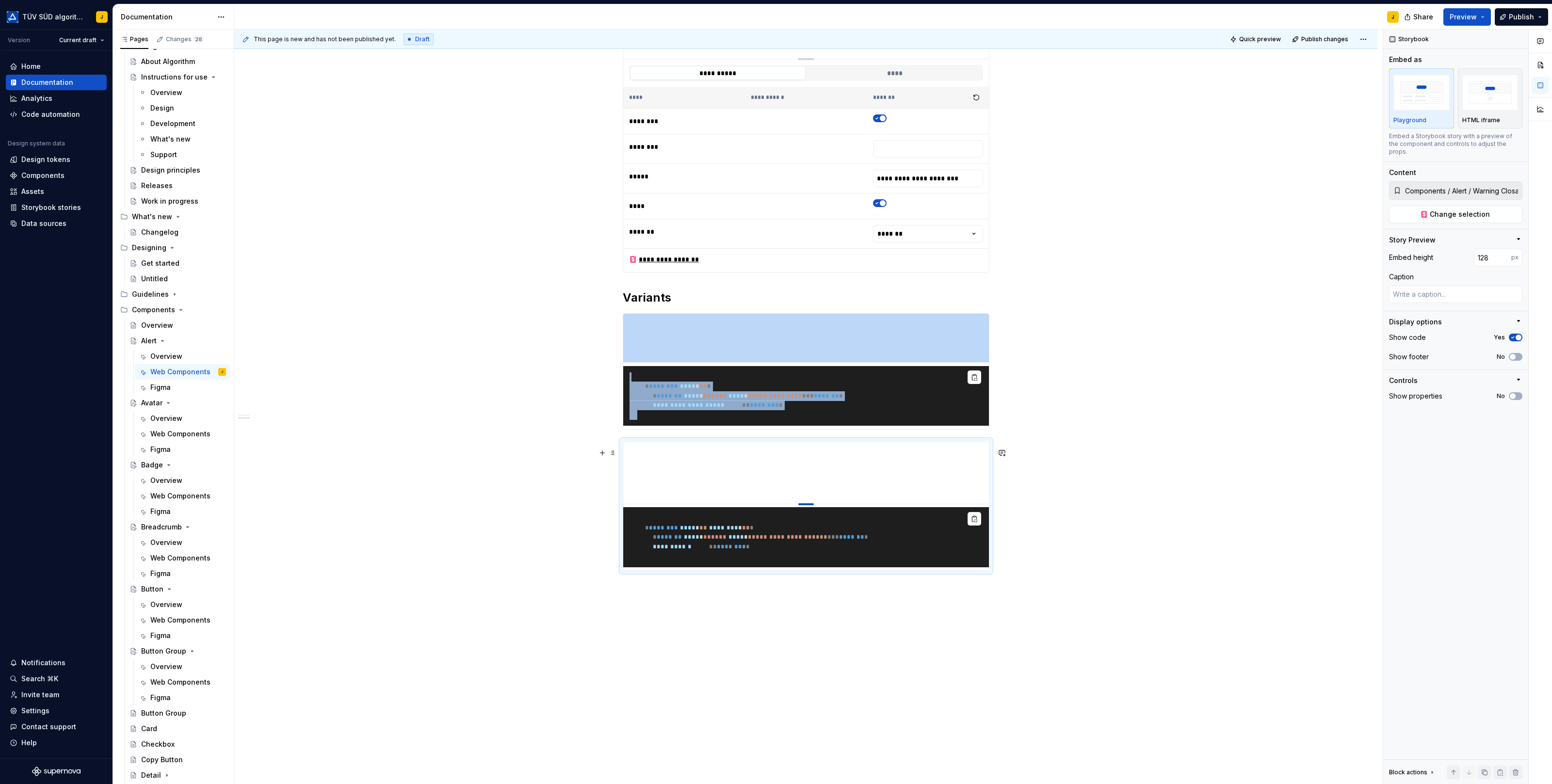
type textarea "*"
type input "121"
type textarea "*"
type input "114"
type textarea "*"
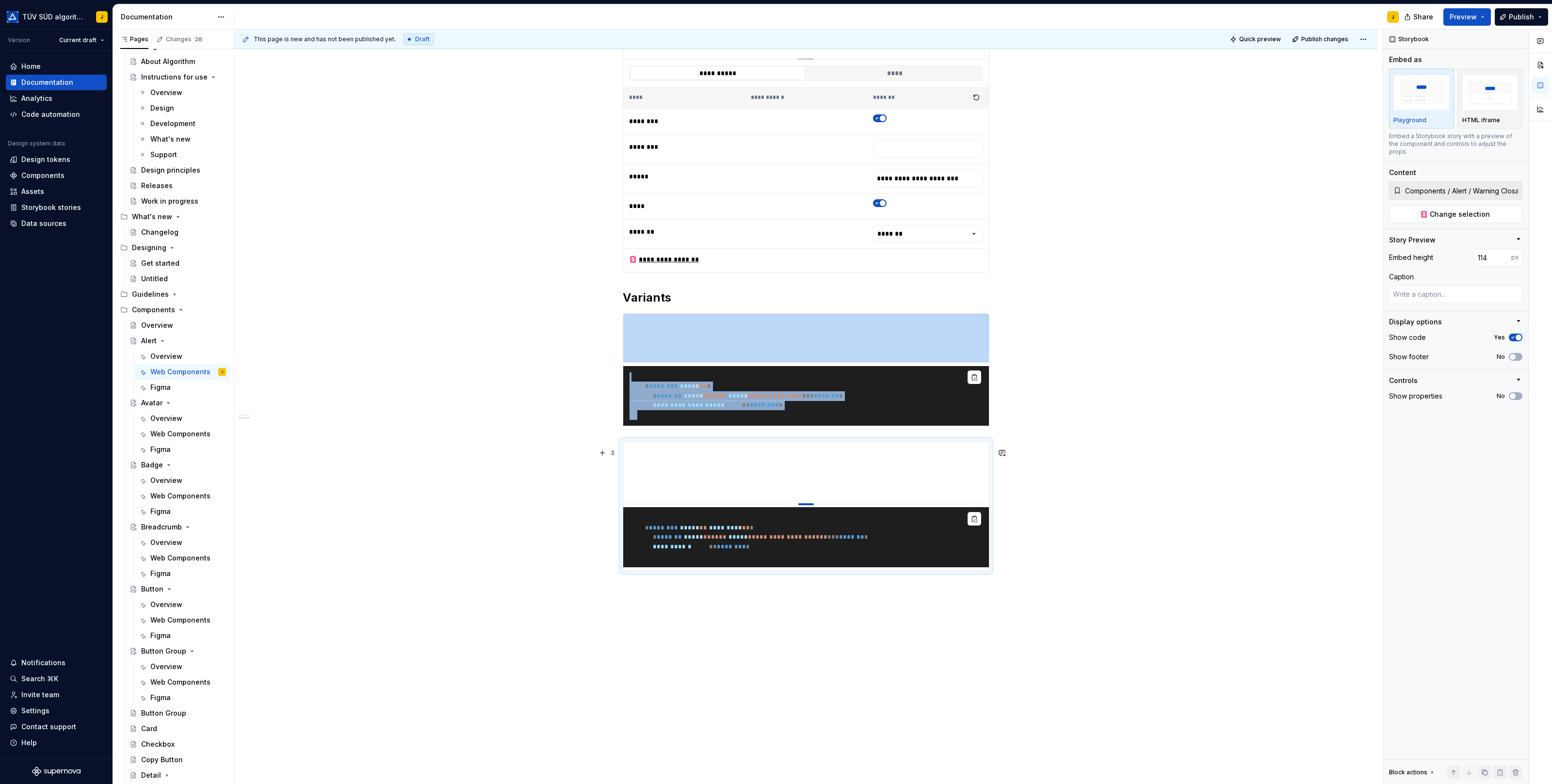
type input "109"
type textarea "*"
type input "104"
type textarea "*"
type input "100"
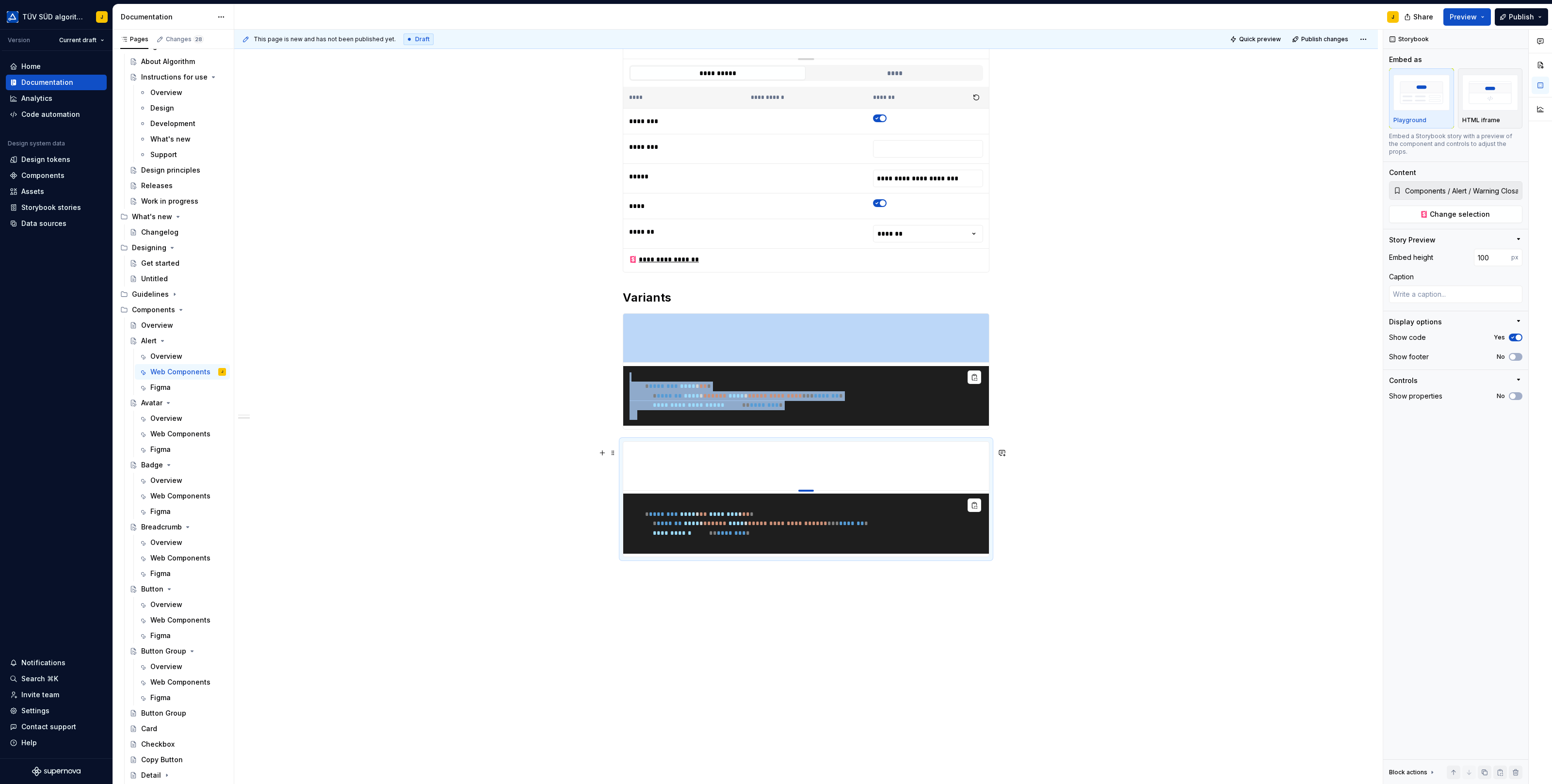
drag, startPoint x: 807, startPoint y: 640, endPoint x: 810, endPoint y: 490, distance: 150.0
click at [647, 599] on div "**********" at bounding box center [806, 383] width 1144 height 841
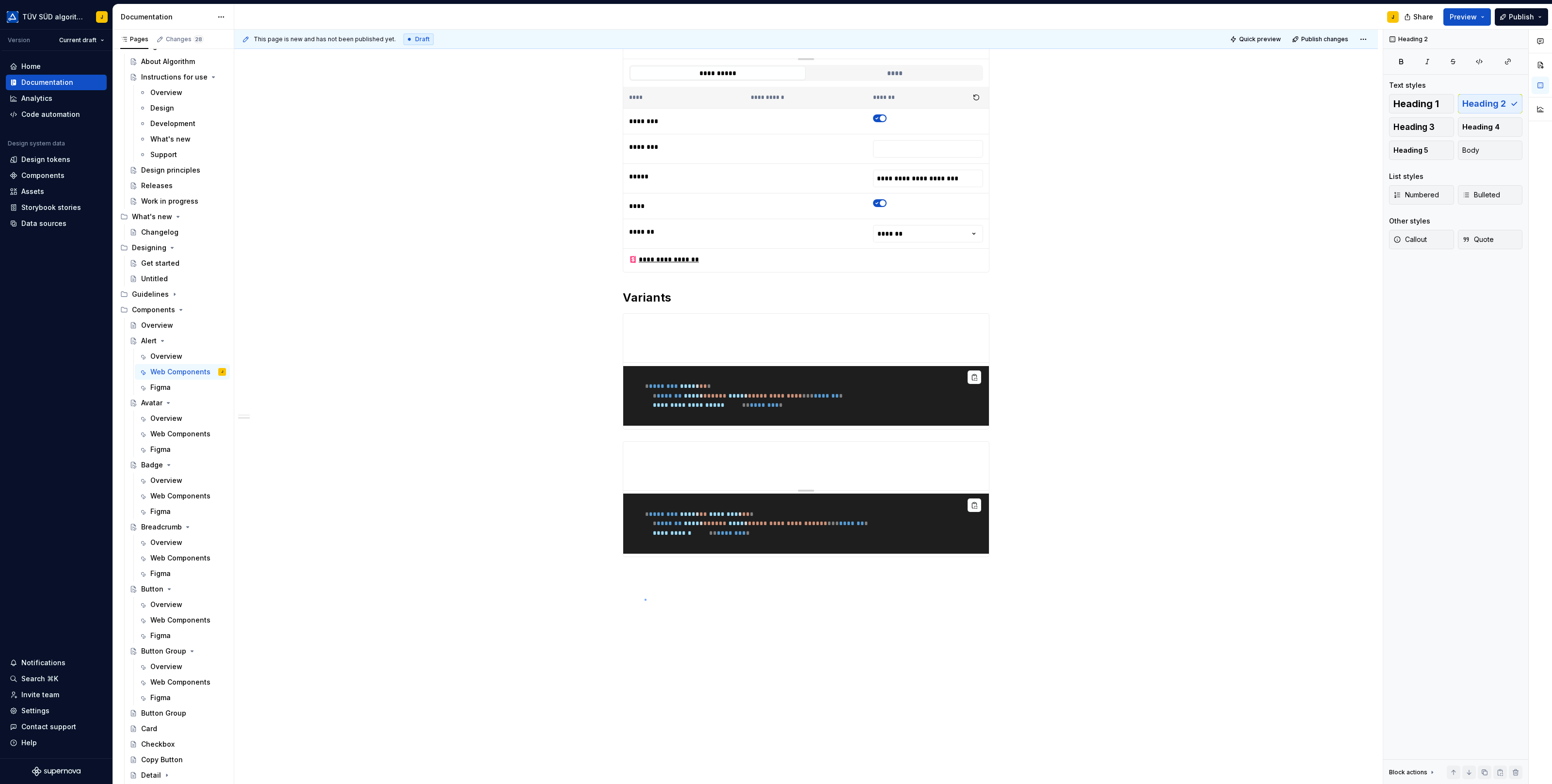
click at [644, 599] on div "**********" at bounding box center [808, 407] width 1149 height 755
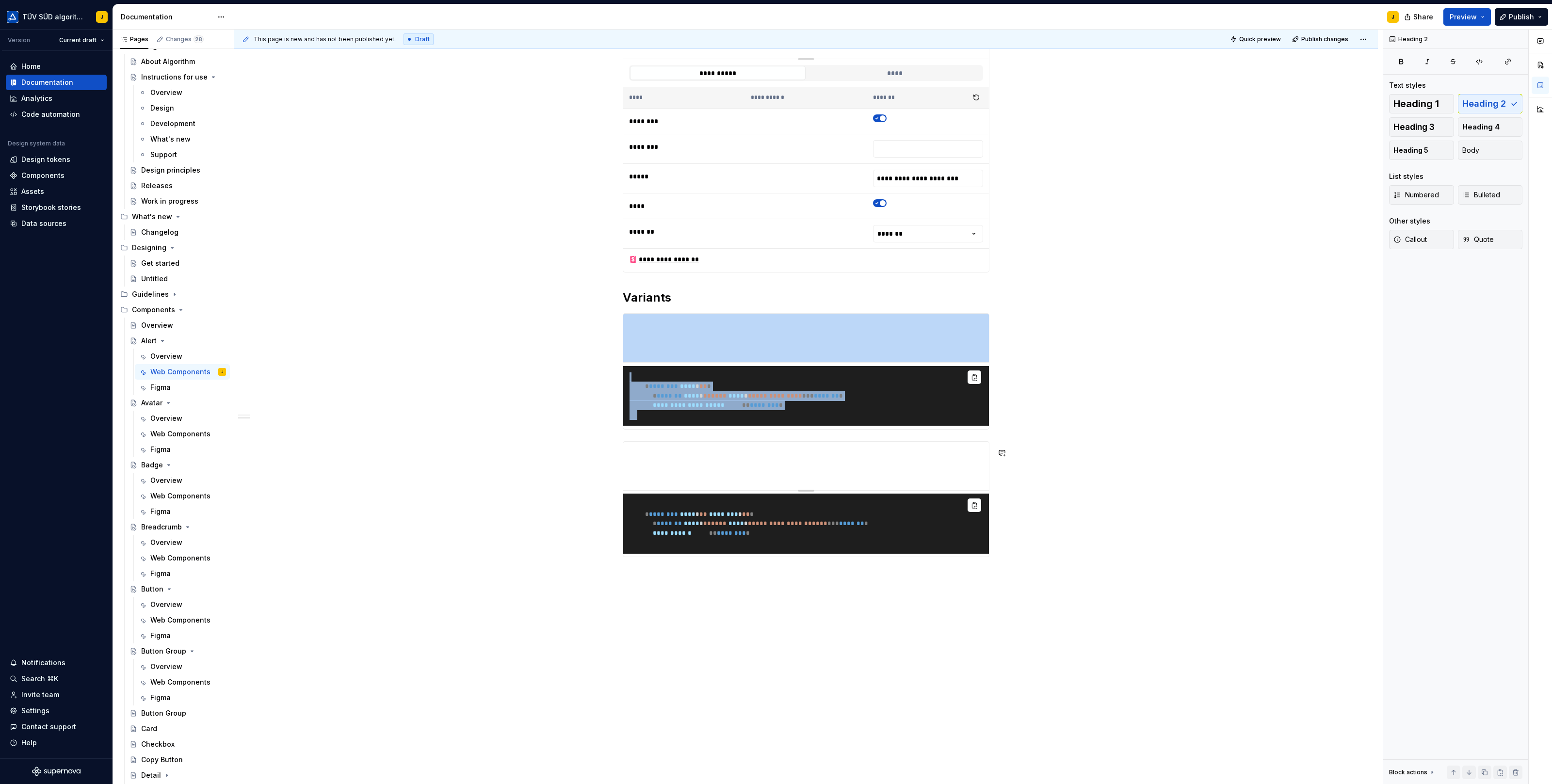
click at [903, 601] on div "**********" at bounding box center [808, 407] width 1149 height 755
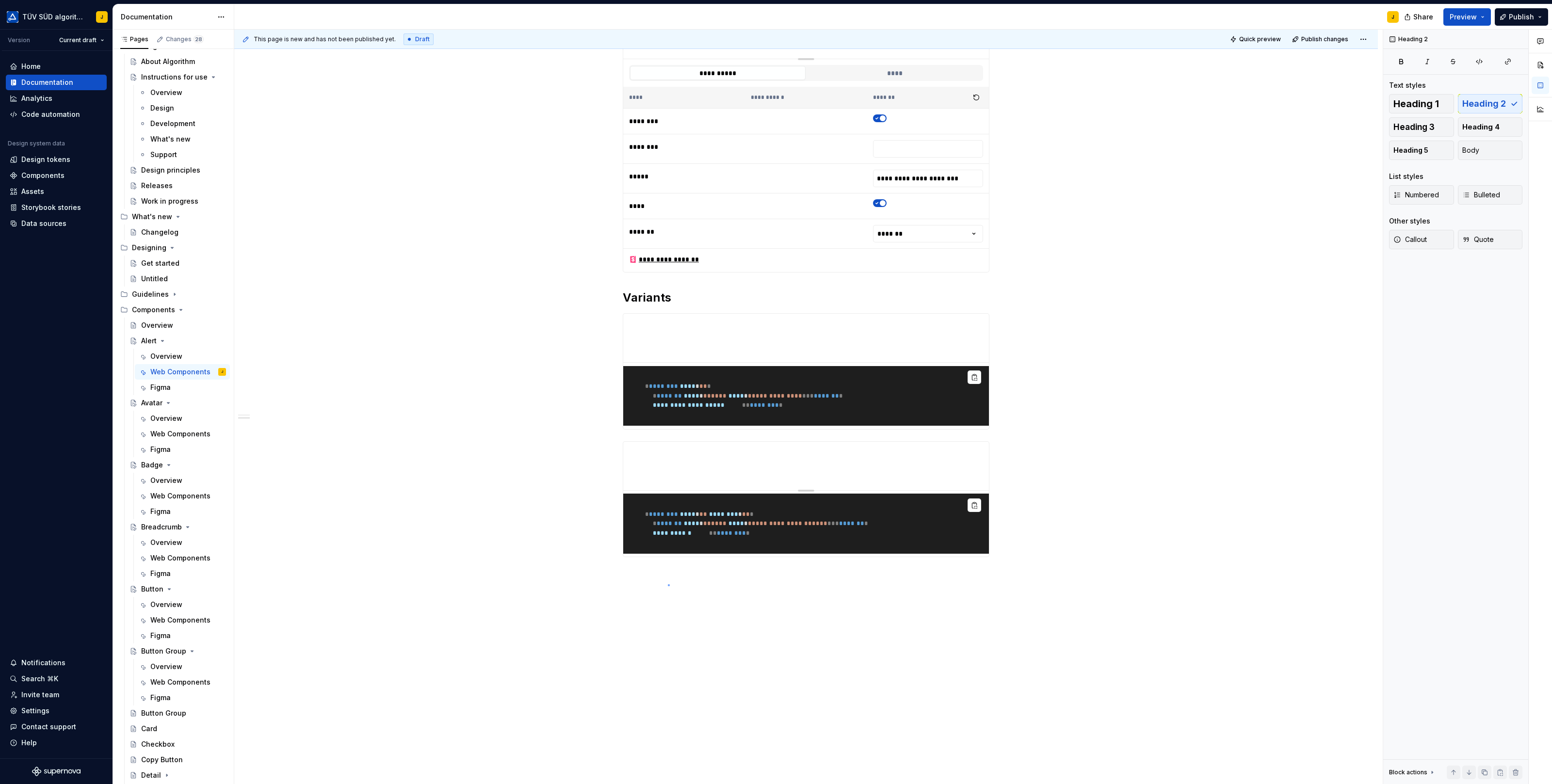
click at [668, 584] on div "**********" at bounding box center [808, 407] width 1149 height 755
click at [1059, 535] on div "**********" at bounding box center [808, 407] width 1149 height 755
click at [724, 295] on h2 "Variants" at bounding box center [805, 297] width 366 height 15
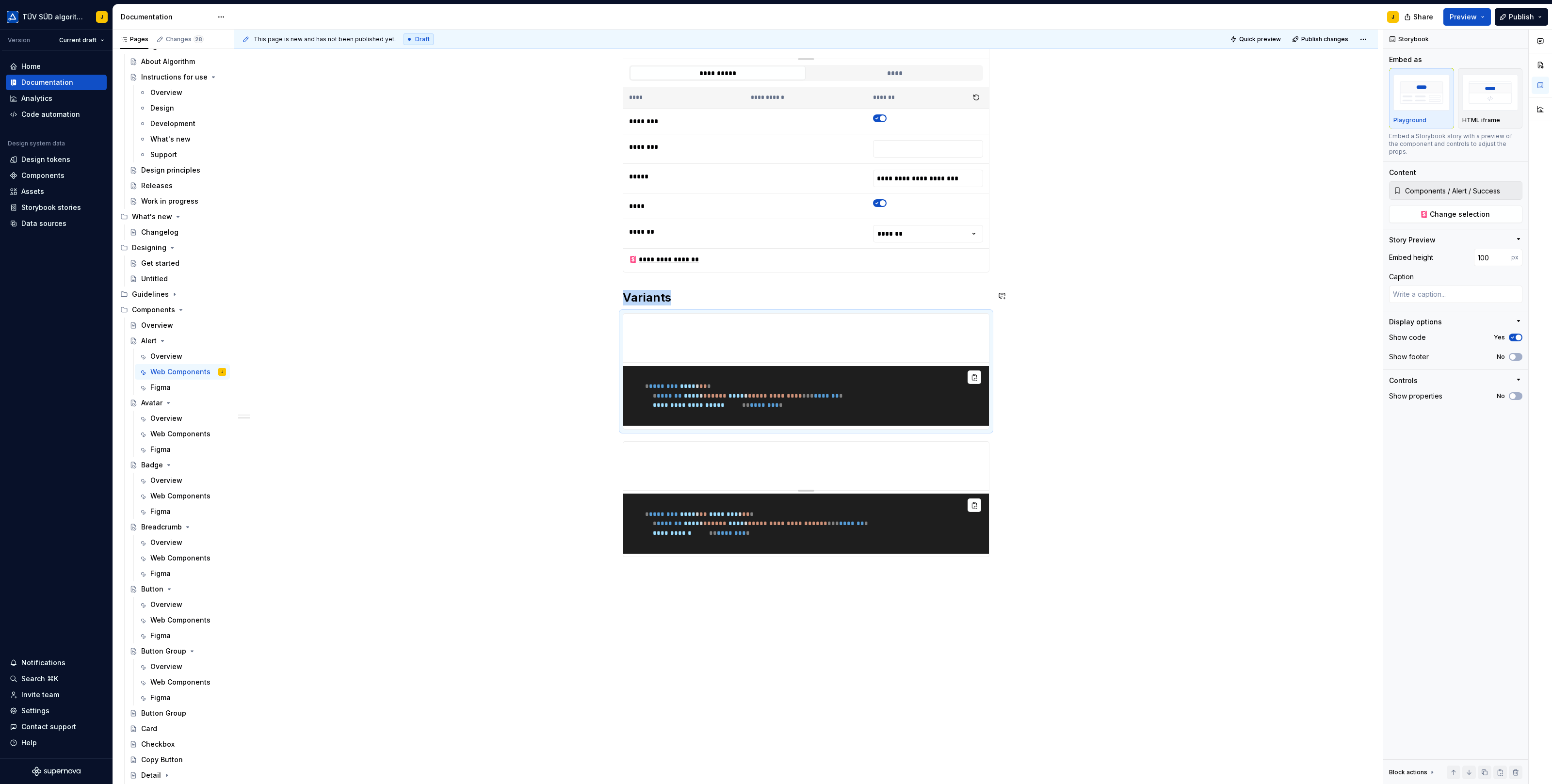
type textarea "*"
type input "Components / Alert / Warning Closable"
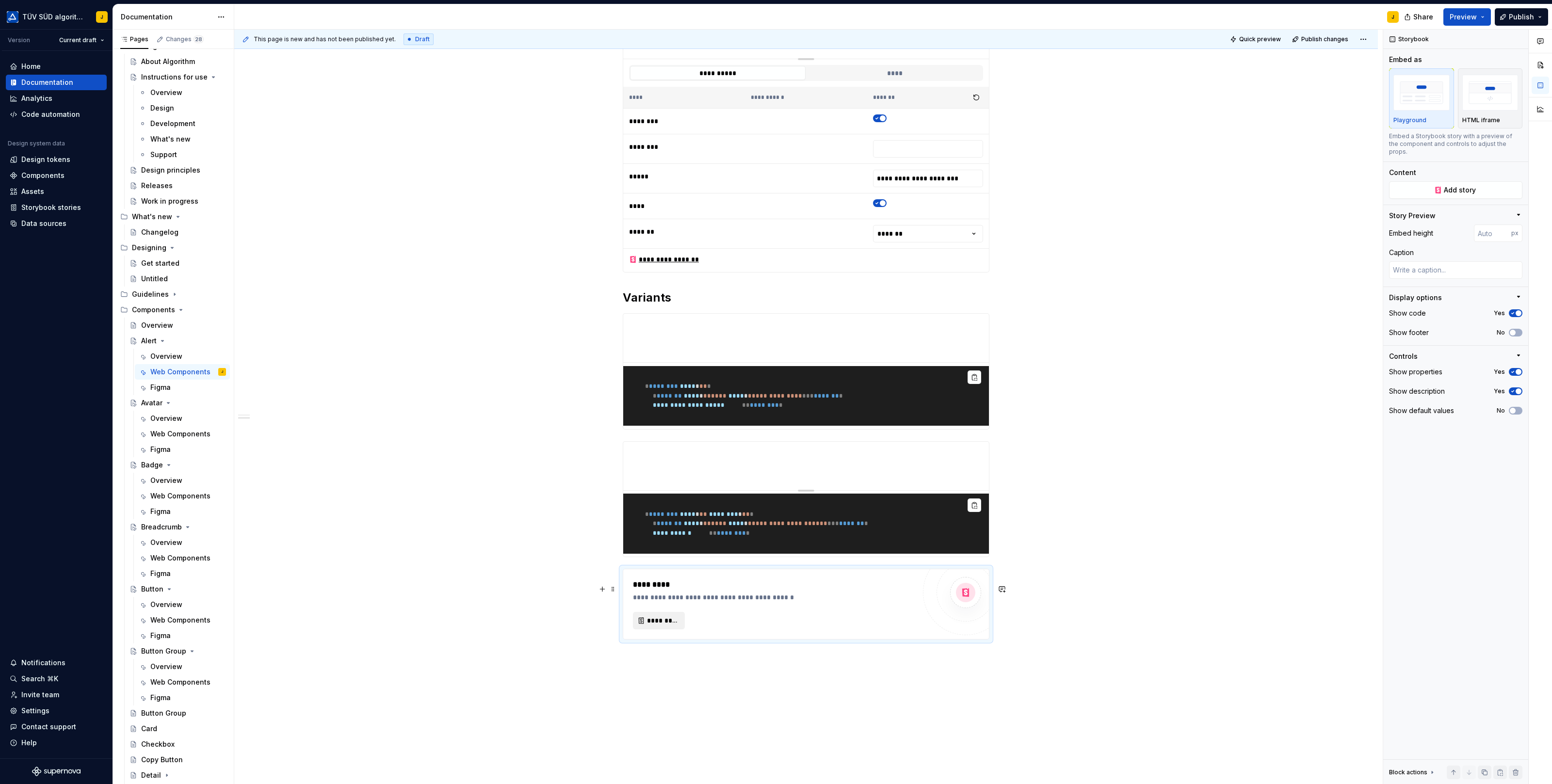
click at [665, 625] on span "*********" at bounding box center [662, 620] width 31 height 9
type textarea "*"
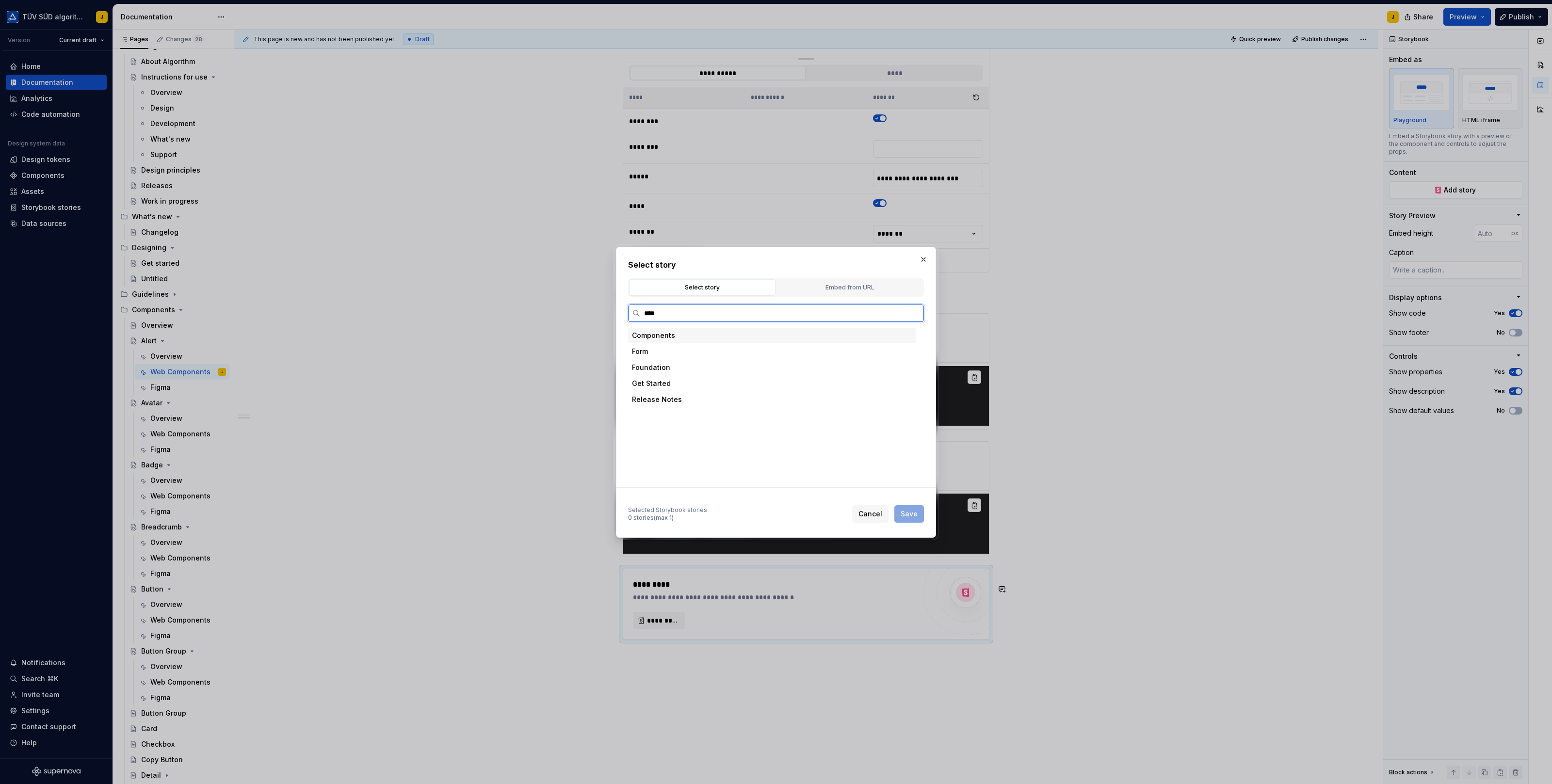
type input "*****"
click at [697, 418] on div "Warning Closable" at bounding box center [691, 415] width 60 height 9
click at [913, 506] on button "Save" at bounding box center [909, 514] width 30 height 17
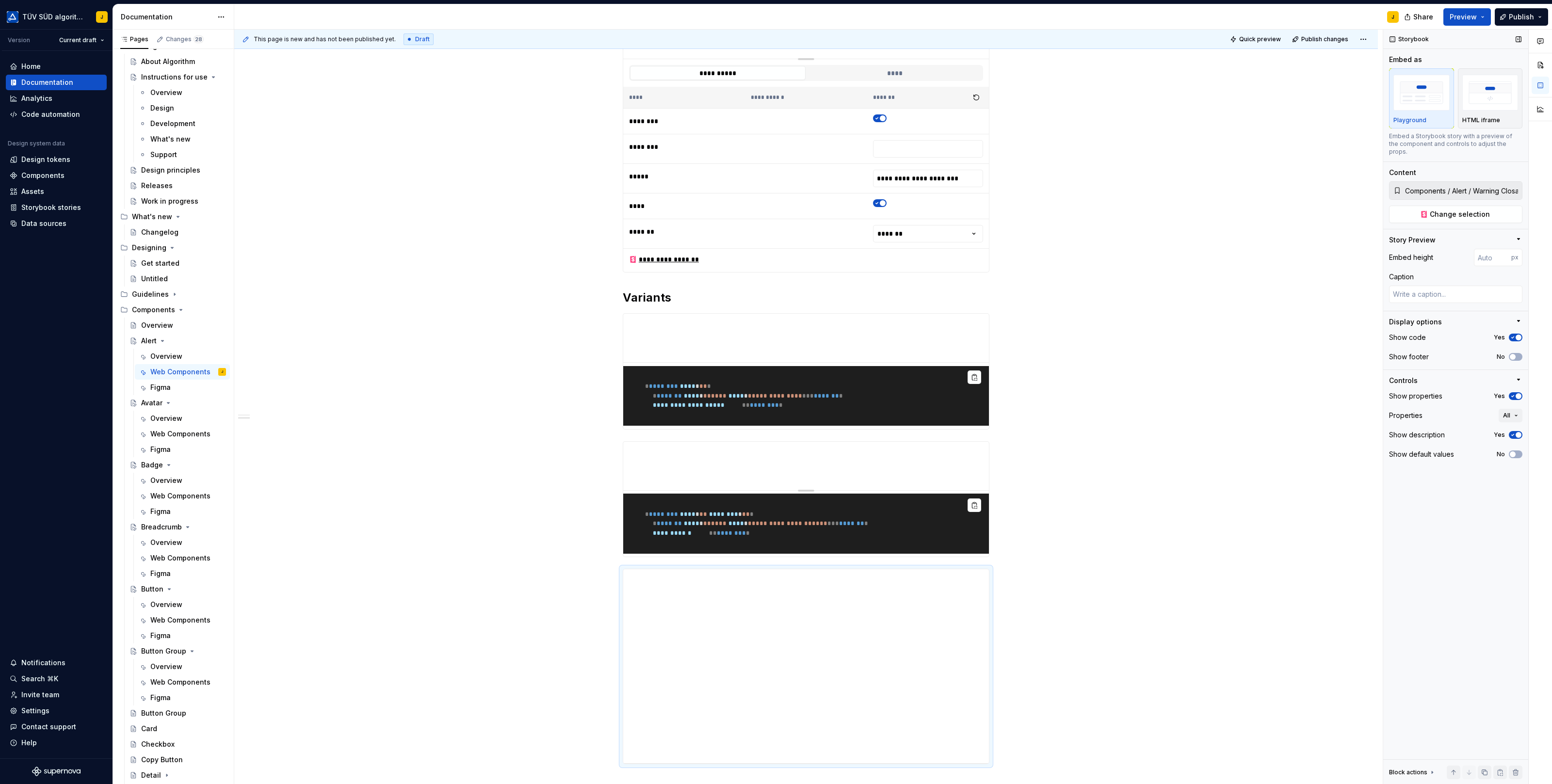
click at [1516, 389] on div "Show properties Yes" at bounding box center [1455, 396] width 134 height 14
click at [1516, 393] on span "button" at bounding box center [1519, 396] width 6 height 6
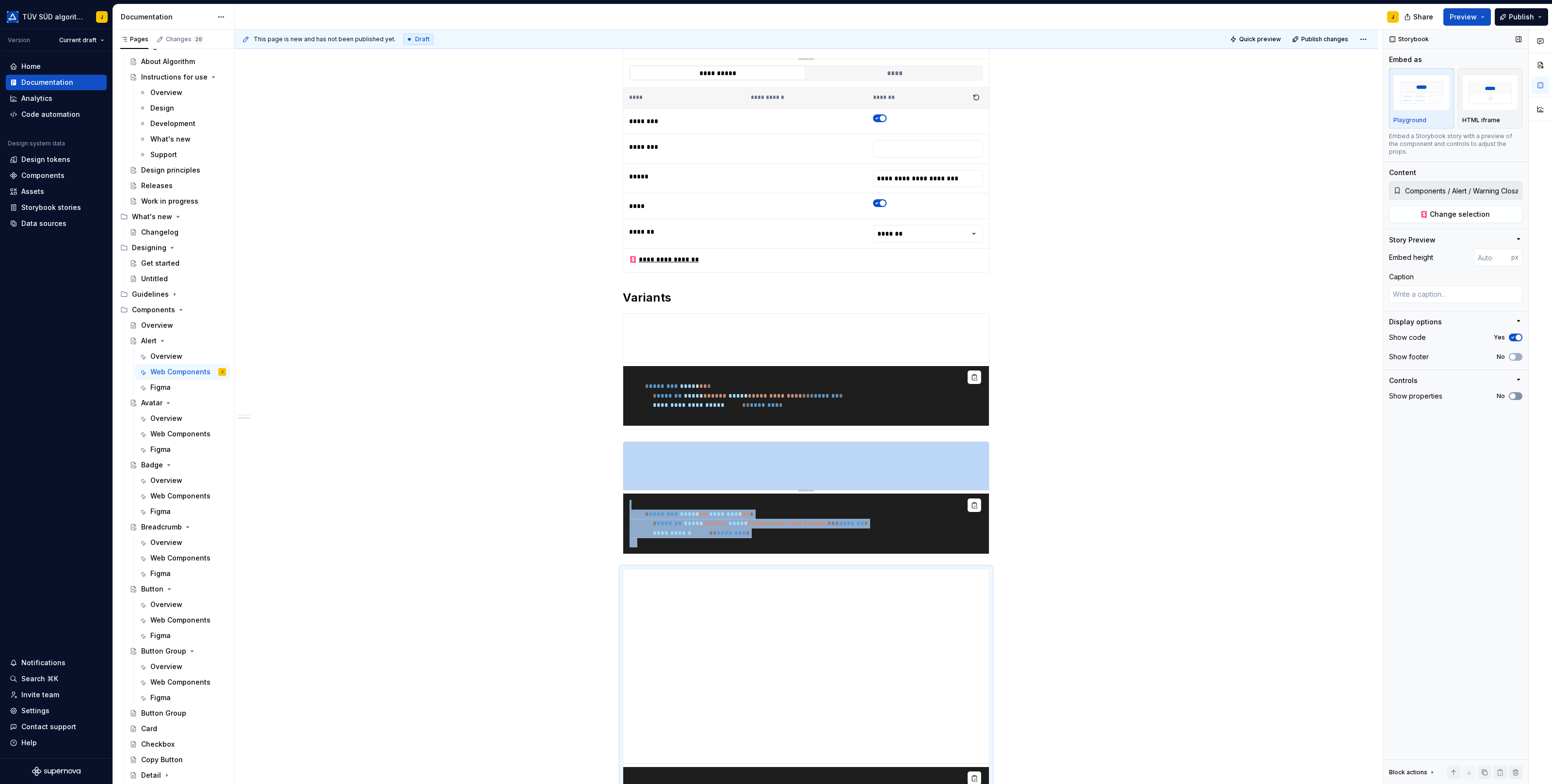
scroll to position [274, 0]
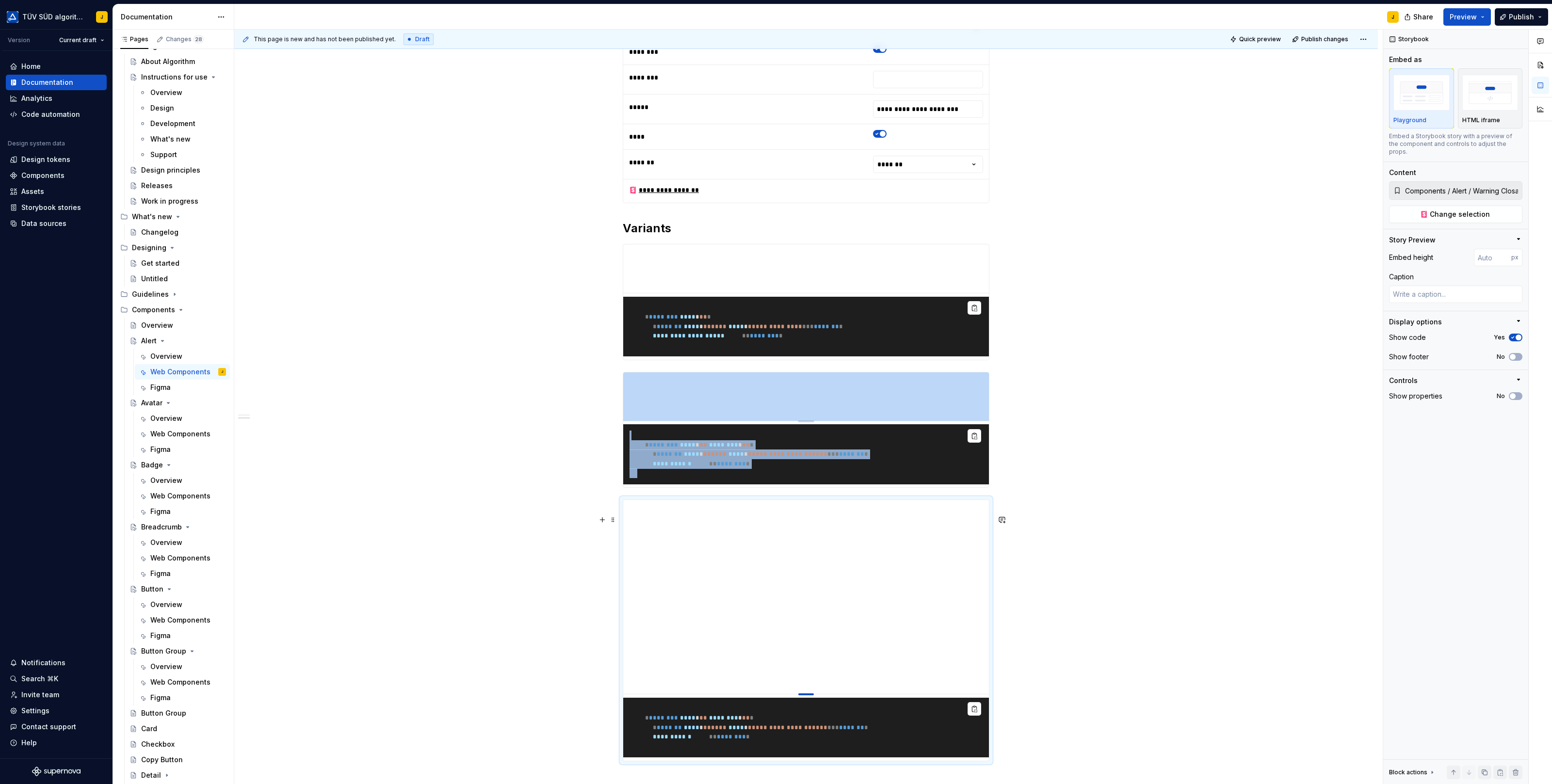
type textarea "*"
type input "401"
type textarea "*"
type input "329"
type textarea "*"
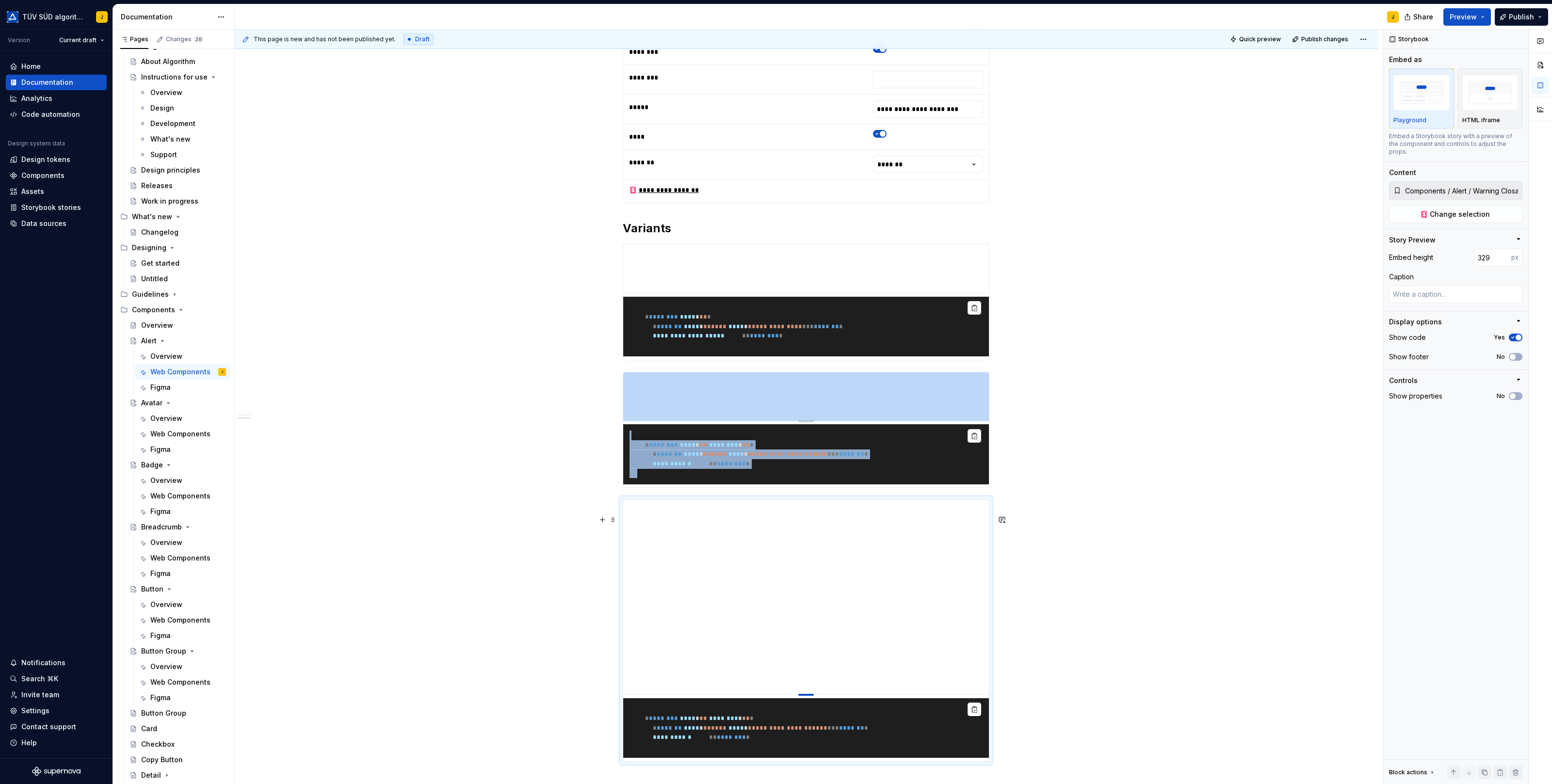
type input "273"
type textarea "*"
type input "209"
type textarea "*"
type input "163"
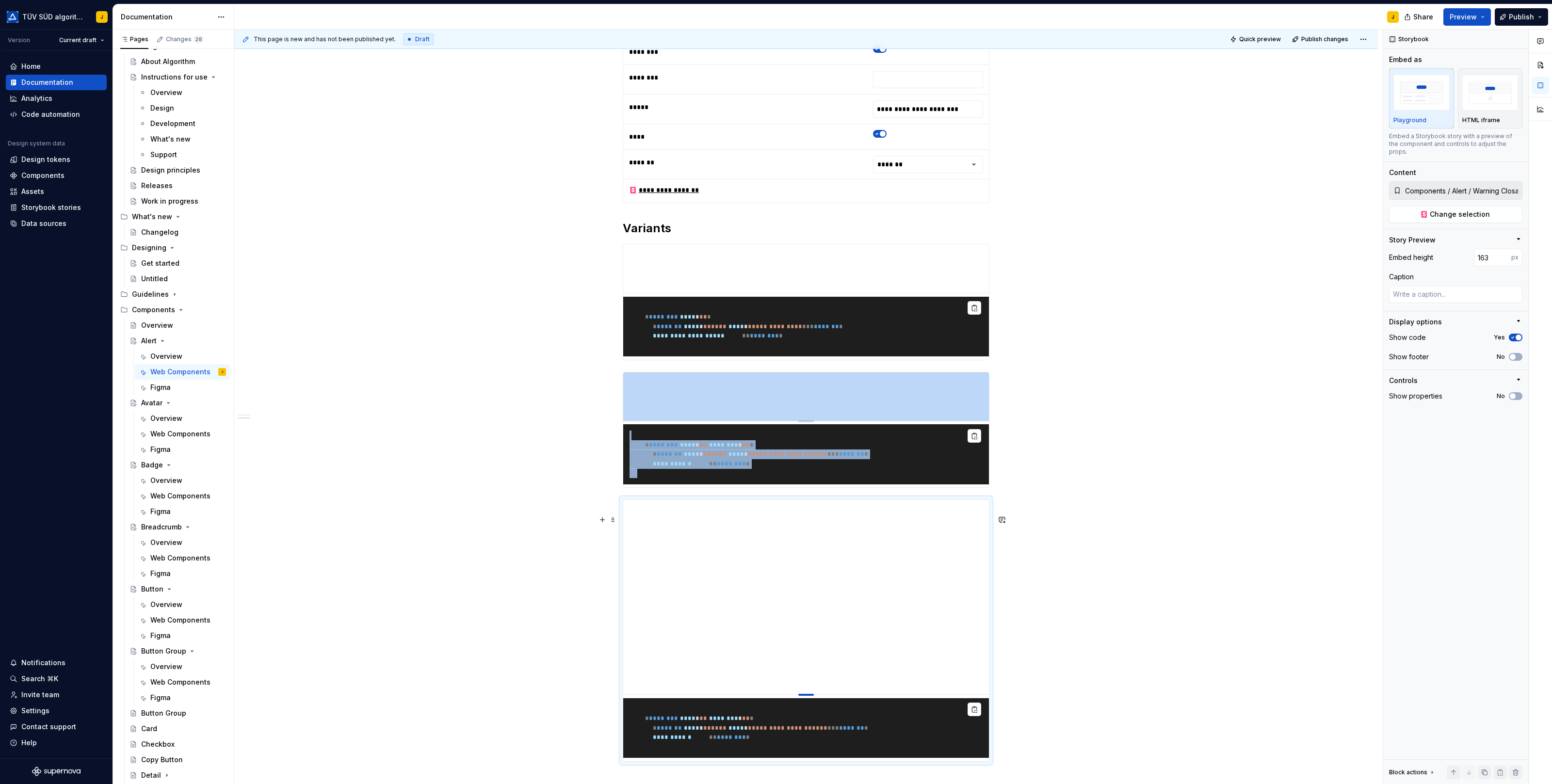
type textarea "*"
type input "100"
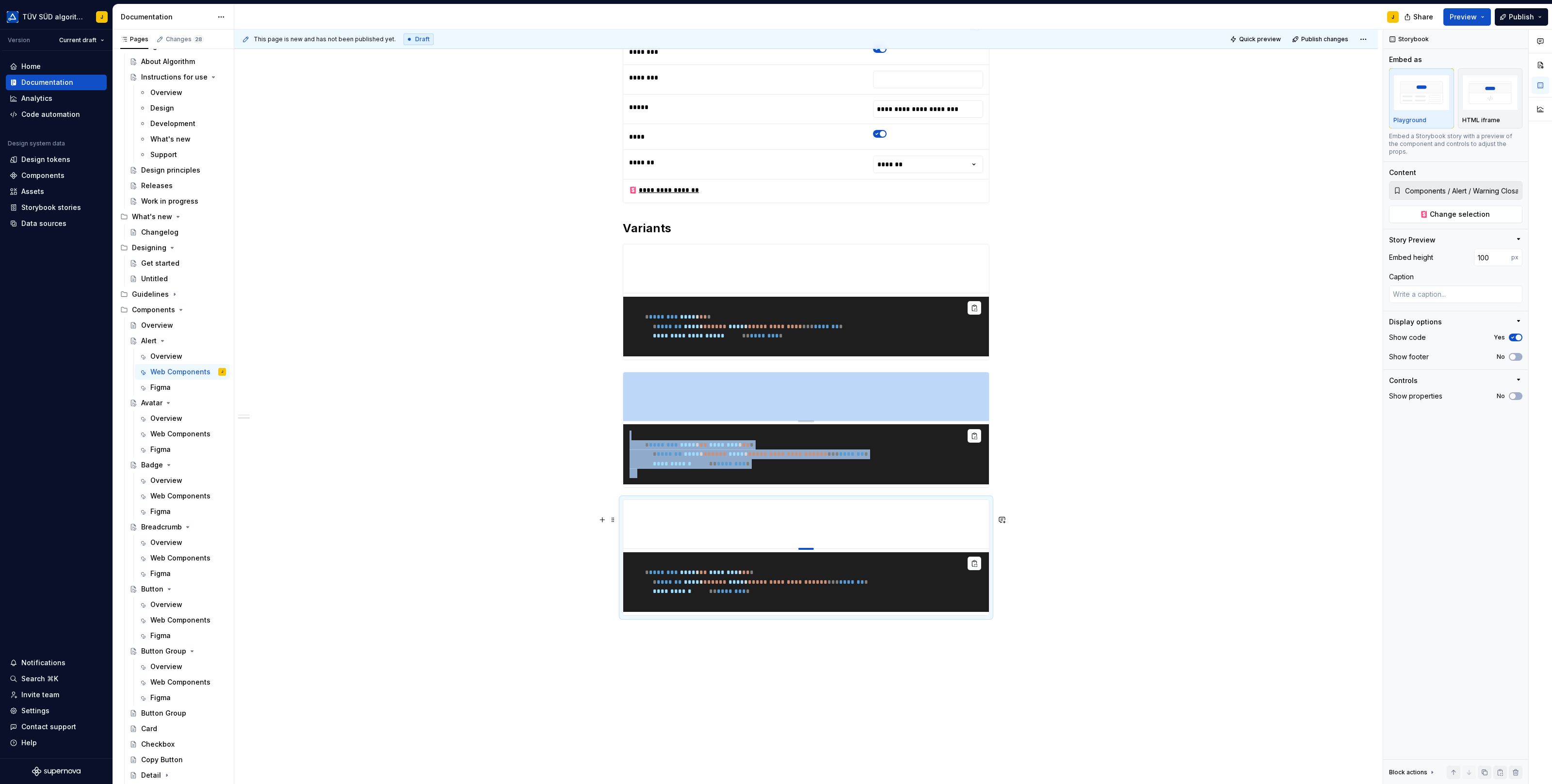
drag, startPoint x: 805, startPoint y: 709, endPoint x: 832, endPoint y: 487, distance: 223.6
click at [1477, 210] on span "Change selection" at bounding box center [1460, 214] width 60 height 9
type textarea "*"
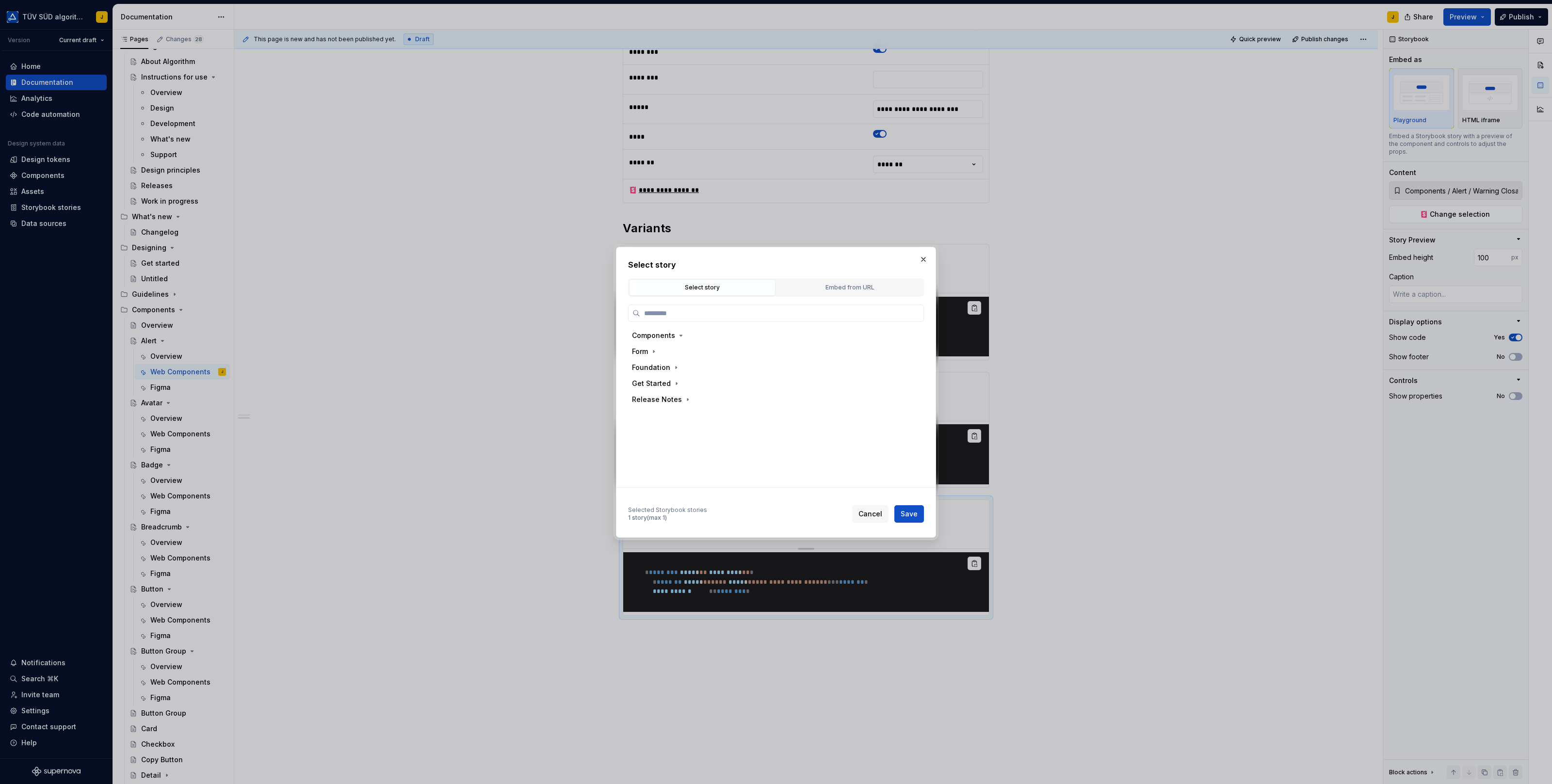
type input "*"
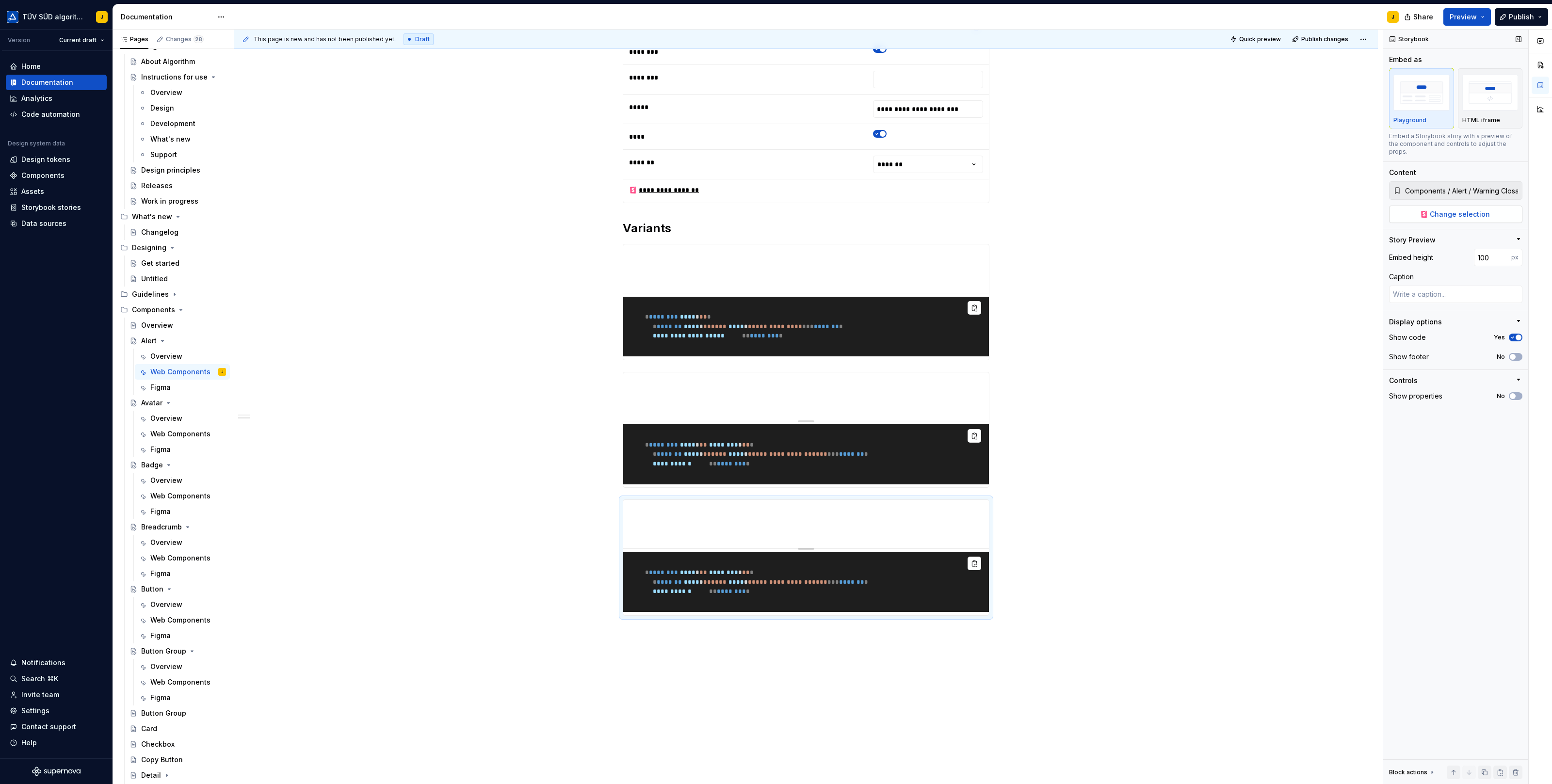
click at [1471, 210] on span "Change selection" at bounding box center [1460, 214] width 60 height 9
type textarea "*"
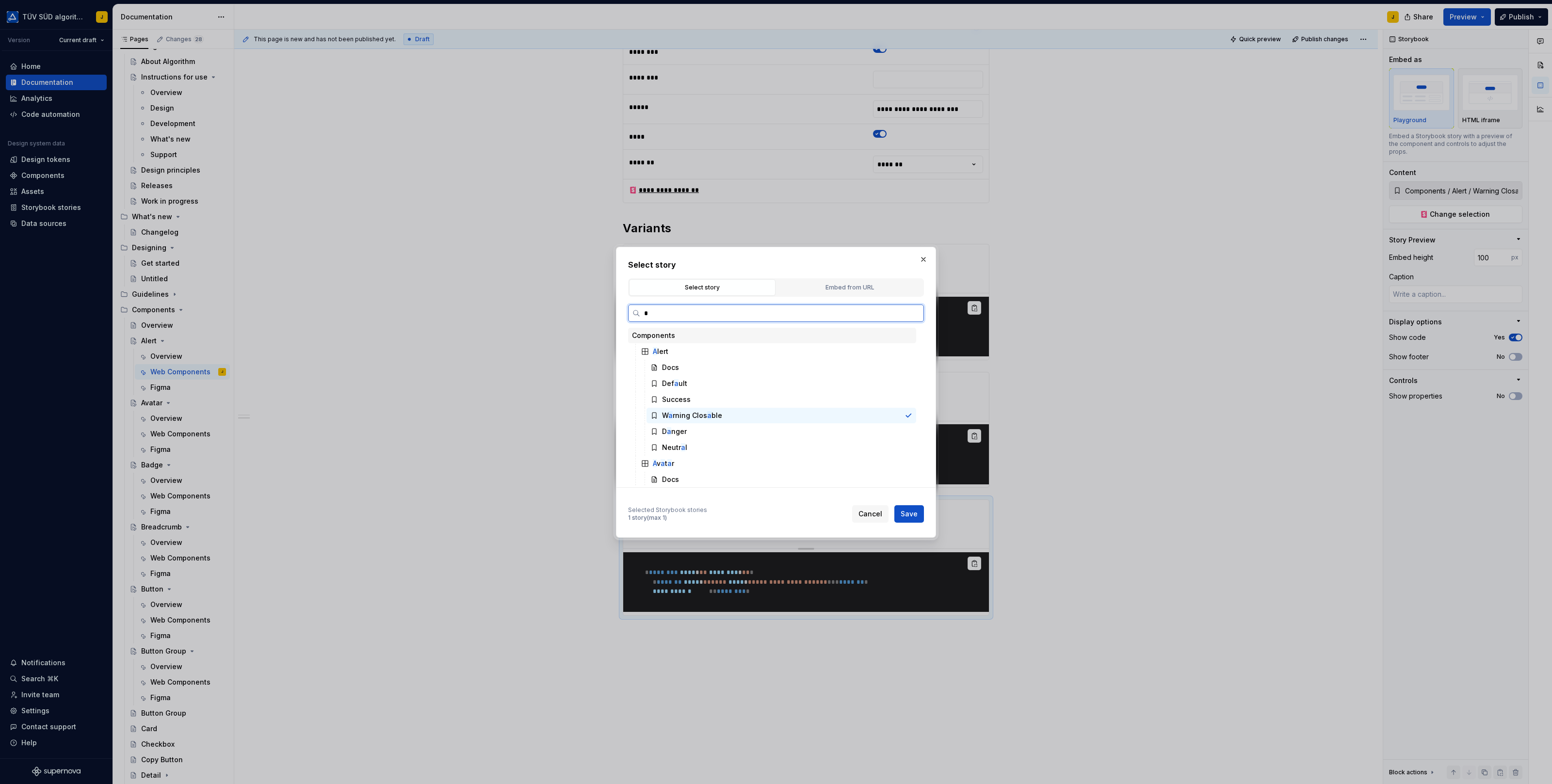
type input "**"
click at [680, 432] on div "Danger" at bounding box center [674, 431] width 25 height 9
click at [908, 513] on span "Save" at bounding box center [908, 513] width 17 height 9
type textarea "*"
type input "Components / Alert / Danger"
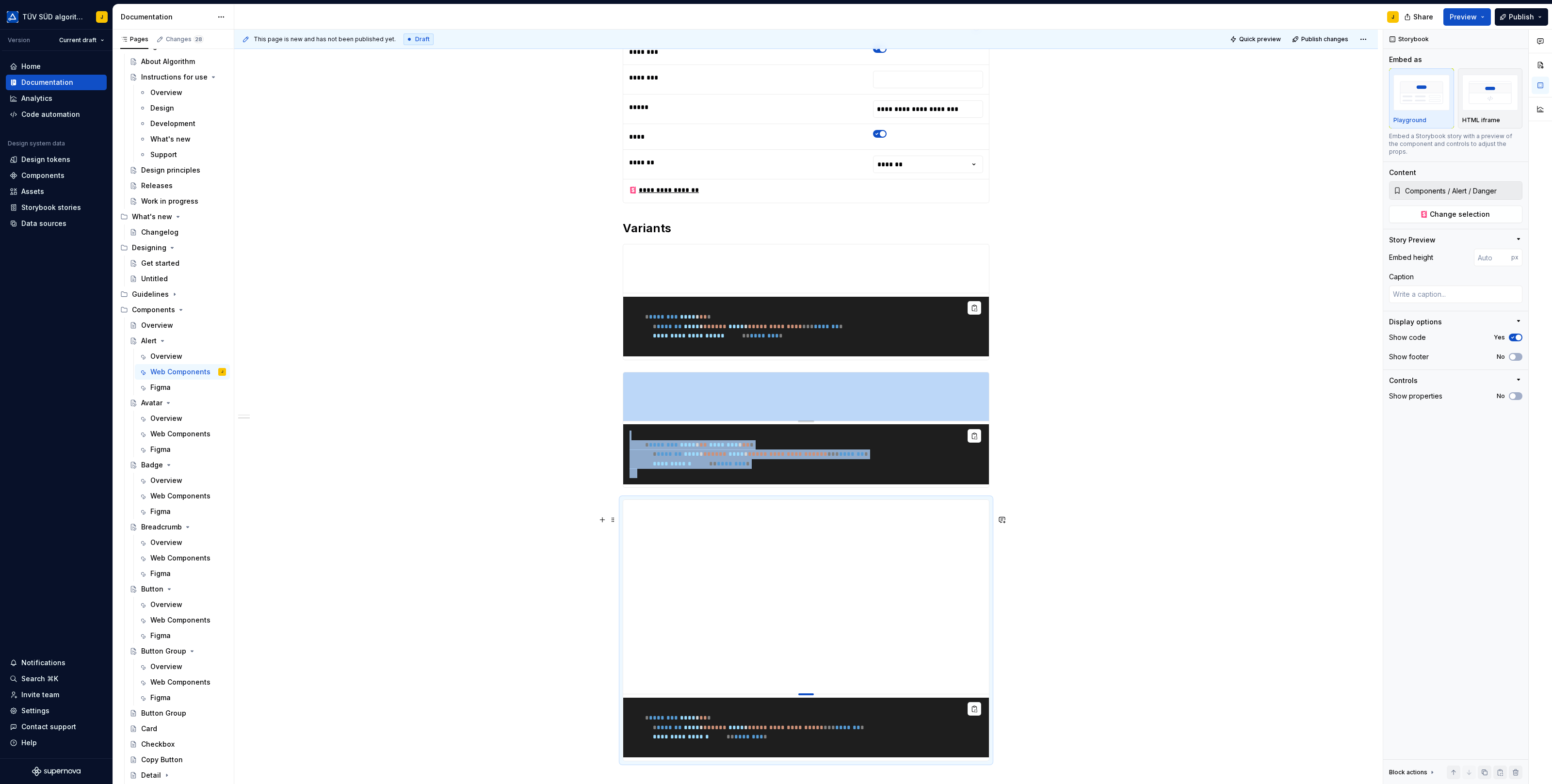
type textarea "*"
type input "398"
type textarea "*"
type input "332"
type textarea "*"
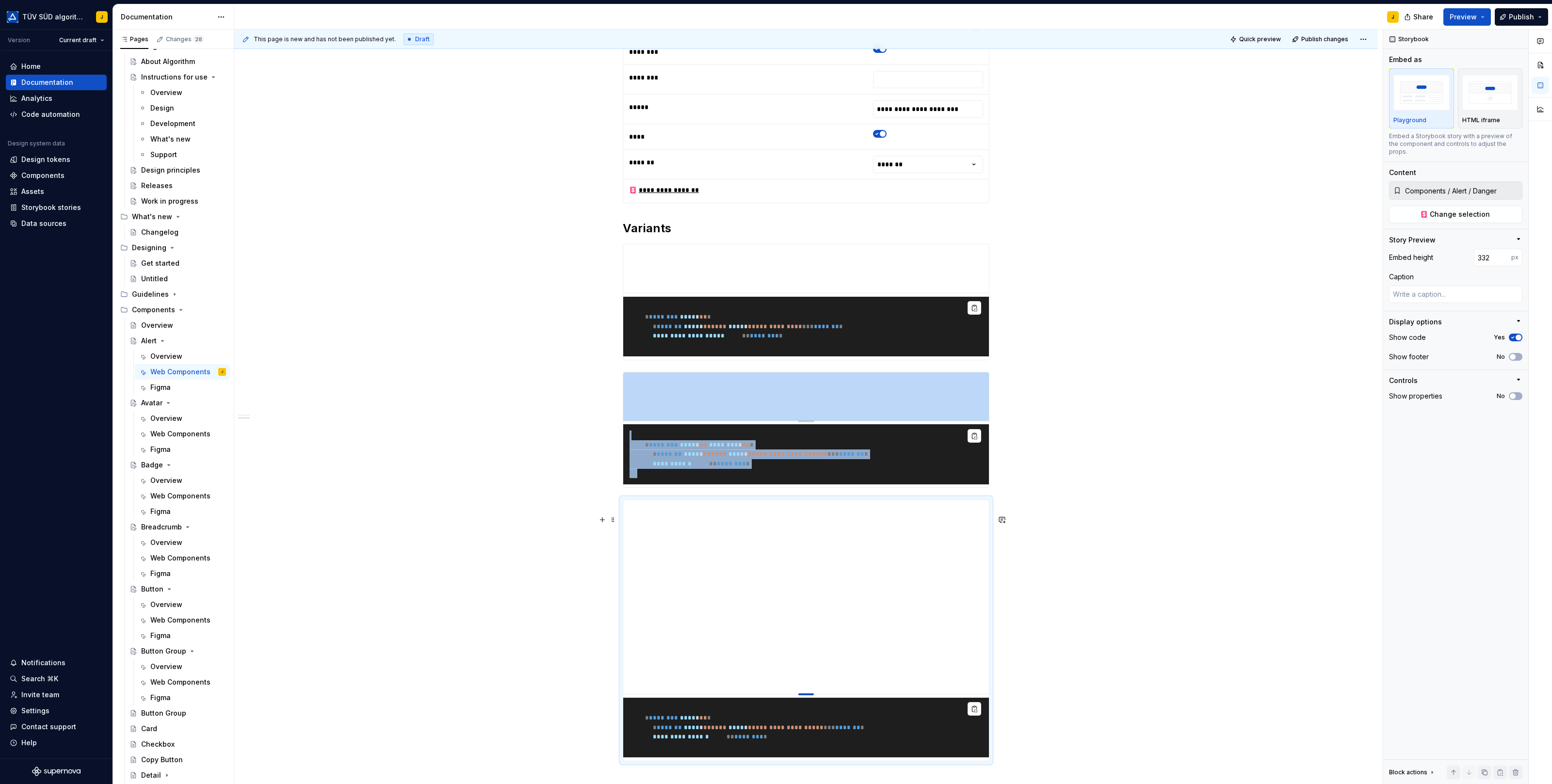
type input "293"
type textarea "*"
type input "235"
type textarea "*"
type input "201"
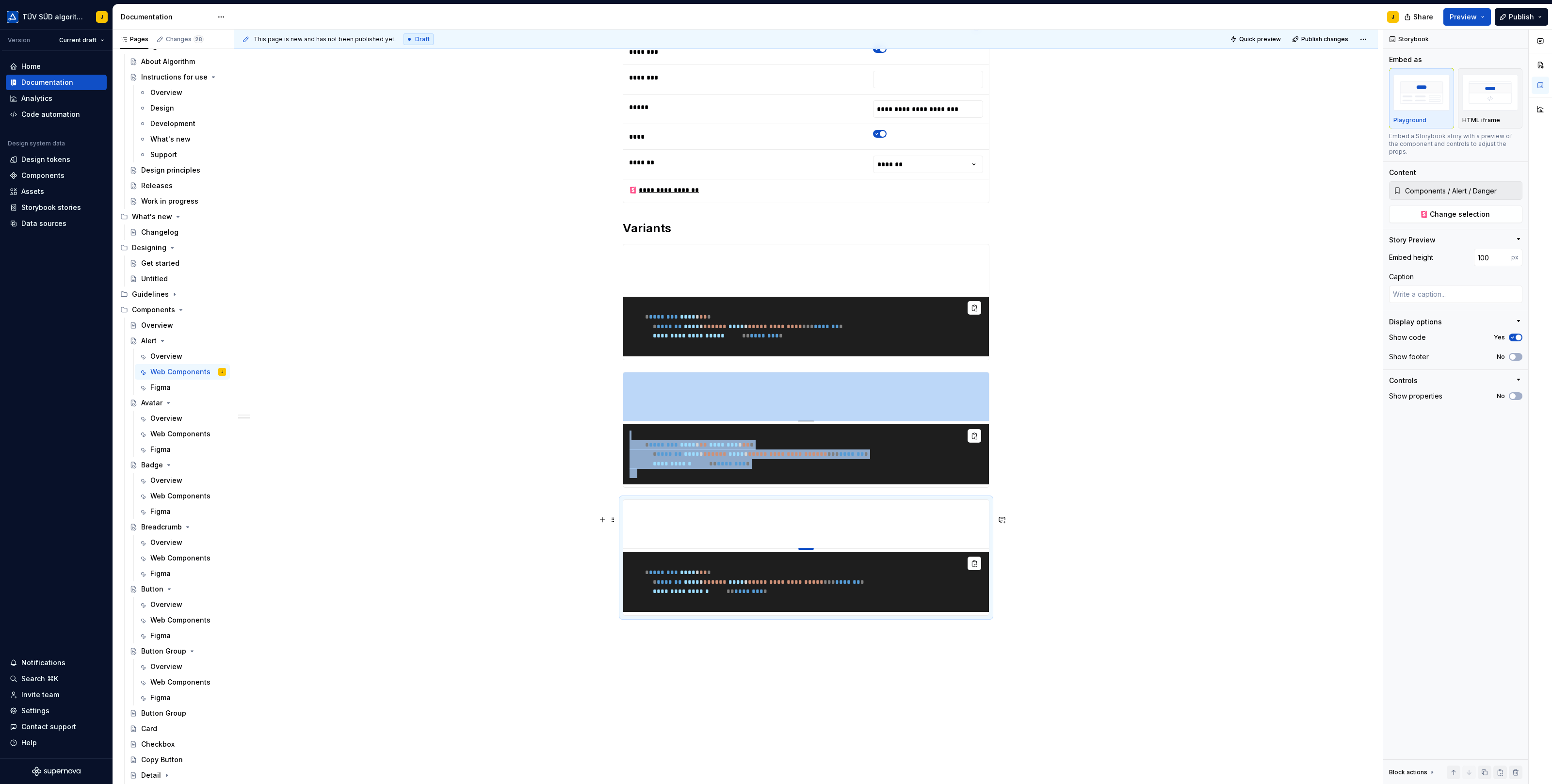
drag, startPoint x: 809, startPoint y: 708, endPoint x: 818, endPoint y: 547, distance: 161.3
click at [1096, 547] on div "**********" at bounding box center [806, 379] width 1144 height 969
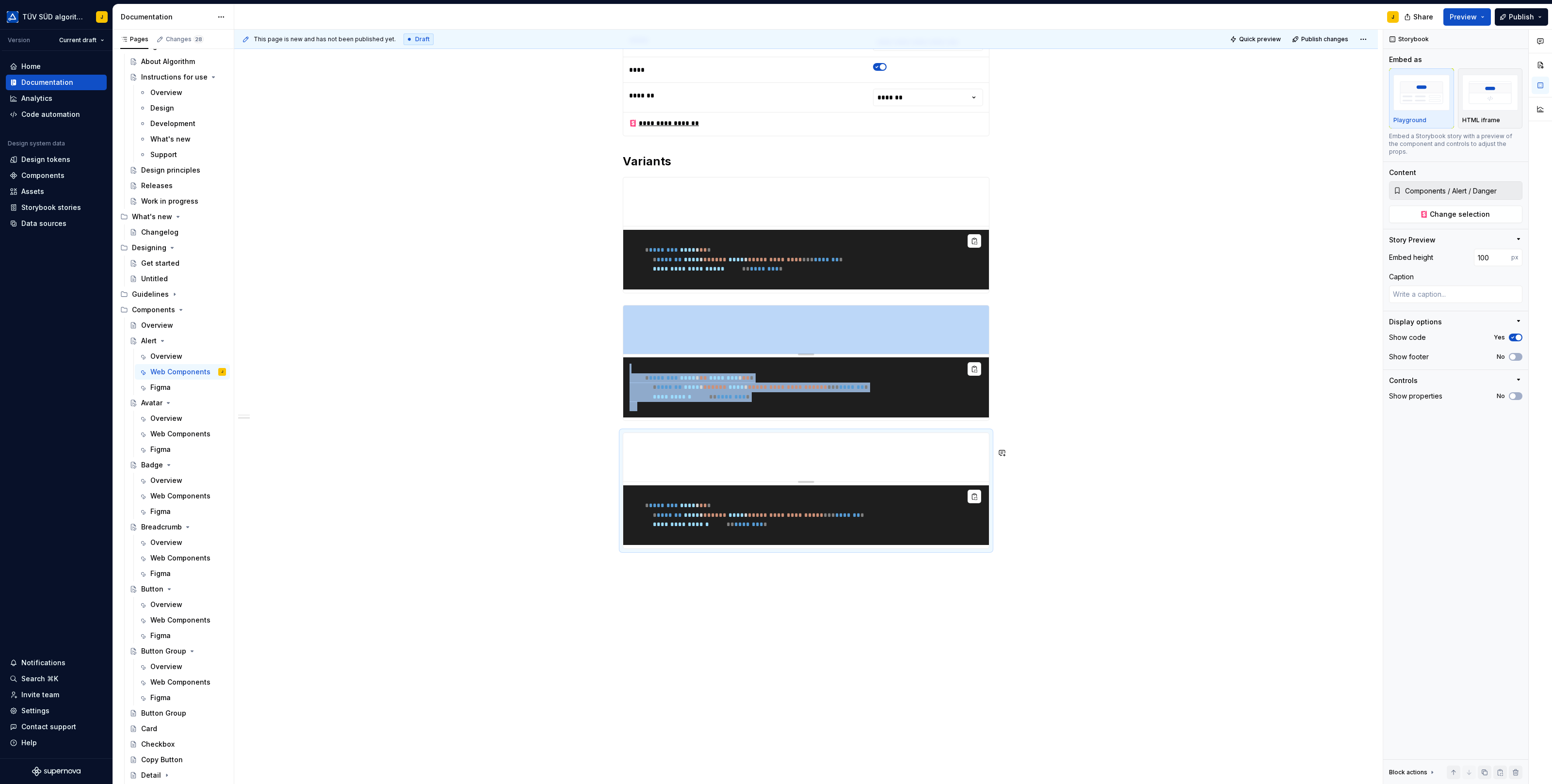
scroll to position [355, 0]
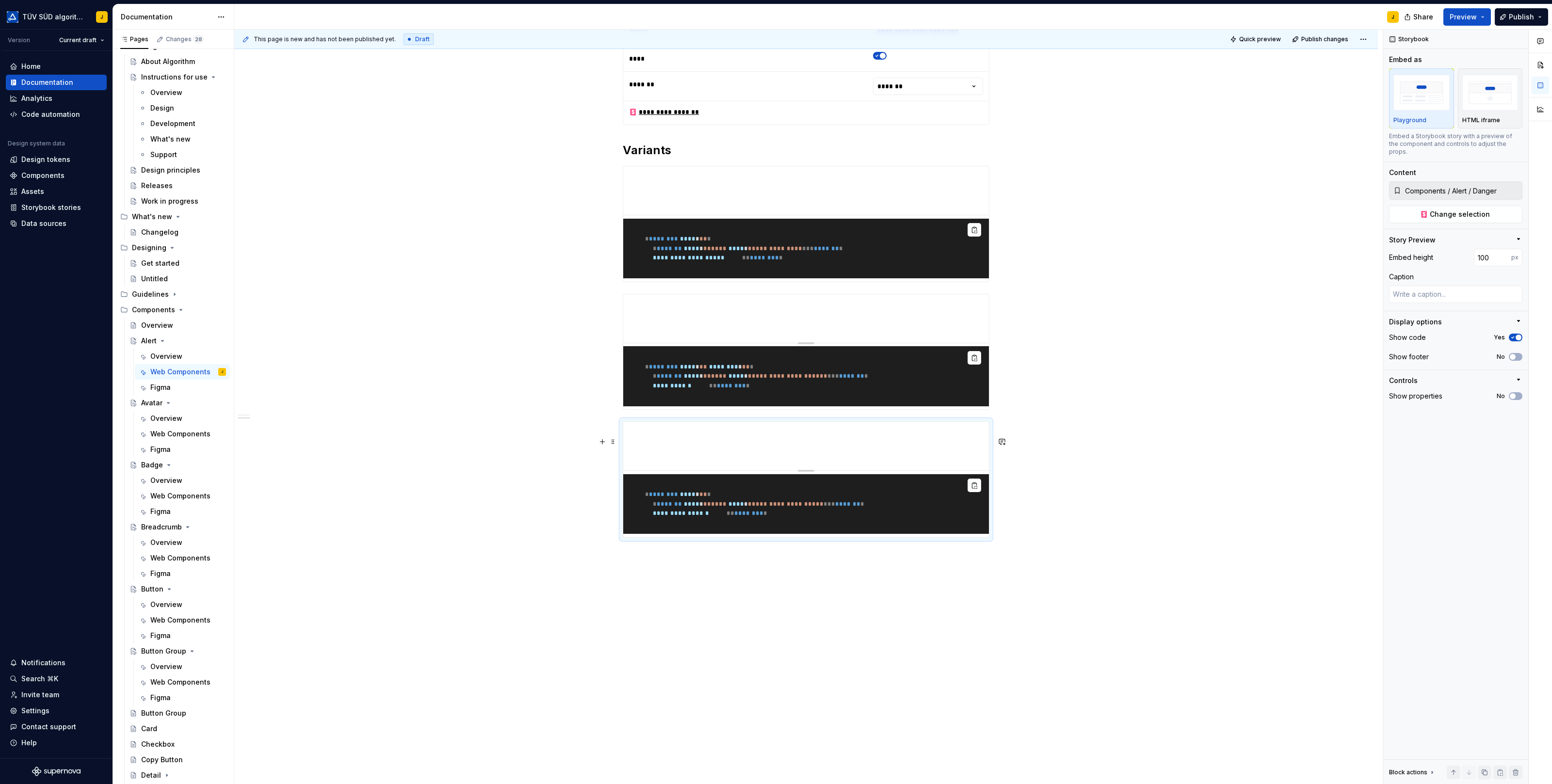
click at [877, 535] on pre "**********" at bounding box center [806, 504] width 366 height 60
click at [862, 581] on div "**********" at bounding box center [806, 300] width 1144 height 969
click at [860, 579] on div "**********" at bounding box center [808, 407] width 1149 height 755
click at [843, 575] on div "**********" at bounding box center [808, 407] width 1149 height 755
click at [840, 575] on div "**********" at bounding box center [808, 407] width 1149 height 755
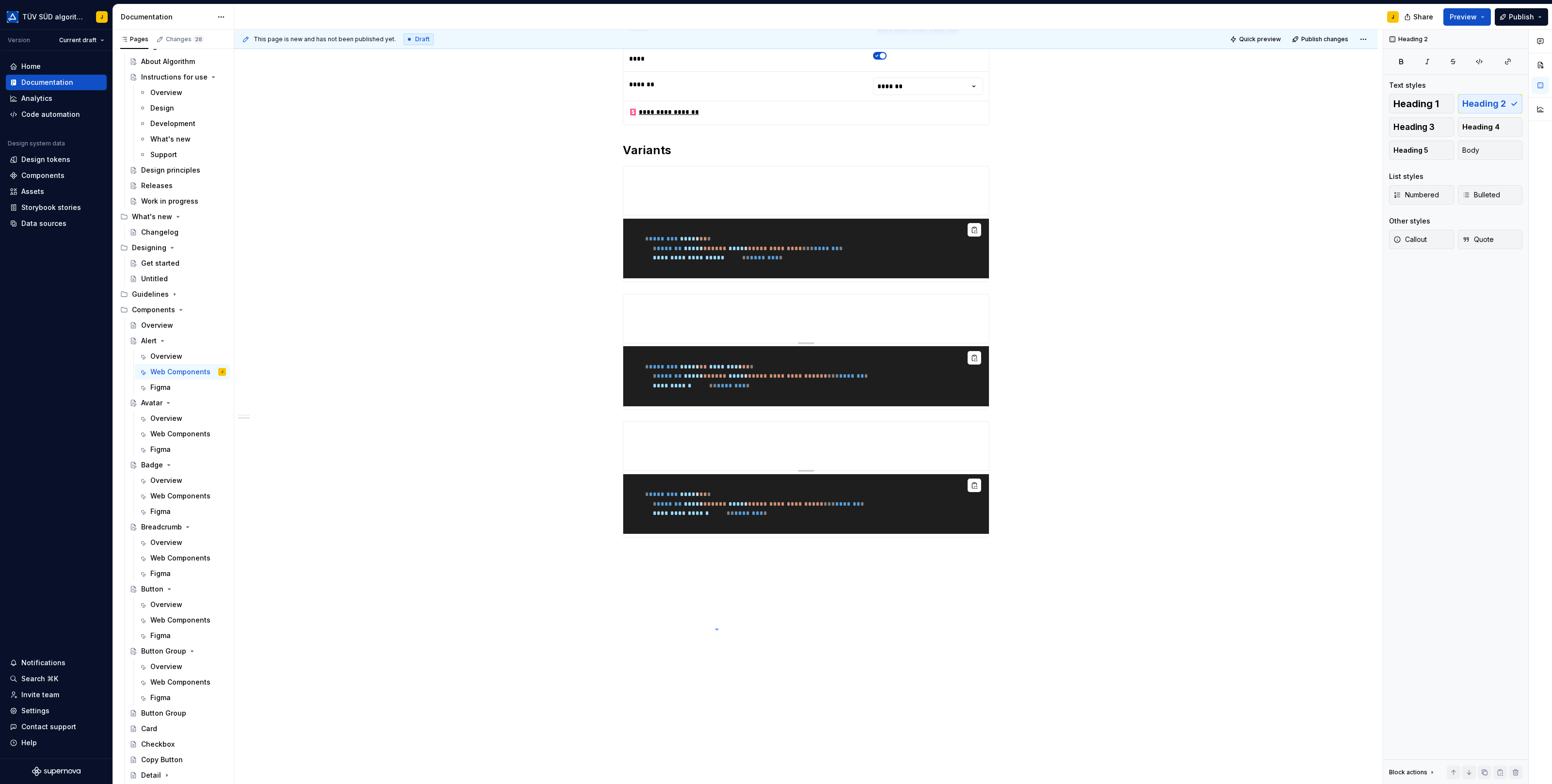
click at [715, 628] on div "**********" at bounding box center [808, 407] width 1149 height 755
click at [607, 570] on div "**********" at bounding box center [808, 407] width 1149 height 755
click at [607, 570] on div "**********" at bounding box center [806, 300] width 1144 height 969
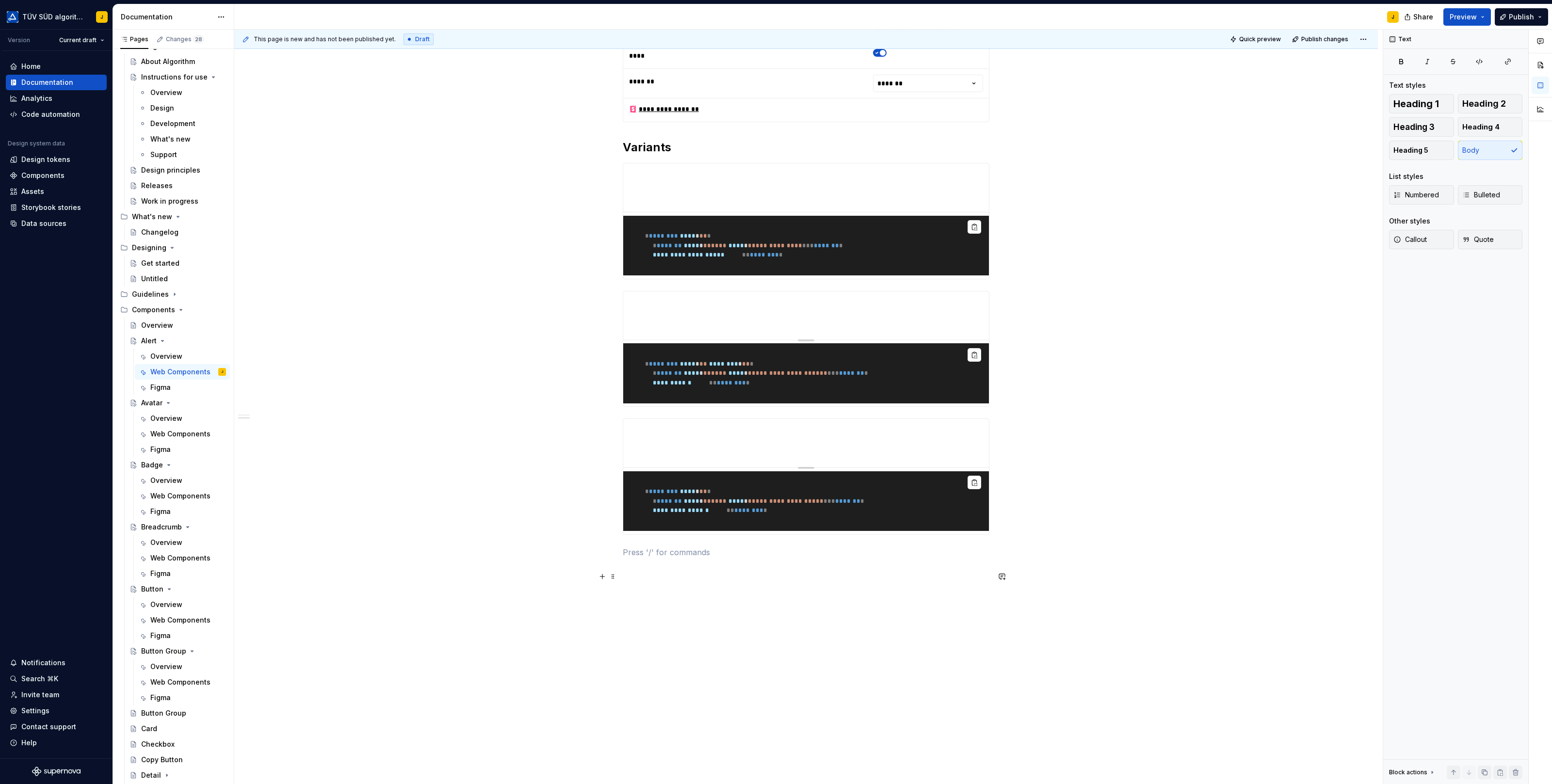
click at [655, 558] on p at bounding box center [805, 552] width 366 height 12
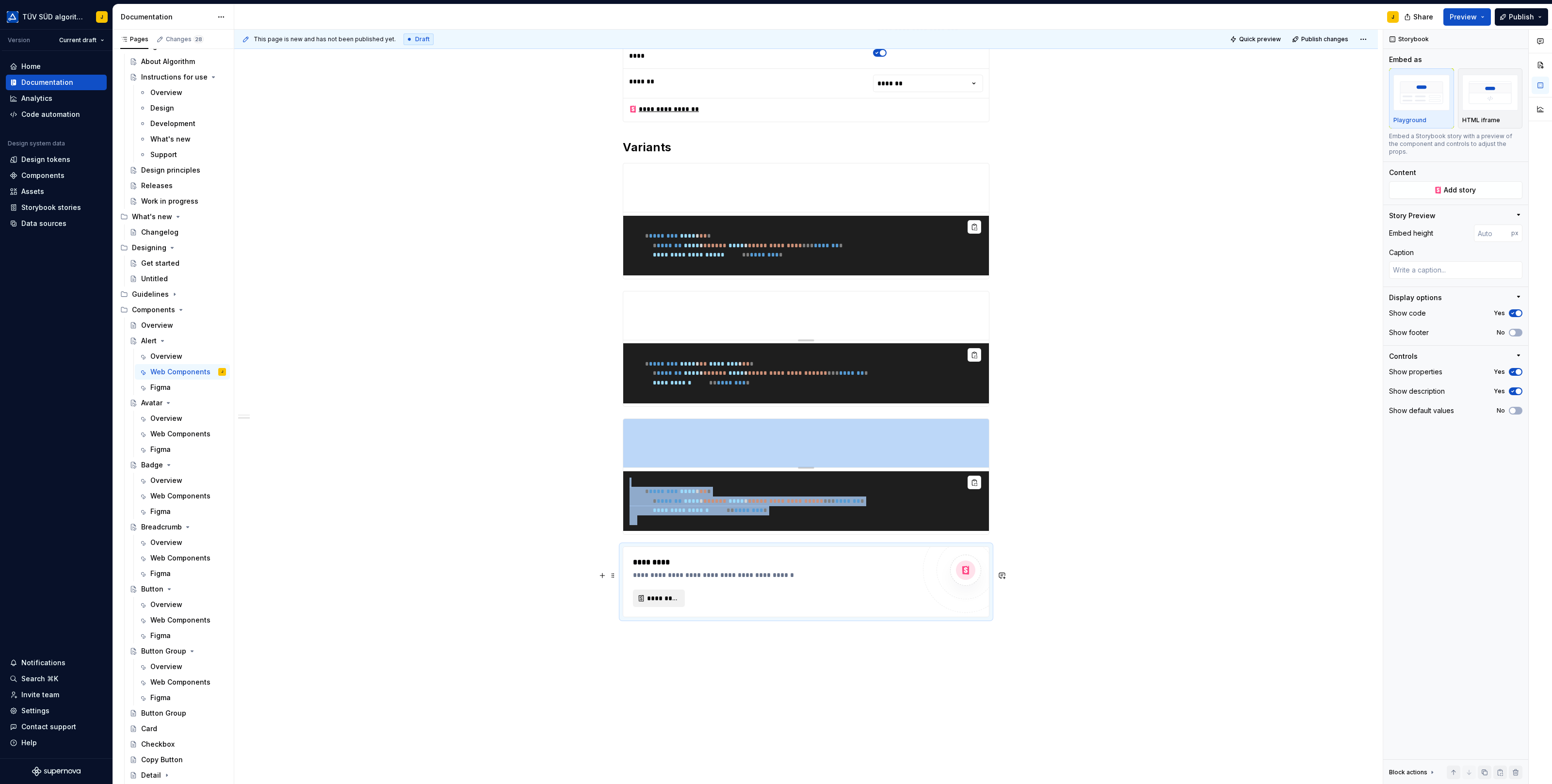
click at [662, 603] on span "*********" at bounding box center [662, 598] width 31 height 9
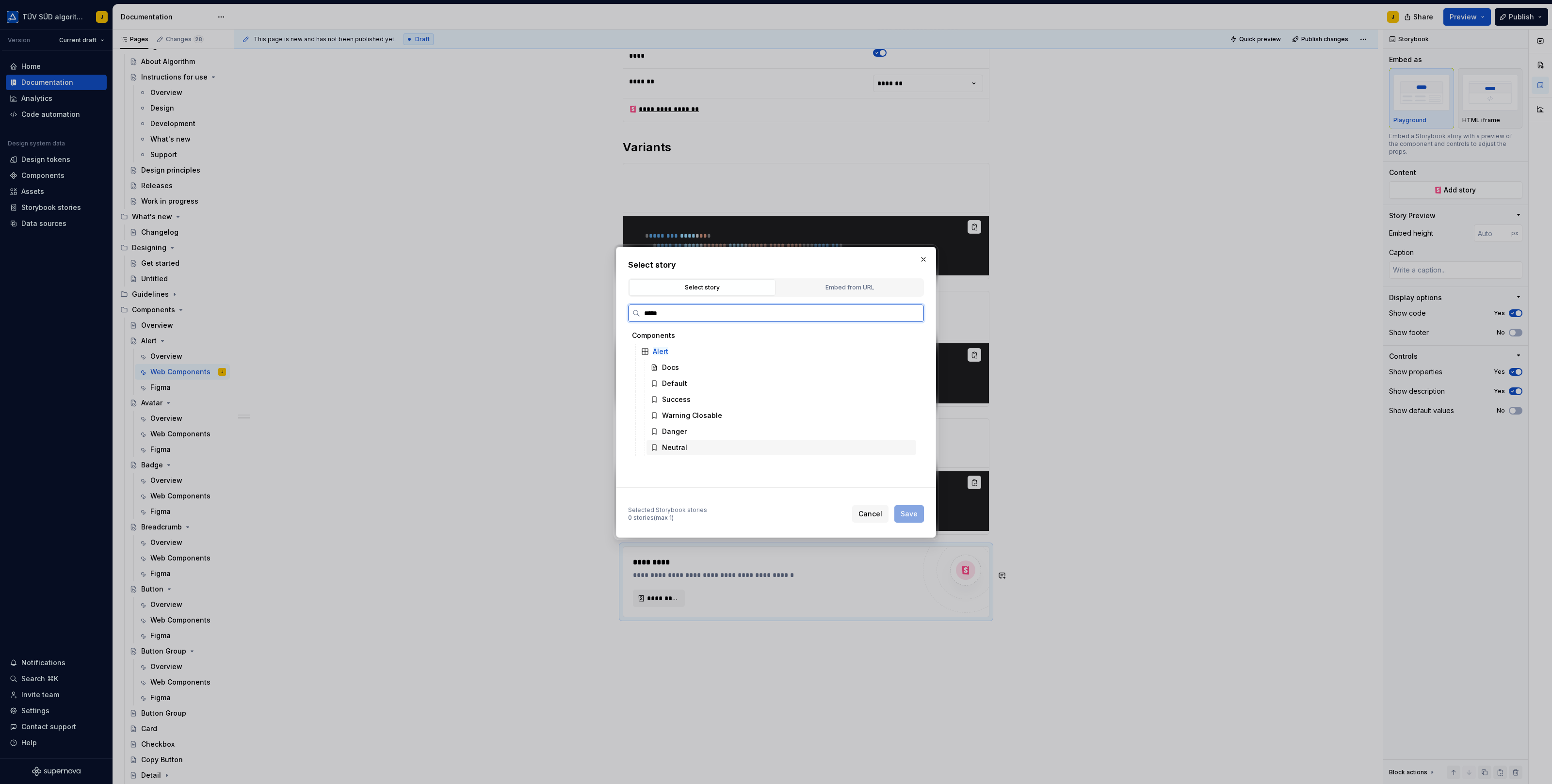
click at [677, 442] on div "Neutral" at bounding box center [674, 447] width 25 height 9
click at [912, 514] on span "Save" at bounding box center [908, 513] width 17 height 9
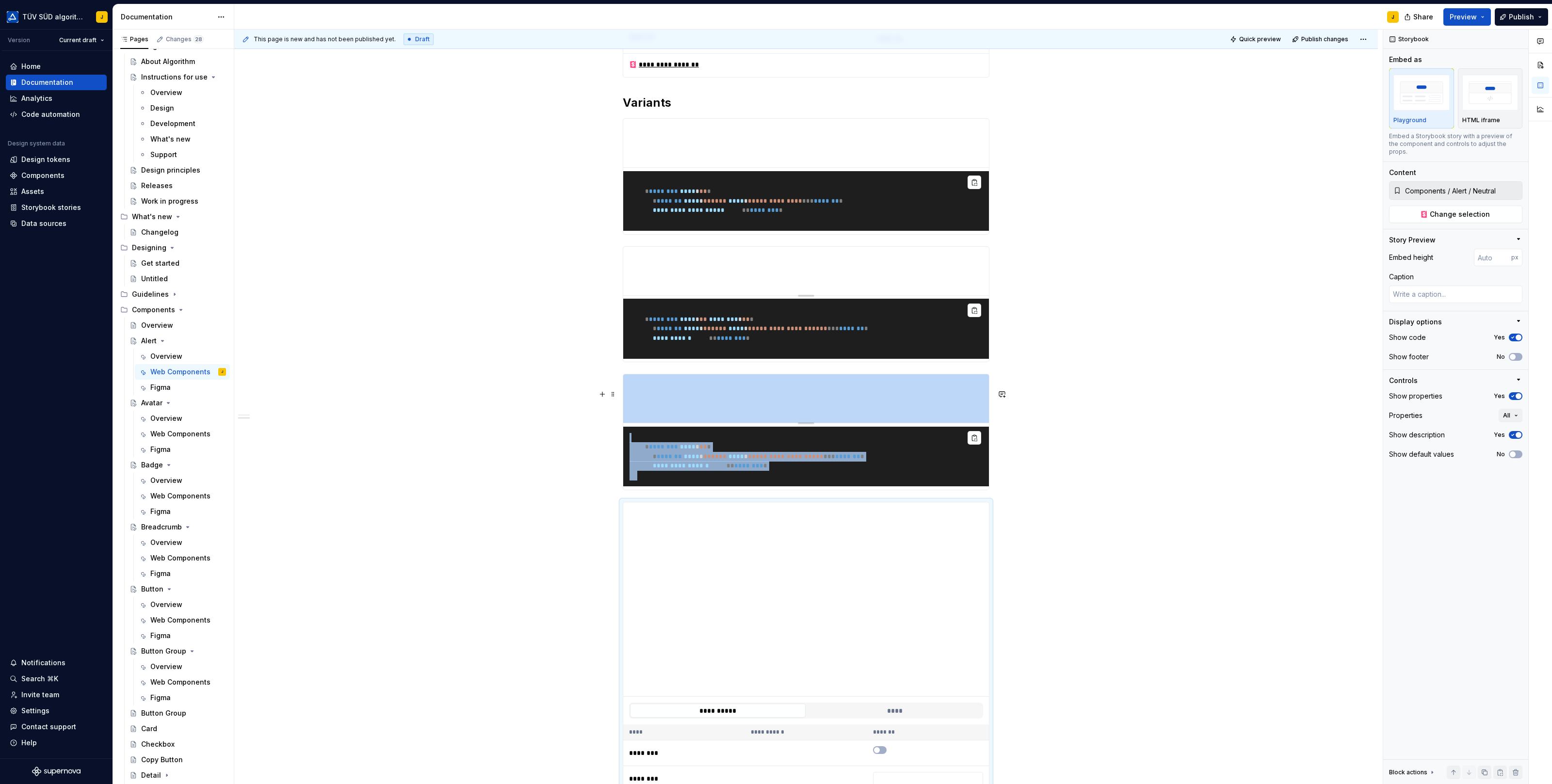
scroll to position [453, 0]
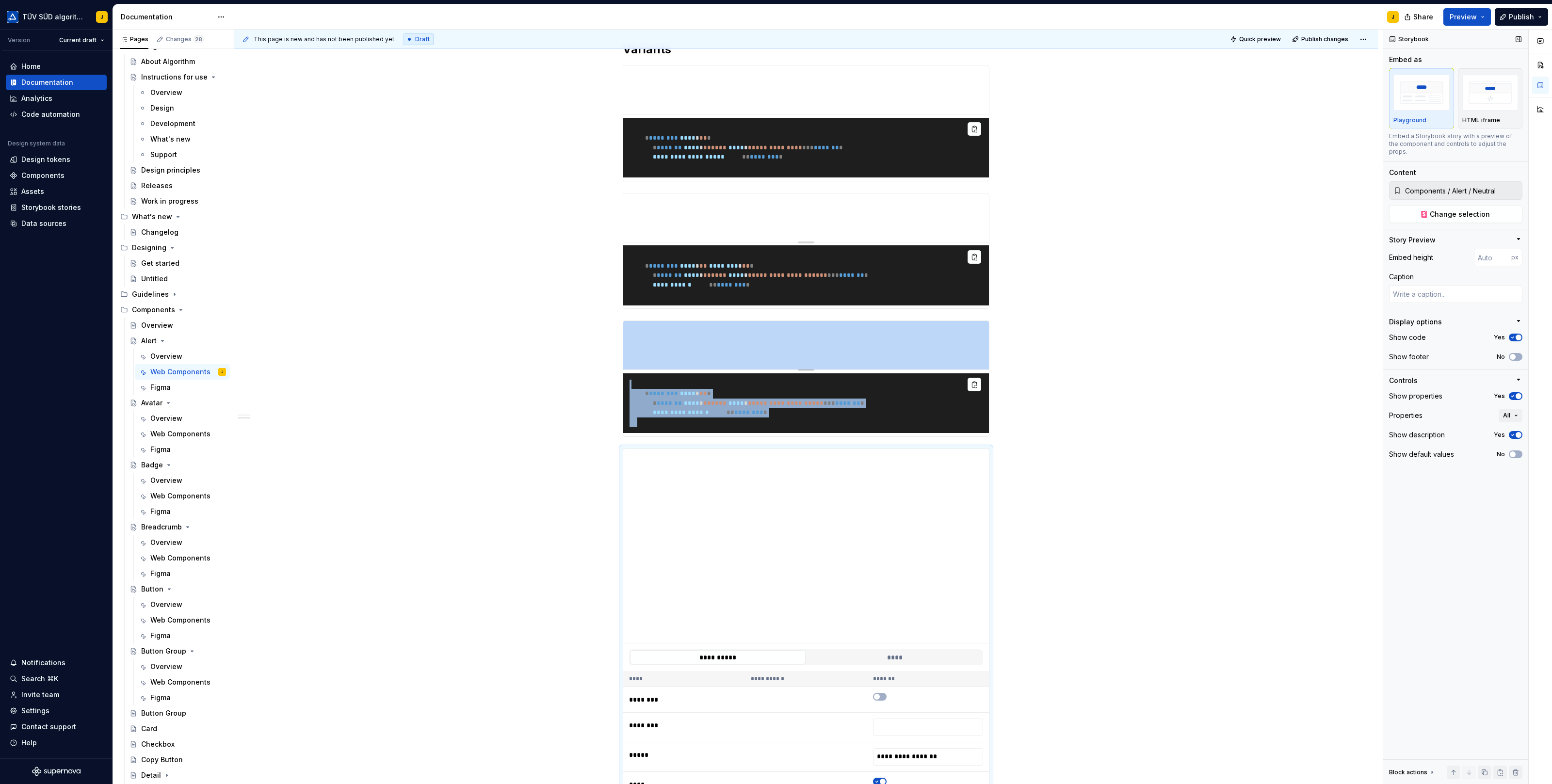
click at [1515, 393] on icon "button" at bounding box center [1512, 396] width 8 height 6
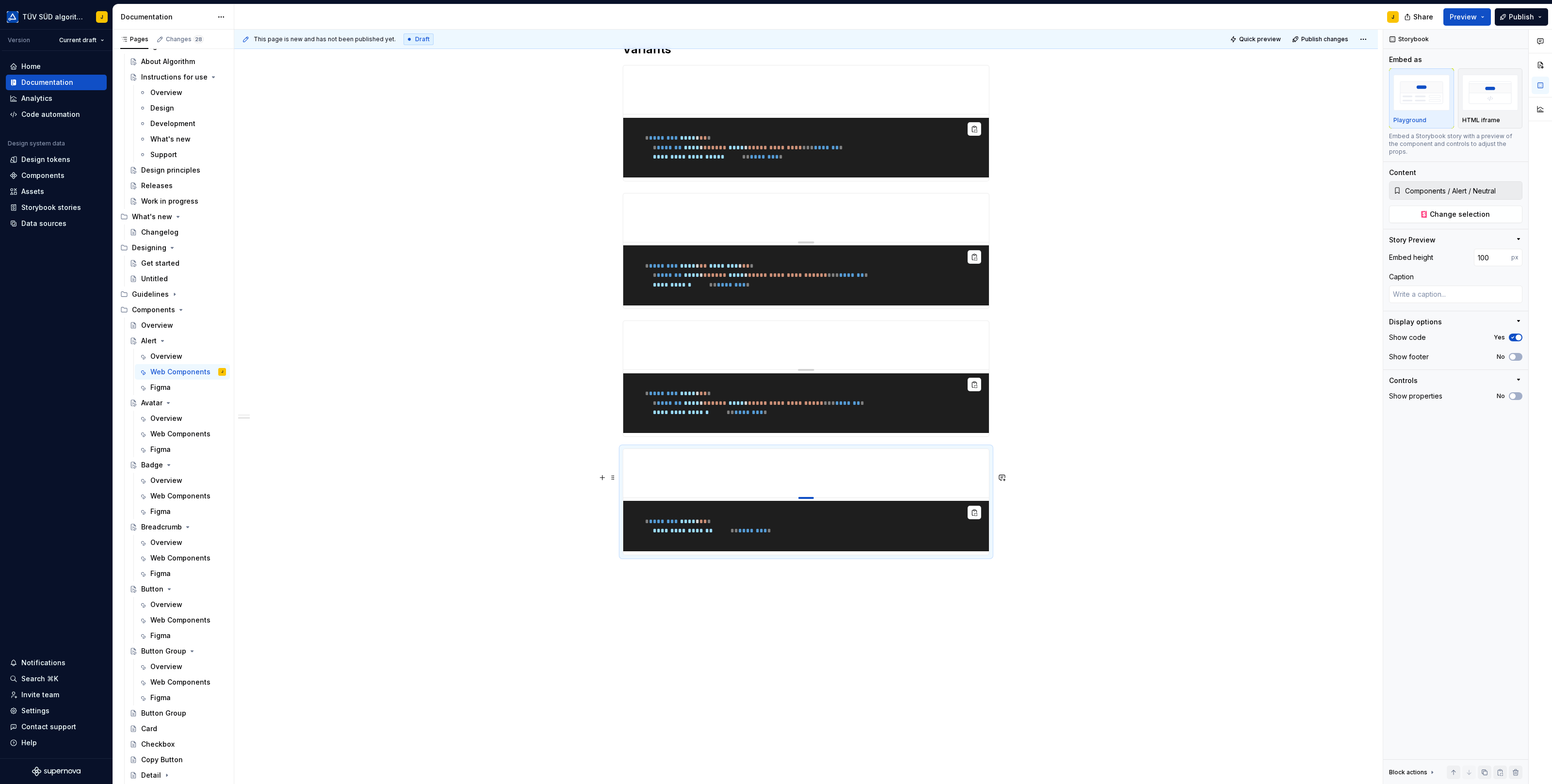
drag, startPoint x: 808, startPoint y: 666, endPoint x: 808, endPoint y: 489, distance: 177.0
click at [771, 632] on div "**********" at bounding box center [806, 258] width 1144 height 1087
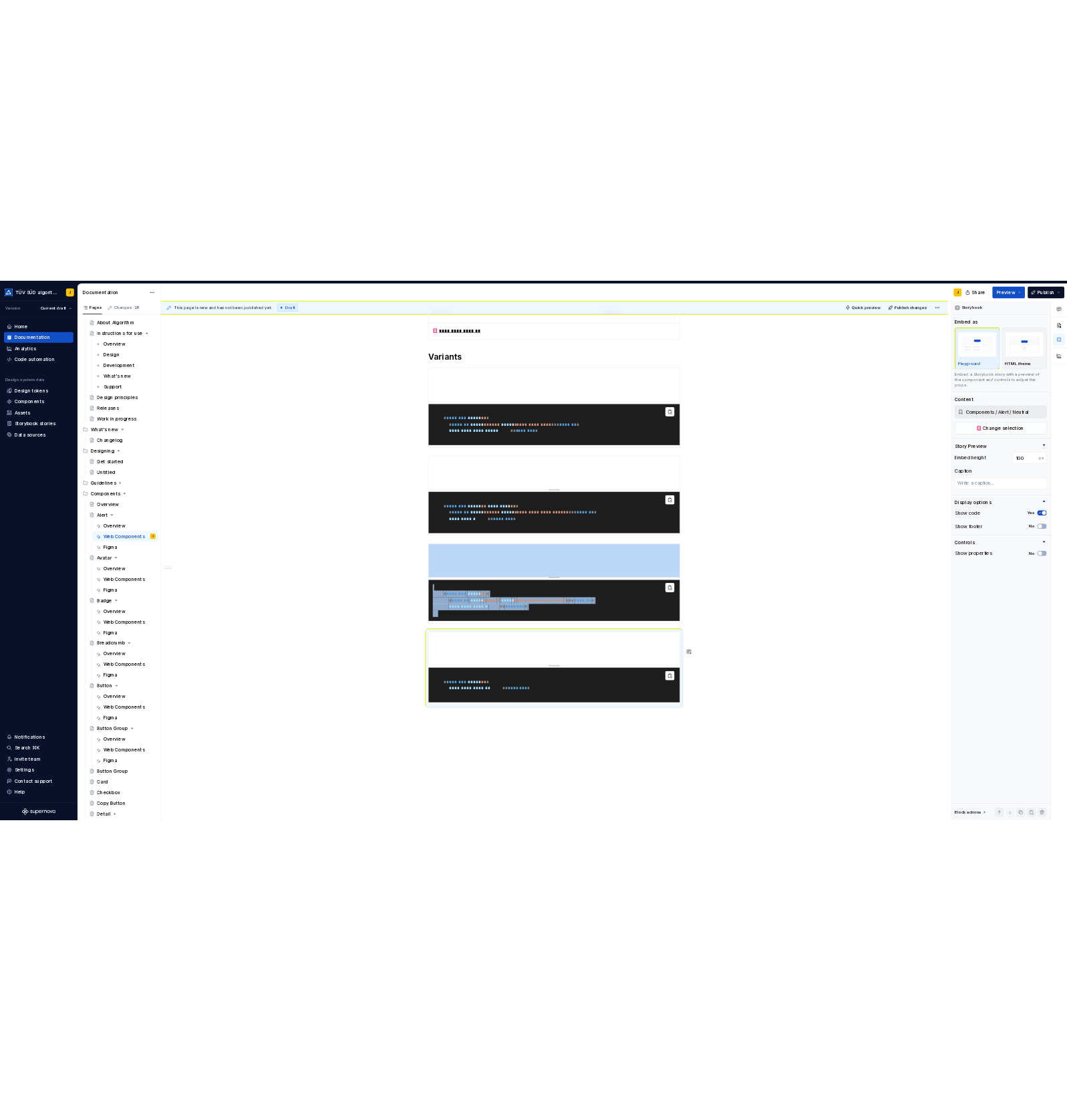
scroll to position [694, 0]
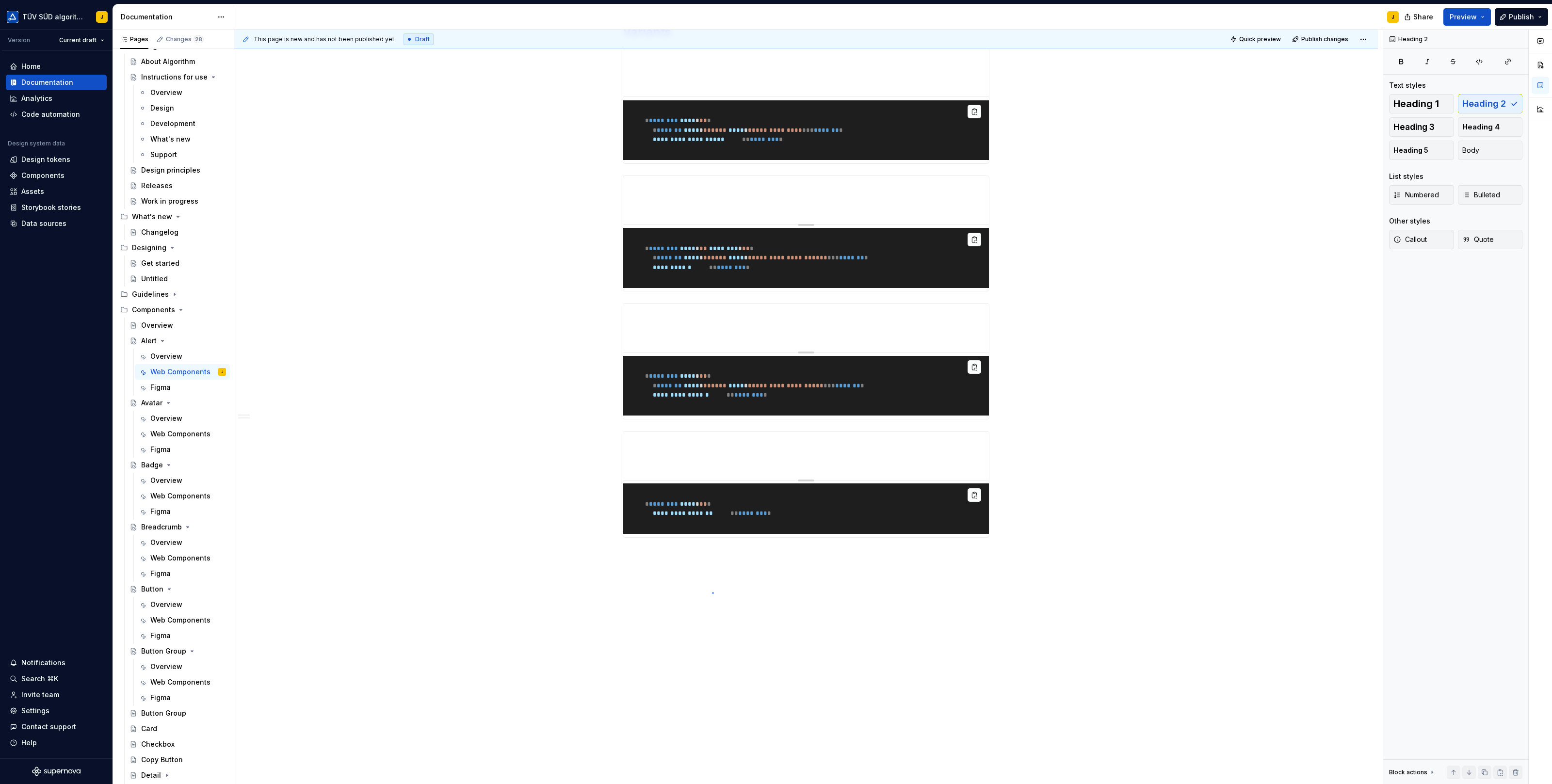
click at [712, 592] on div "**********" at bounding box center [808, 407] width 1149 height 755
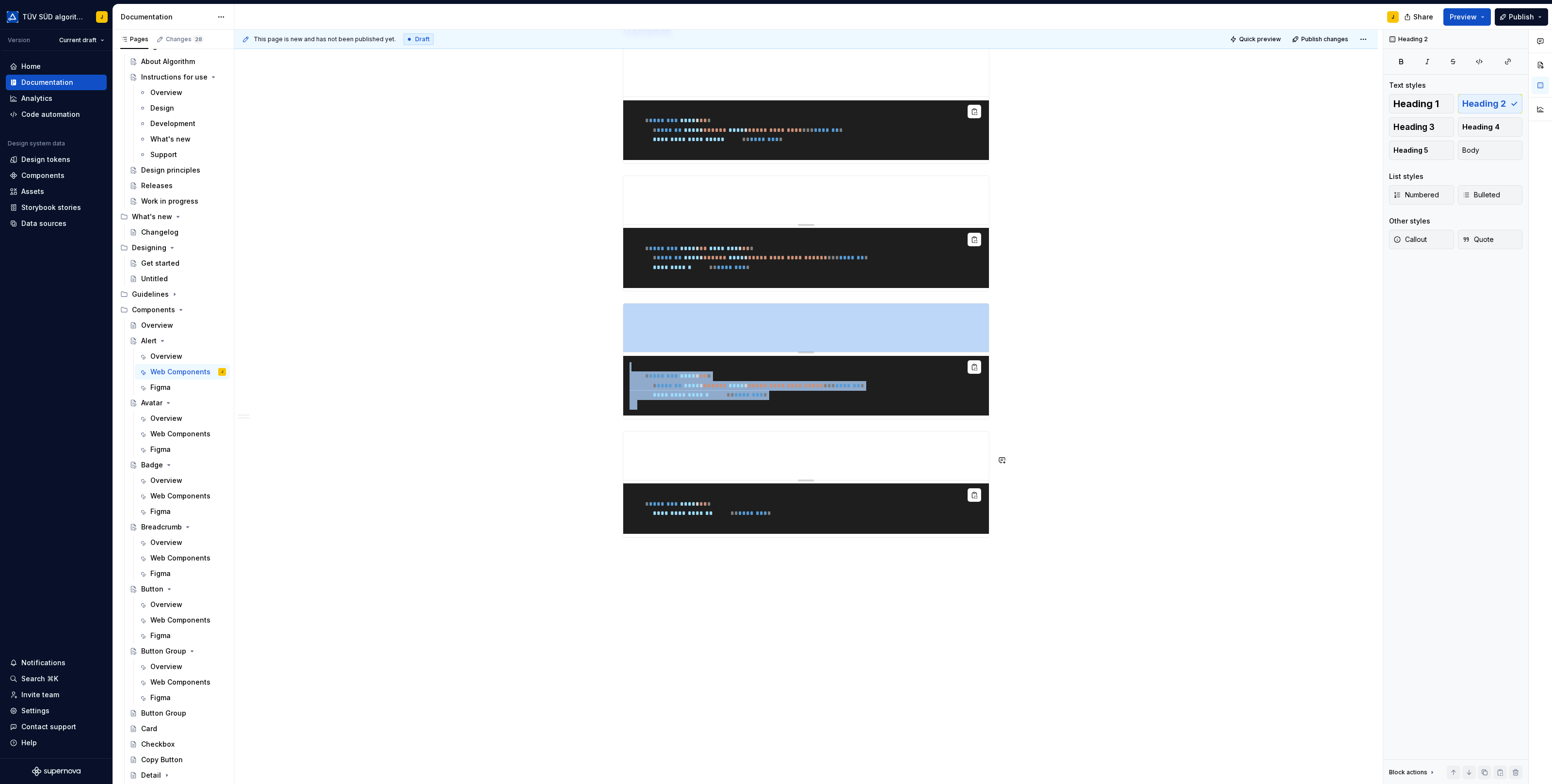
click at [709, 558] on div "**********" at bounding box center [808, 407] width 1149 height 755
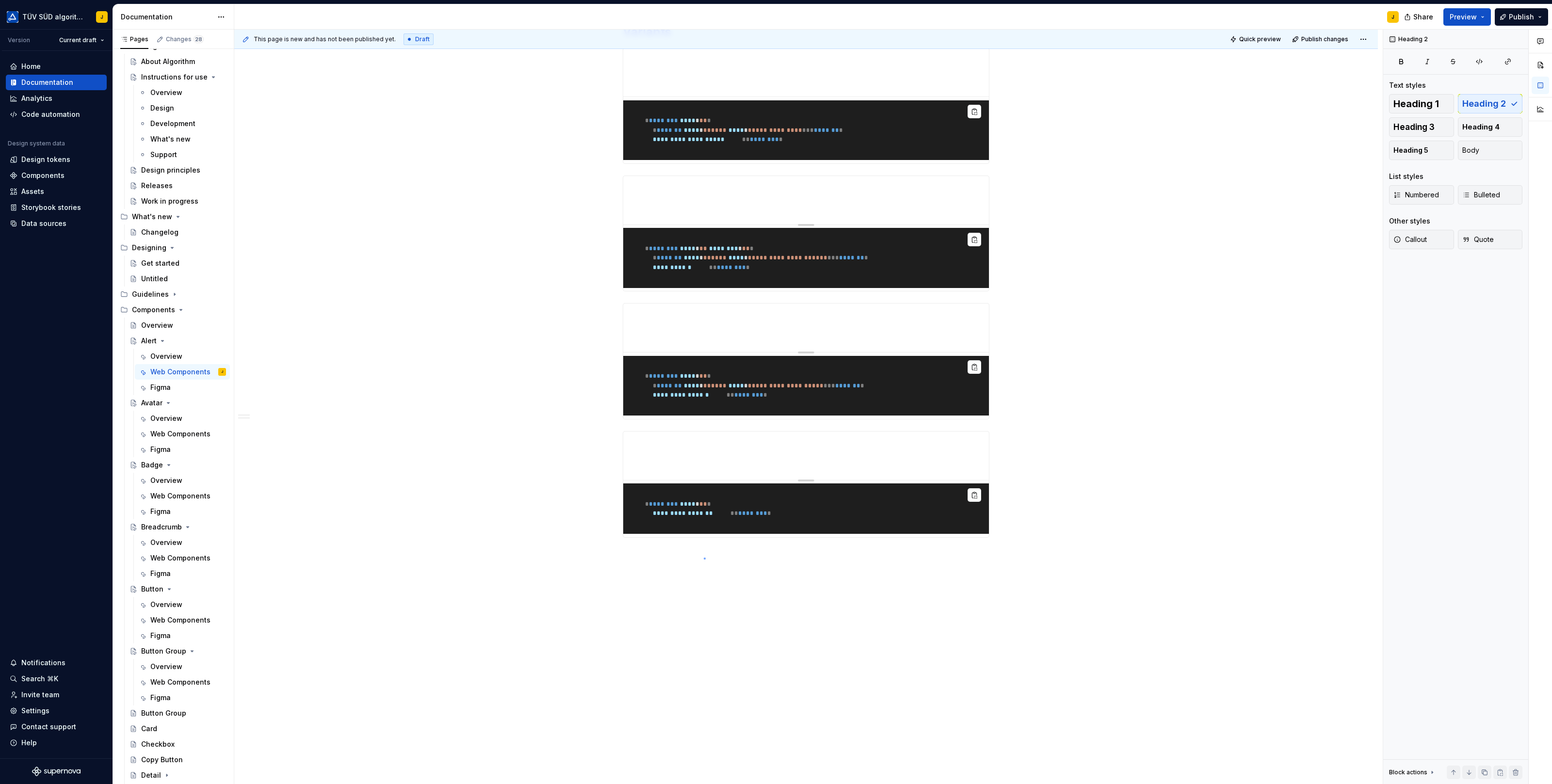
click at [704, 558] on div "**********" at bounding box center [808, 407] width 1149 height 755
drag, startPoint x: 704, startPoint y: 558, endPoint x: 682, endPoint y: 561, distance: 22.2
click at [682, 561] on div "**********" at bounding box center [808, 407] width 1149 height 755
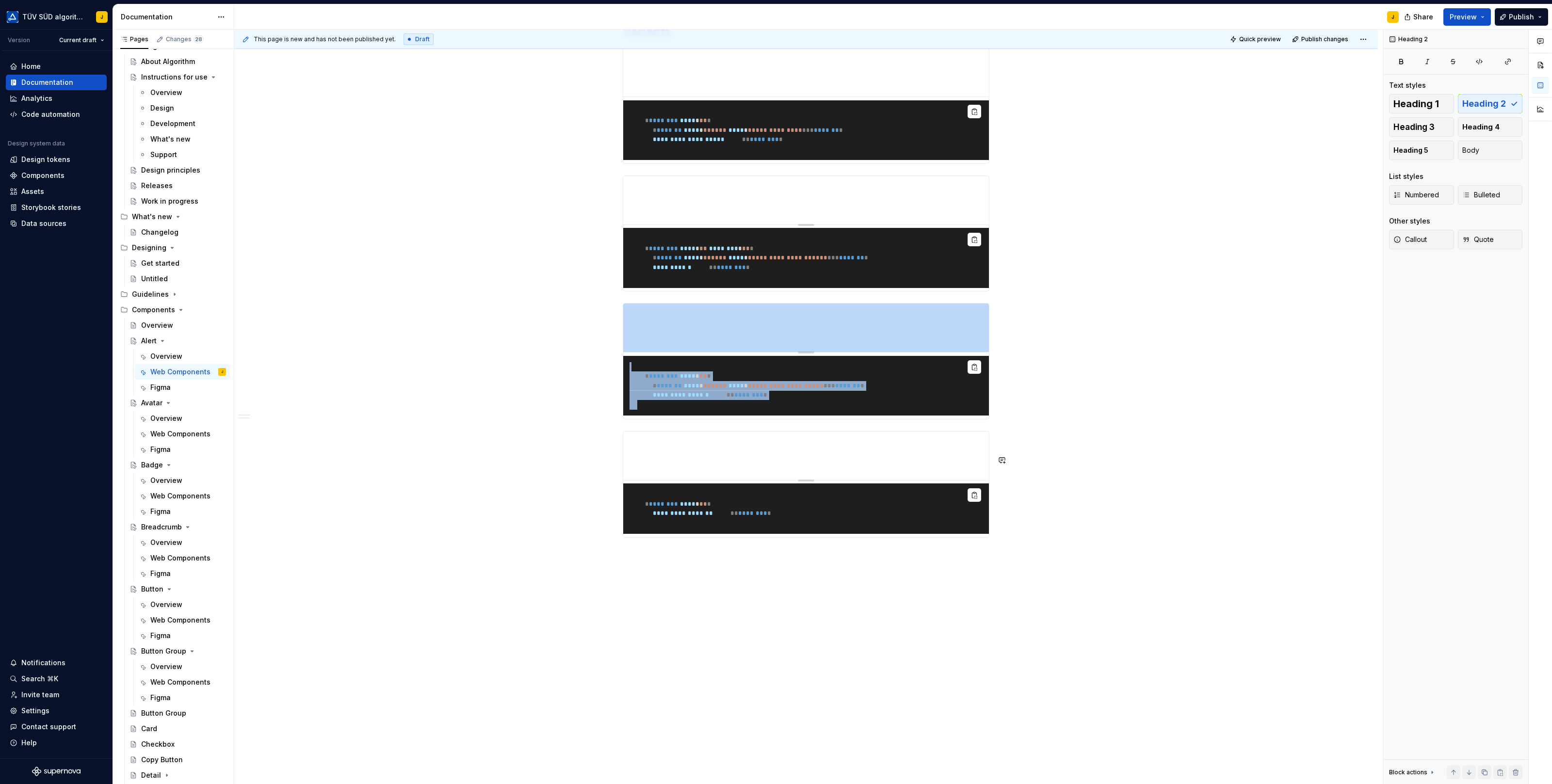
click at [621, 553] on div "**********" at bounding box center [806, 241] width 1144 height 1087
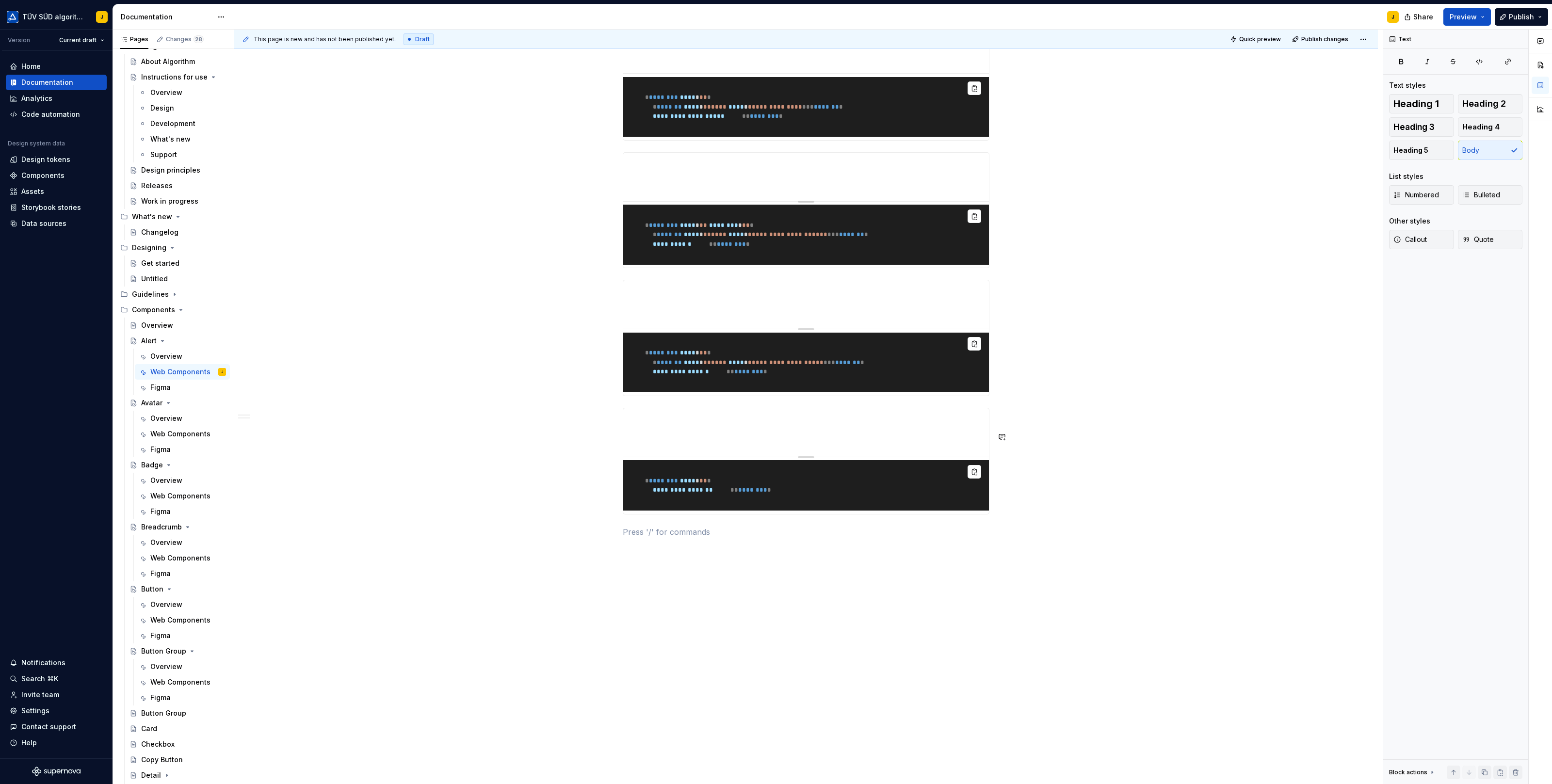
click at [621, 553] on div "**********" at bounding box center [806, 229] width 1144 height 1110
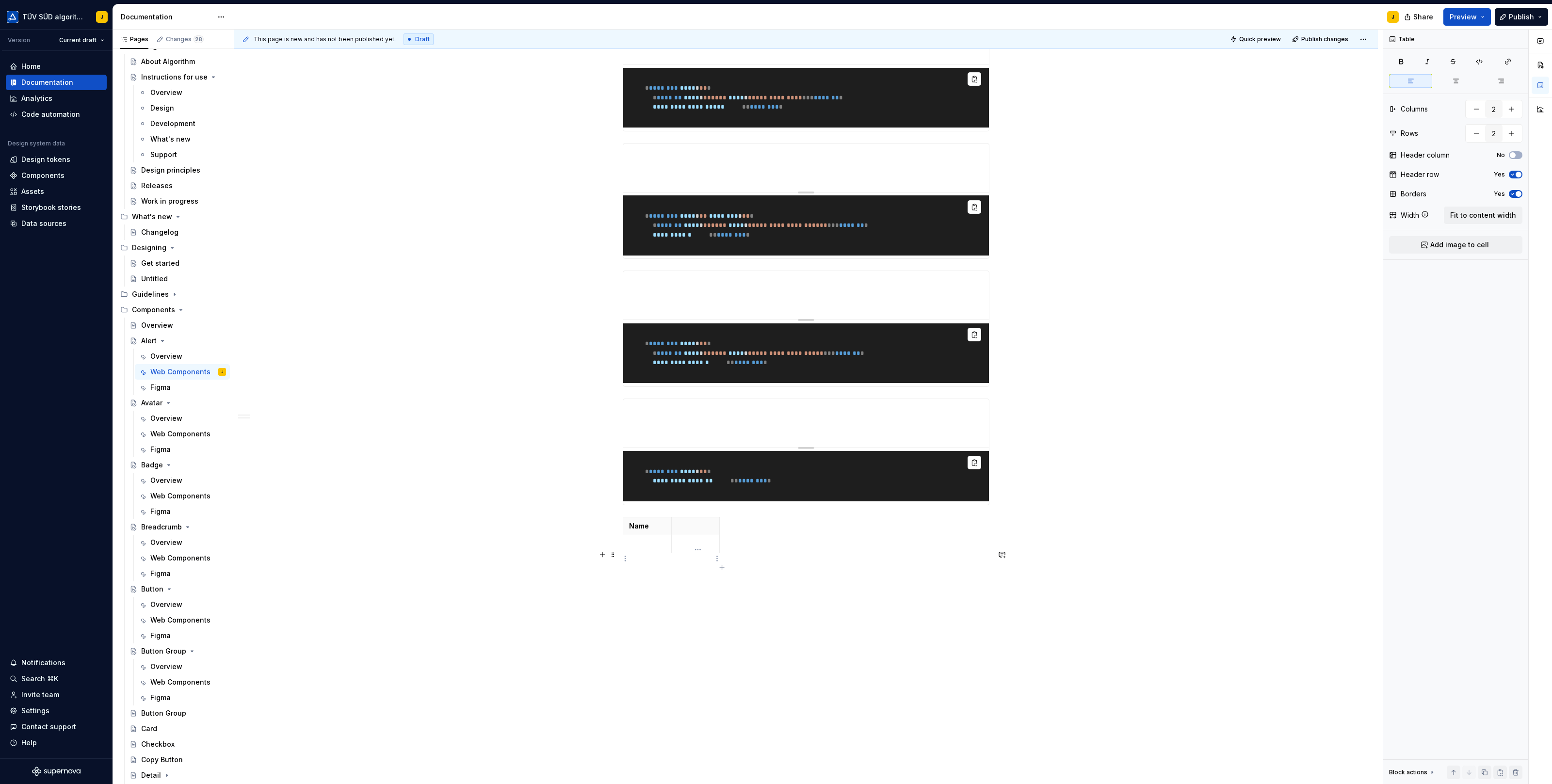
click at [705, 531] on p at bounding box center [696, 526] width 36 height 9
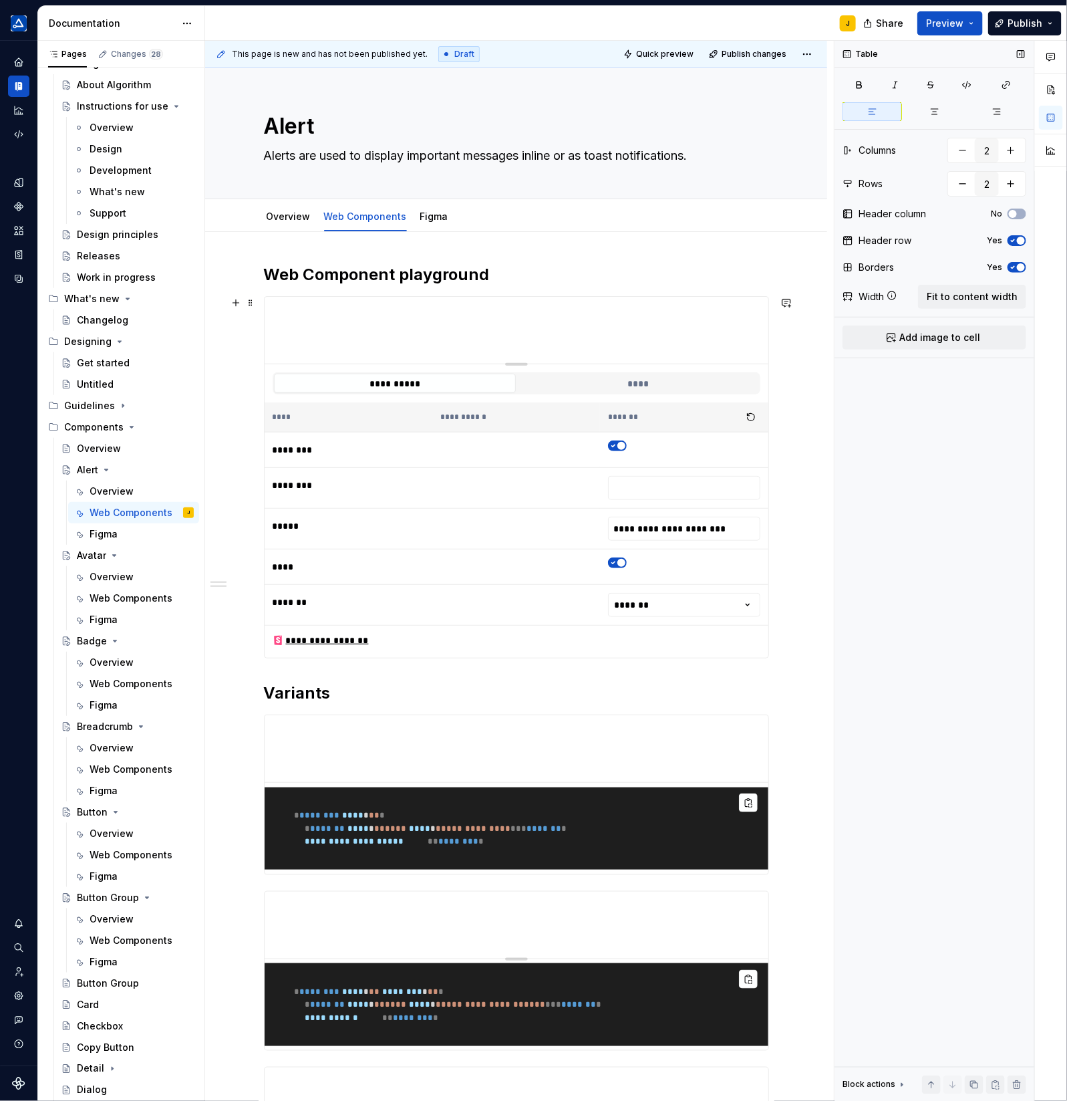
scroll to position [751, 0]
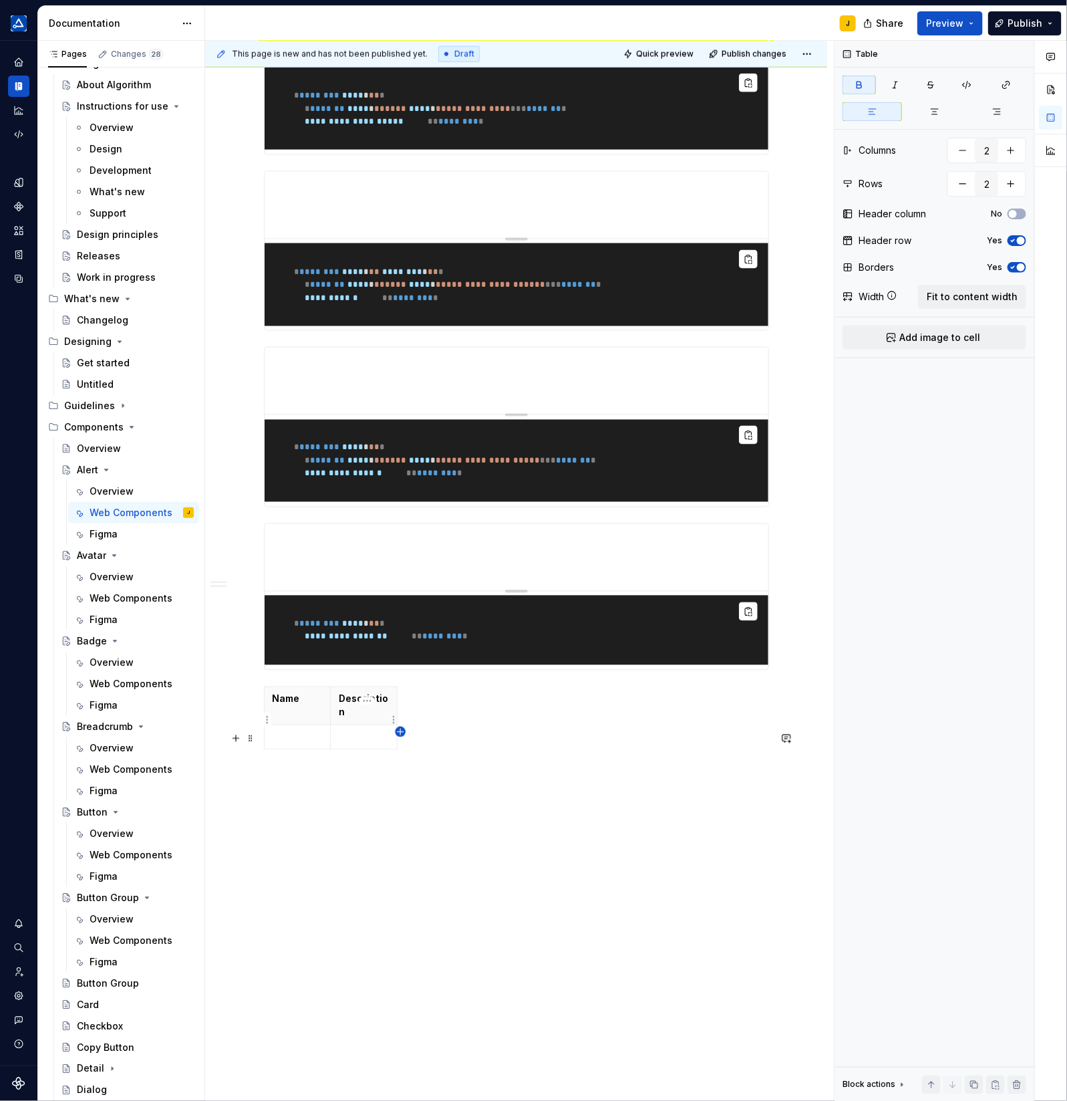
click at [400, 732] on icon "button" at bounding box center [401, 732] width 6 height 6
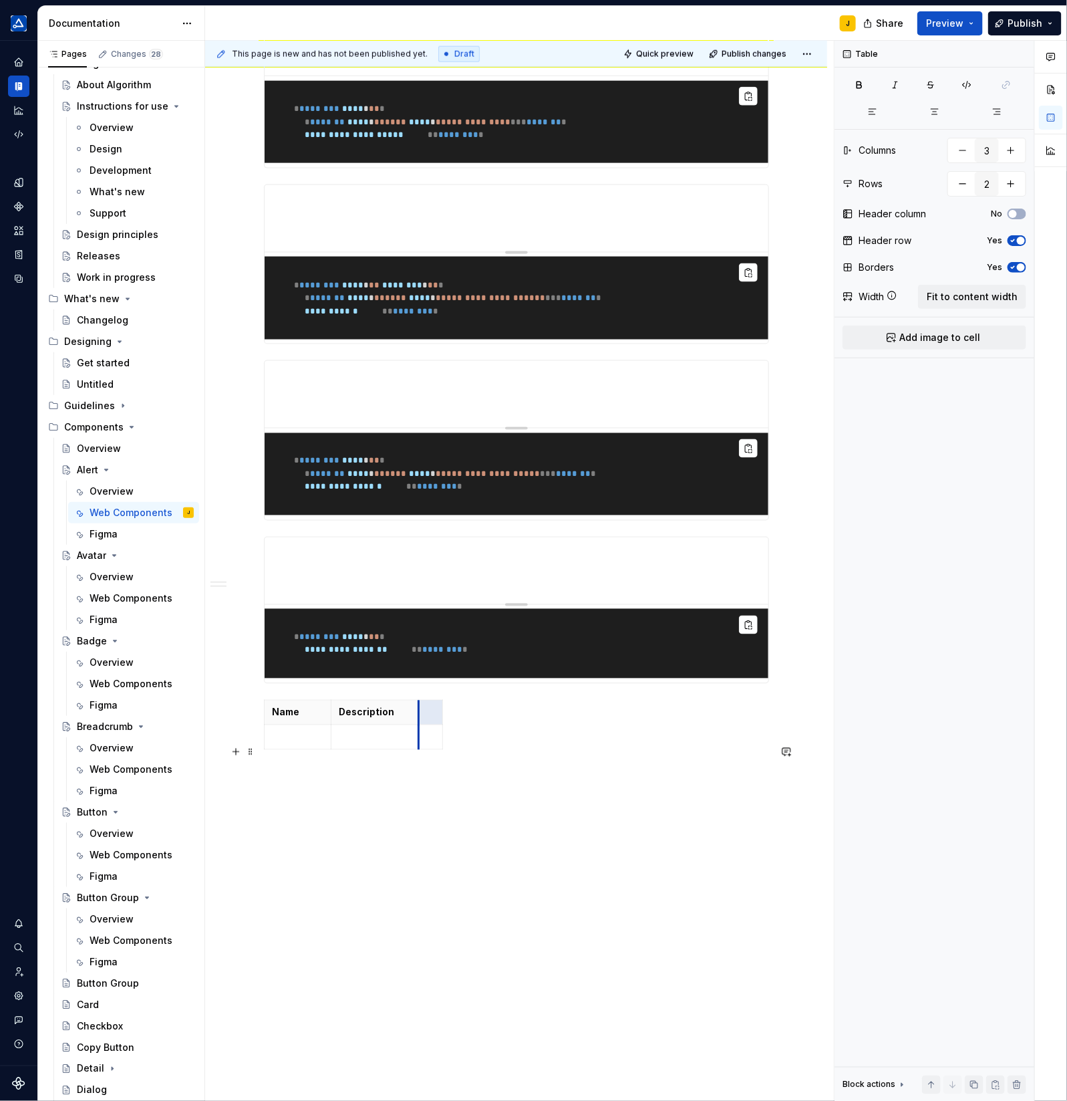
drag, startPoint x: 402, startPoint y: 719, endPoint x: 423, endPoint y: 719, distance: 20.7
click at [423, 719] on th at bounding box center [430, 712] width 24 height 25
drag, startPoint x: 420, startPoint y: 713, endPoint x: 517, endPoint y: 712, distance: 96.9
click at [274, 692] on div "**********" at bounding box center [516, 157] width 505 height 1198
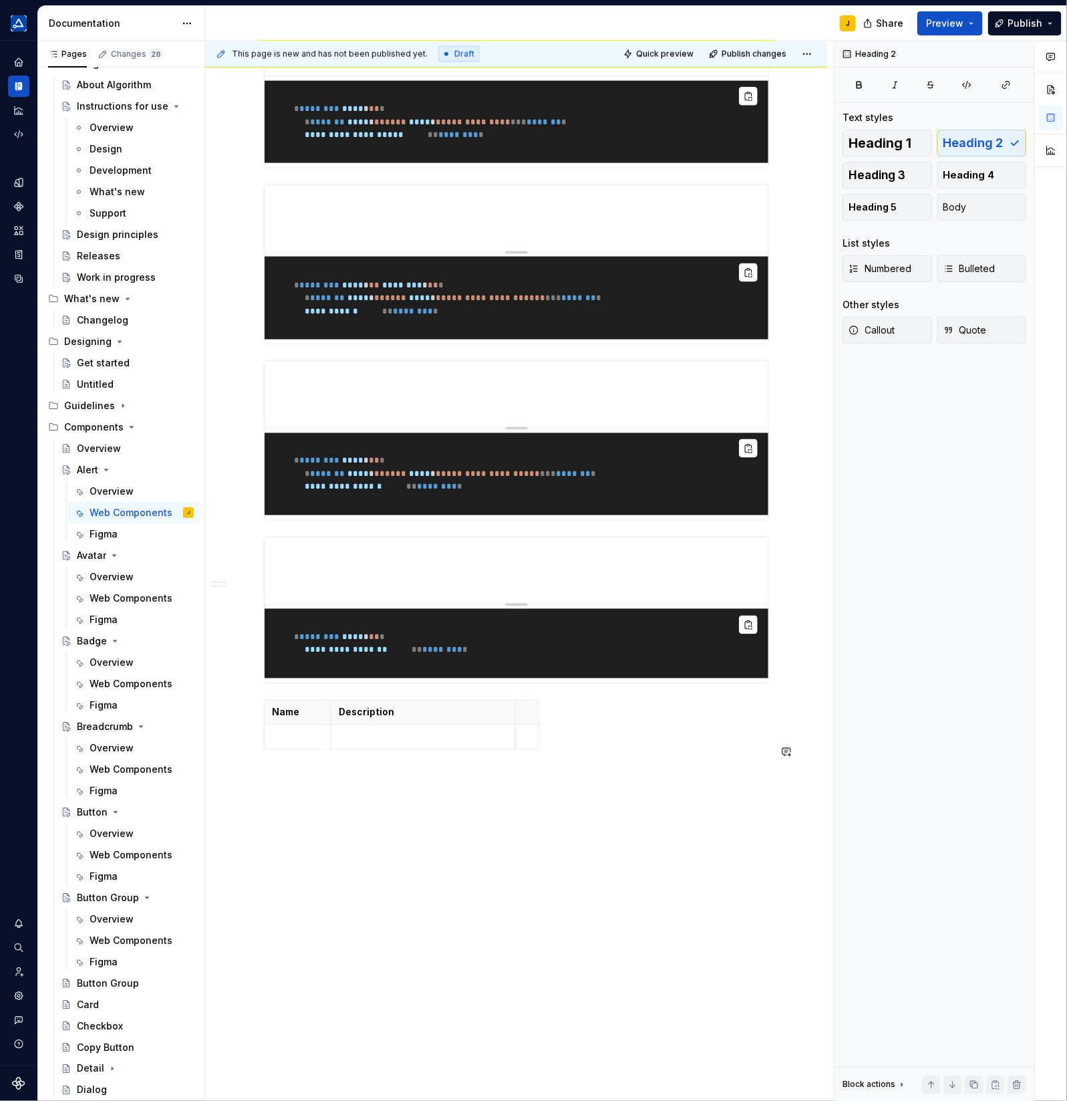
click at [275, 757] on div "**********" at bounding box center [516, 165] width 505 height 1214
click at [237, 699] on div "**********" at bounding box center [516, 313] width 622 height 1576
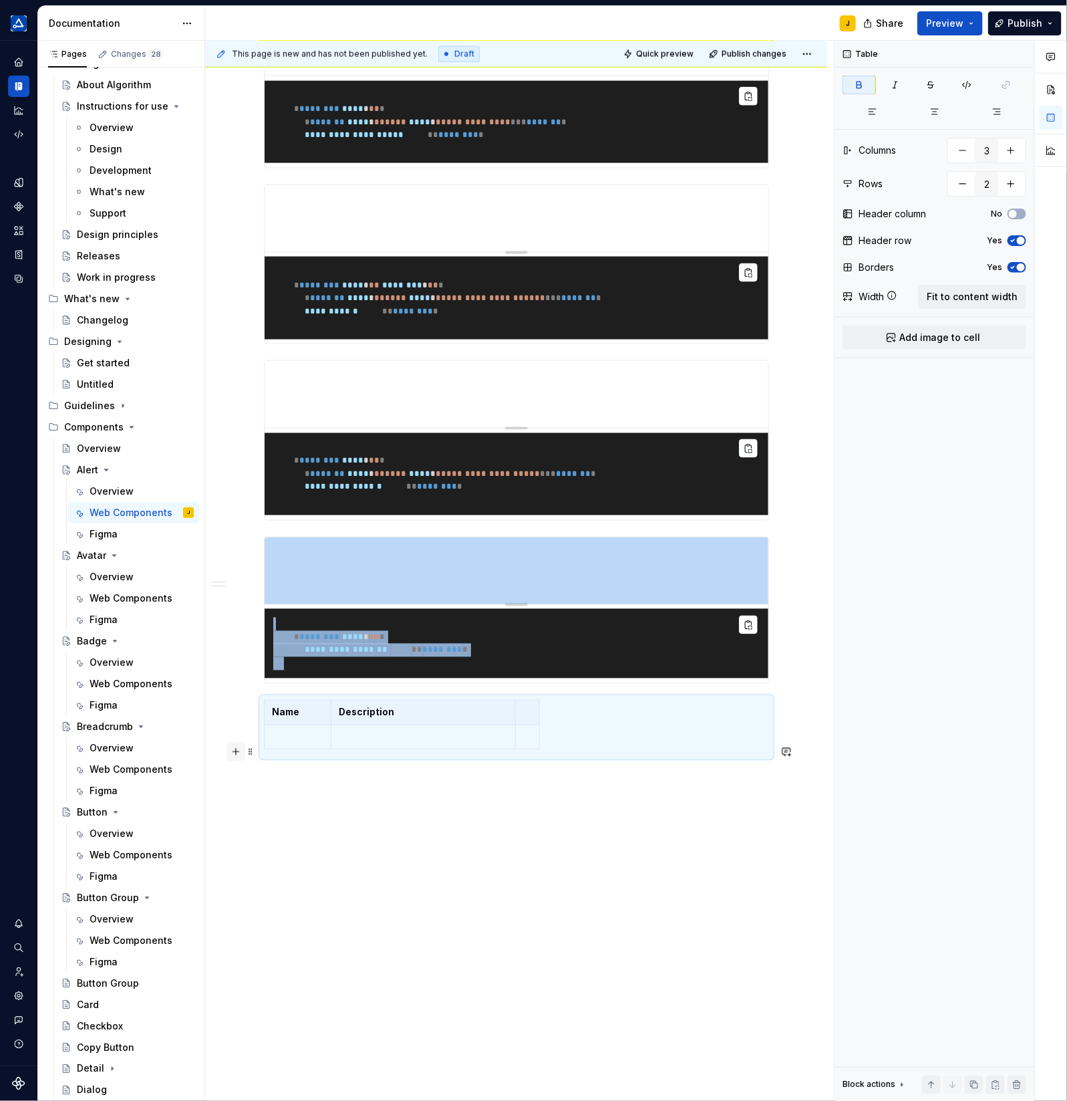
click at [235, 743] on button "button" at bounding box center [236, 752] width 19 height 19
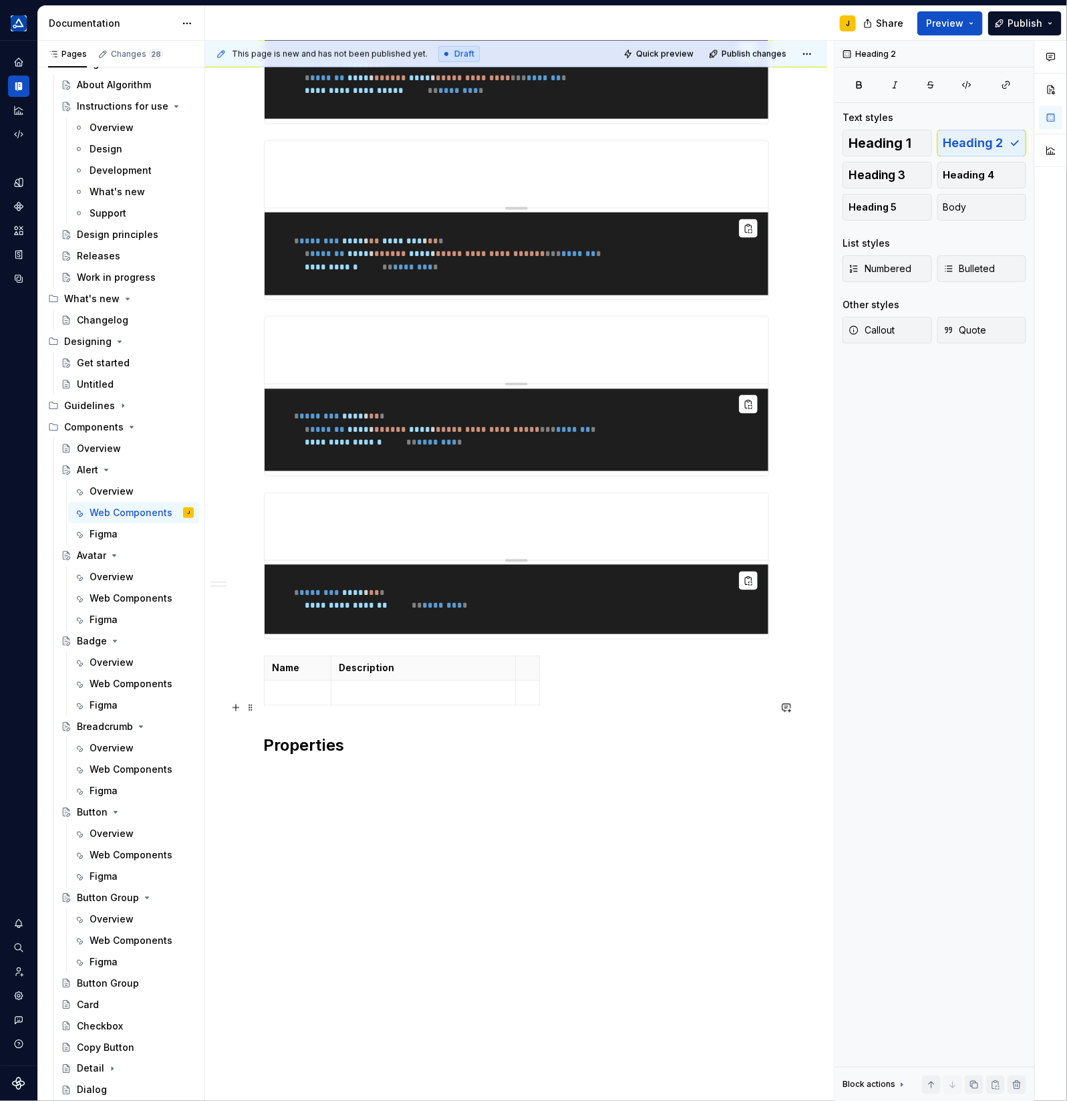
click at [589, 711] on div "Name Description" at bounding box center [516, 683] width 505 height 55
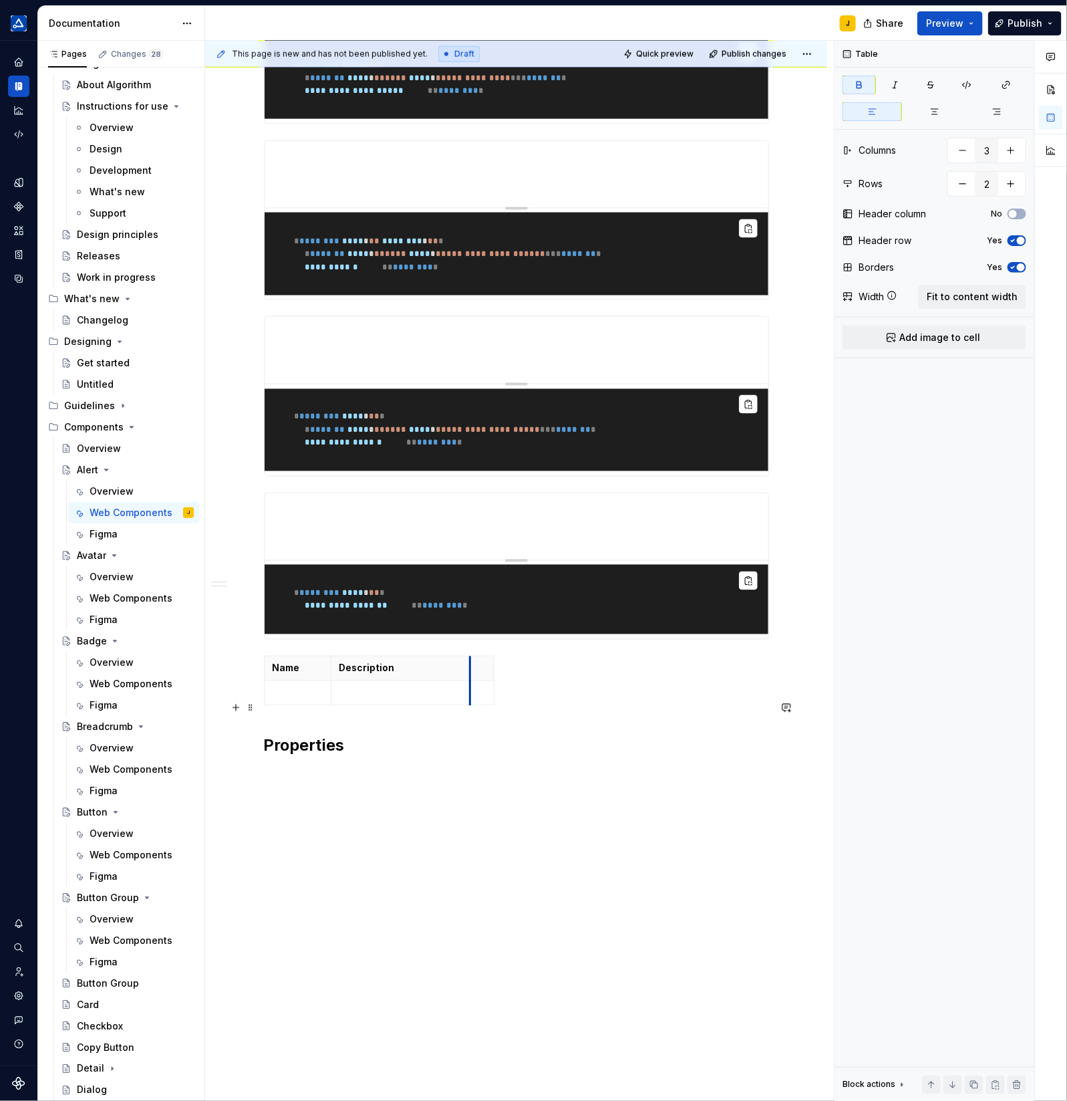
drag, startPoint x: 519, startPoint y: 715, endPoint x: 475, endPoint y: 716, distance: 44.1
click at [475, 680] on th at bounding box center [482, 668] width 24 height 25
click at [376, 700] on p at bounding box center [402, 692] width 124 height 13
click at [298, 700] on p at bounding box center [298, 692] width 50 height 13
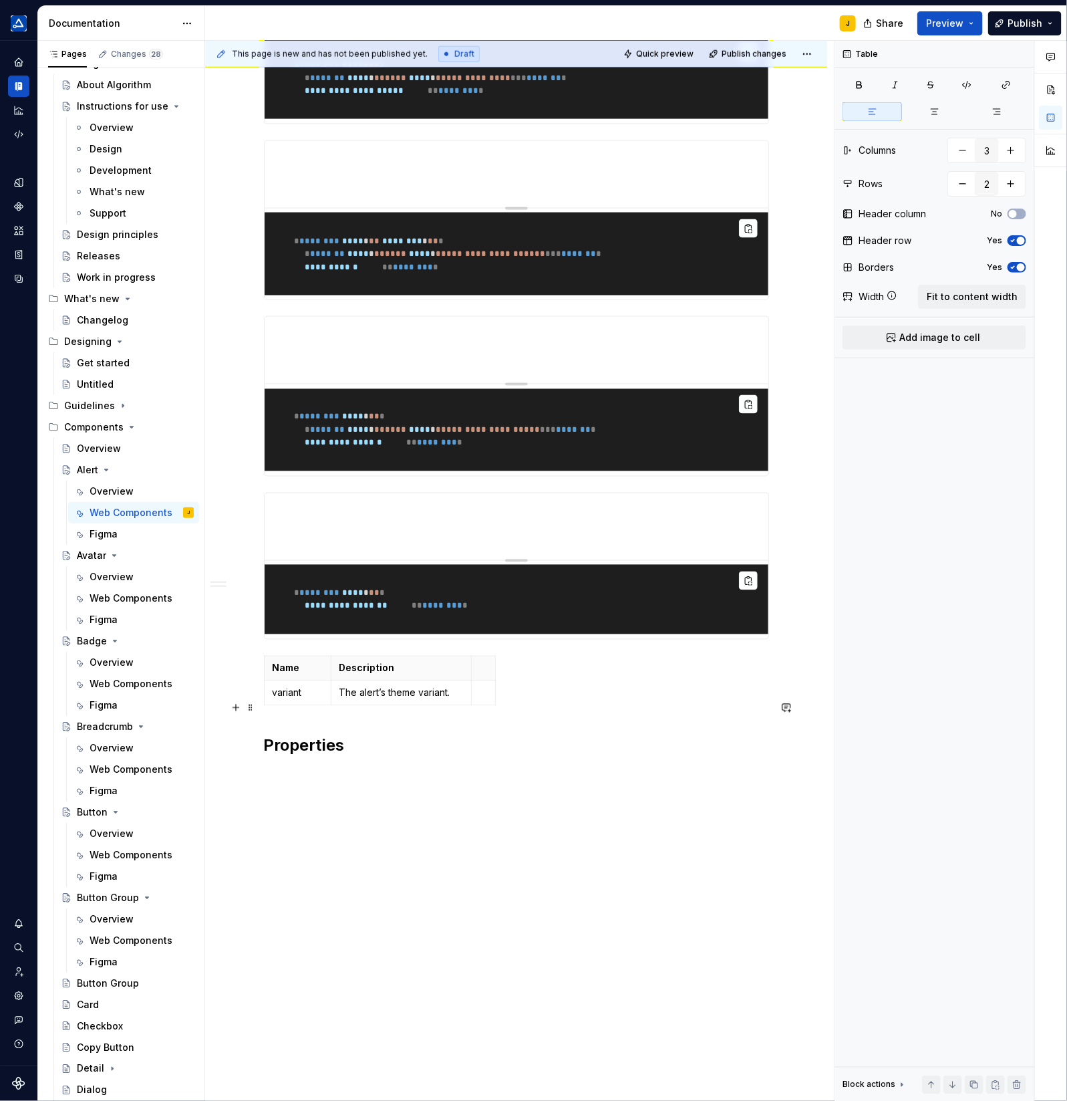
click at [579, 711] on div "Name Description variant The alert’s theme variant." at bounding box center [516, 683] width 505 height 55
click at [497, 723] on icon "button" at bounding box center [498, 725] width 11 height 11
drag, startPoint x: 498, startPoint y: 711, endPoint x: 628, endPoint y: 710, distance: 129.7
drag, startPoint x: 651, startPoint y: 713, endPoint x: 742, endPoint y: 715, distance: 90.9
click at [524, 700] on p at bounding box center [547, 692] width 137 height 13
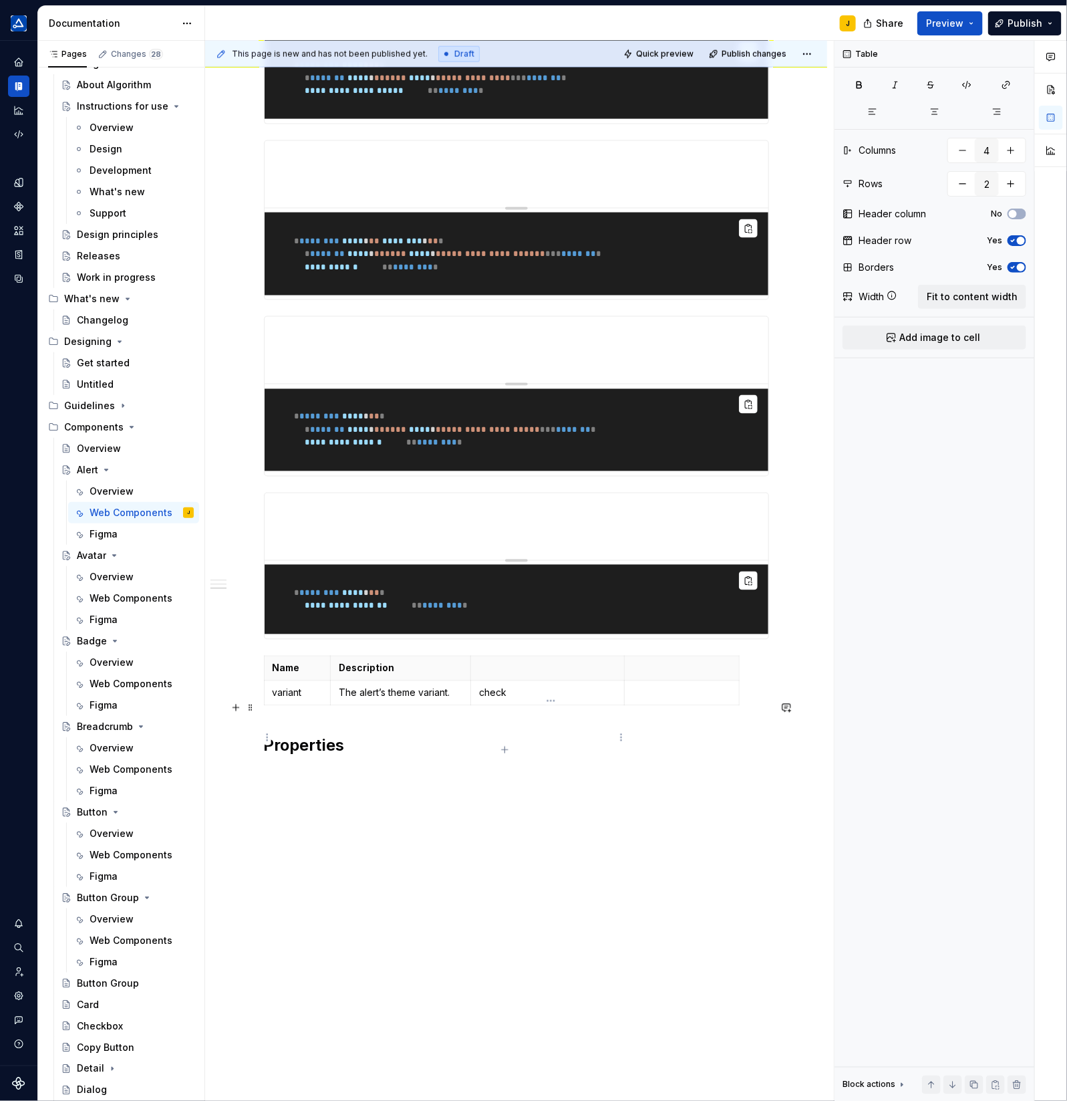
click at [505, 700] on p "check" at bounding box center [547, 692] width 137 height 13
click at [547, 757] on div "**********" at bounding box center [516, 134] width 505 height 1243
click at [557, 675] on p at bounding box center [547, 668] width 137 height 13
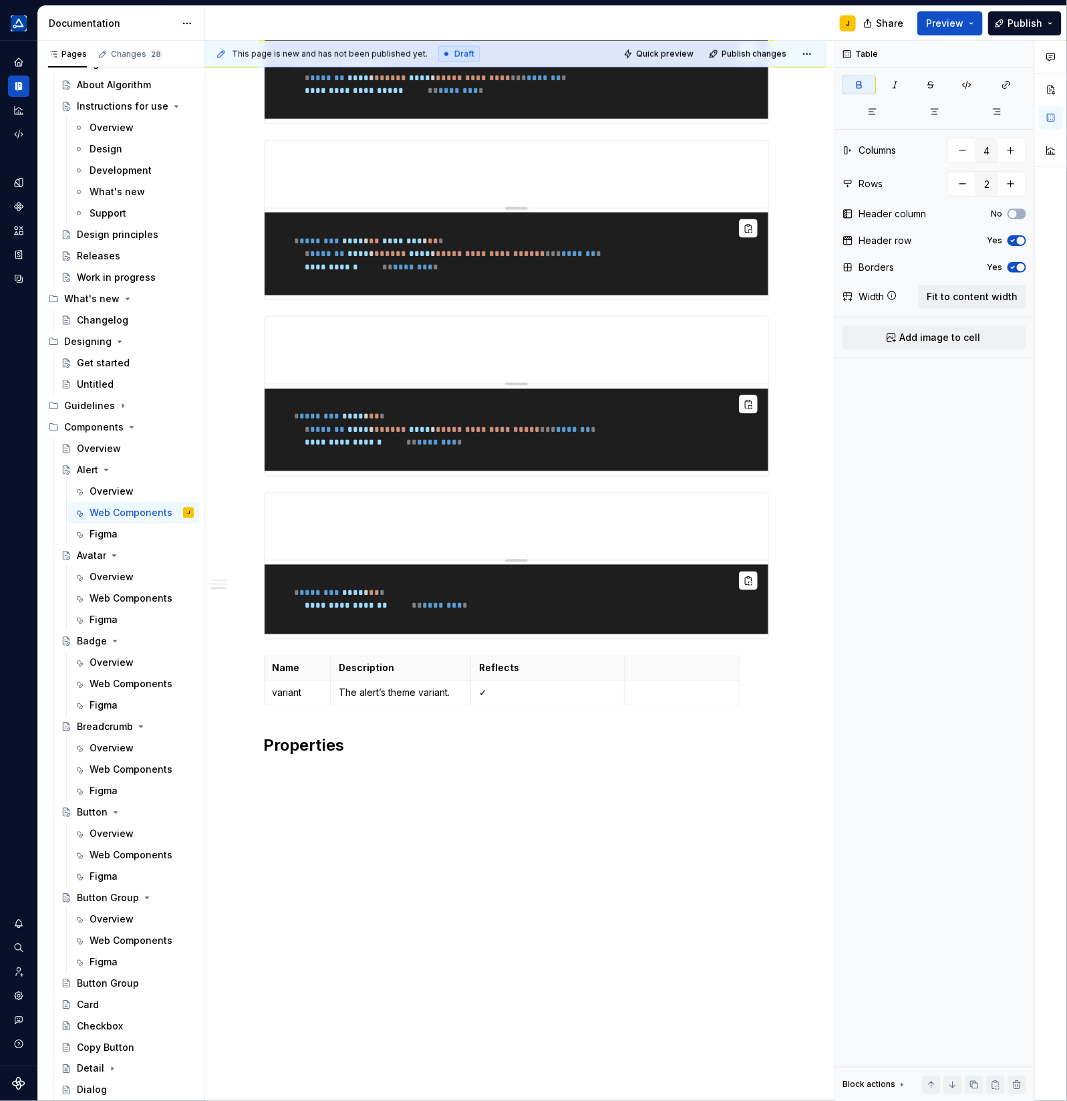
click at [672, 675] on p at bounding box center [682, 668] width 98 height 13
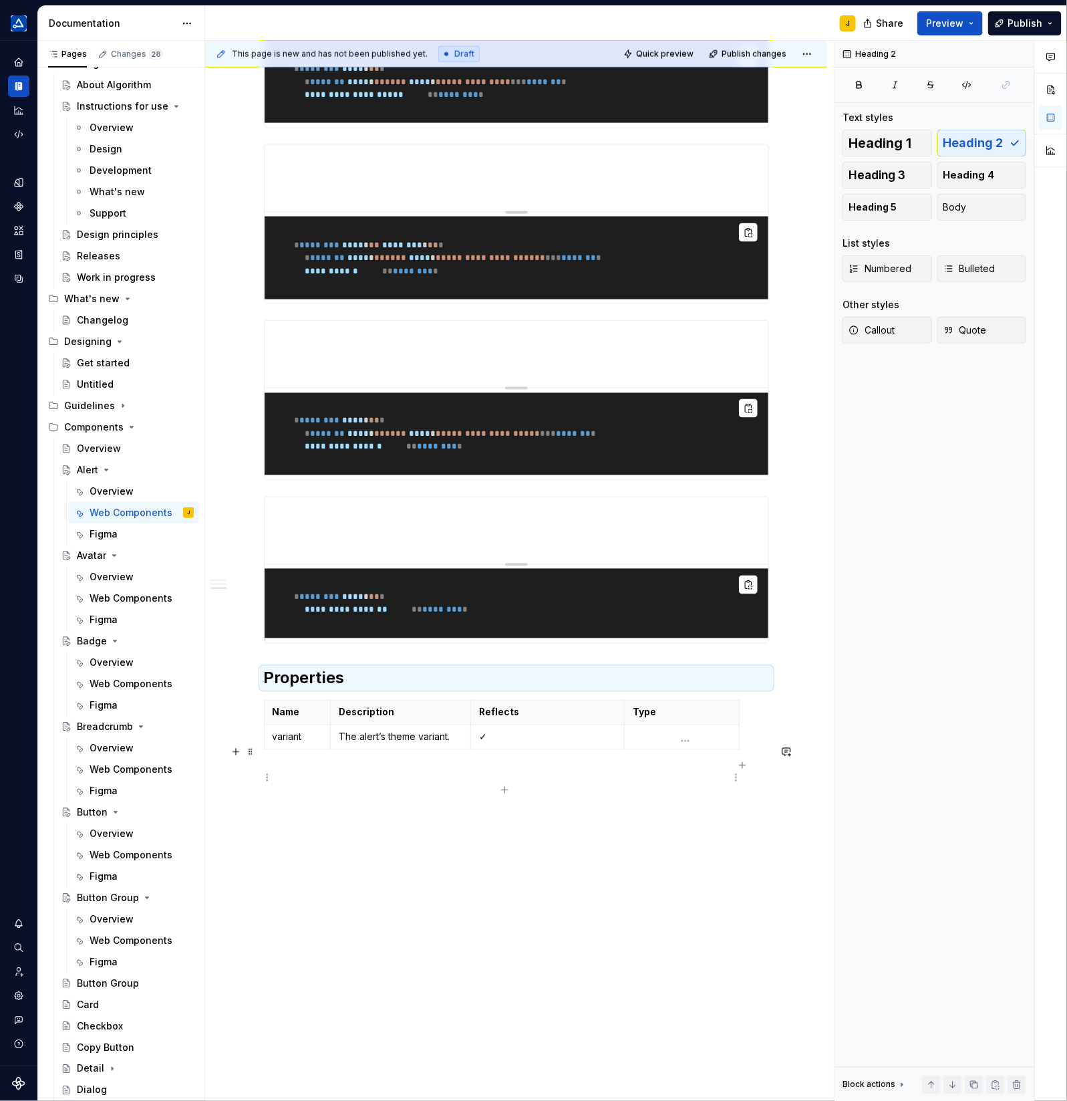
click at [676, 744] on p at bounding box center [682, 737] width 98 height 13
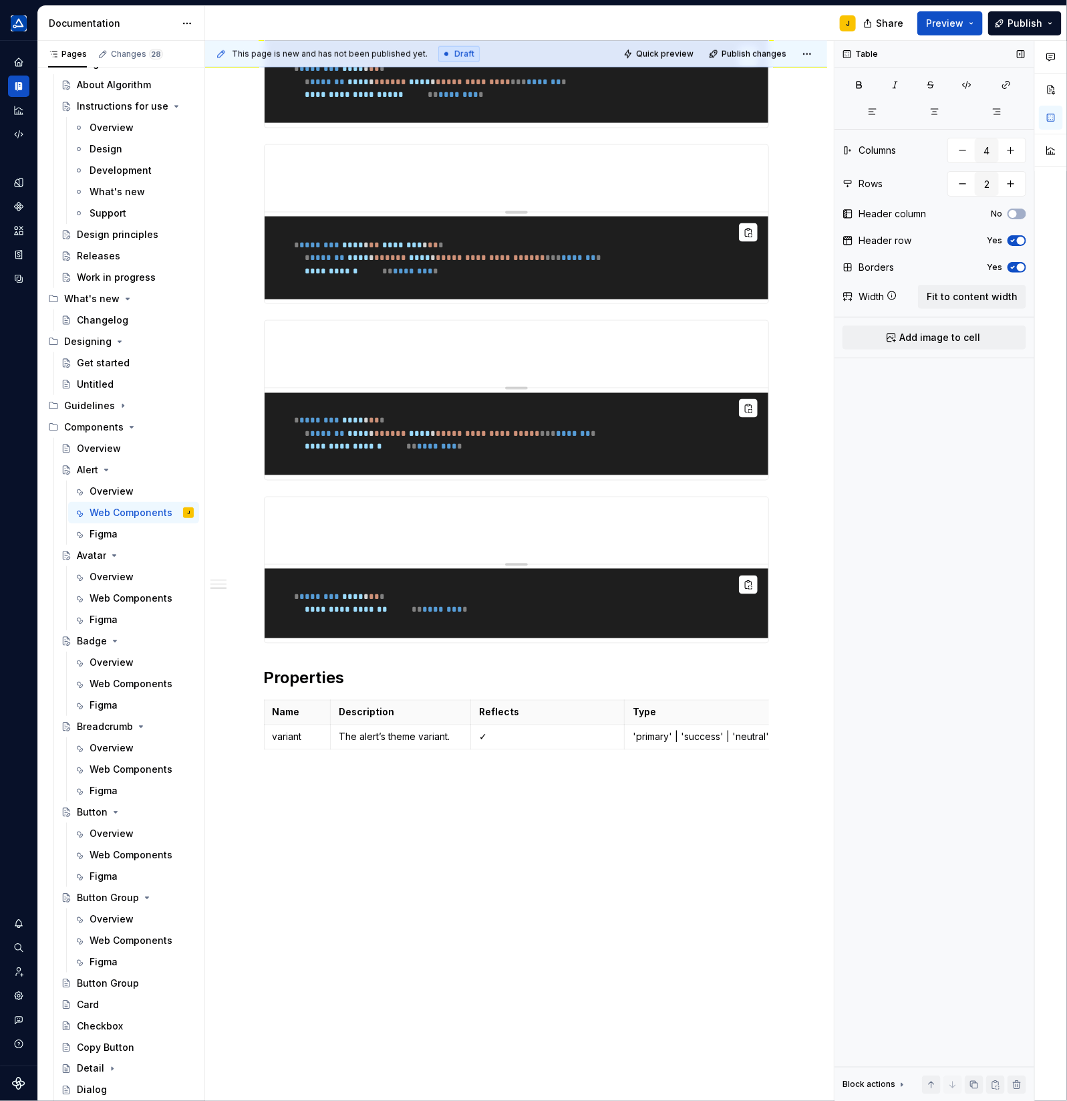
drag, startPoint x: 741, startPoint y: 752, endPoint x: 958, endPoint y: 741, distance: 216.9
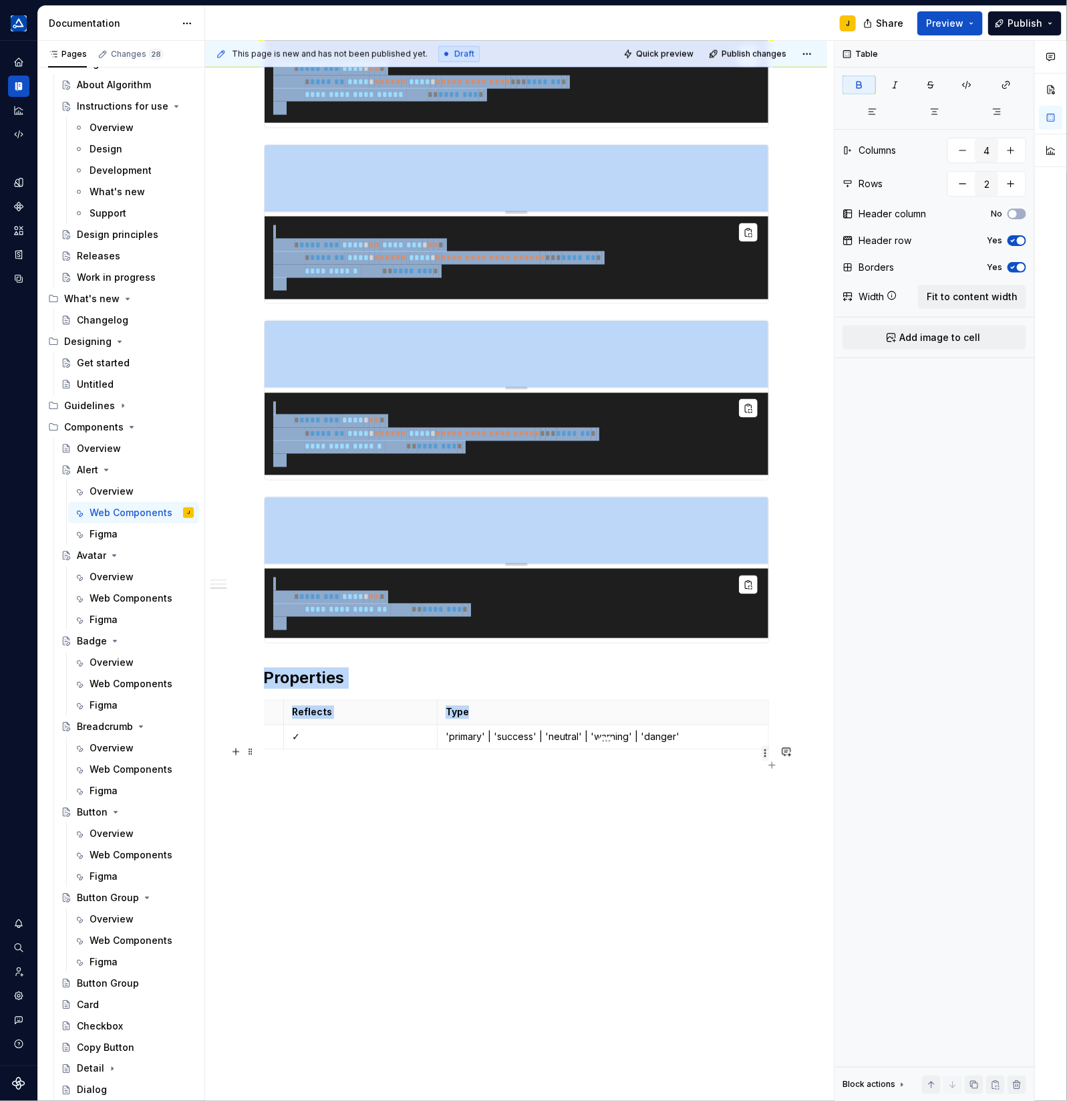
click at [767, 751] on body "TÜV SÜD algorithm J Design system data Documentation J Share Preview Publish Pa…" at bounding box center [533, 550] width 1067 height 1101
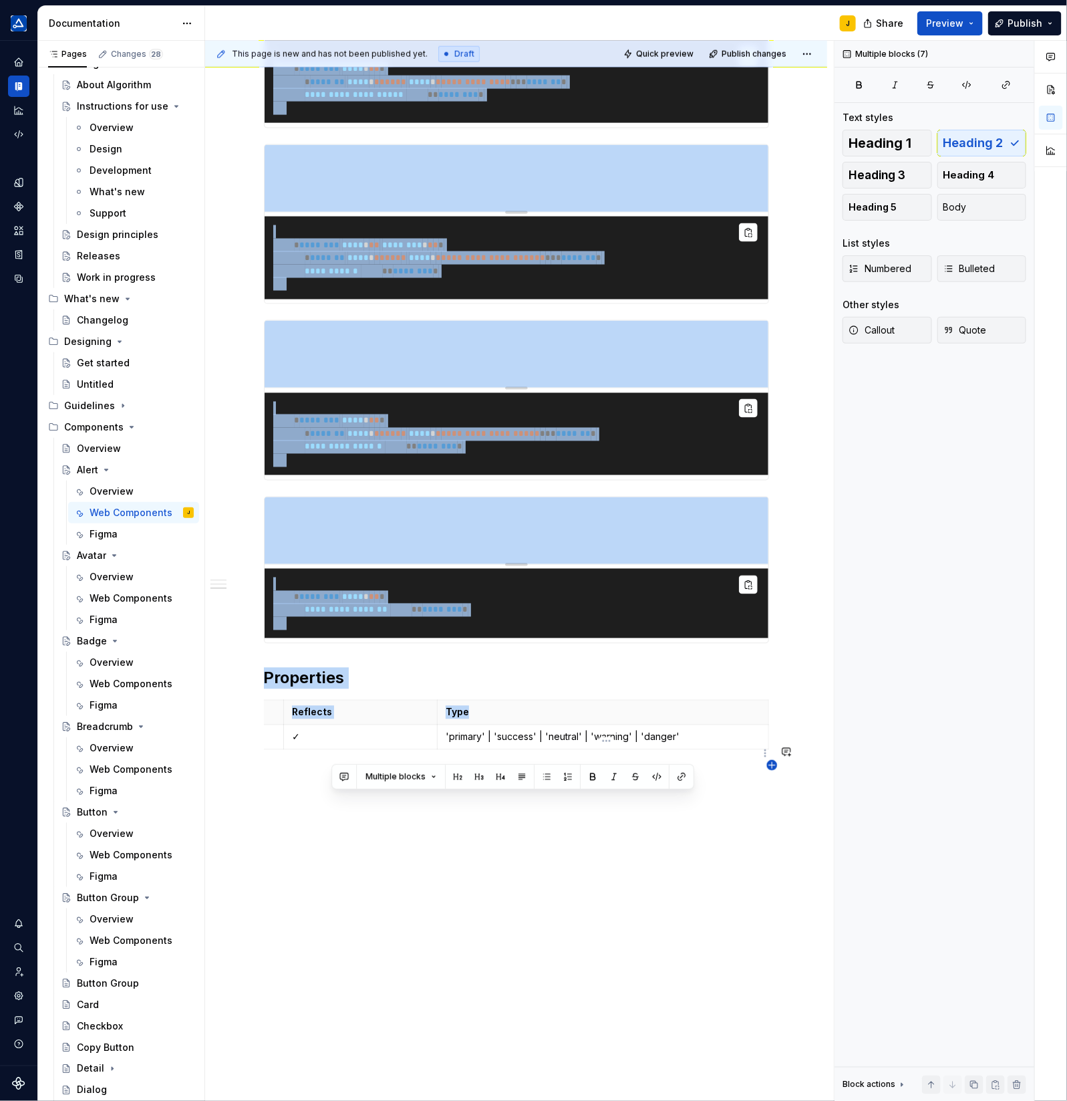
click at [771, 769] on icon "button" at bounding box center [772, 765] width 11 height 11
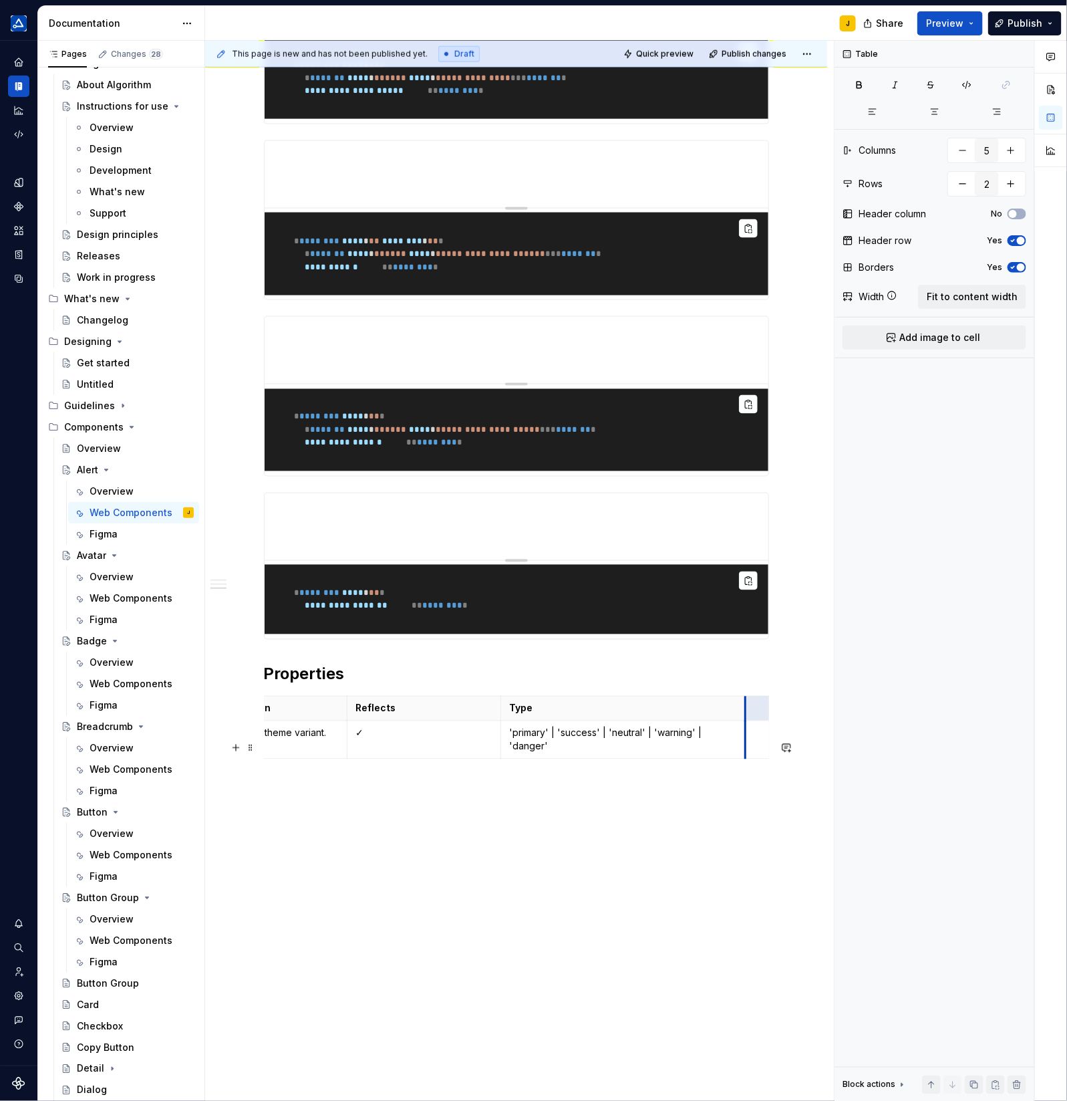
scroll to position [0, 124]
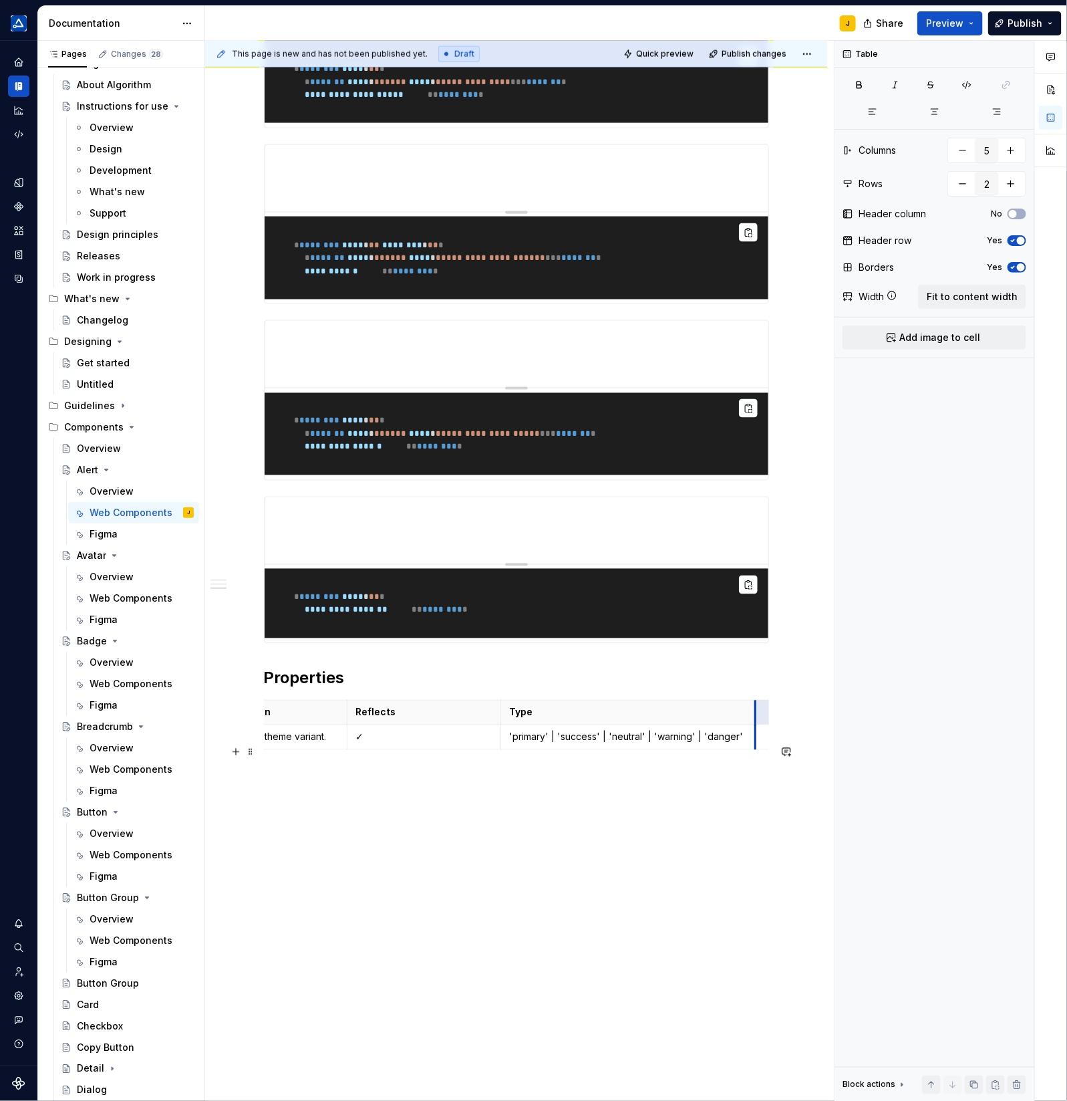
drag, startPoint x: 752, startPoint y: 753, endPoint x: 674, endPoint y: 753, distance: 78.2
click at [763, 725] on th at bounding box center [766, 712] width 24 height 25
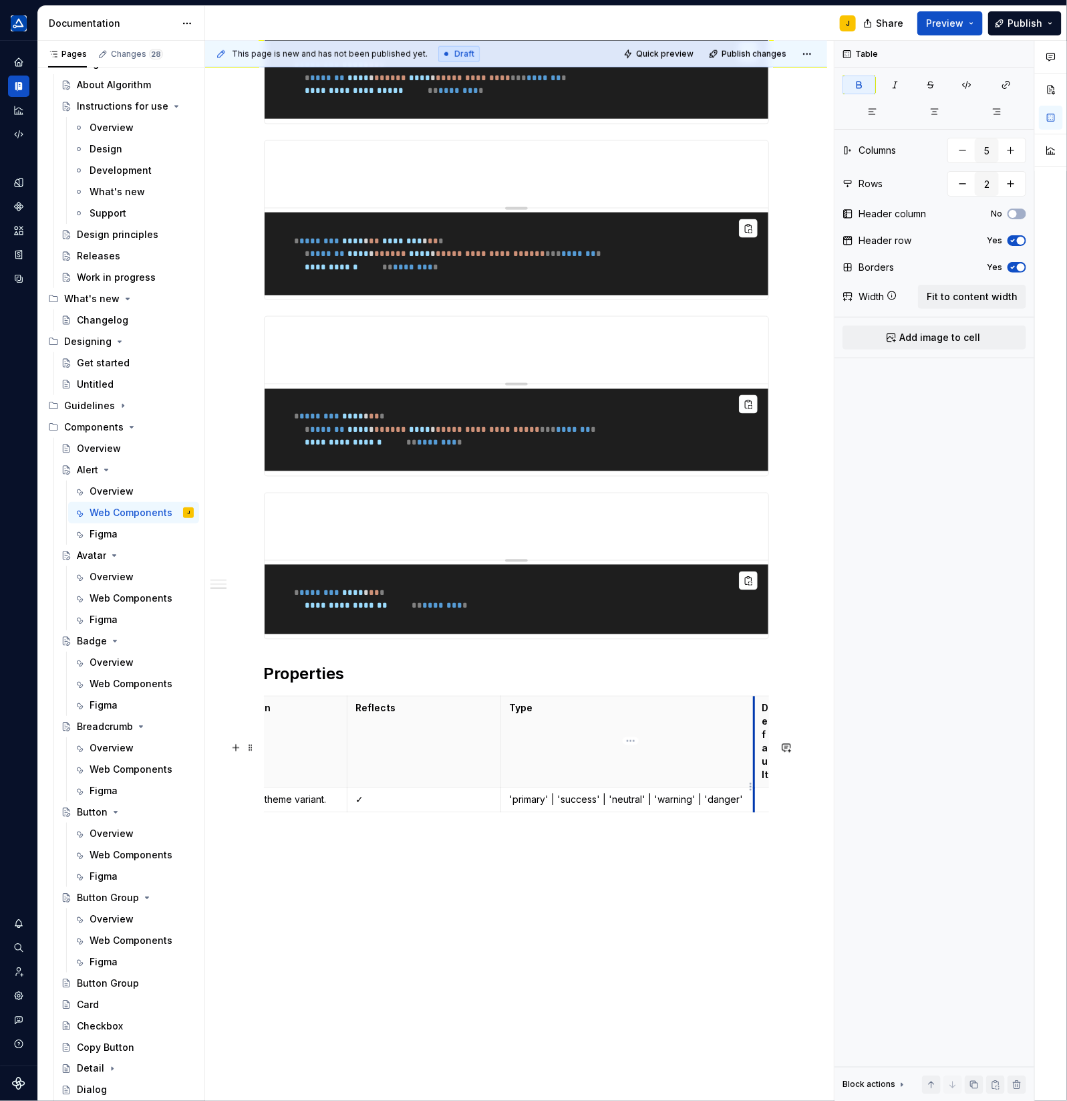
scroll to position [0, 114]
drag, startPoint x: 756, startPoint y: 765, endPoint x: 738, endPoint y: 765, distance: 18.0
drag, startPoint x: 770, startPoint y: 763, endPoint x: 875, endPoint y: 749, distance: 105.9
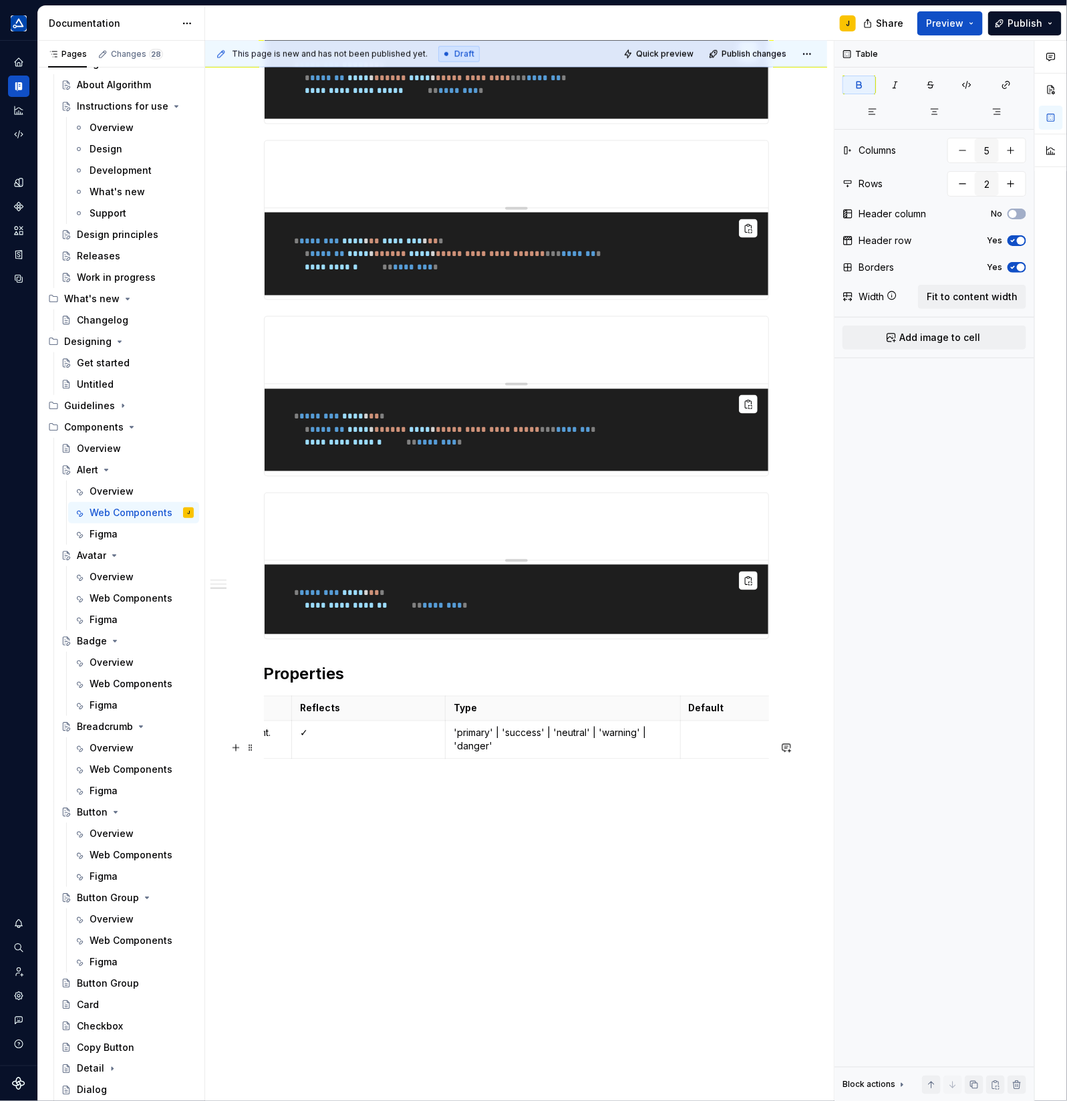
scroll to position [0, 219]
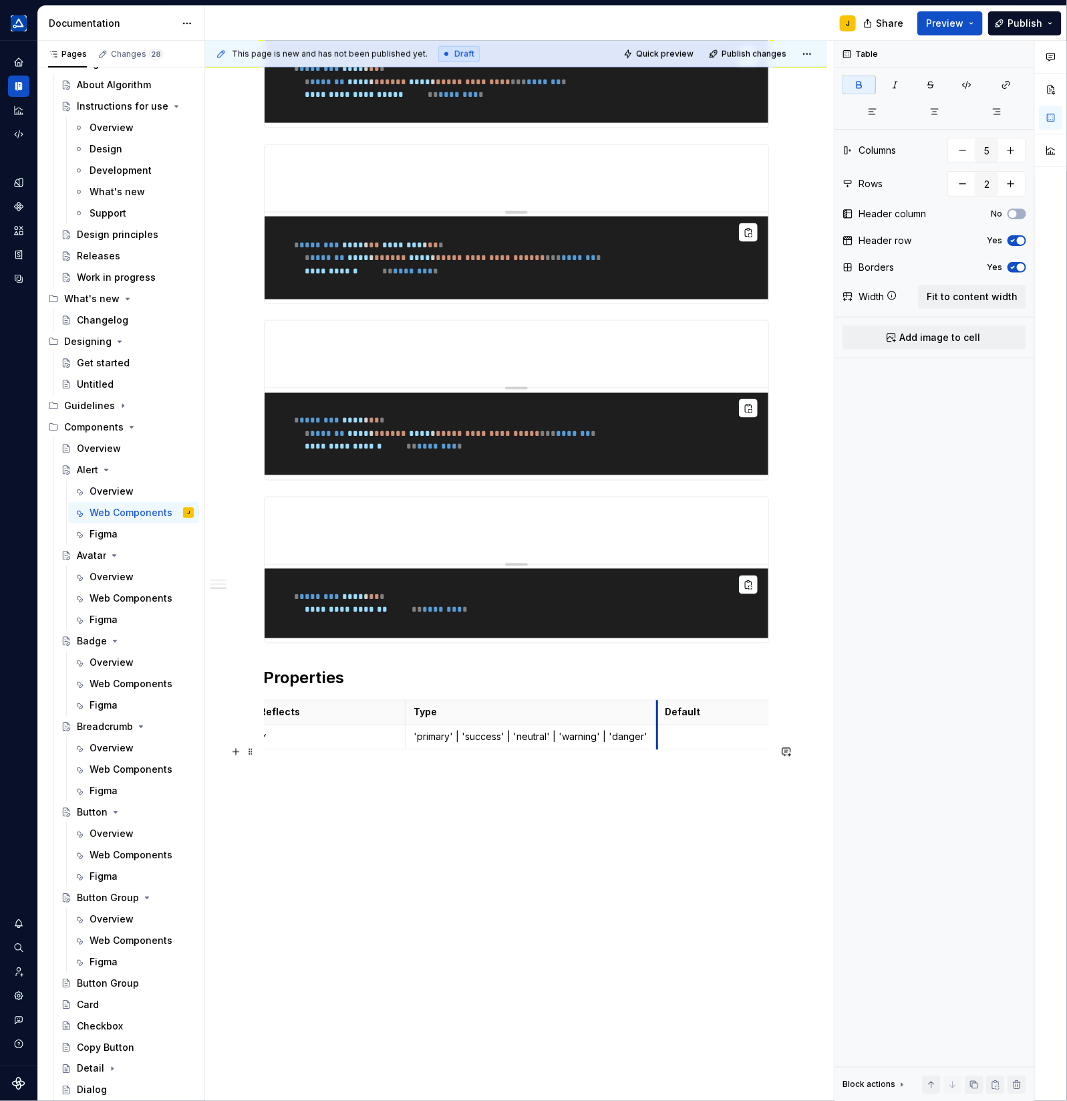
drag, startPoint x: 643, startPoint y: 754, endPoint x: 660, endPoint y: 754, distance: 16.7
click at [712, 744] on p at bounding box center [722, 737] width 112 height 13
click at [680, 830] on div "**********" at bounding box center [516, 293] width 622 height 1616
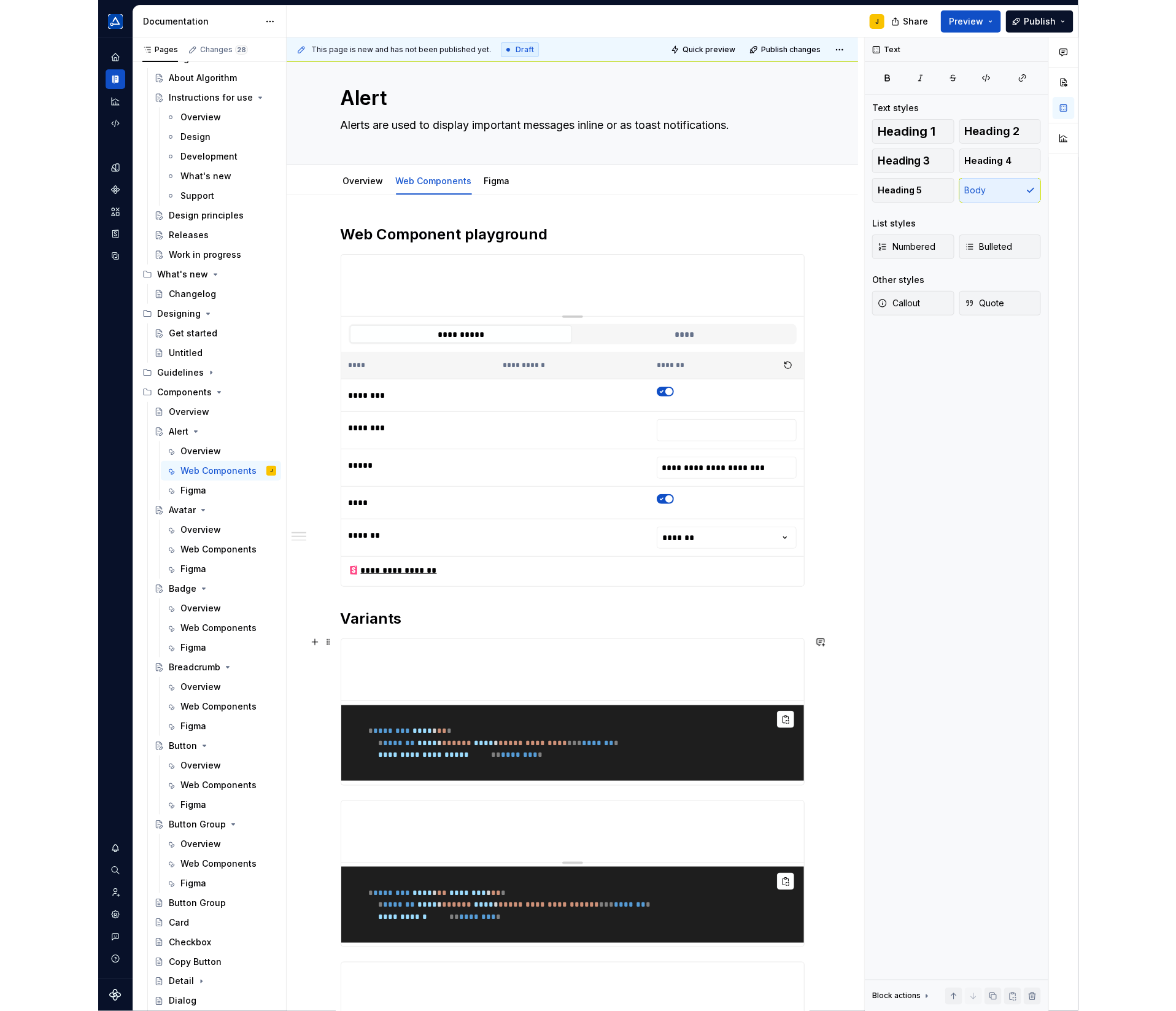
scroll to position [0, 0]
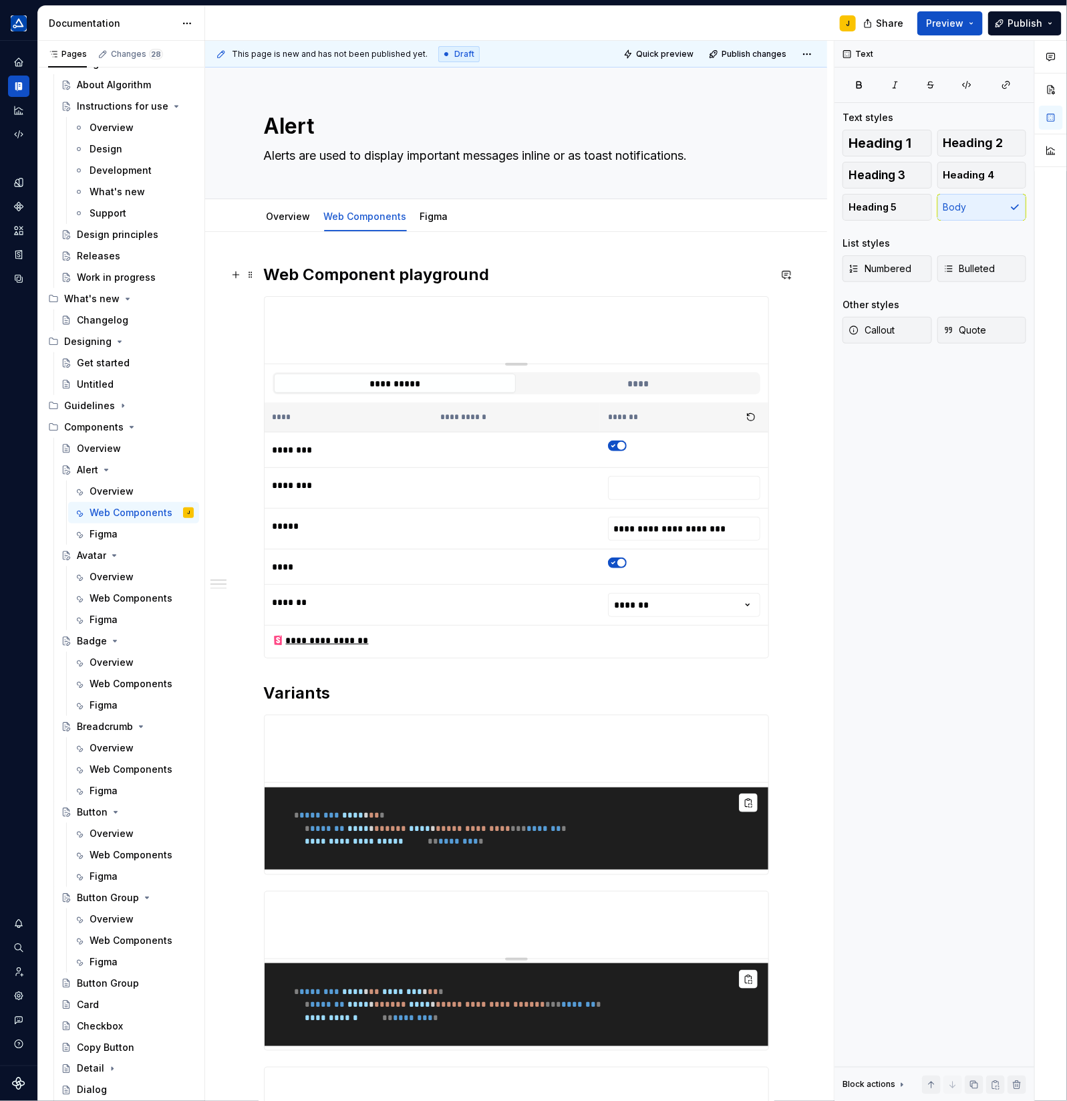
click at [409, 271] on h2 "Web Component playground" at bounding box center [516, 274] width 505 height 21
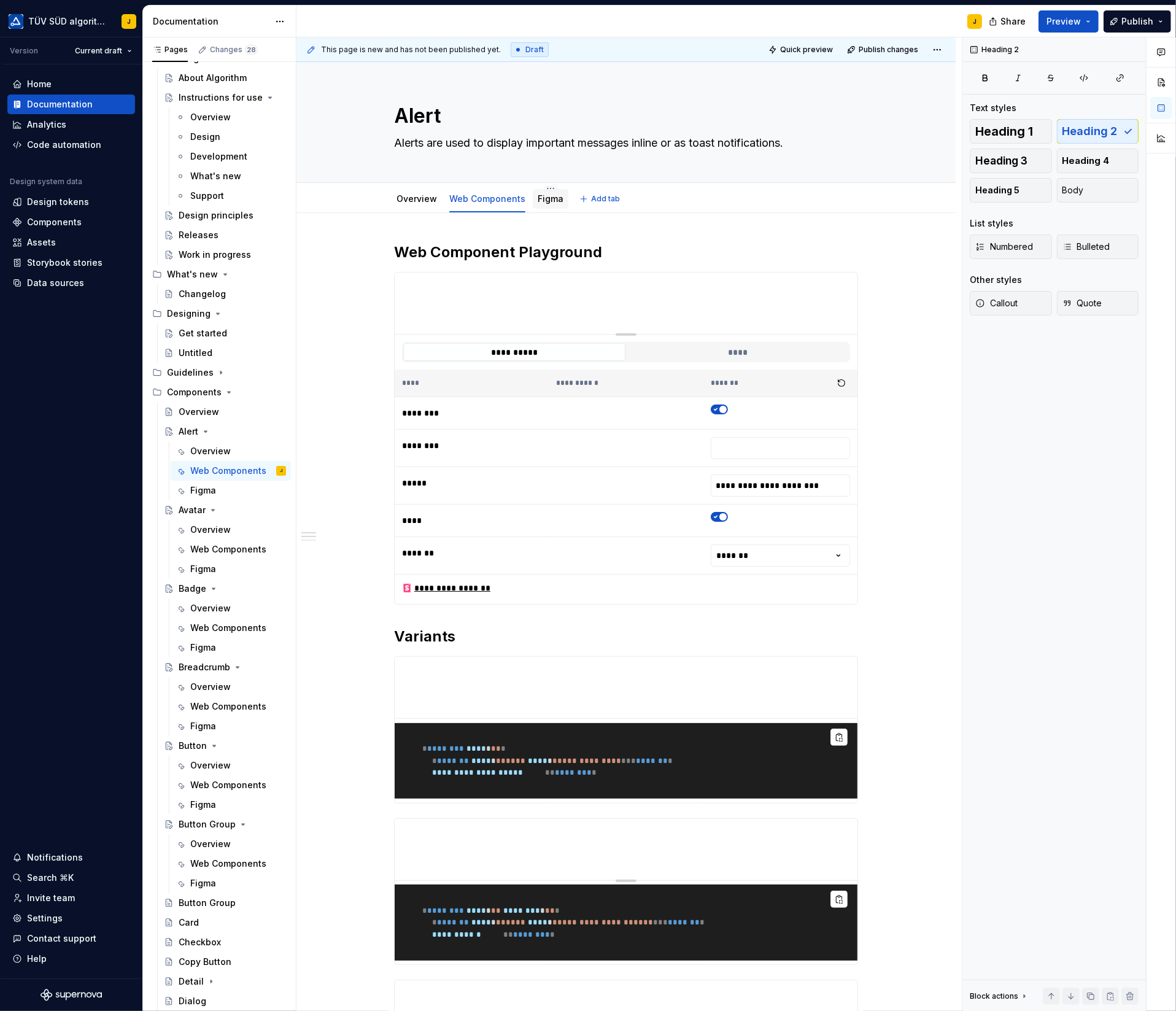
click at [549, 196] on link "Figma" at bounding box center [551, 198] width 26 height 10
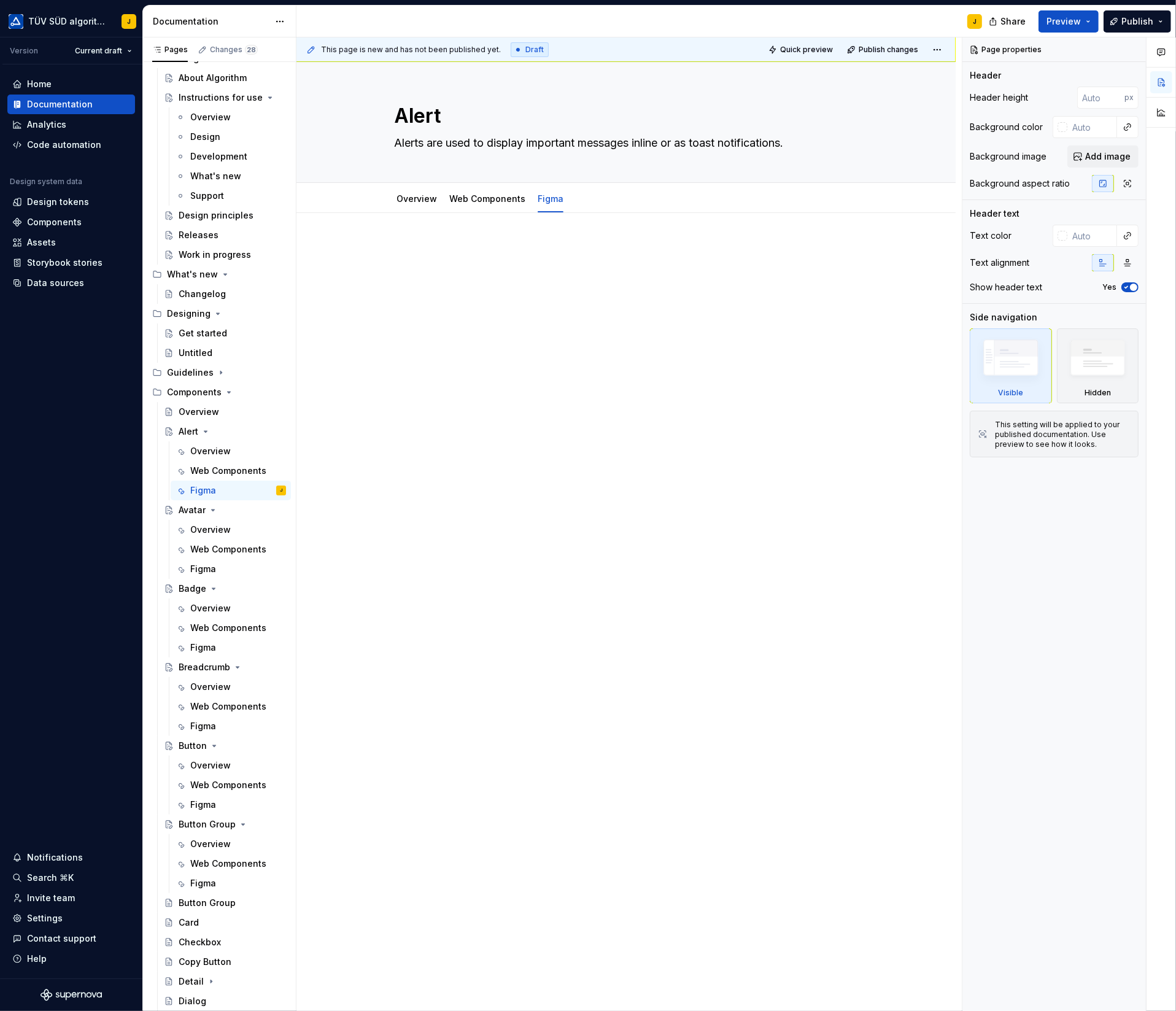
click at [471, 246] on p at bounding box center [625, 250] width 464 height 15
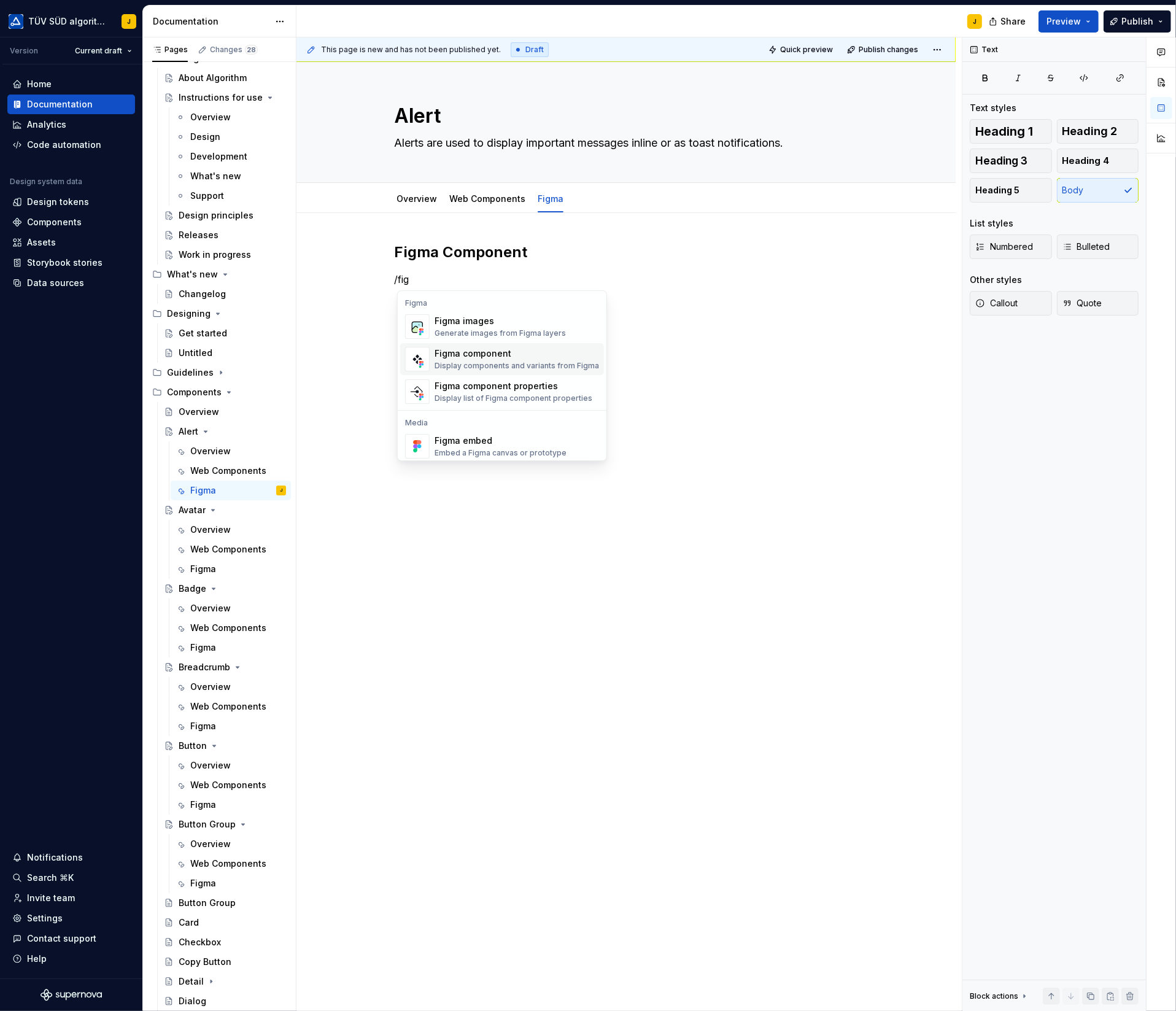
click at [476, 357] on div "Figma component" at bounding box center [516, 353] width 164 height 12
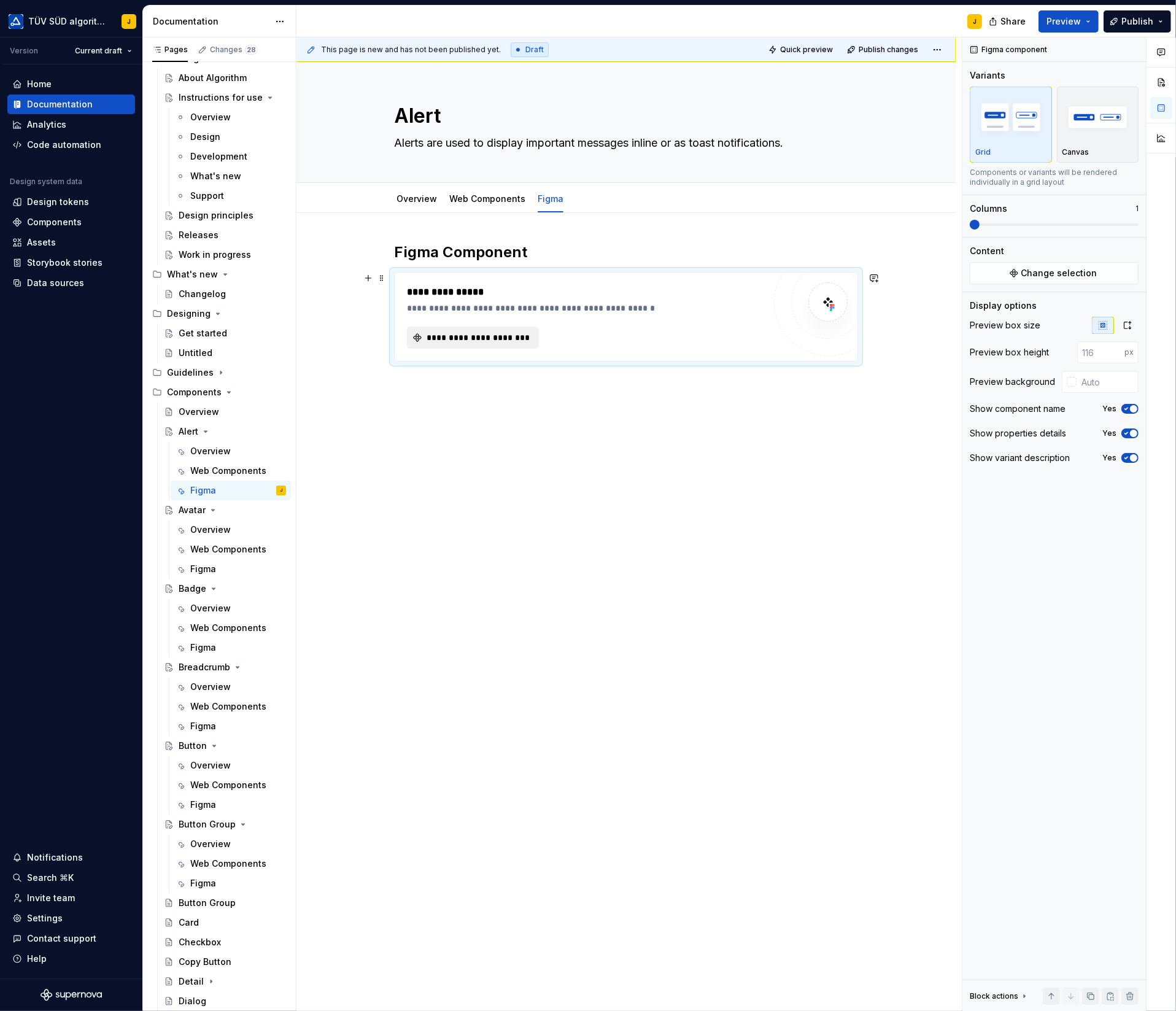
click at [484, 336] on span "**********" at bounding box center [478, 337] width 106 height 12
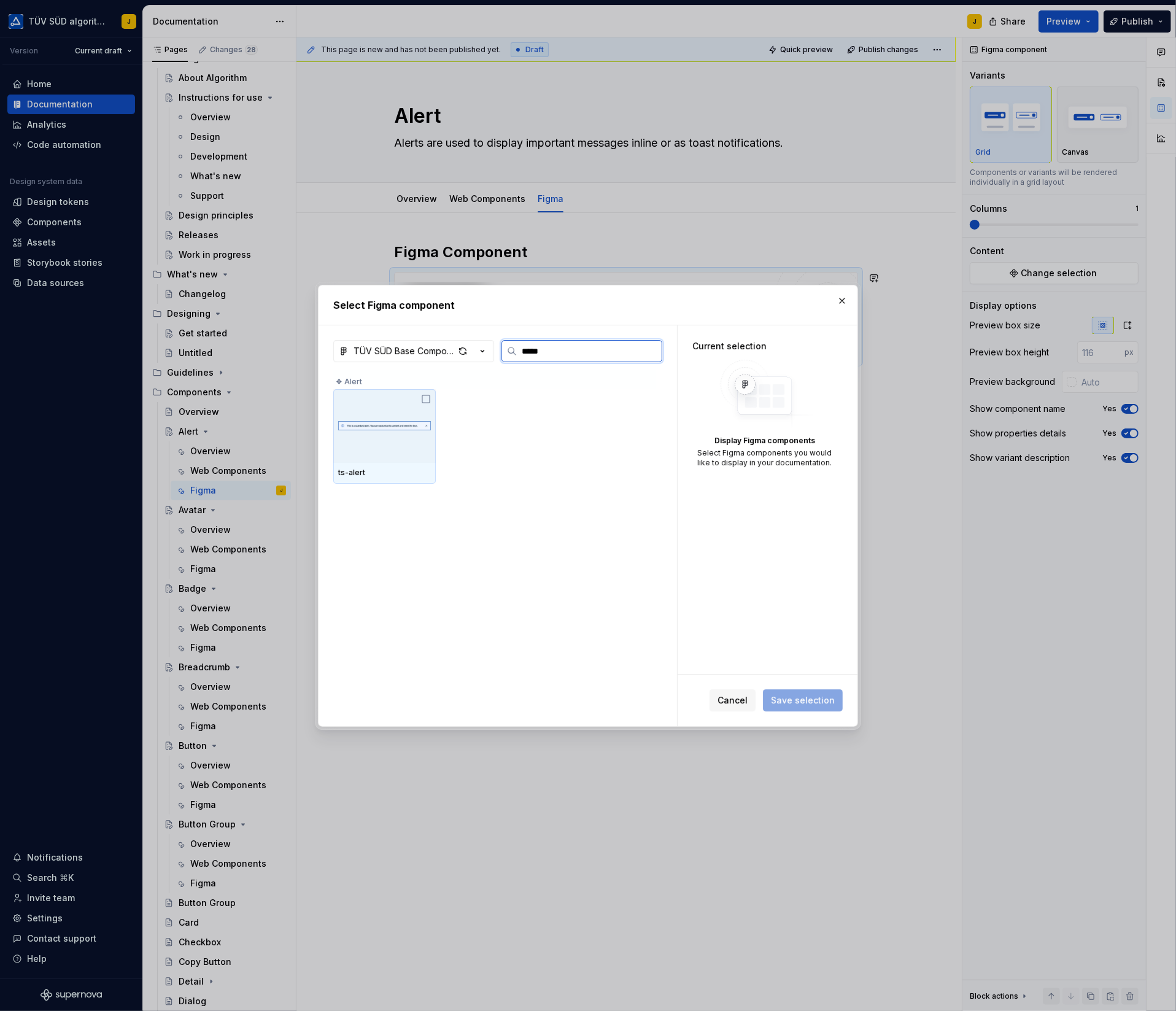
click at [404, 419] on img at bounding box center [384, 426] width 93 height 37
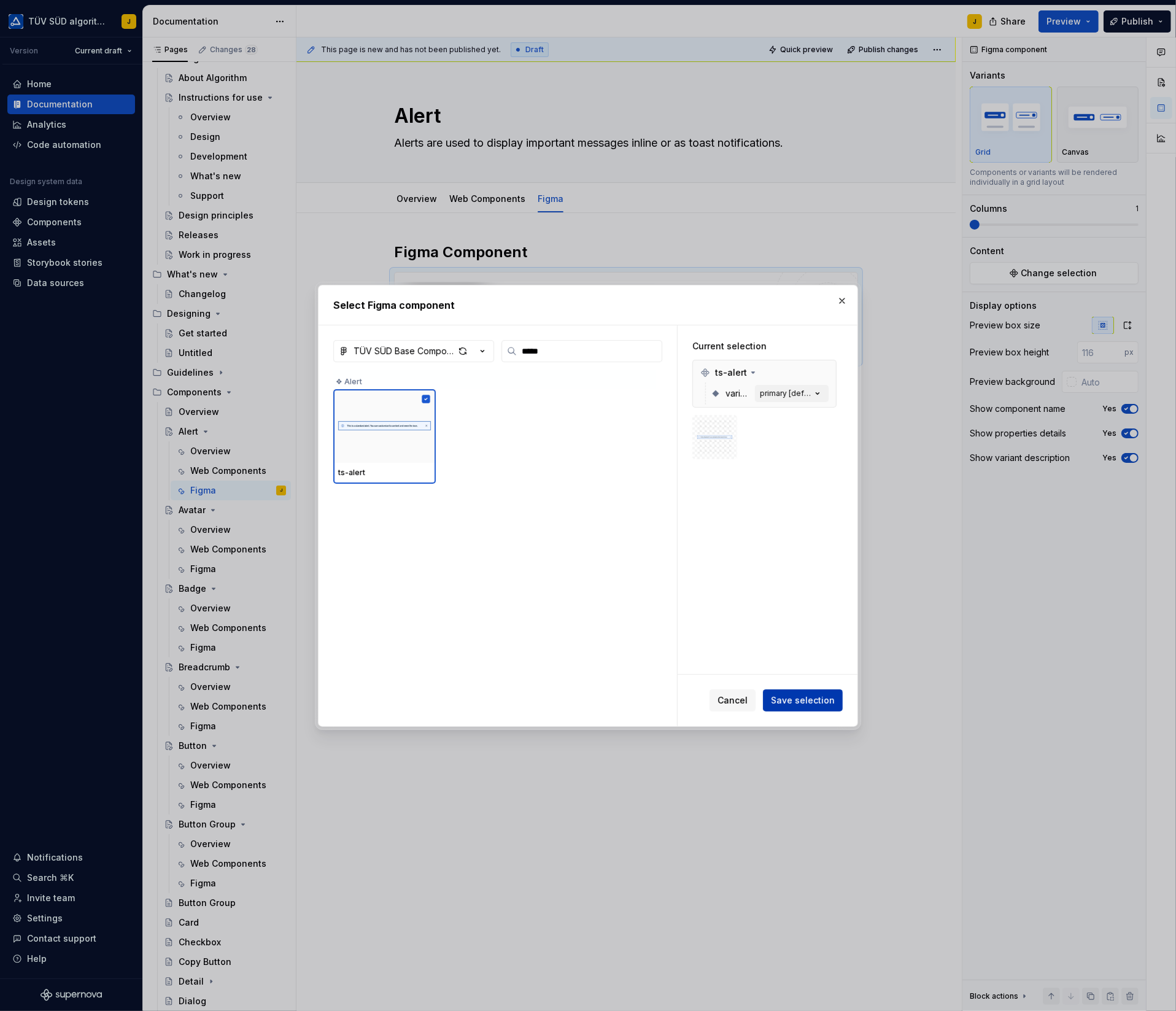
click at [803, 697] on span "Save selection" at bounding box center [803, 700] width 64 height 12
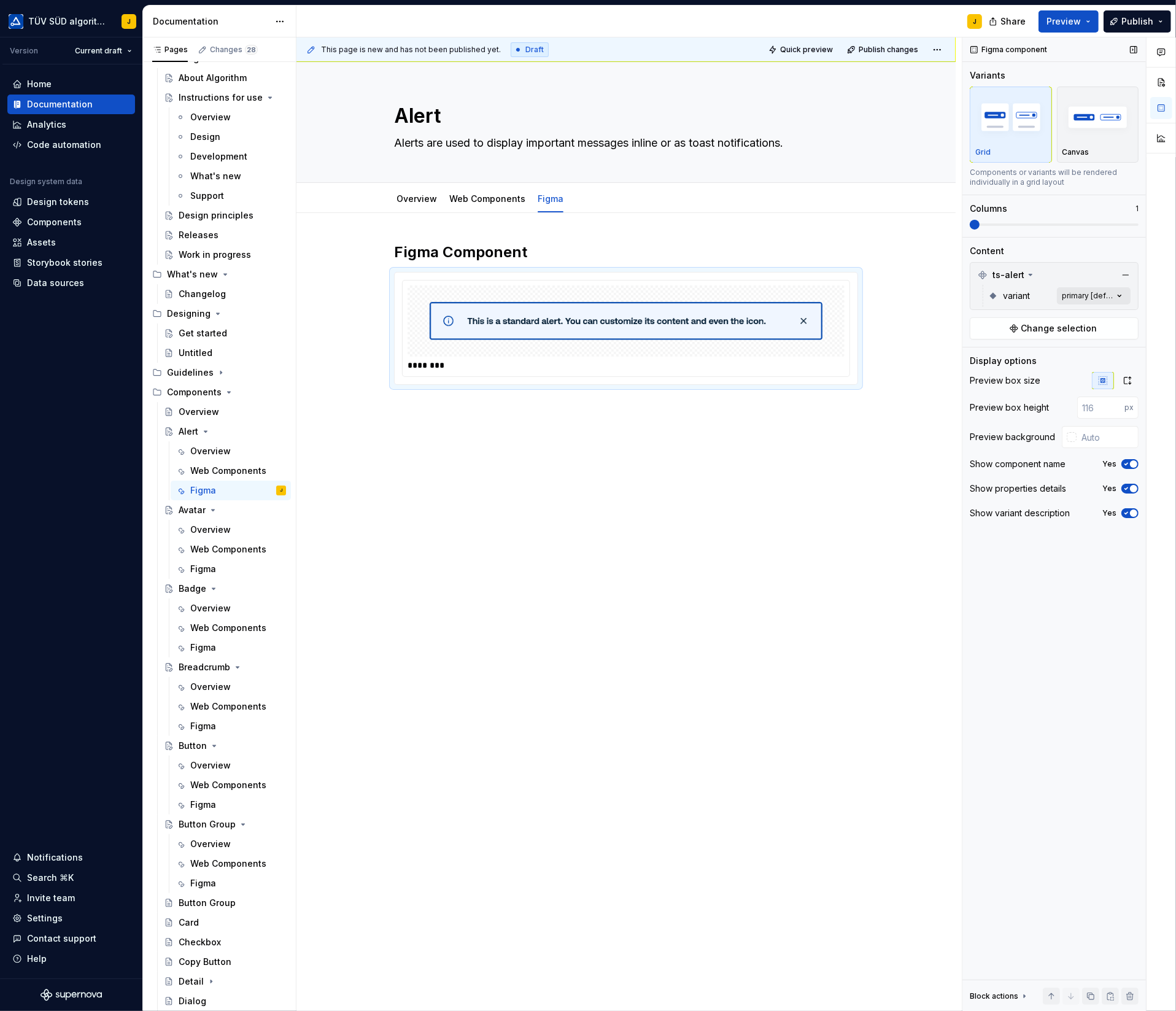
click at [1121, 292] on div "Comments Open comments No comments yet Select ‘Comment’ from the block context …" at bounding box center [1069, 524] width 214 height 974
click at [1114, 318] on span "button" at bounding box center [1112, 316] width 7 height 7
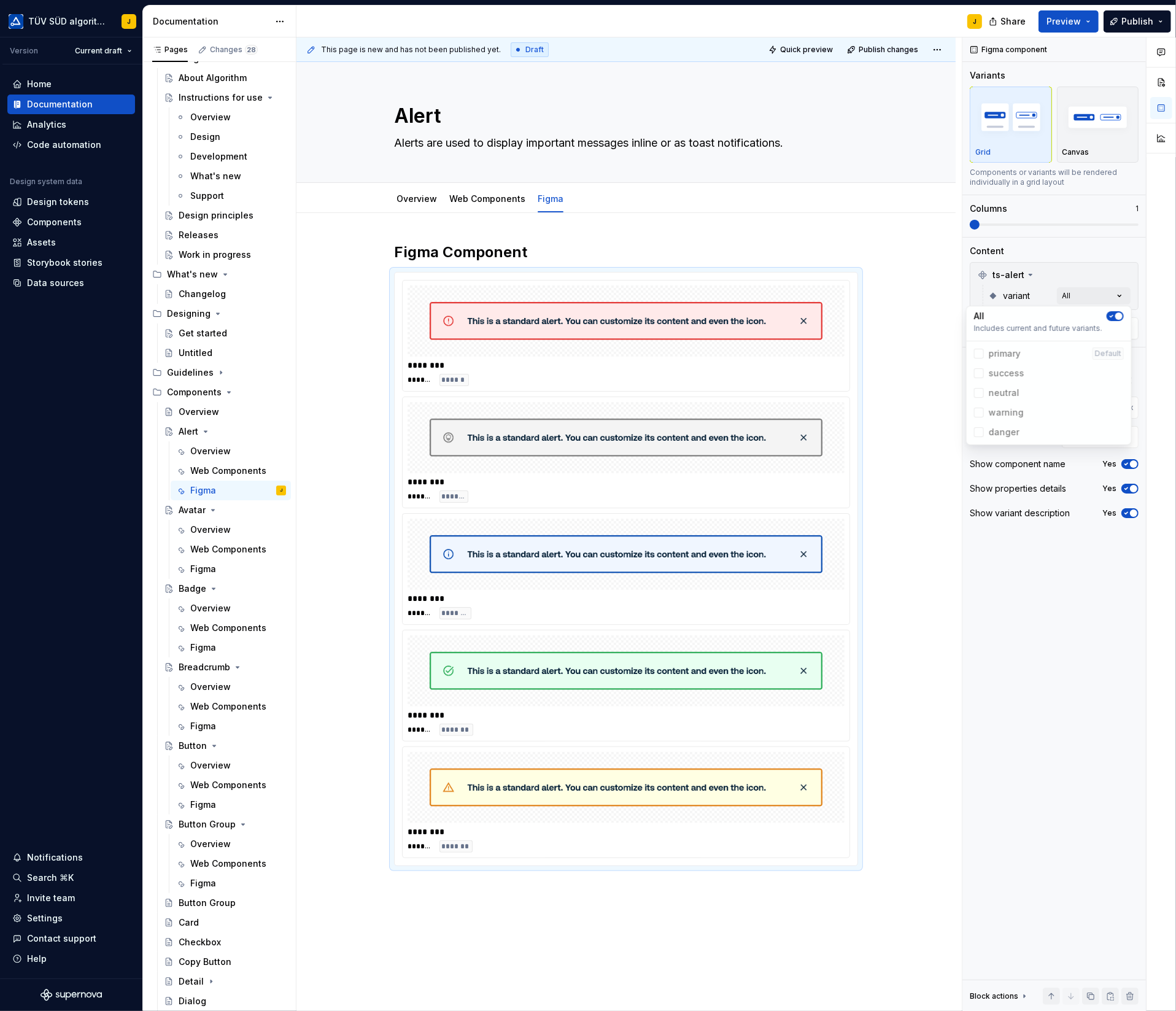
click at [1040, 562] on div "Comments Open comments No comments yet Select ‘Comment’ from the block context …" at bounding box center [1069, 524] width 214 height 974
click at [1126, 484] on button "Yes" at bounding box center [1129, 489] width 17 height 10
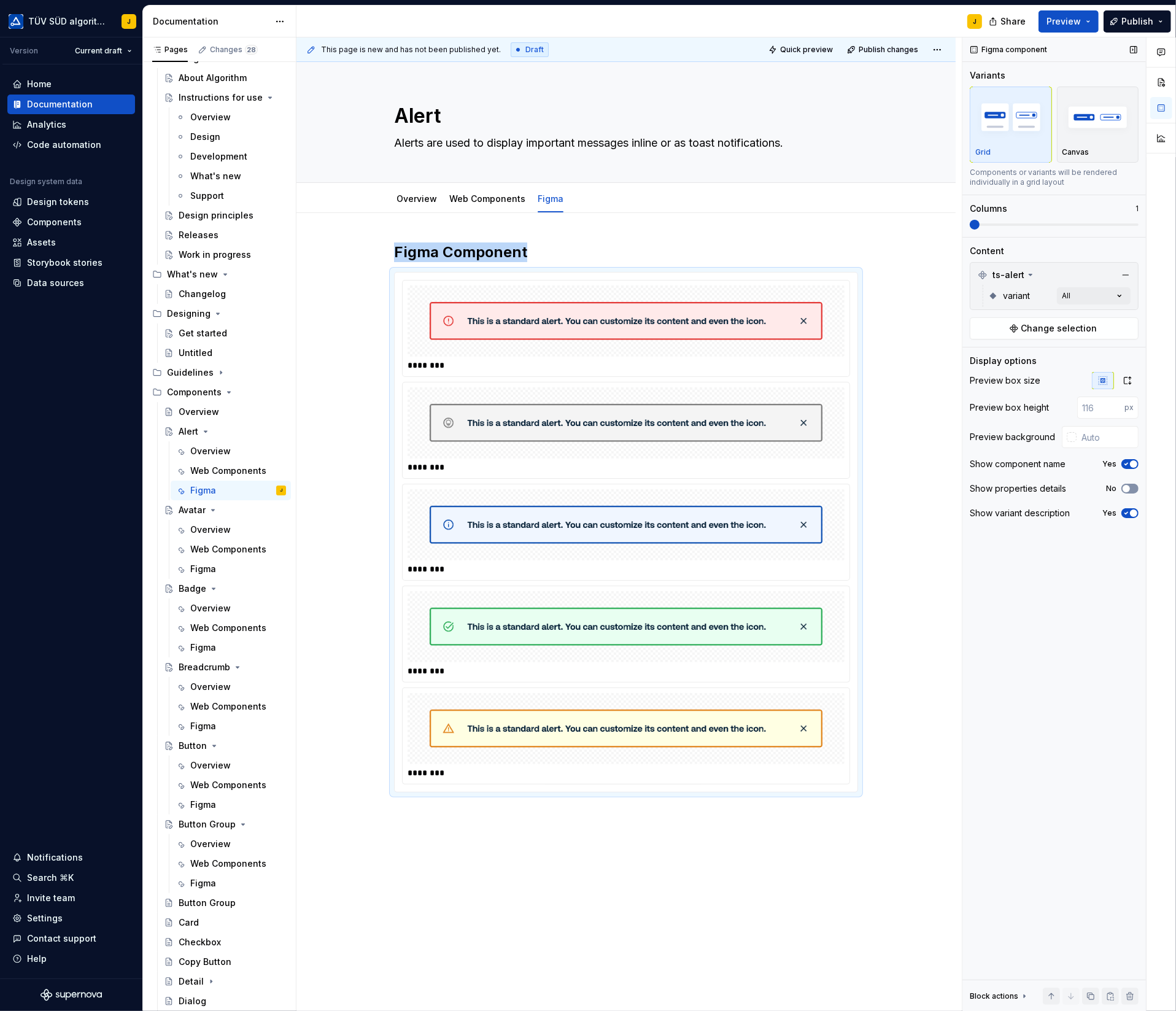
click at [1126, 484] on button "No" at bounding box center [1129, 489] width 17 height 10
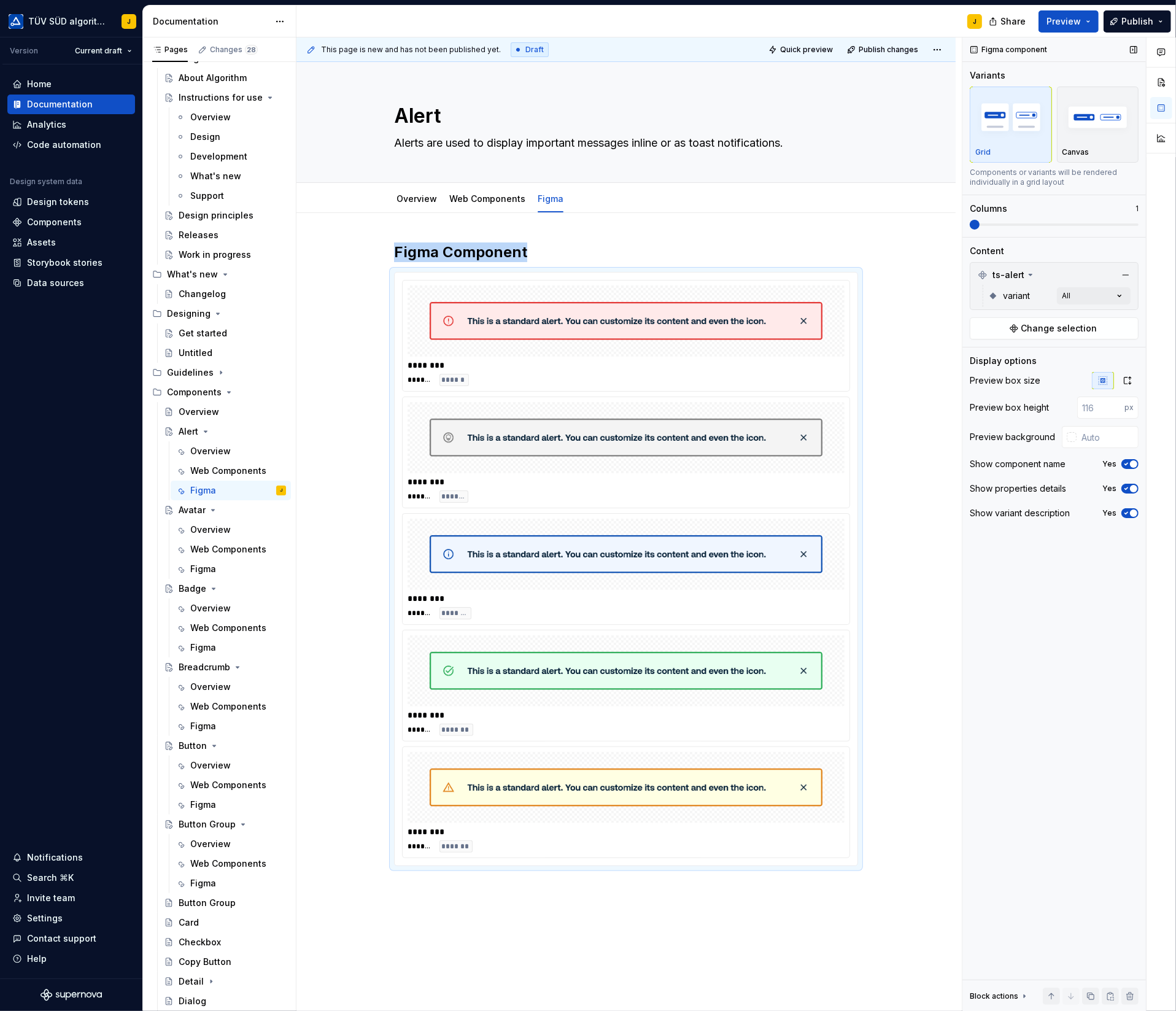
click at [1127, 464] on icon "button" at bounding box center [1126, 465] width 3 height 2
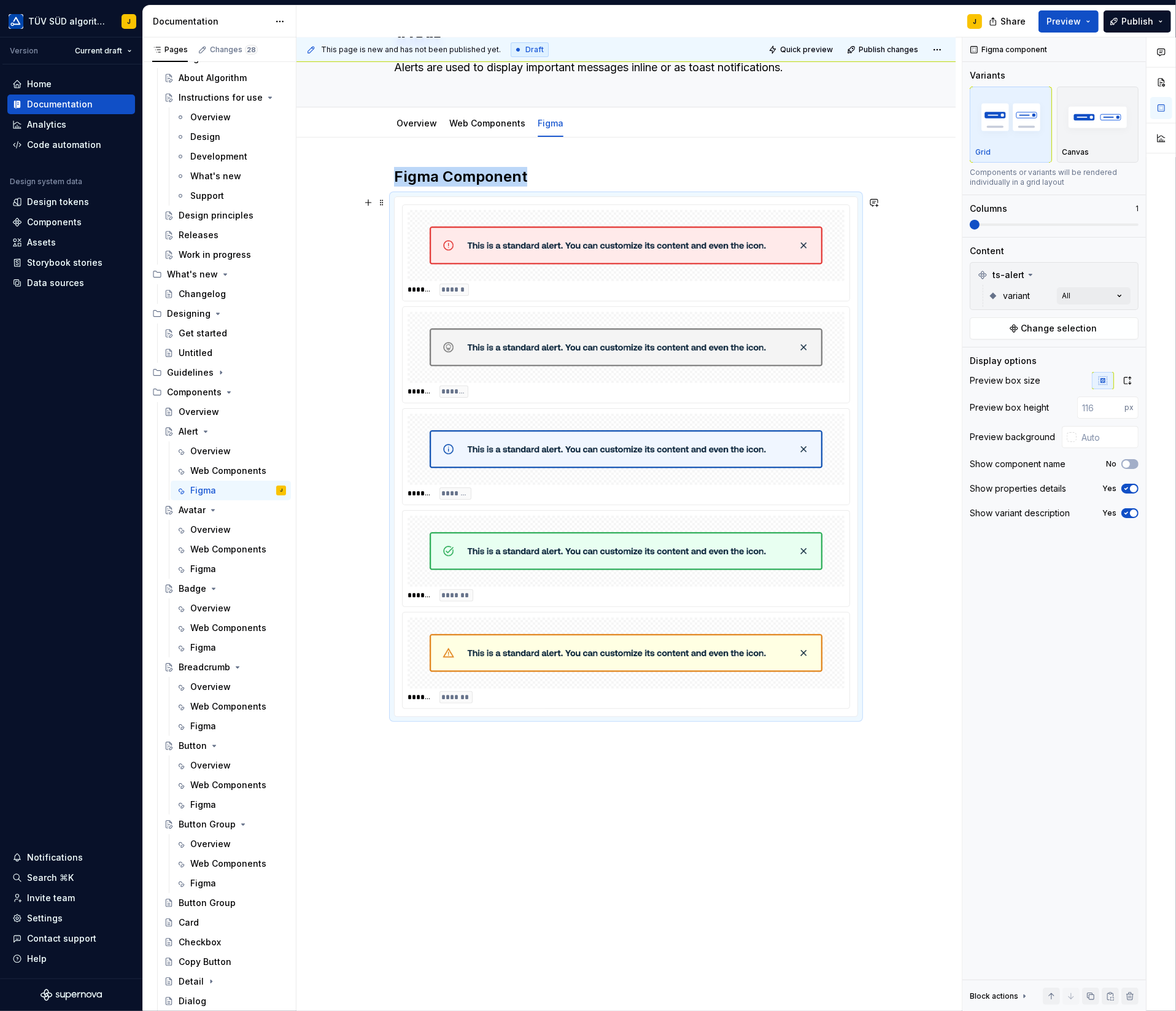
scroll to position [95, 0]
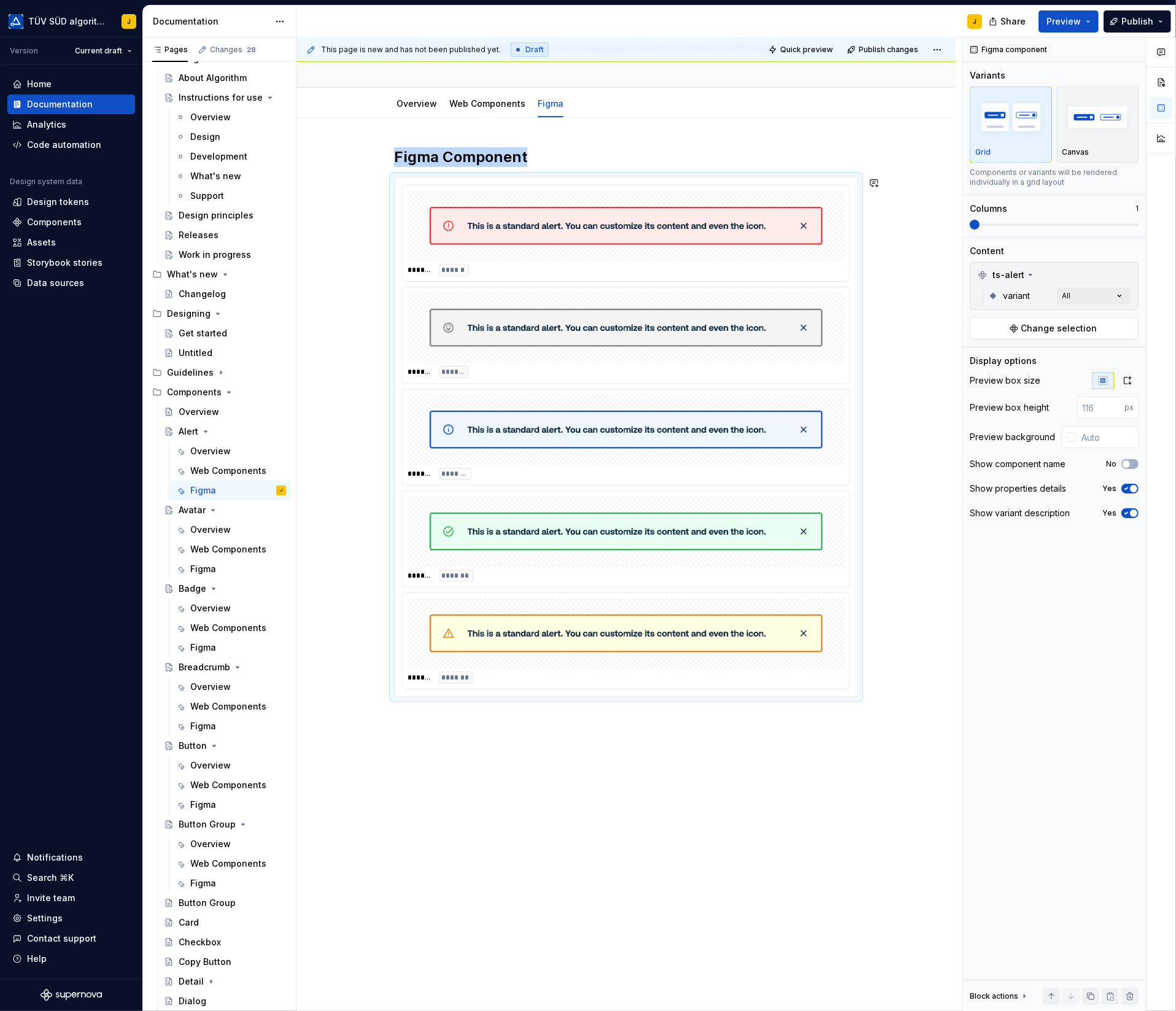
click at [471, 734] on div "Figma Component ******* ****** ******* ******* ******* ******* ******* ******* …" at bounding box center [626, 566] width 659 height 897
click at [491, 720] on div "Figma Component ******* ****** ******* ******* ******* ******* ******* ******* …" at bounding box center [626, 566] width 659 height 897
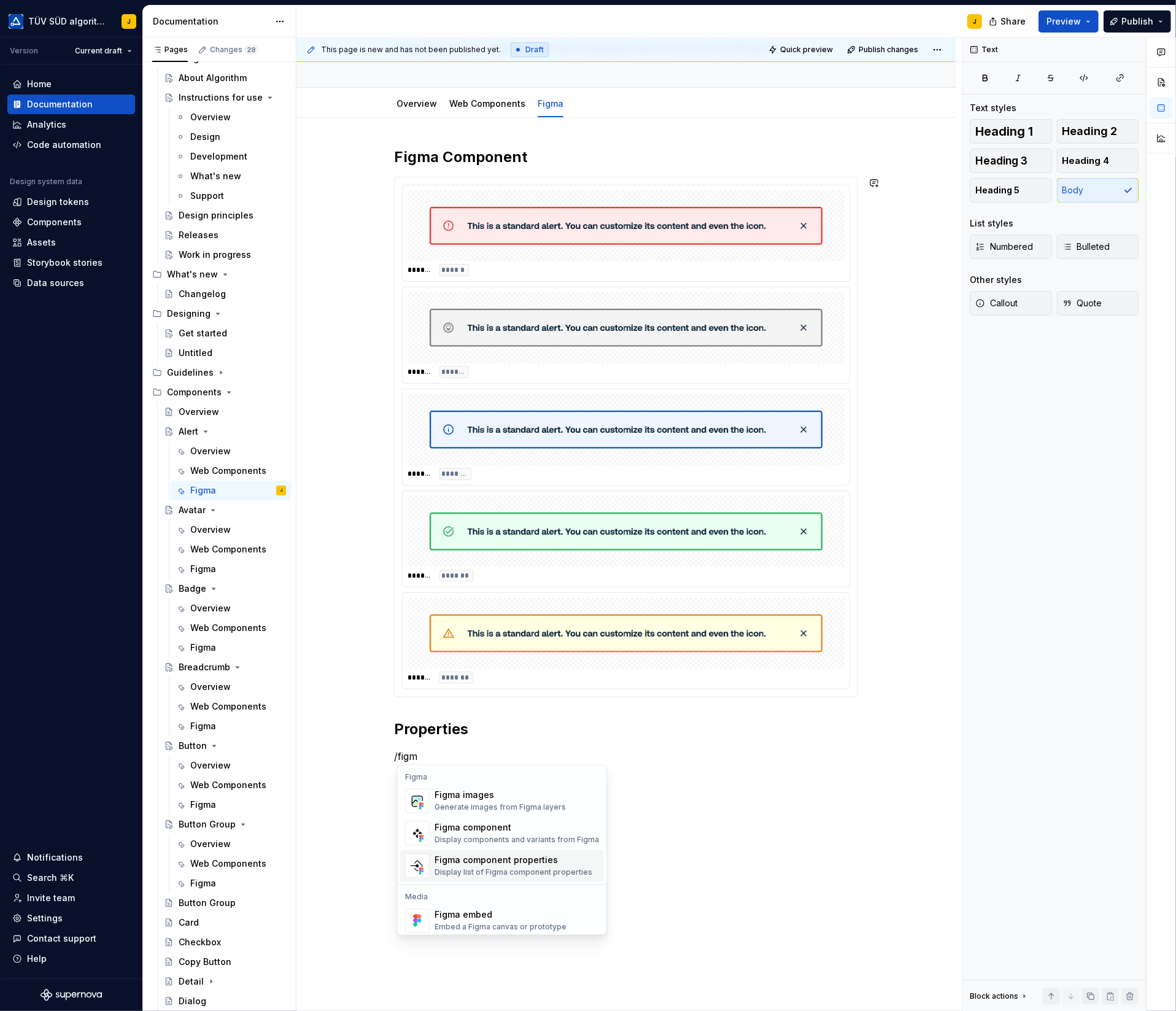
click at [510, 855] on div "Figma component properties" at bounding box center [513, 859] width 158 height 12
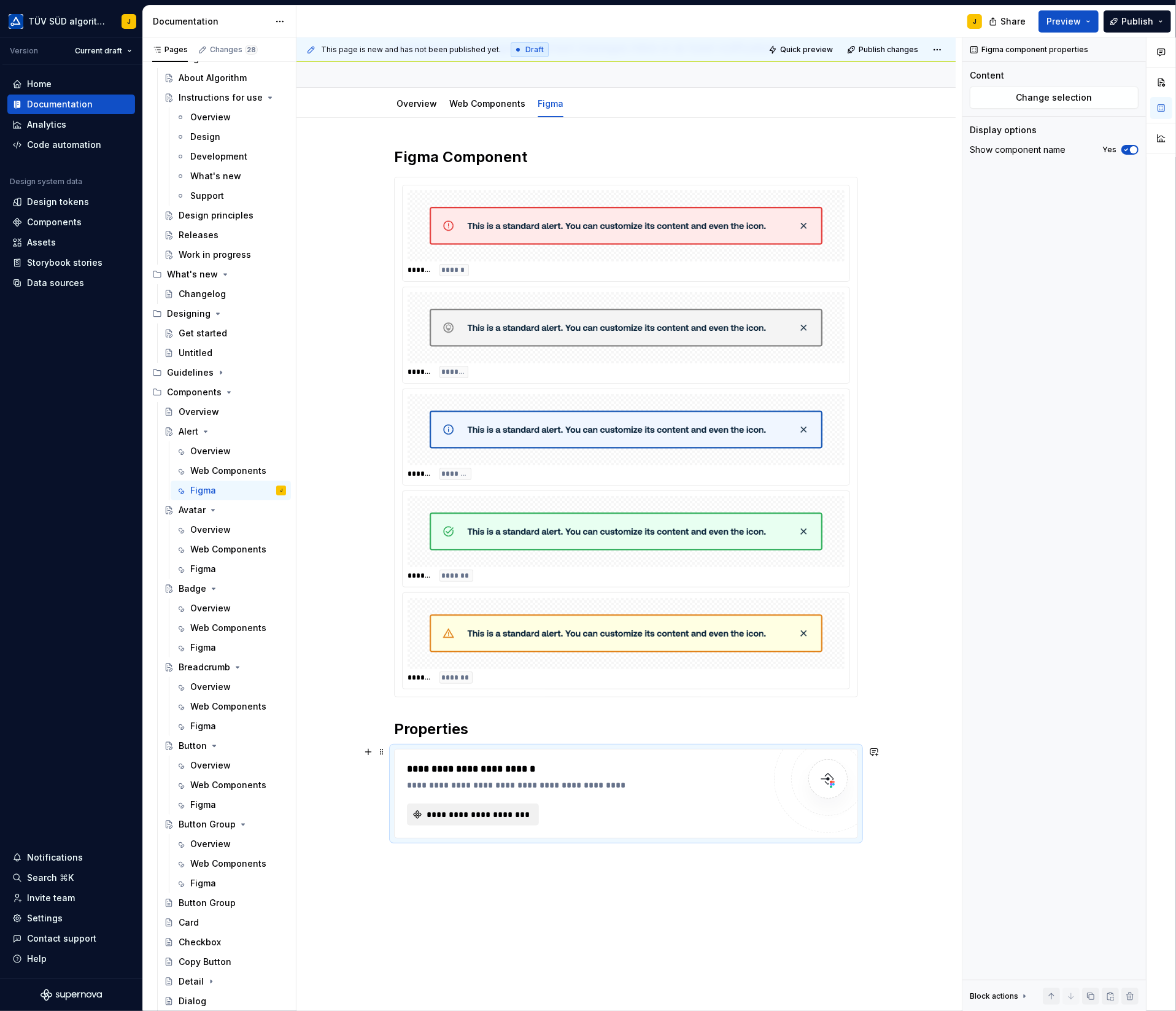
click at [513, 808] on span "**********" at bounding box center [478, 814] width 106 height 12
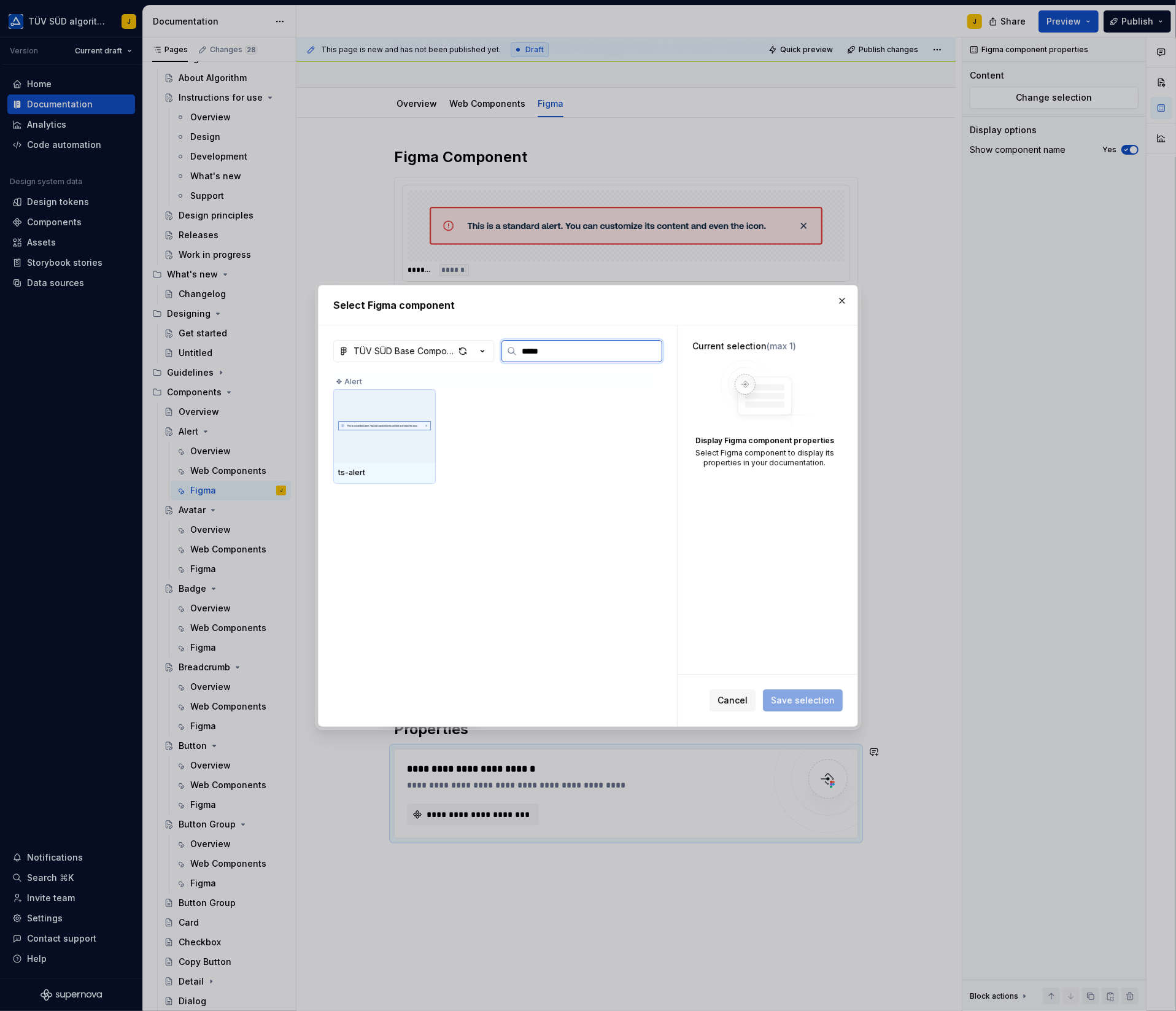
click at [406, 440] on img at bounding box center [384, 426] width 93 height 37
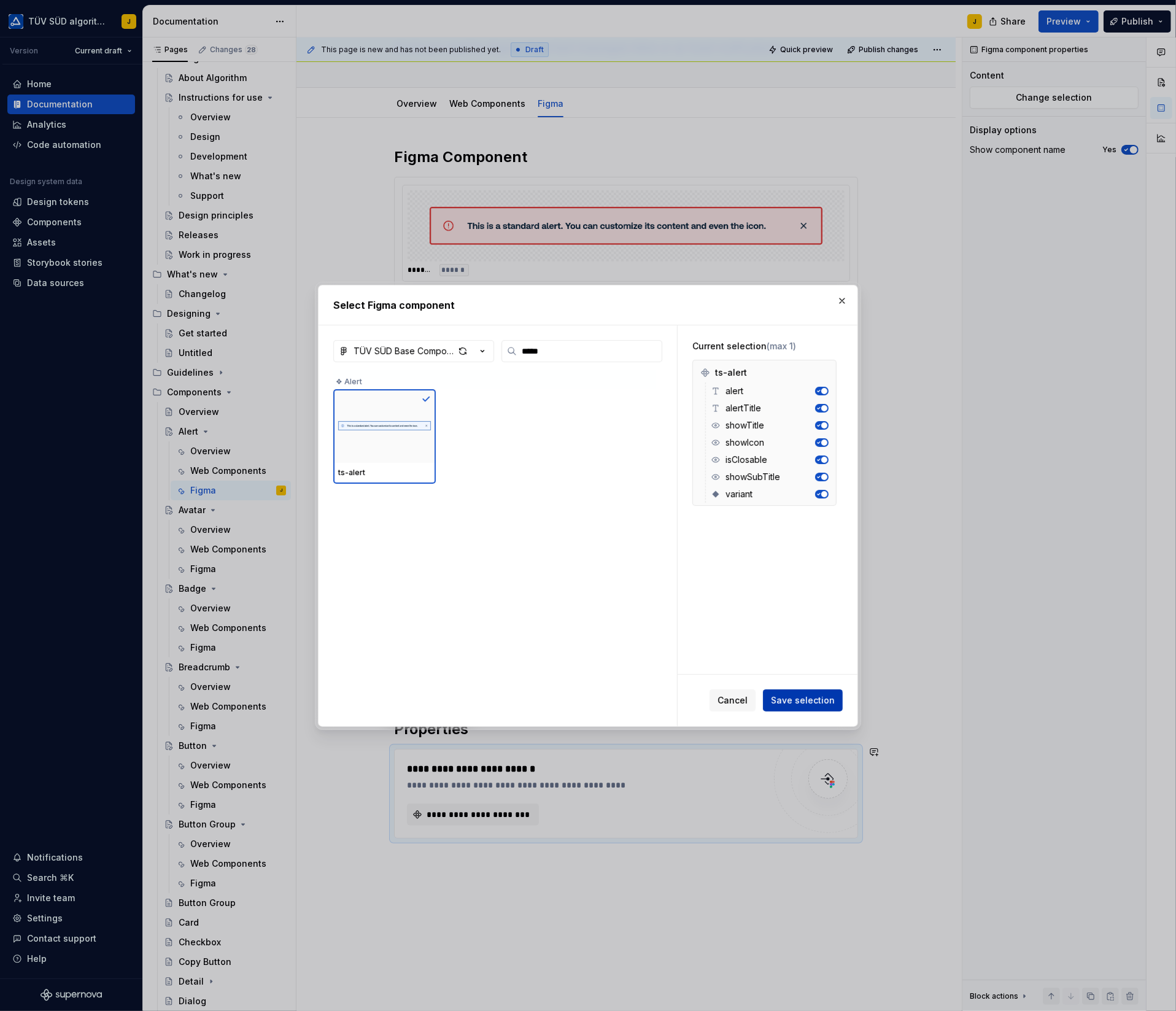
click at [806, 699] on span "Save selection" at bounding box center [803, 700] width 64 height 12
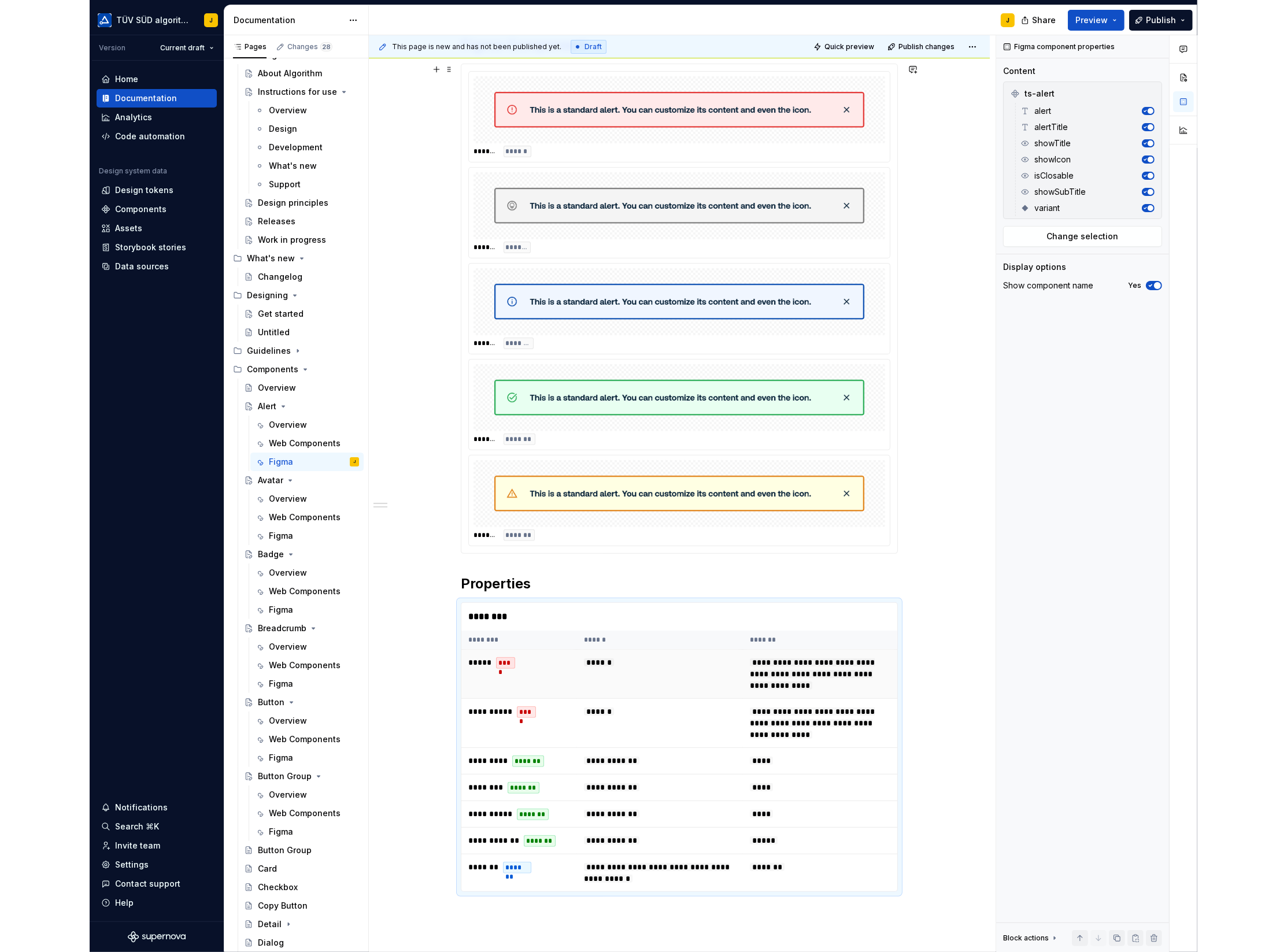
scroll to position [0, 0]
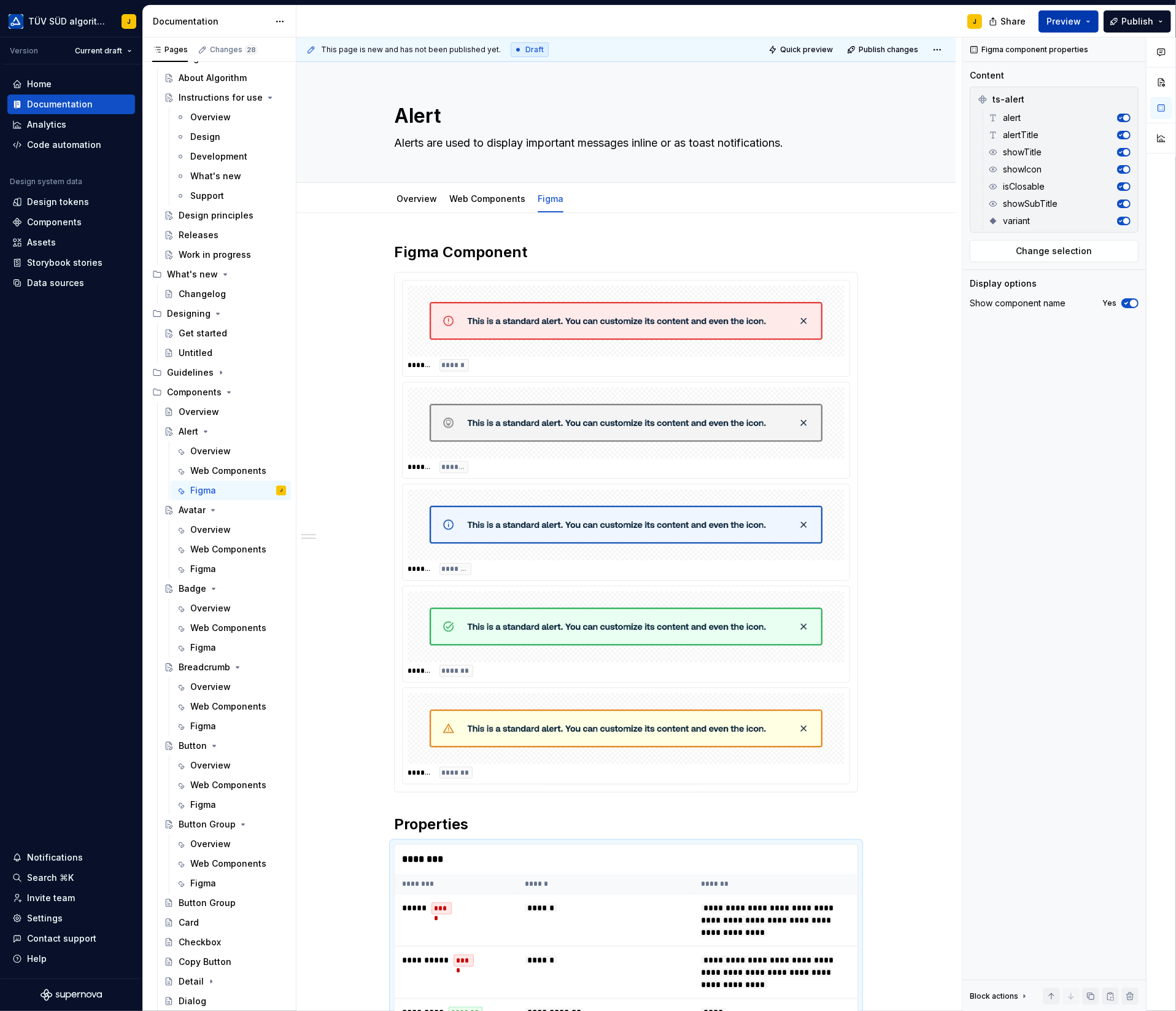
click at [1094, 16] on button "Preview" at bounding box center [1069, 21] width 61 height 22
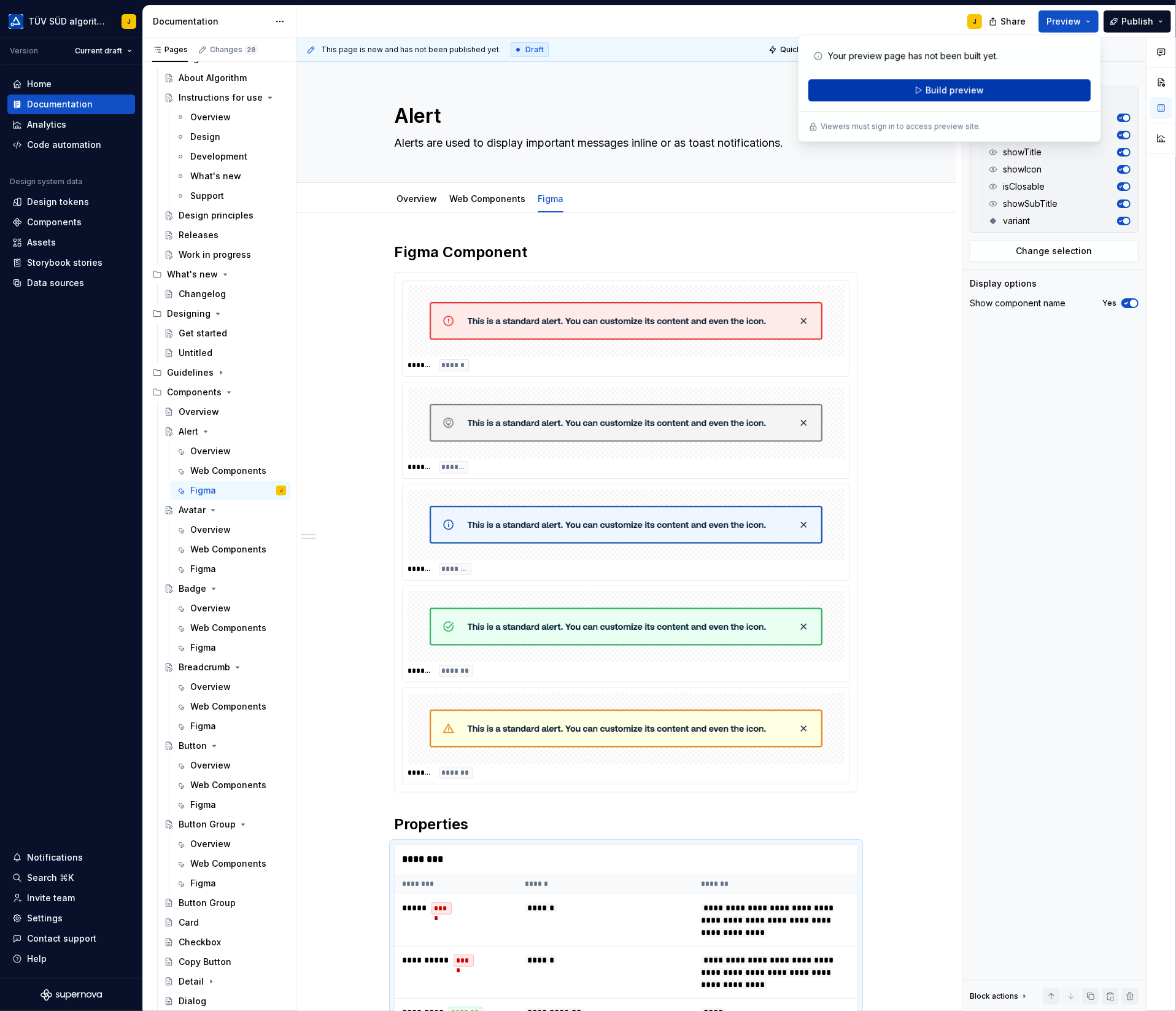
click at [970, 88] on span "Build preview" at bounding box center [955, 90] width 59 height 12
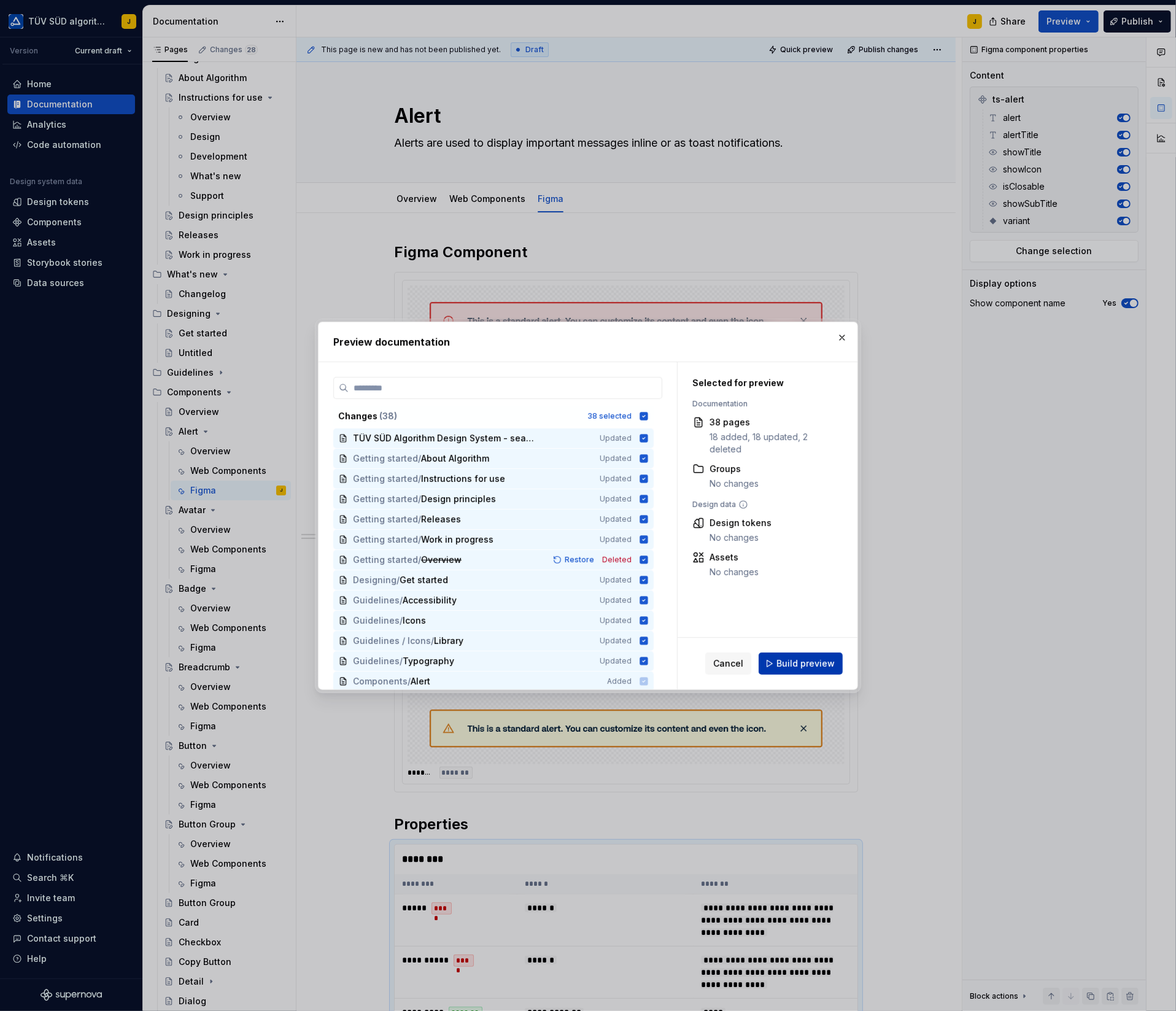
click at [803, 662] on span "Build preview" at bounding box center [806, 663] width 59 height 12
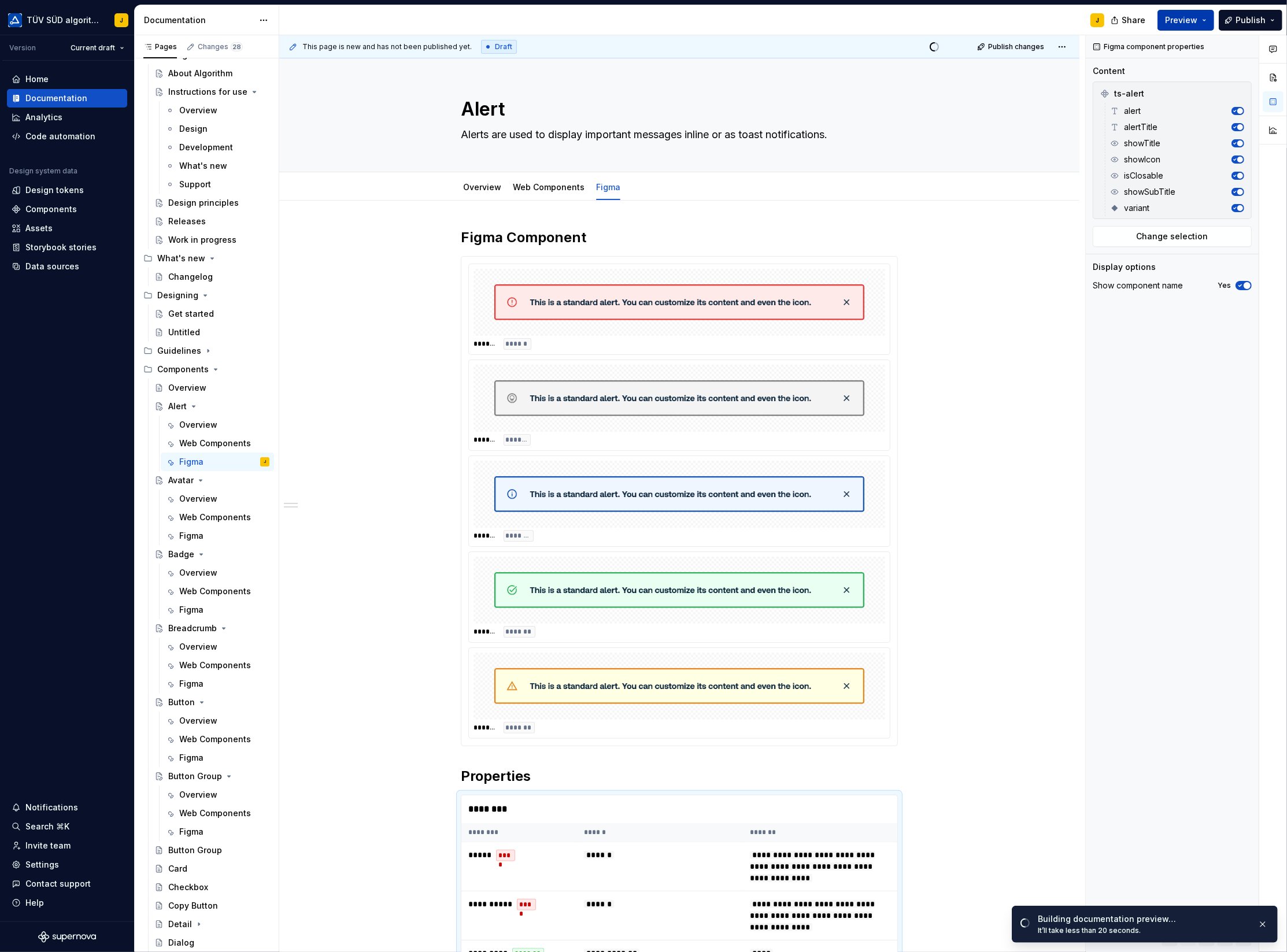
click at [1207, 20] on button "Preview" at bounding box center [1186, 20] width 57 height 21
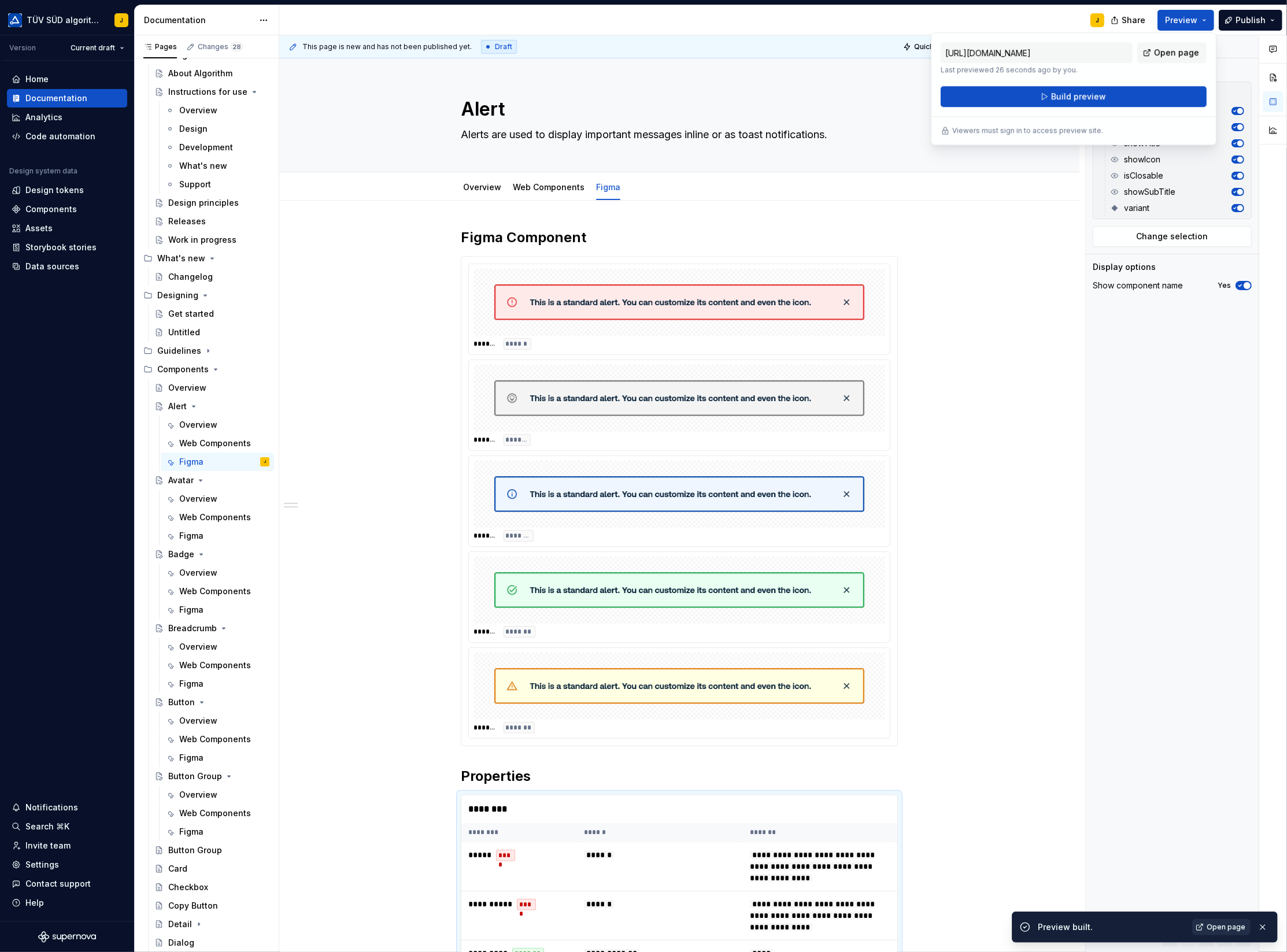
click at [1201, 924] on link "Open page" at bounding box center [1221, 927] width 59 height 16
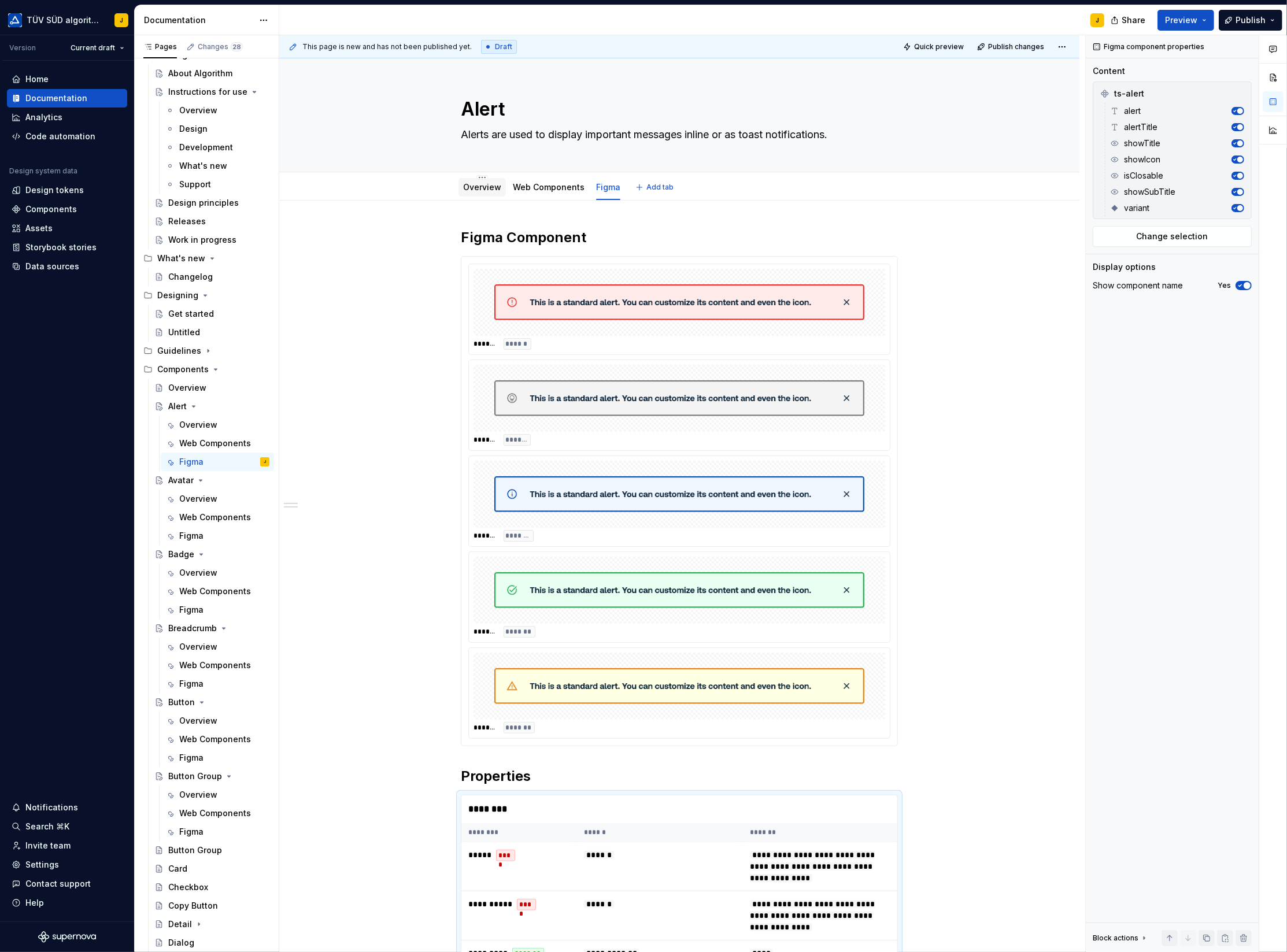
click at [483, 184] on link "Overview" at bounding box center [482, 187] width 38 height 10
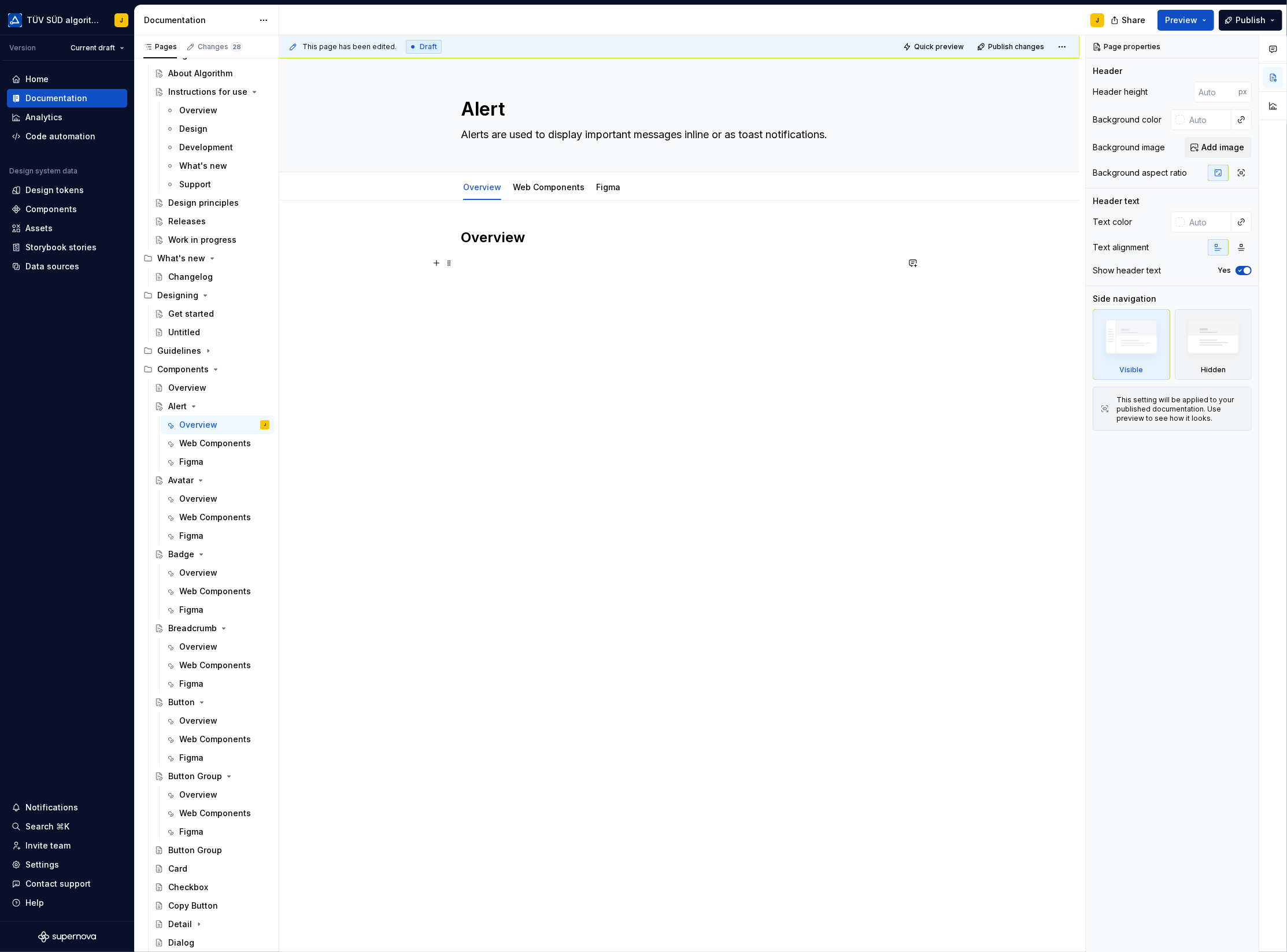
click at [491, 264] on p at bounding box center [679, 263] width 437 height 14
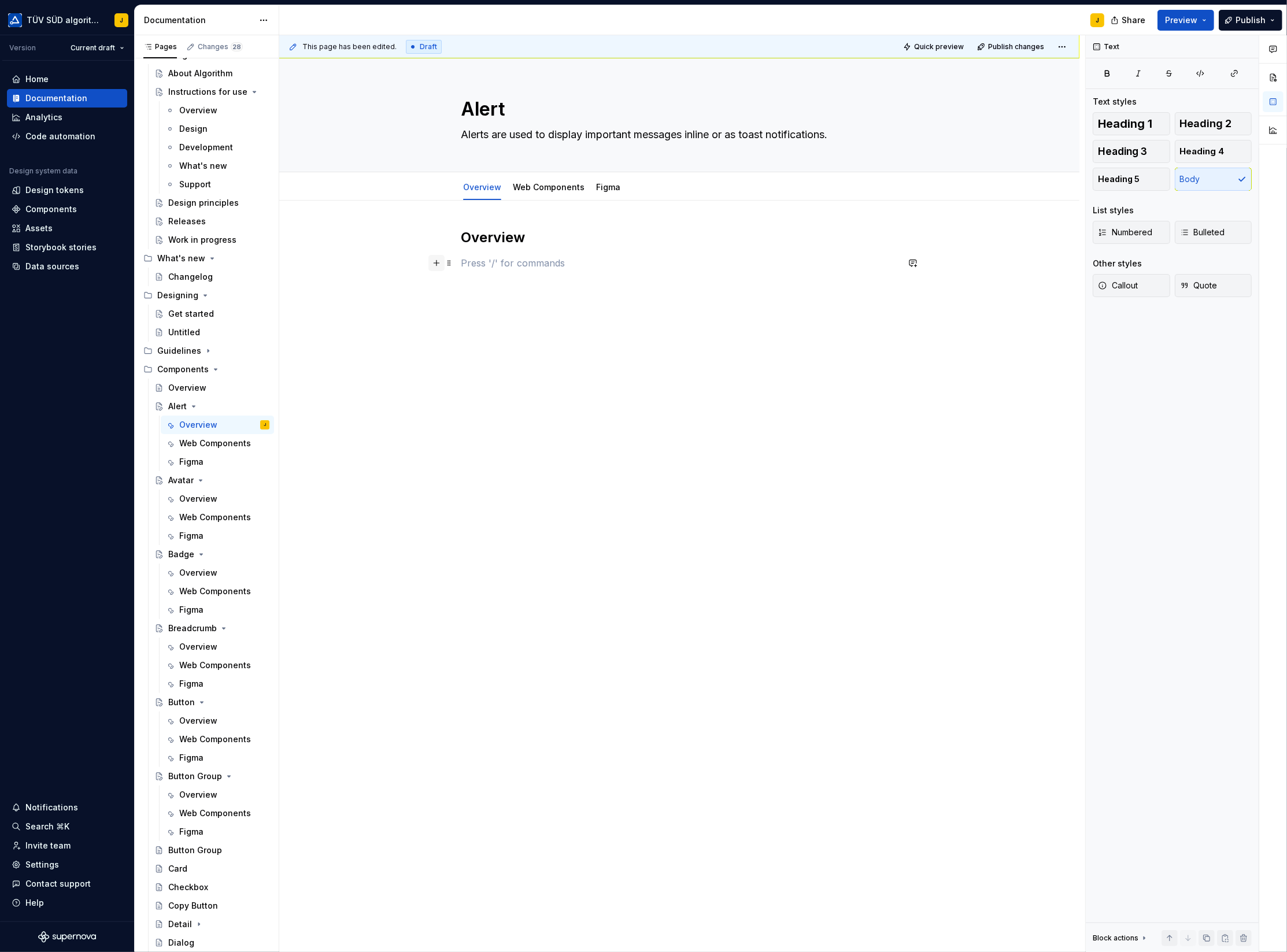
click at [439, 262] on button "button" at bounding box center [436, 263] width 16 height 16
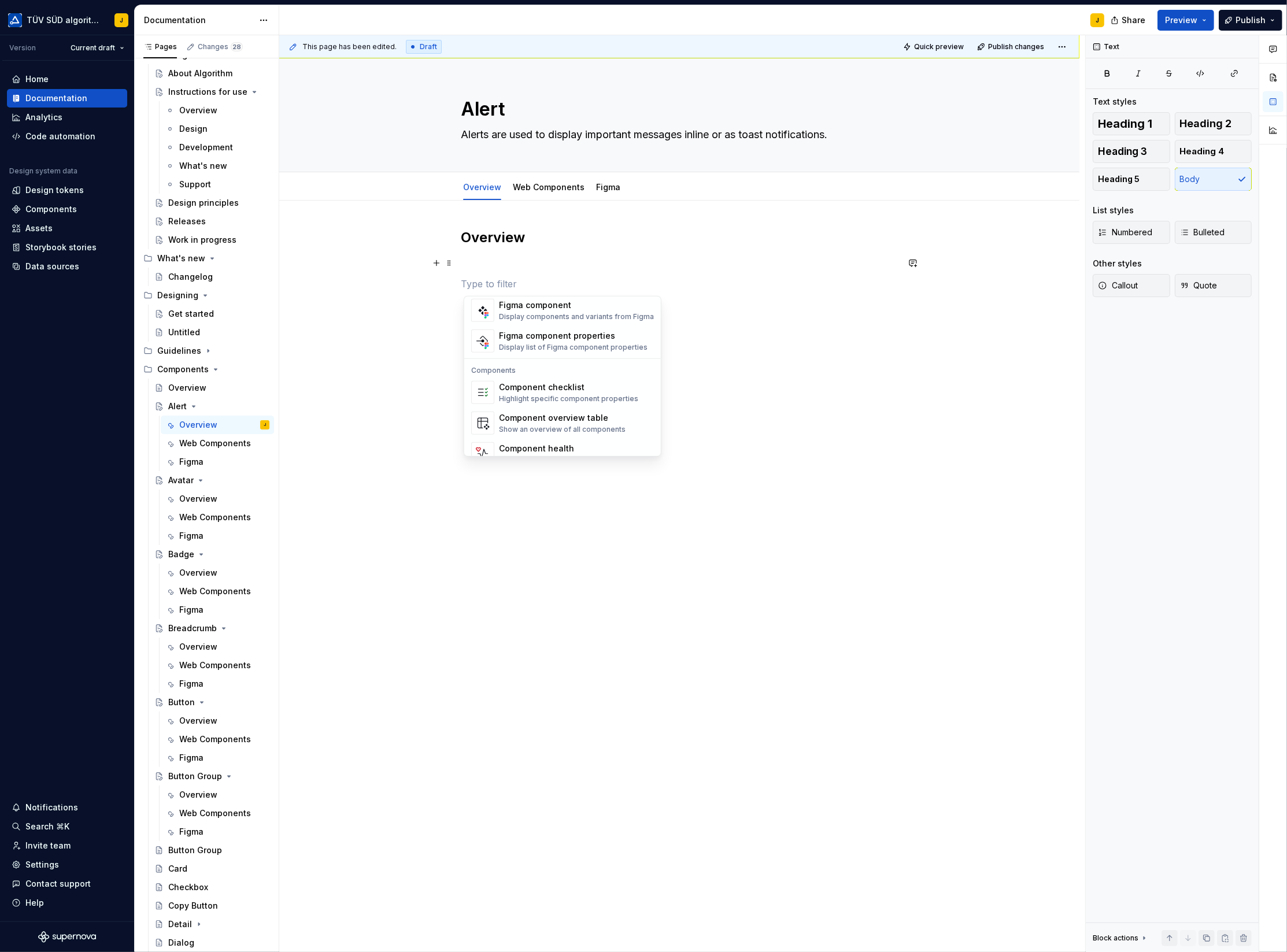
scroll to position [1147, 0]
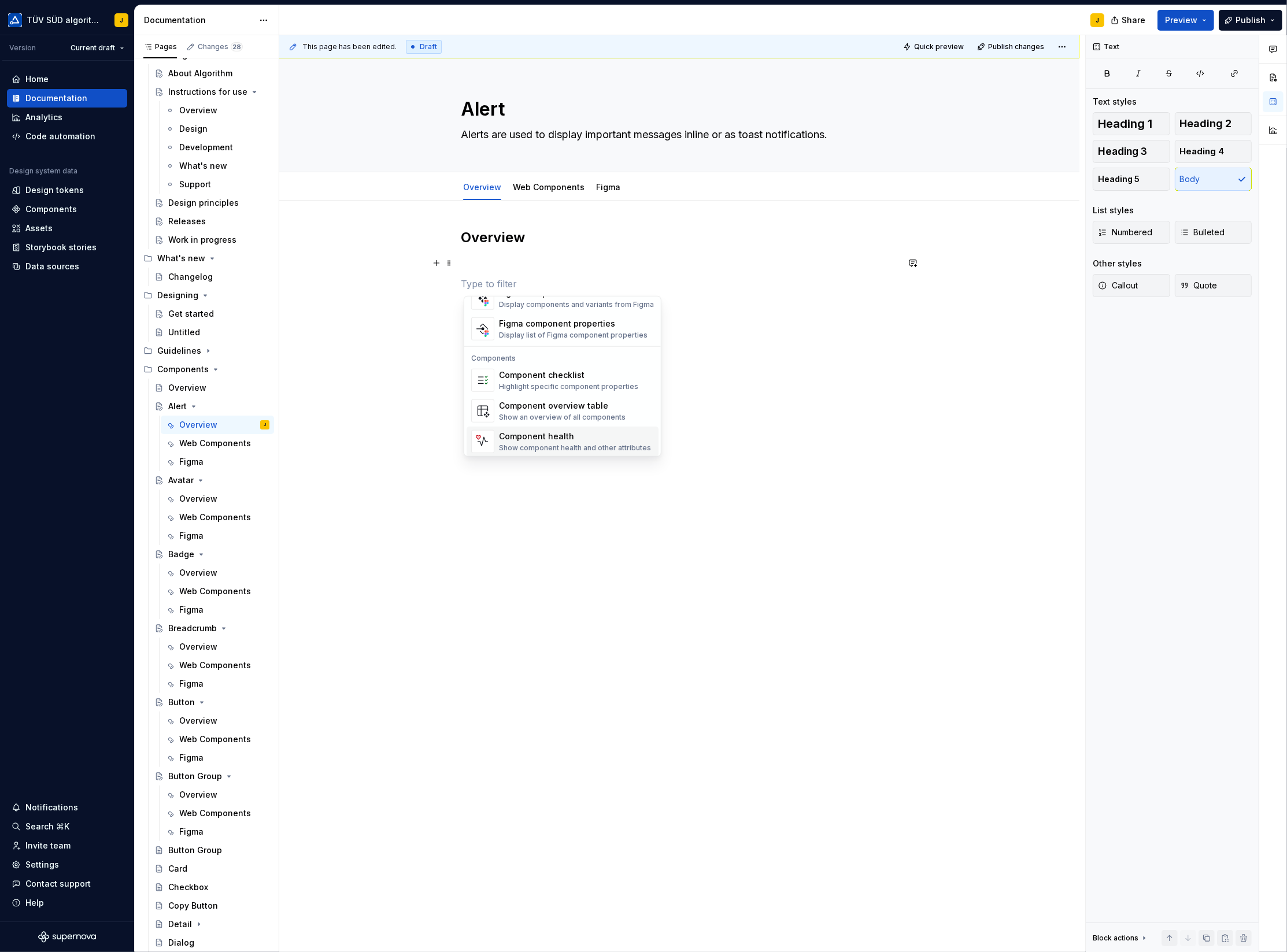
click at [551, 444] on div "Show component health and other attributes" at bounding box center [575, 448] width 152 height 10
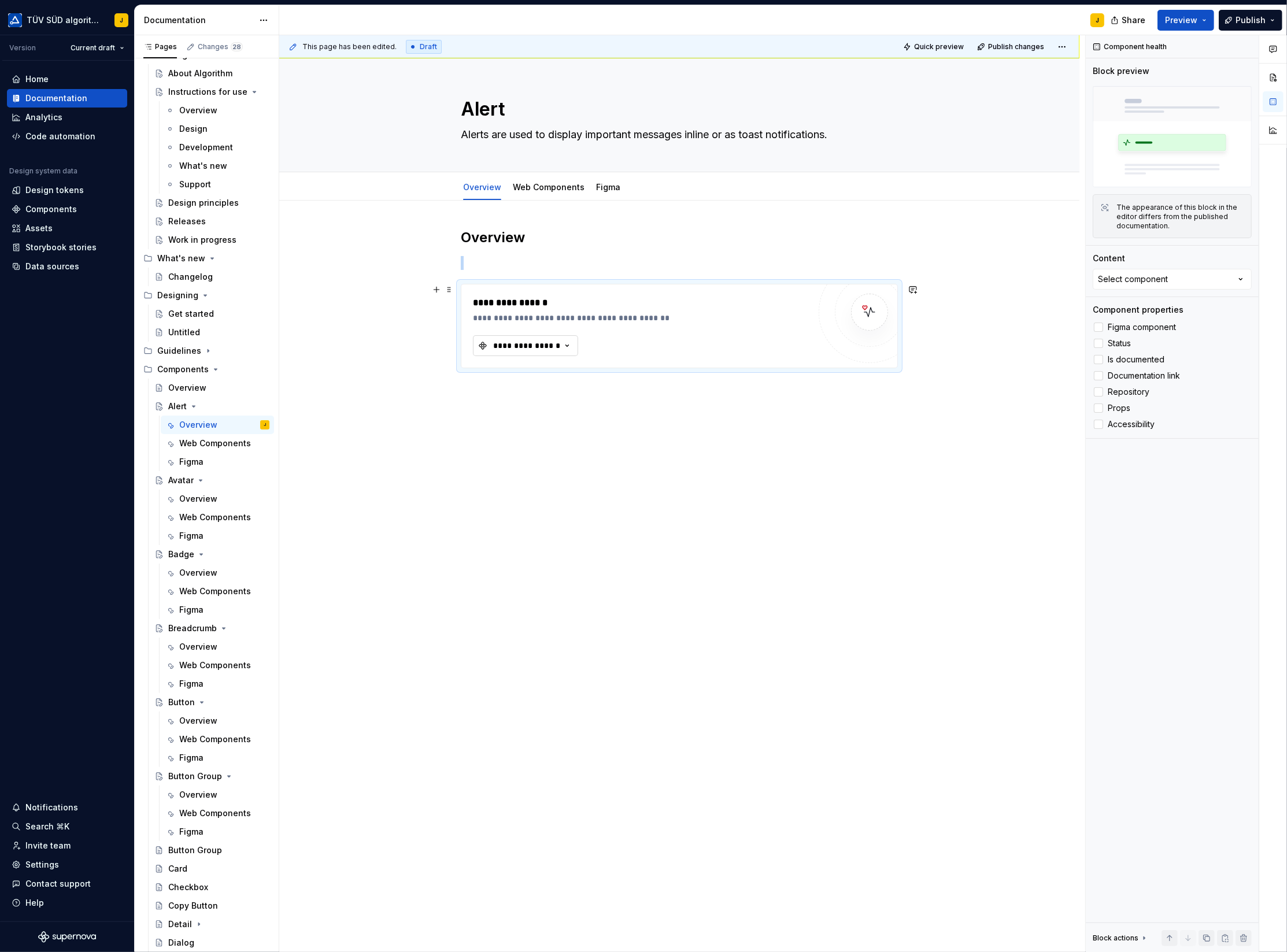
click at [564, 343] on icon "button" at bounding box center [567, 345] width 11 height 11
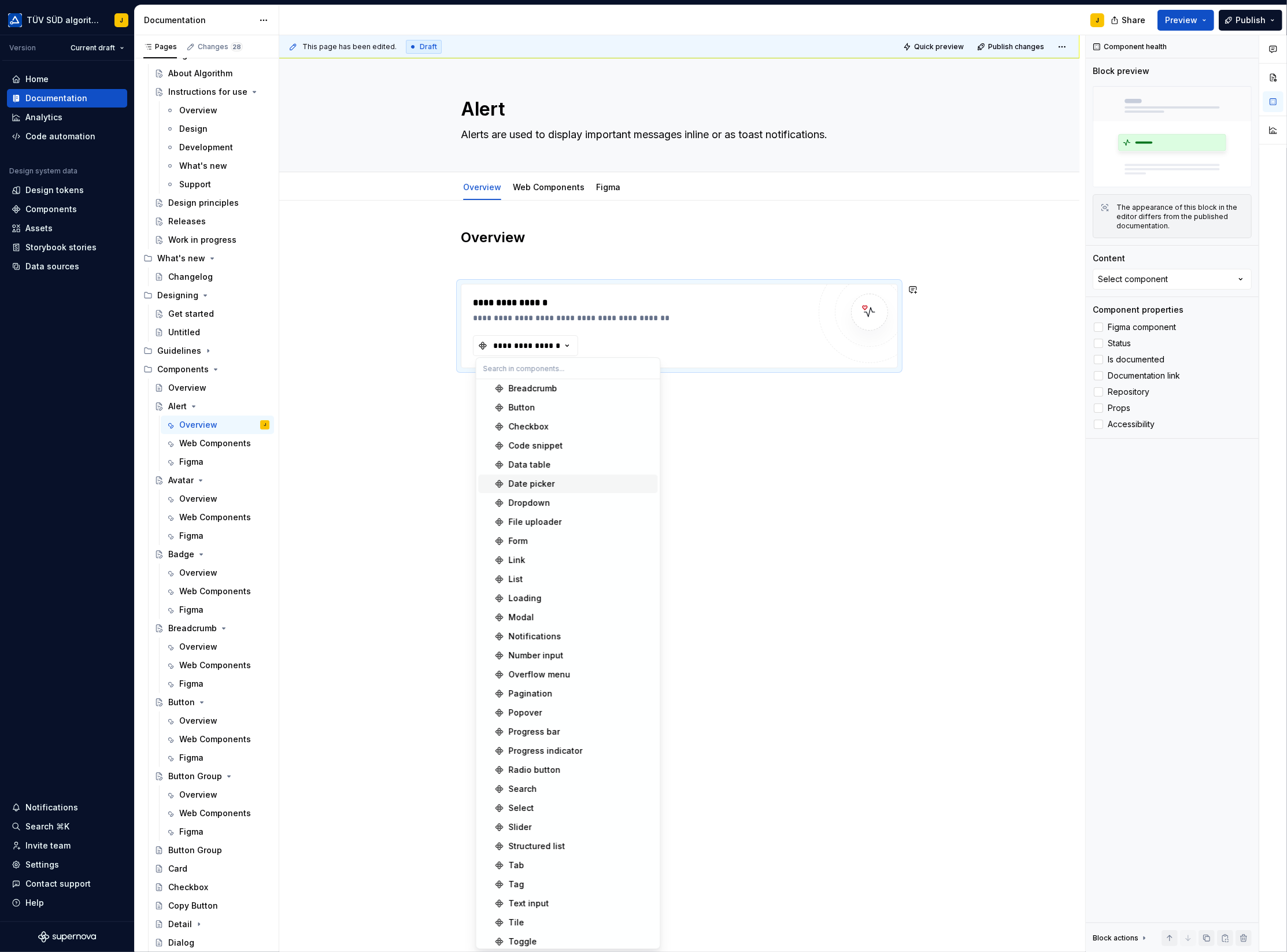
scroll to position [0, 0]
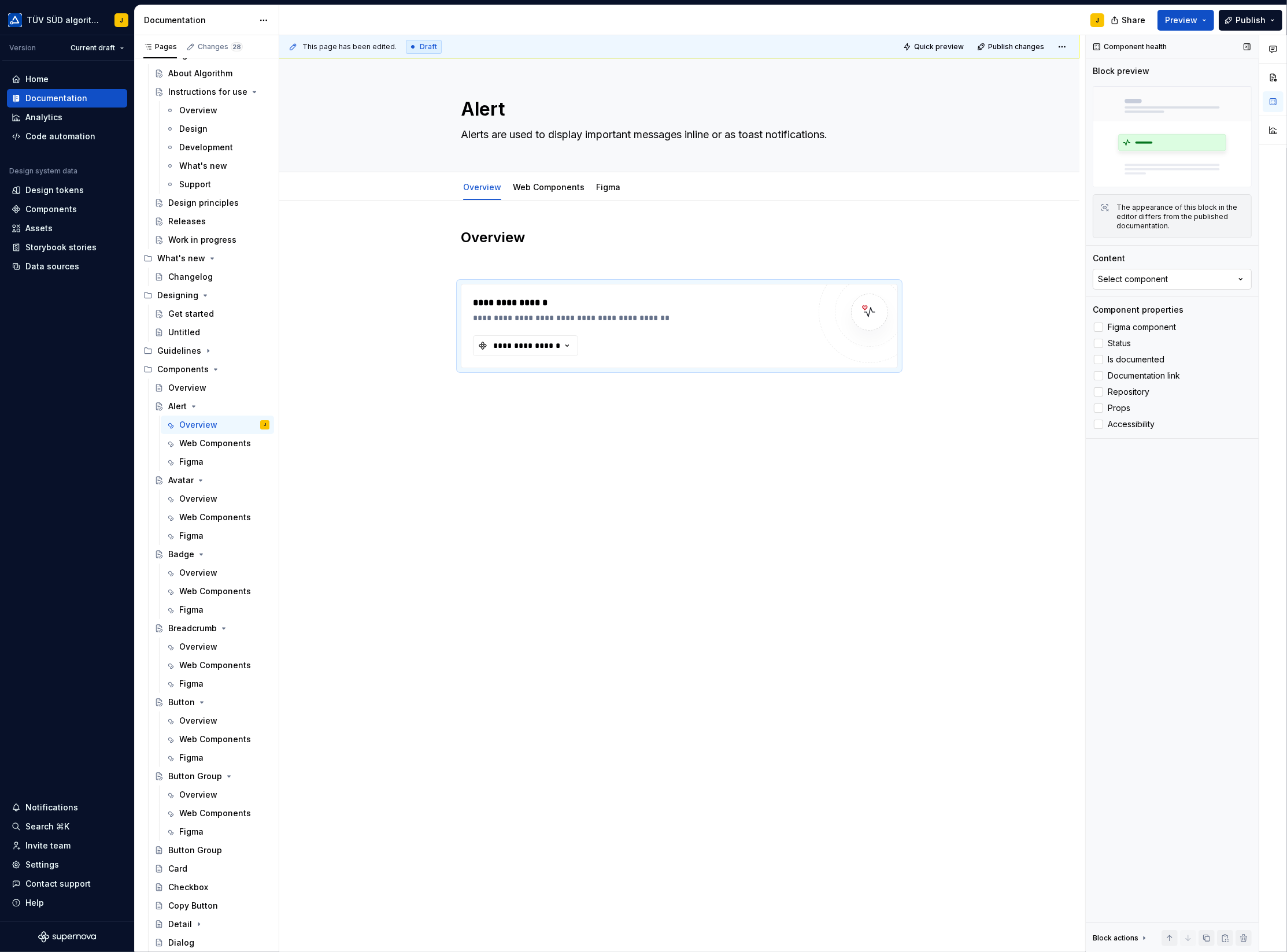
click at [1239, 278] on icon "button" at bounding box center [1240, 278] width 11 height 11
click at [796, 489] on div "**********" at bounding box center [679, 434] width 800 height 467
click at [61, 211] on div "Components" at bounding box center [50, 208] width 51 height 11
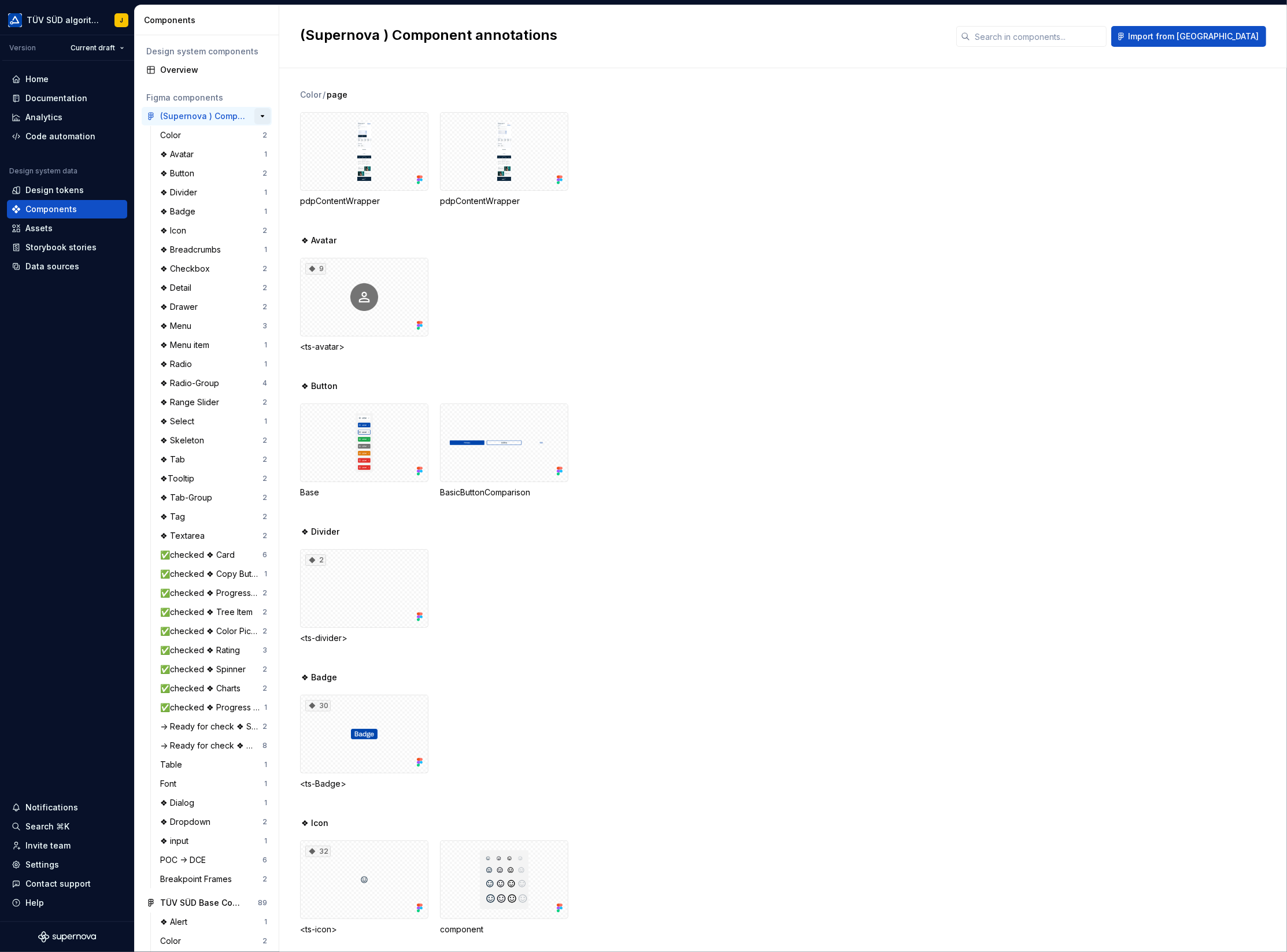
click at [263, 117] on button "button" at bounding box center [262, 116] width 16 height 16
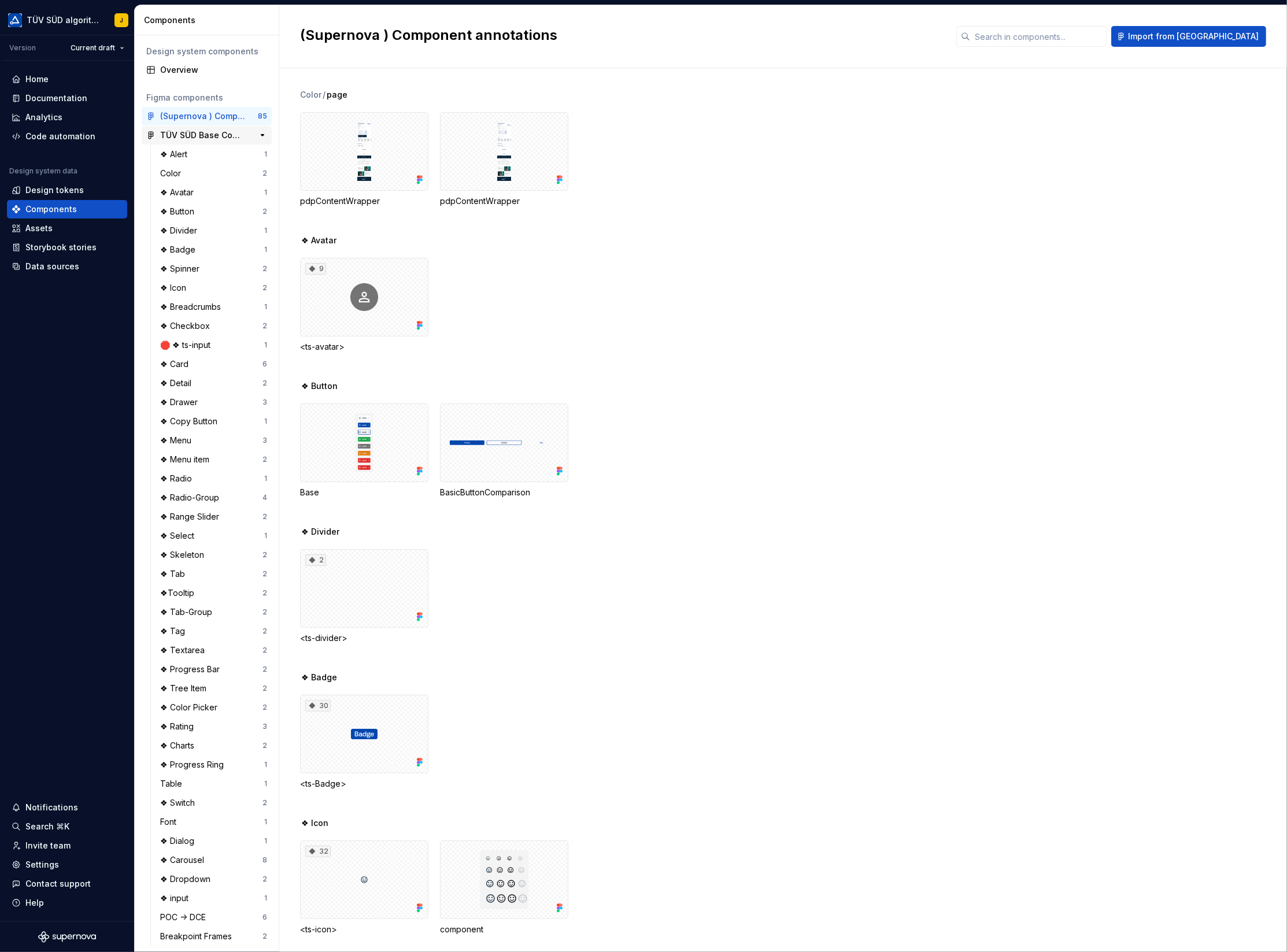
click at [215, 135] on div "TÜV SÜD Base Components" at bounding box center [203, 135] width 86 height 11
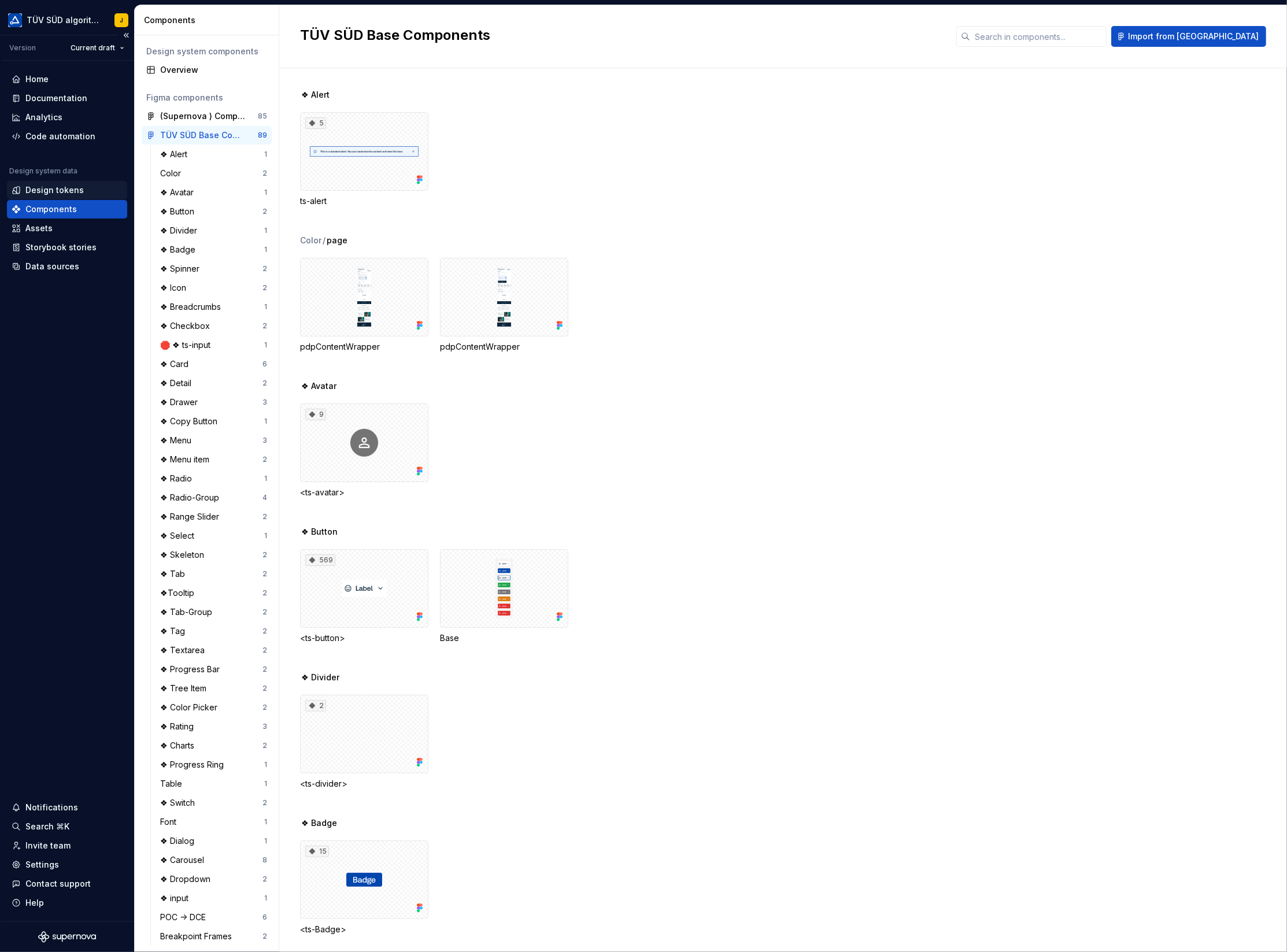
click at [52, 189] on div "Design tokens" at bounding box center [54, 189] width 59 height 11
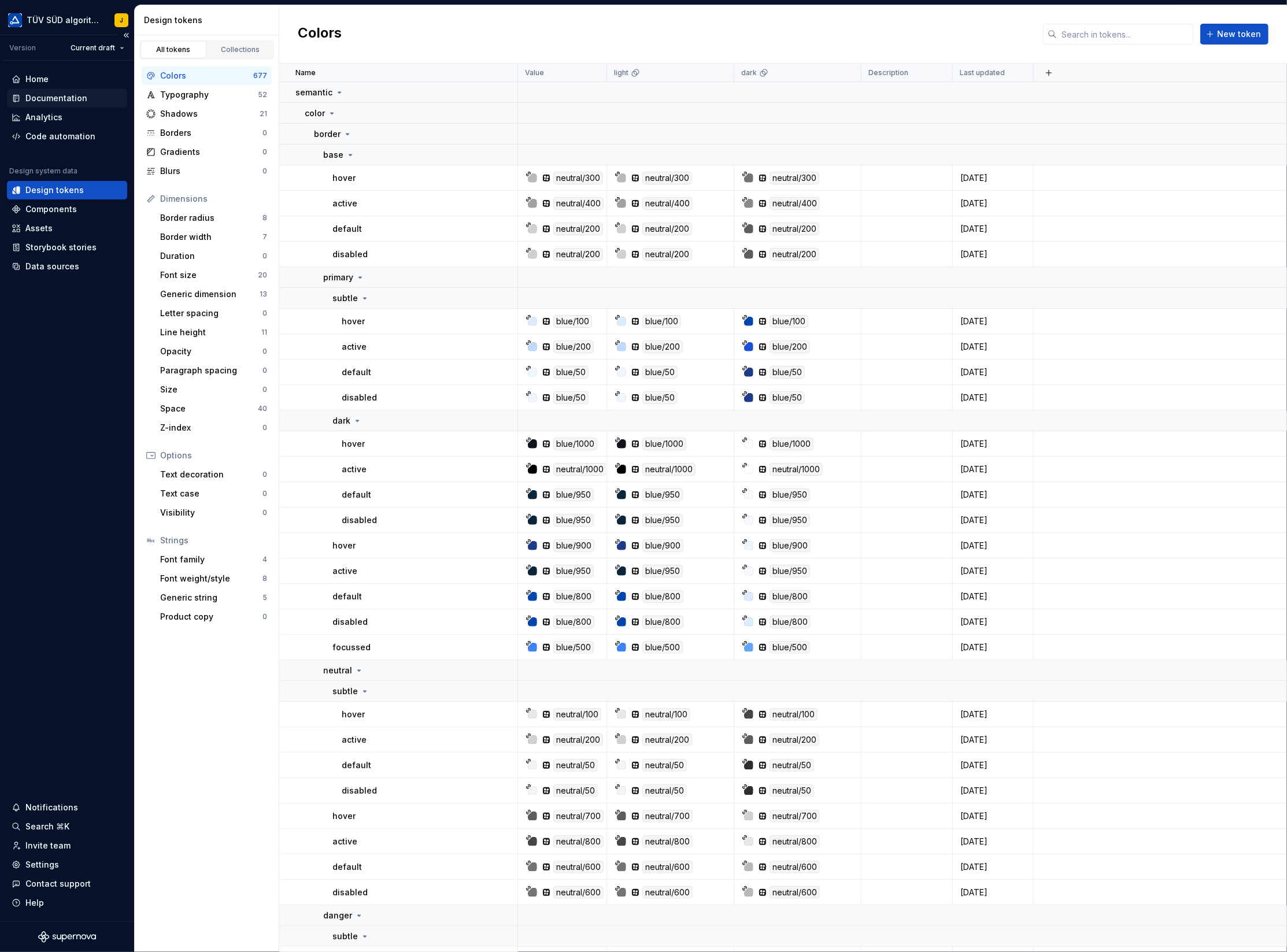
click at [61, 93] on div "Documentation" at bounding box center [56, 98] width 62 height 11
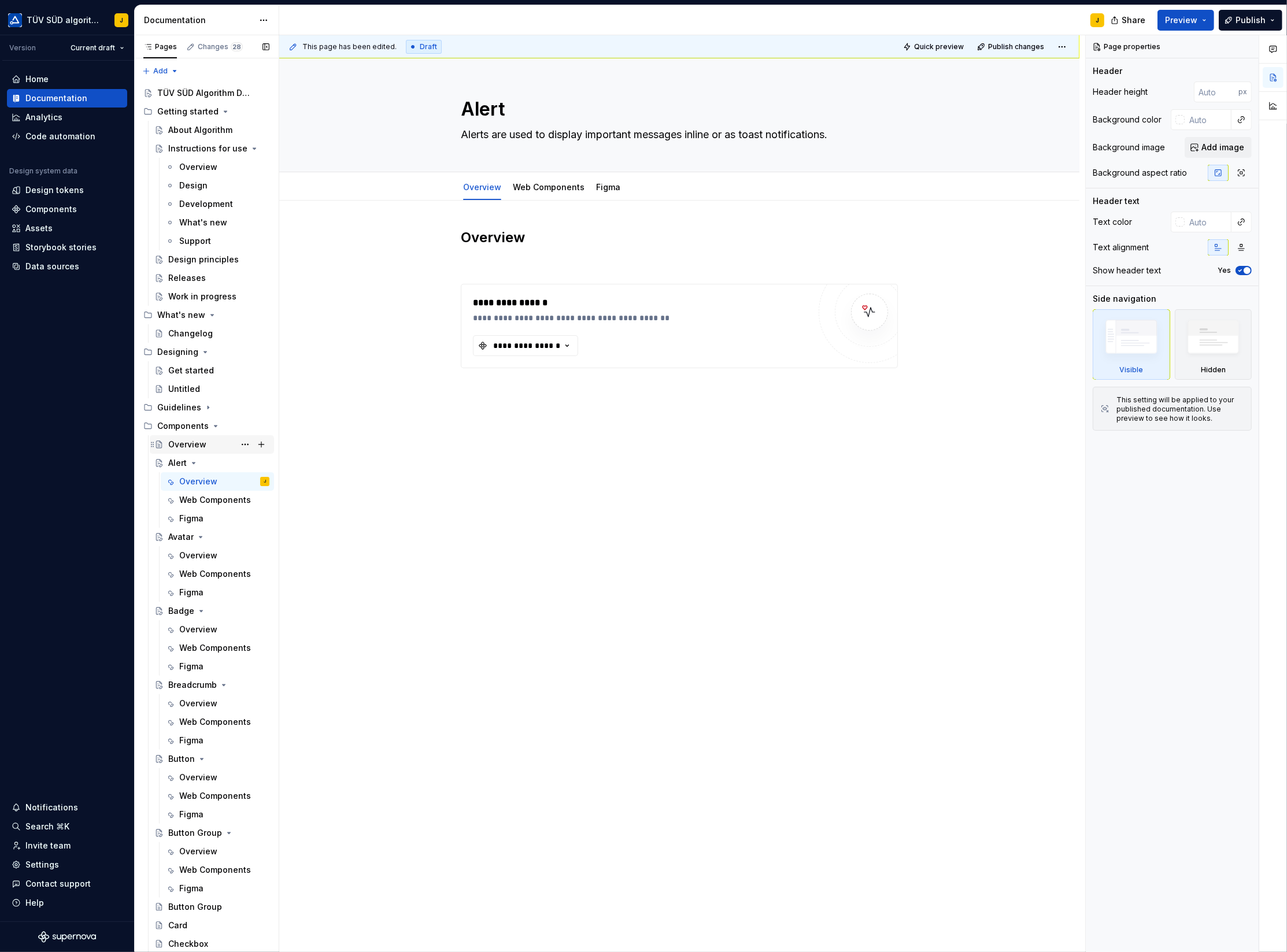
click at [196, 448] on div "Overview" at bounding box center [188, 444] width 38 height 11
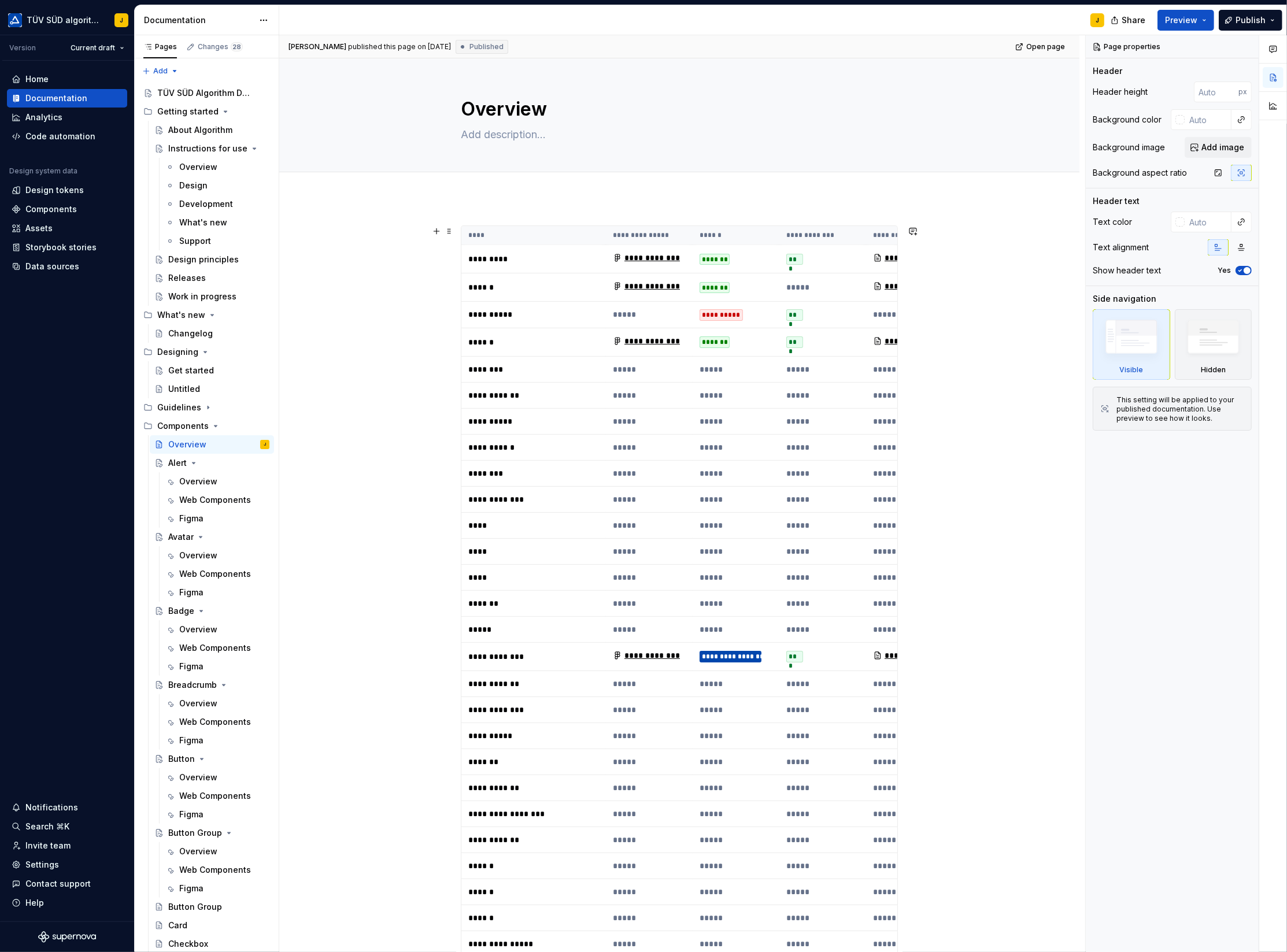
click at [592, 227] on th "****" at bounding box center [533, 235] width 144 height 19
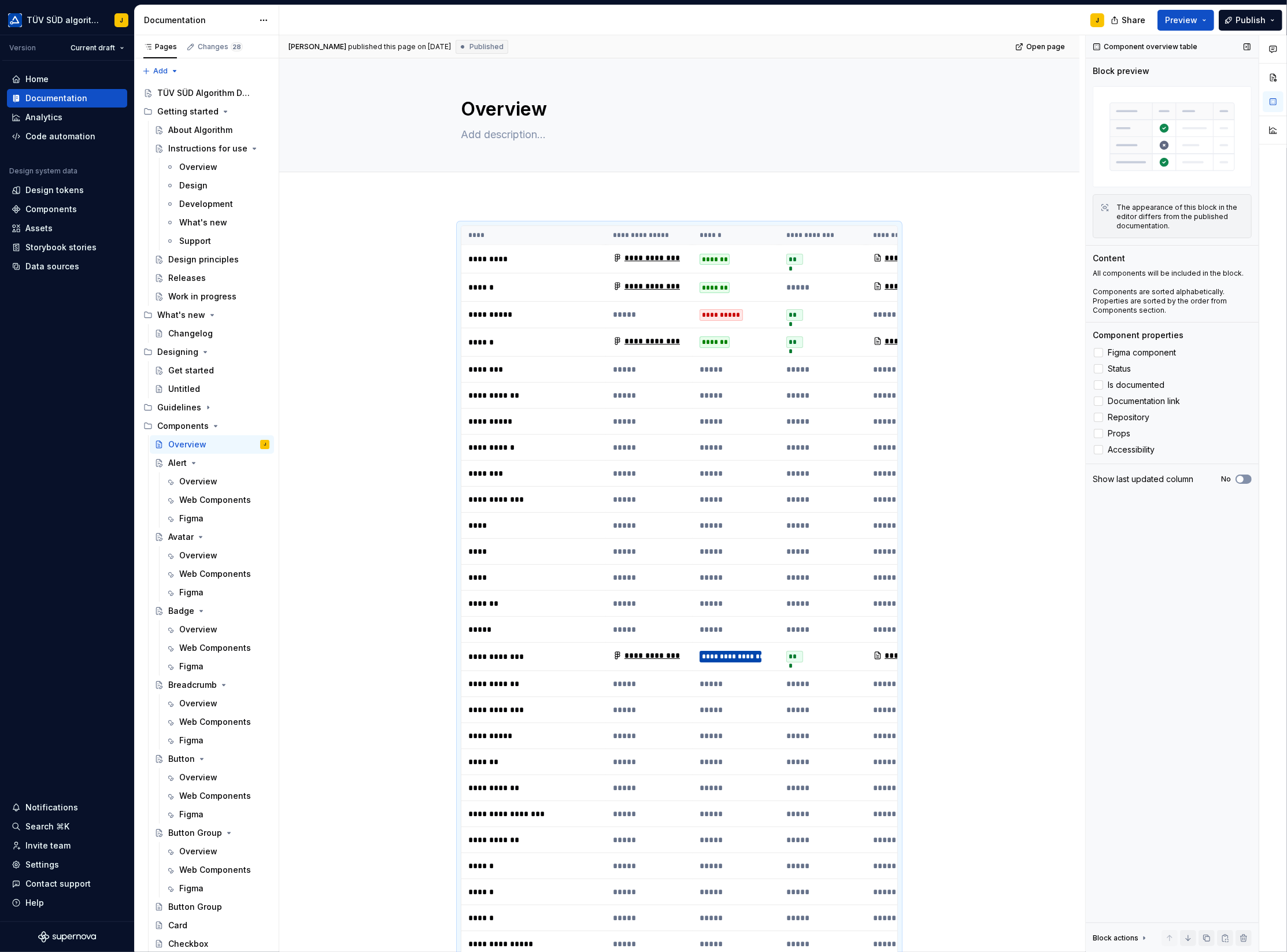
click at [1242, 477] on span "button" at bounding box center [1240, 479] width 7 height 7
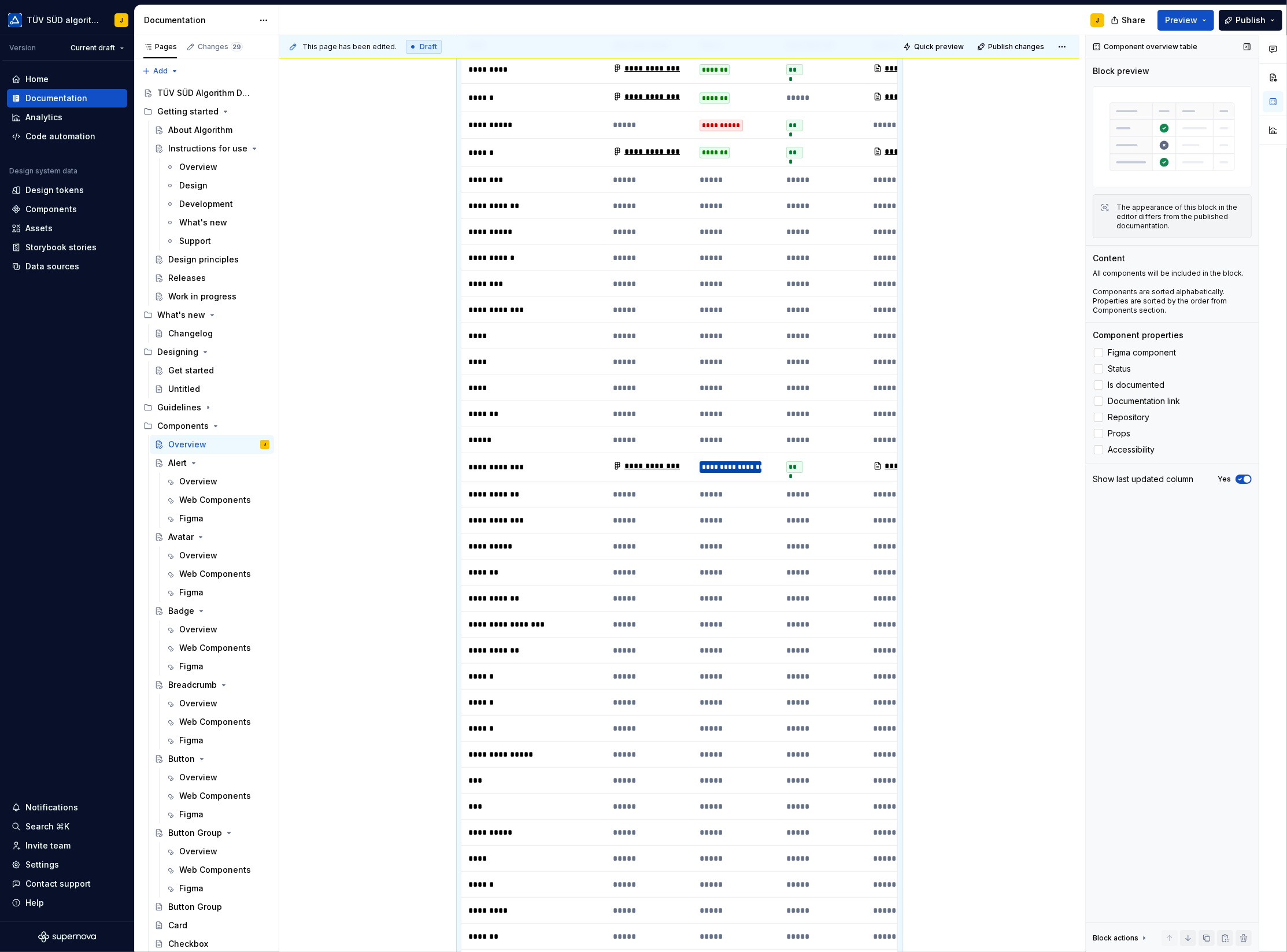
click at [1244, 477] on span "button" at bounding box center [1247, 479] width 7 height 7
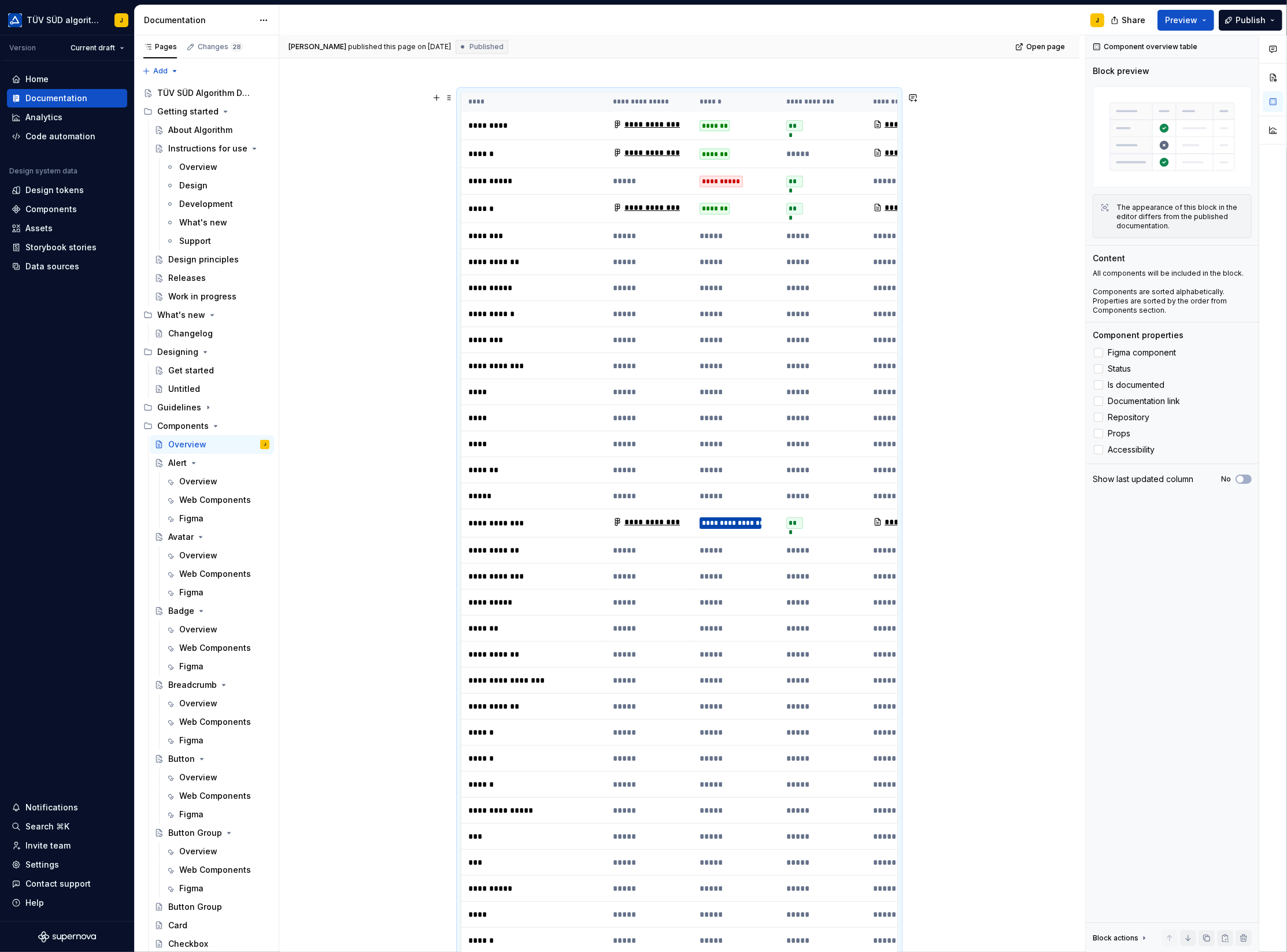
scroll to position [0, 0]
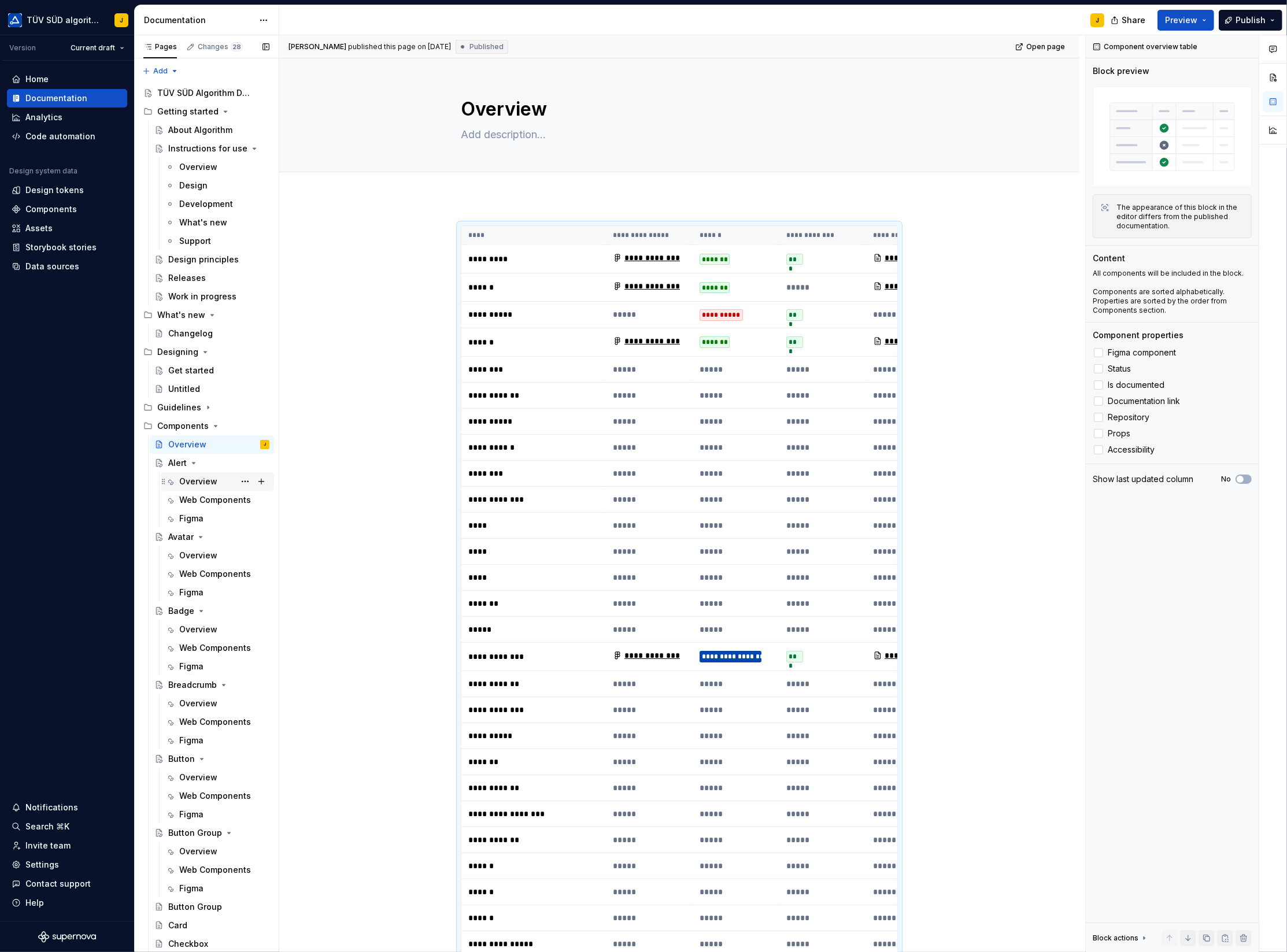
click at [202, 481] on div "Overview" at bounding box center [198, 481] width 38 height 11
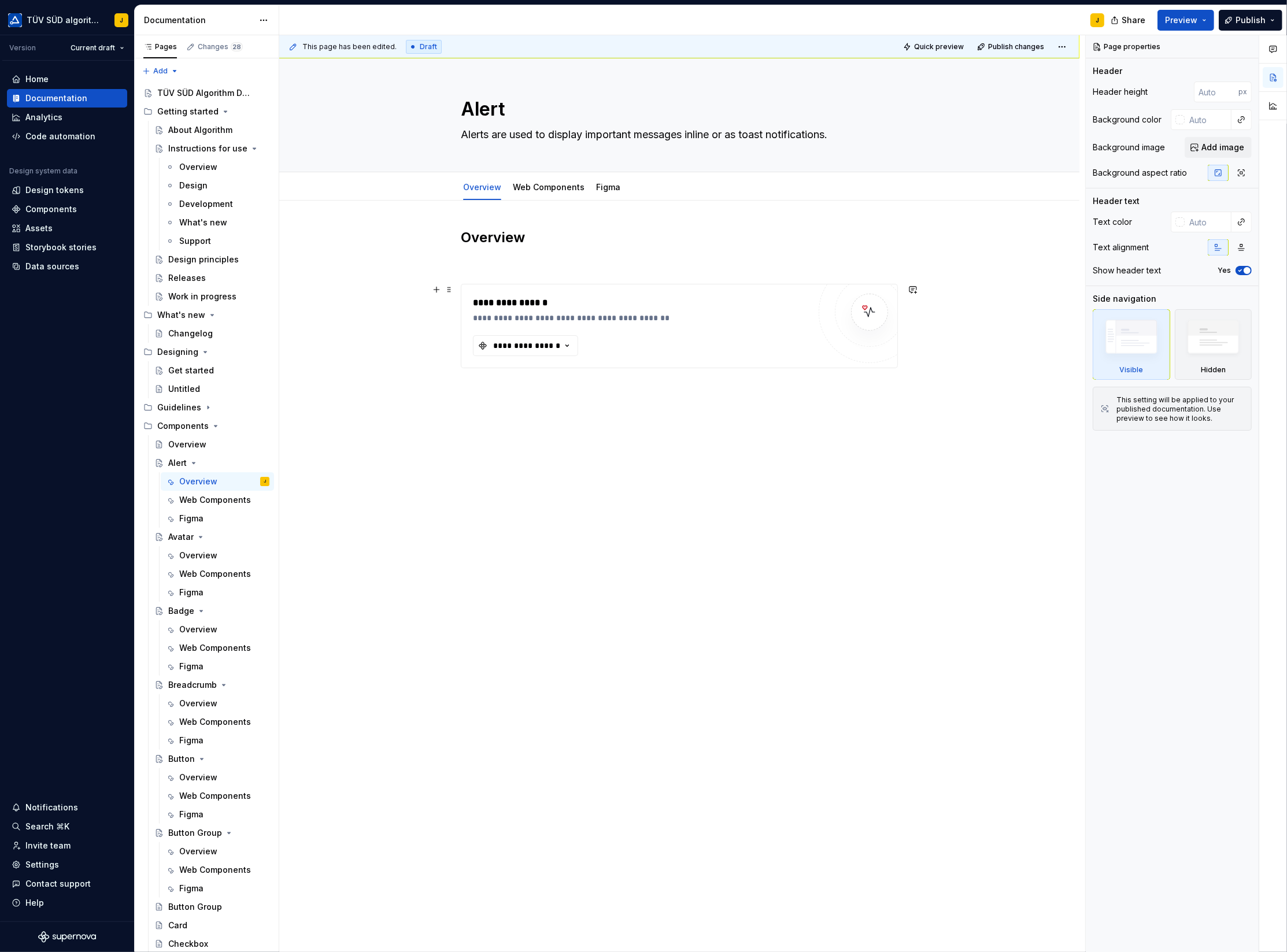
click at [587, 322] on div "**********" at bounding box center [642, 317] width 337 height 11
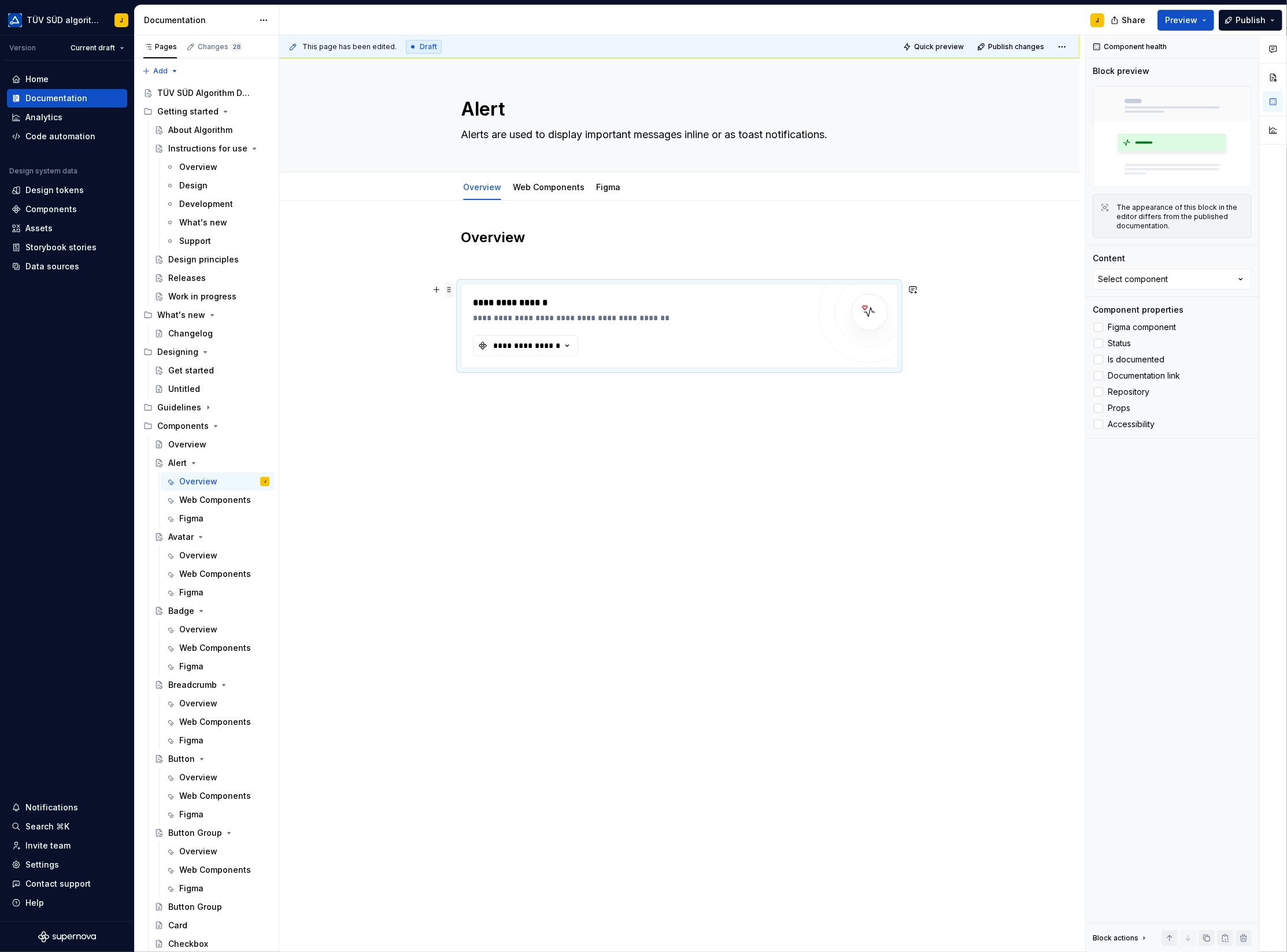
click at [453, 292] on span at bounding box center [449, 290] width 10 height 16
click at [484, 386] on div "Delete" at bounding box center [506, 391] width 75 height 11
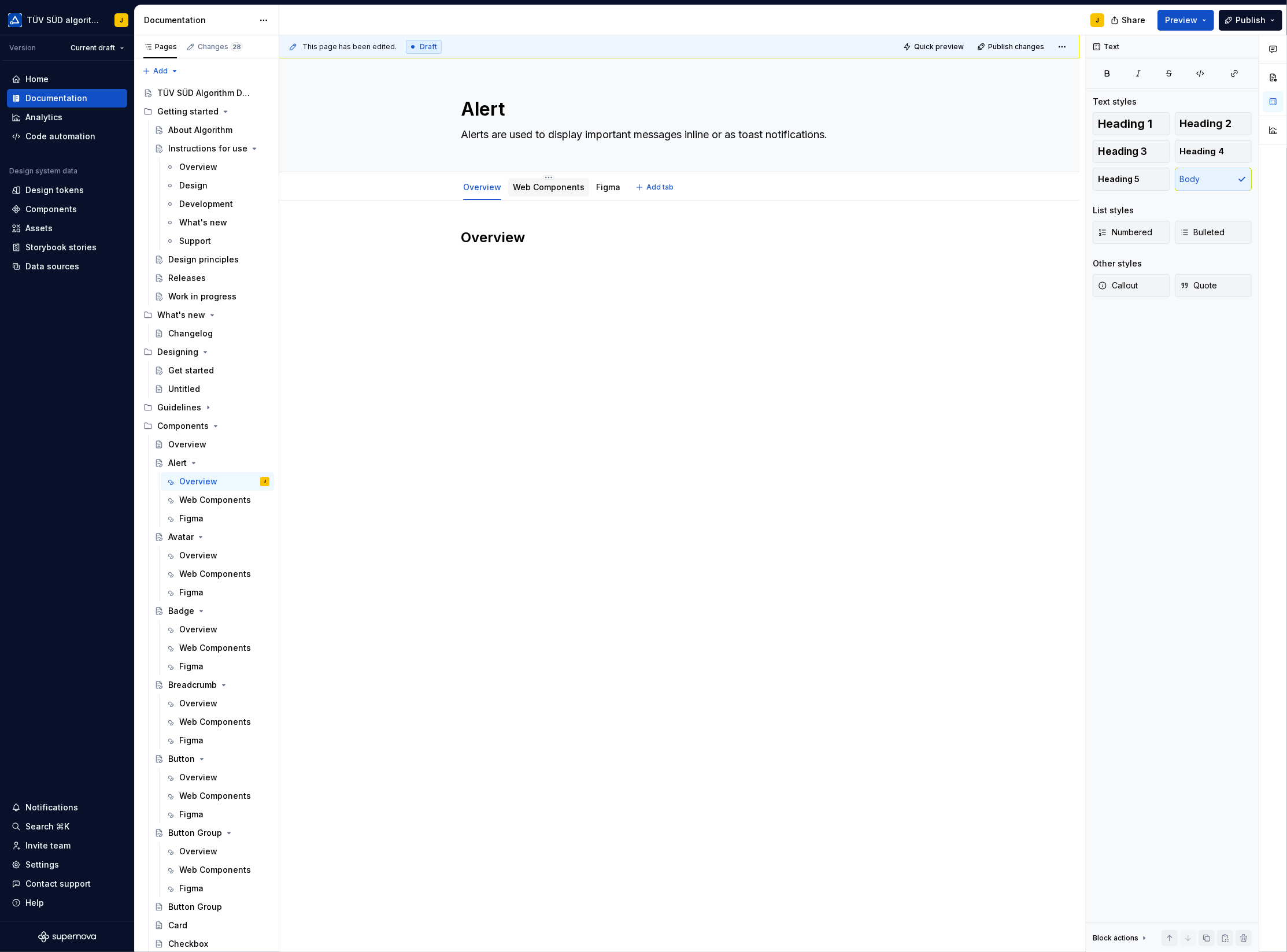
click at [555, 177] on div "Web Components" at bounding box center [549, 188] width 81 height 21
click at [559, 188] on link "Web Components" at bounding box center [548, 187] width 72 height 10
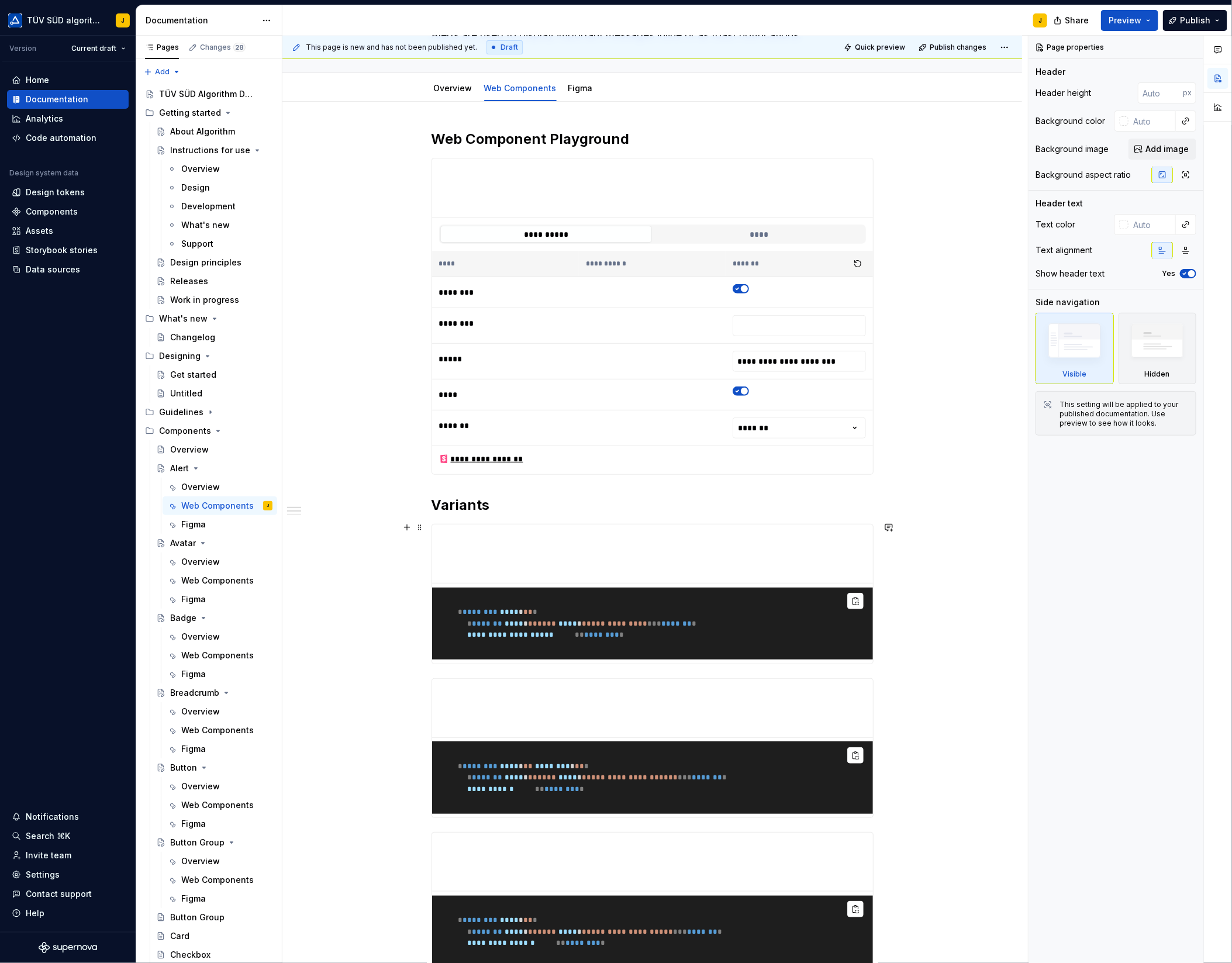
scroll to position [100, 0]
